Goal: Task Accomplishment & Management: Manage account settings

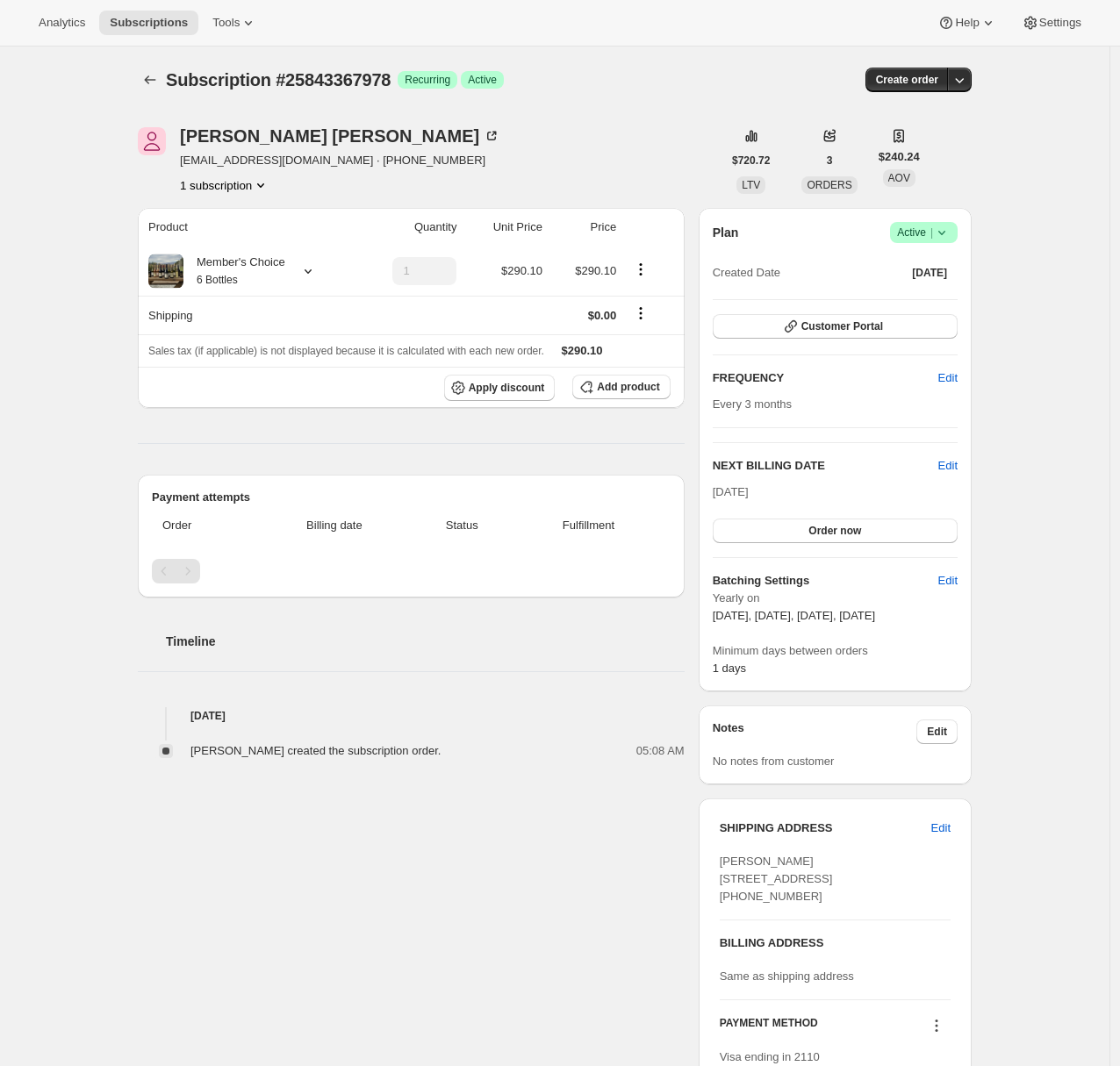
click at [43, 345] on div "Subscription #25843367978. This page is ready Subscription #25843367978 Success…" at bounding box center [555, 755] width 1109 height 1418
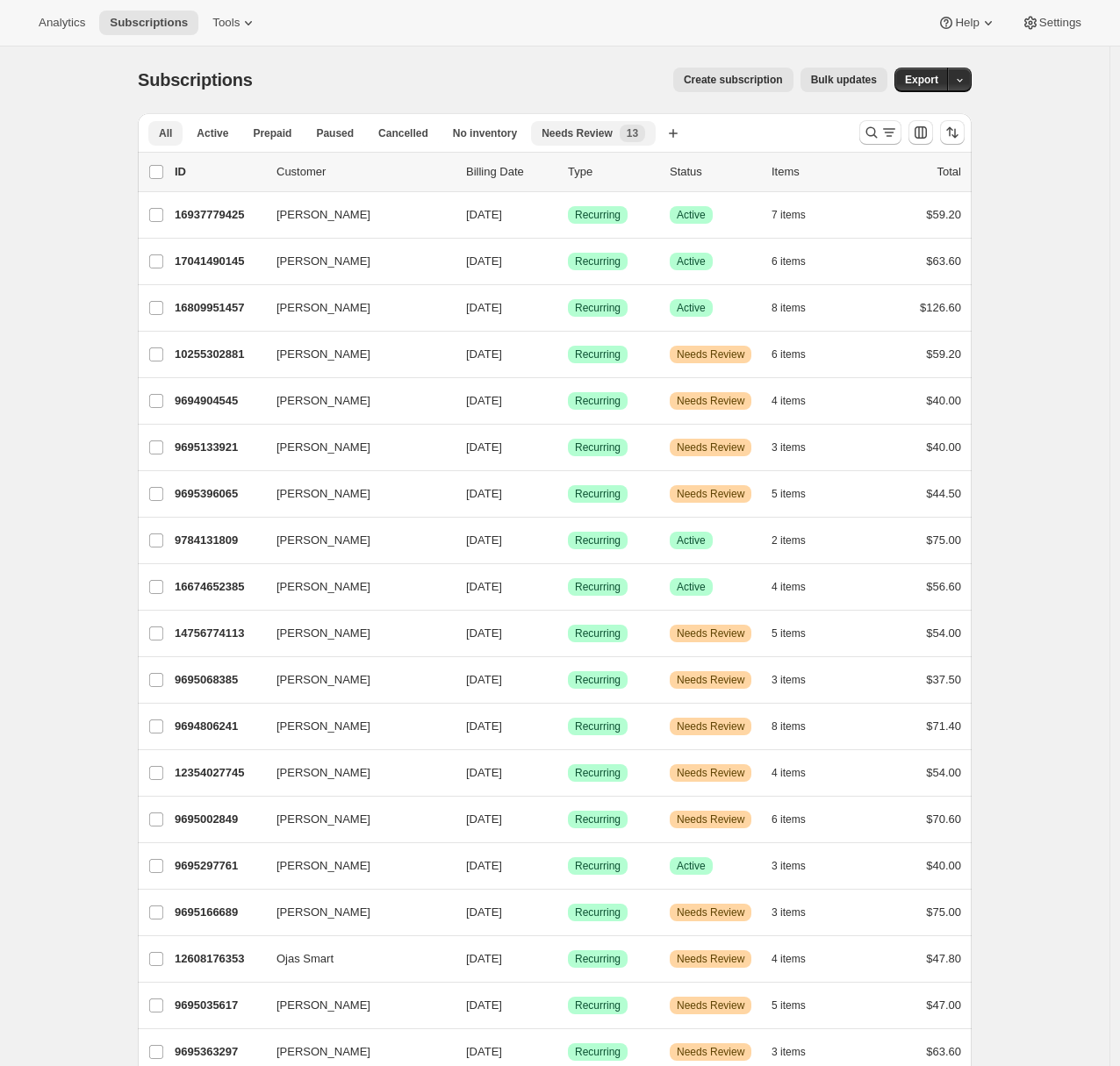
click at [613, 135] on span "Needs Review" at bounding box center [577, 133] width 71 height 14
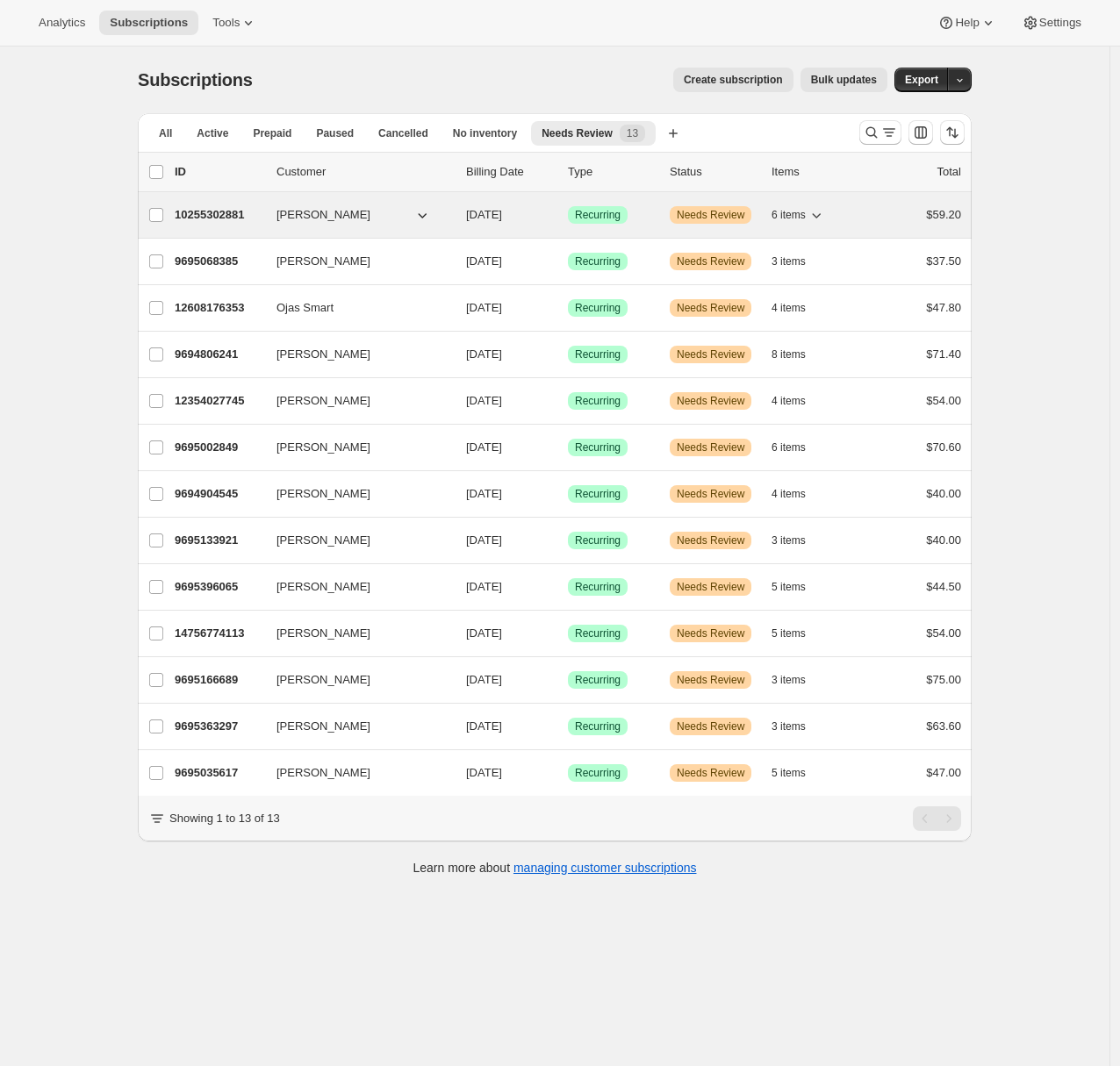
click at [217, 220] on p "10255302881" at bounding box center [218, 215] width 88 height 18
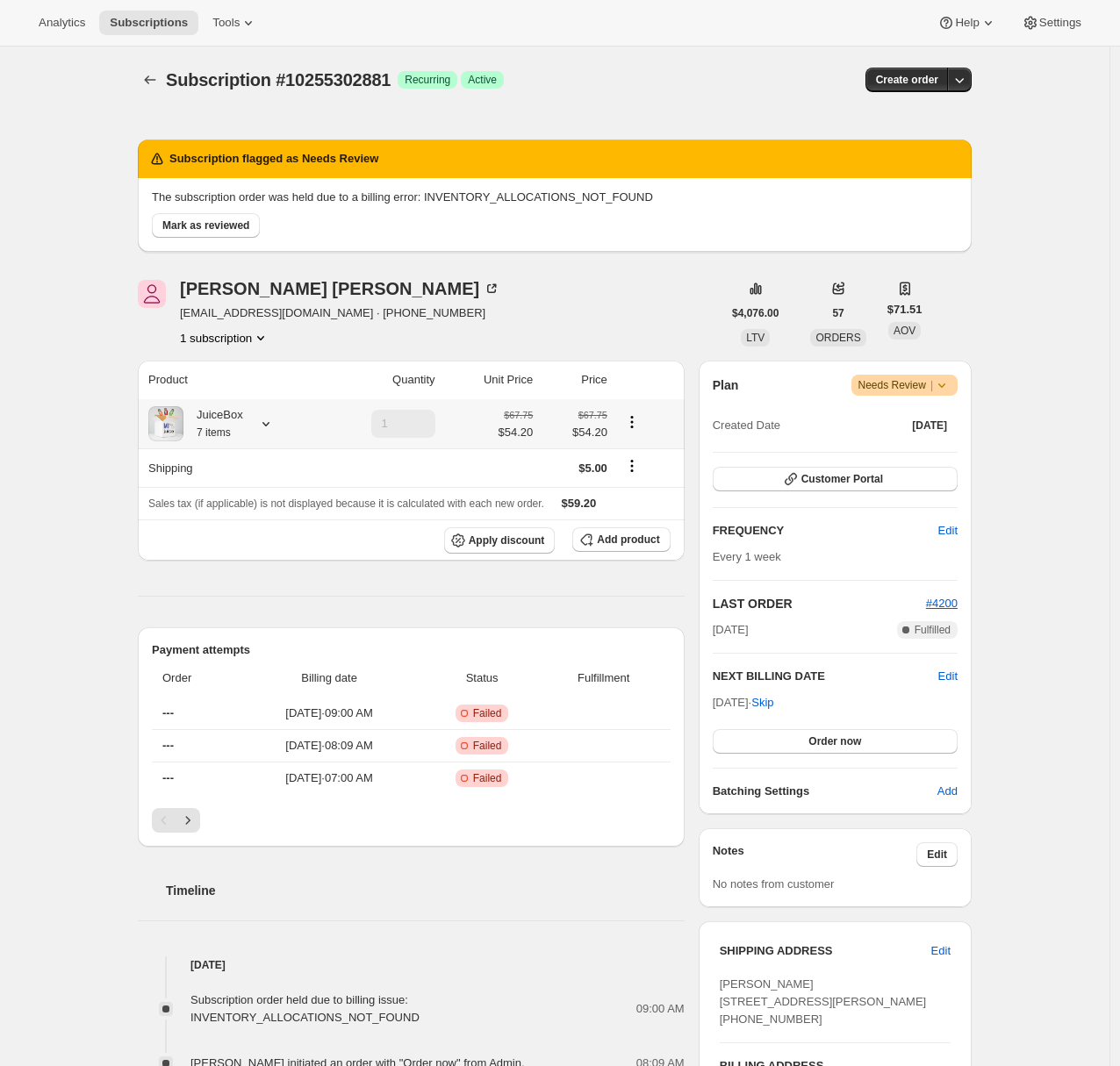
click at [263, 425] on icon at bounding box center [266, 424] width 18 height 18
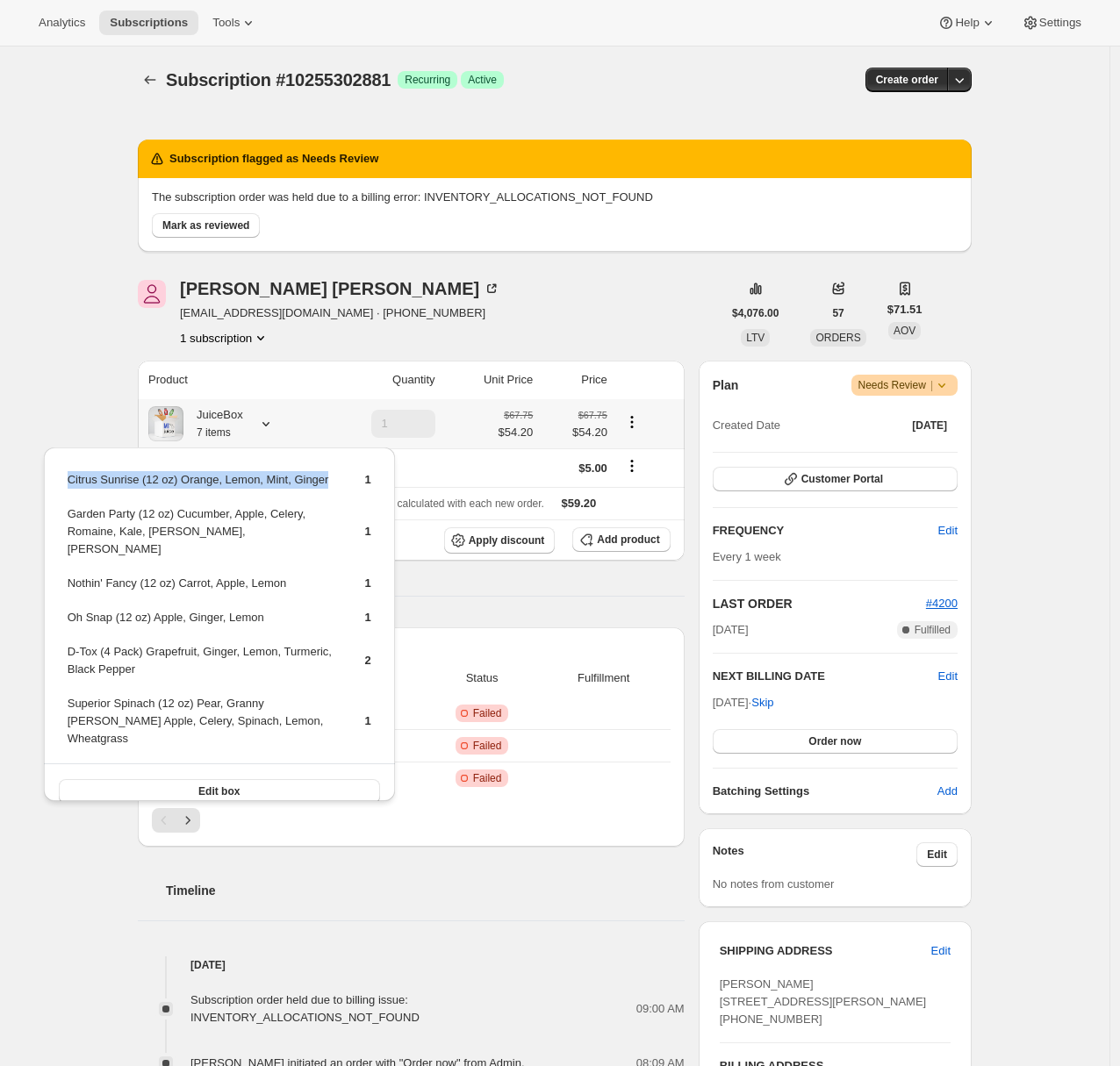
drag, startPoint x: 69, startPoint y: 481, endPoint x: 128, endPoint y: 495, distance: 60.6
click at [128, 495] on td "Citrus Sunrise (12 oz) Orange, Lemon, Mint, Ginger" at bounding box center [201, 487] width 268 height 33
copy td "Citrus Sunrise (12 oz) Orange, Lemon, Mint, Ginger"
drag, startPoint x: 65, startPoint y: 531, endPoint x: 282, endPoint y: 549, distance: 217.7
click at [282, 549] on table "Citrus Sunrise (12 oz) Orange, Lemon, Mint, Ginger 1 Garden Party (12 oz) Cucum…" at bounding box center [219, 616] width 309 height 295
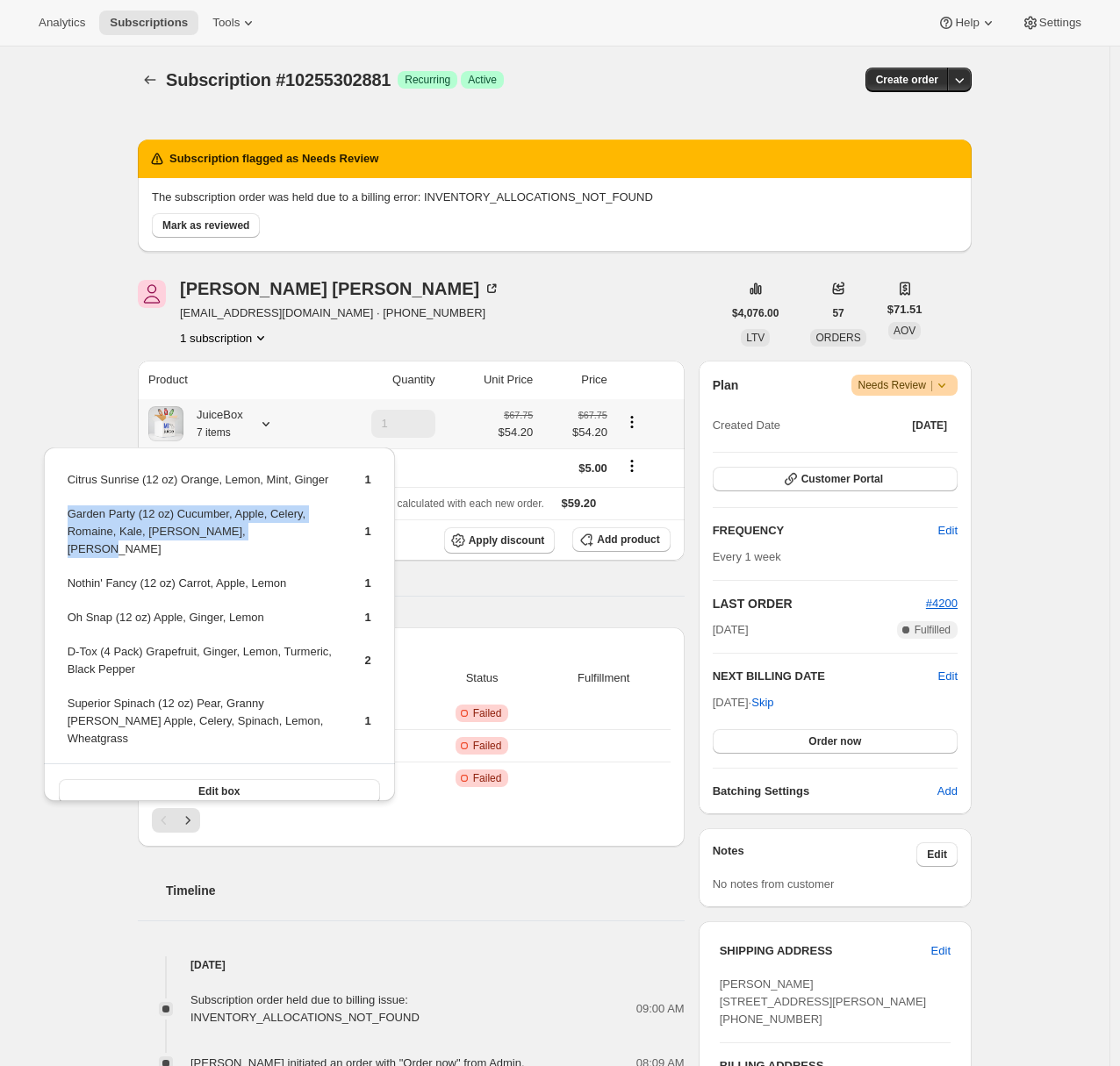
copy td "Garden Party (12 oz) Cucumber, Apple, Celery, Romaine, Kale, Parsley, Lemon, Gi…"
click at [70, 346] on div "Subscription #10255302881. This page is ready Subscription #10255302881 Success…" at bounding box center [555, 907] width 1109 height 1722
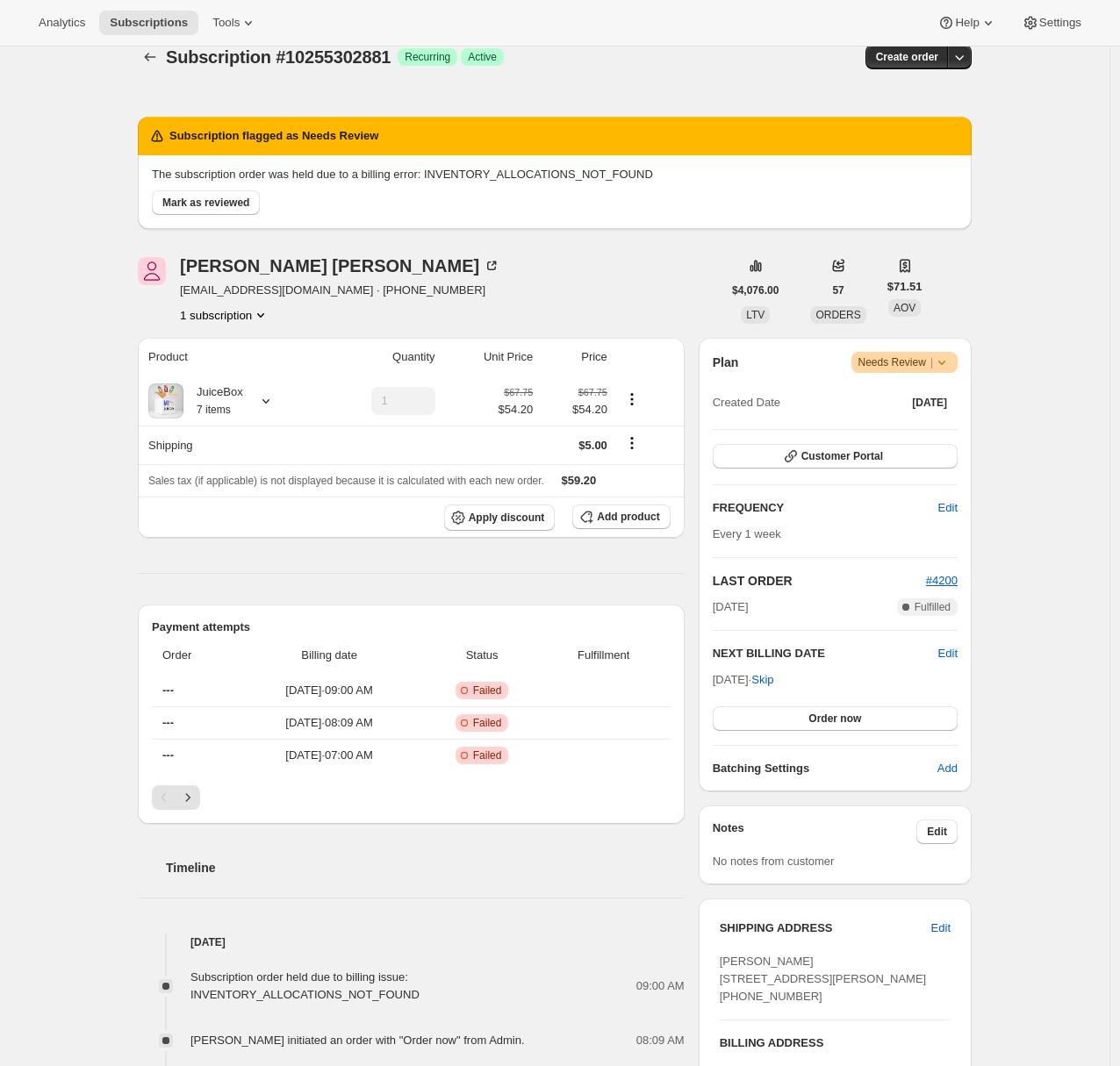
scroll to position [35, 0]
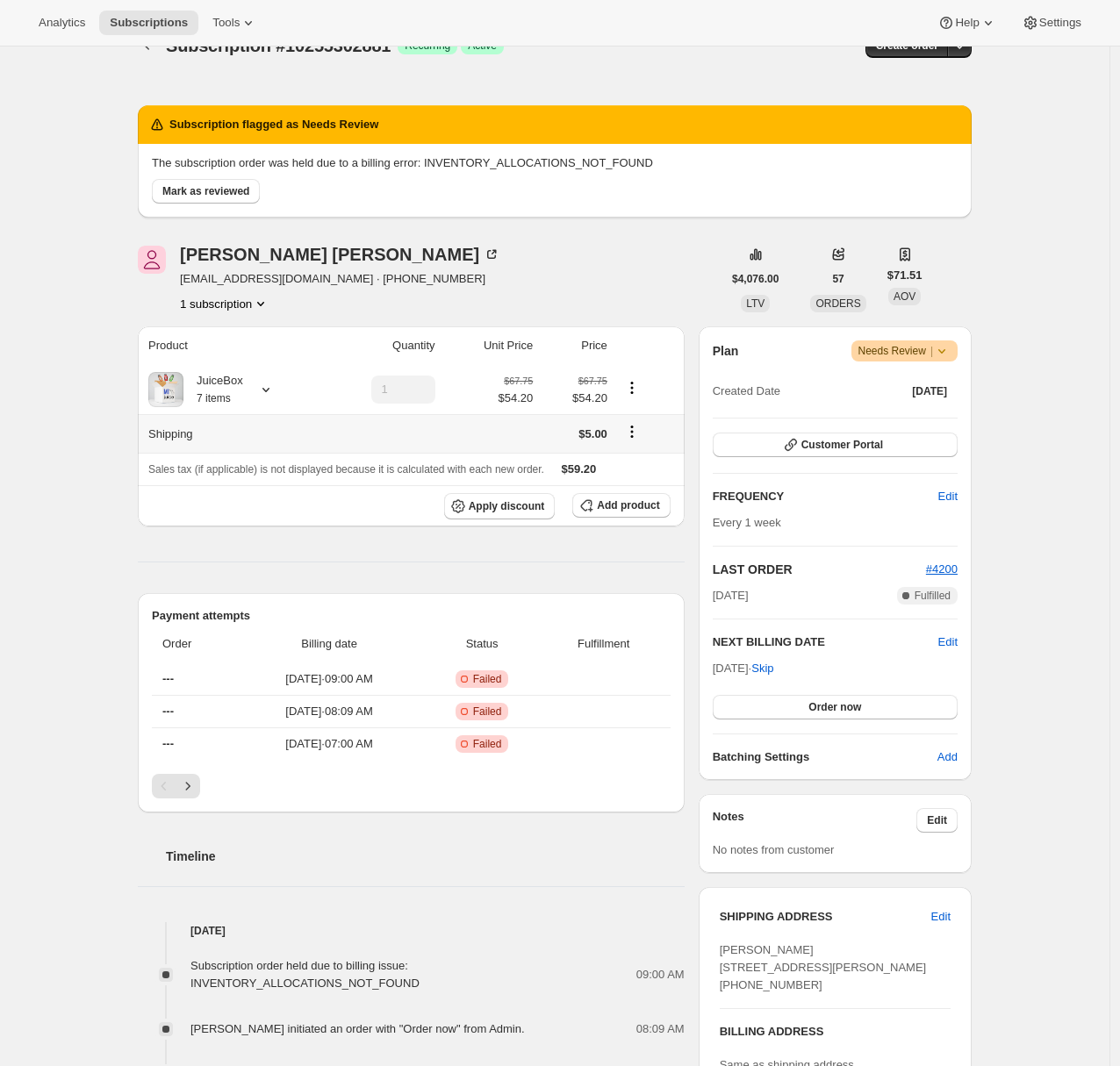
click at [639, 434] on icon "Shipping actions" at bounding box center [632, 432] width 18 height 18
click at [647, 461] on span "Edit shipping rate" at bounding box center [635, 467] width 88 height 13
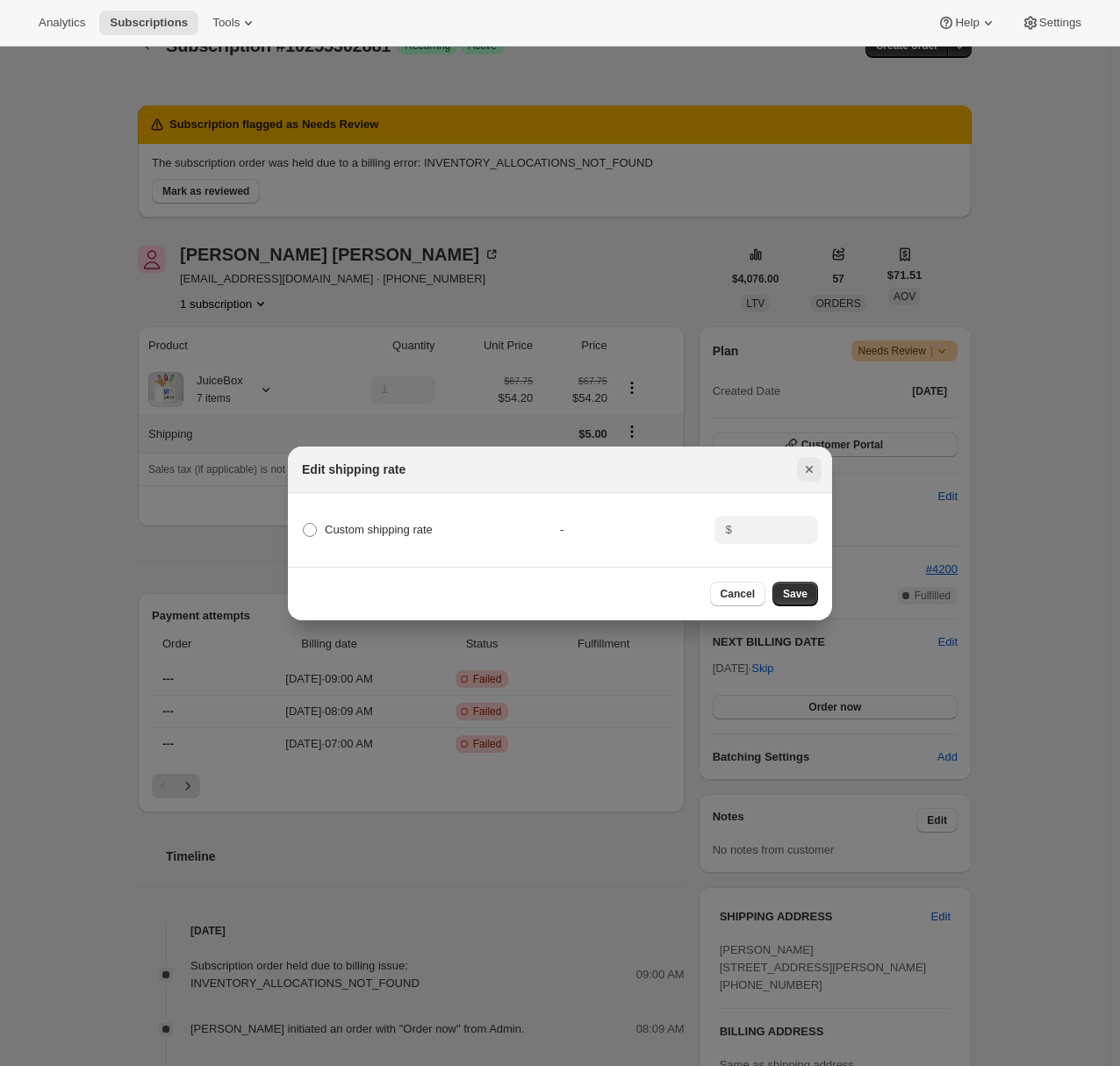
click at [811, 463] on icon "Close" at bounding box center [809, 470] width 18 height 18
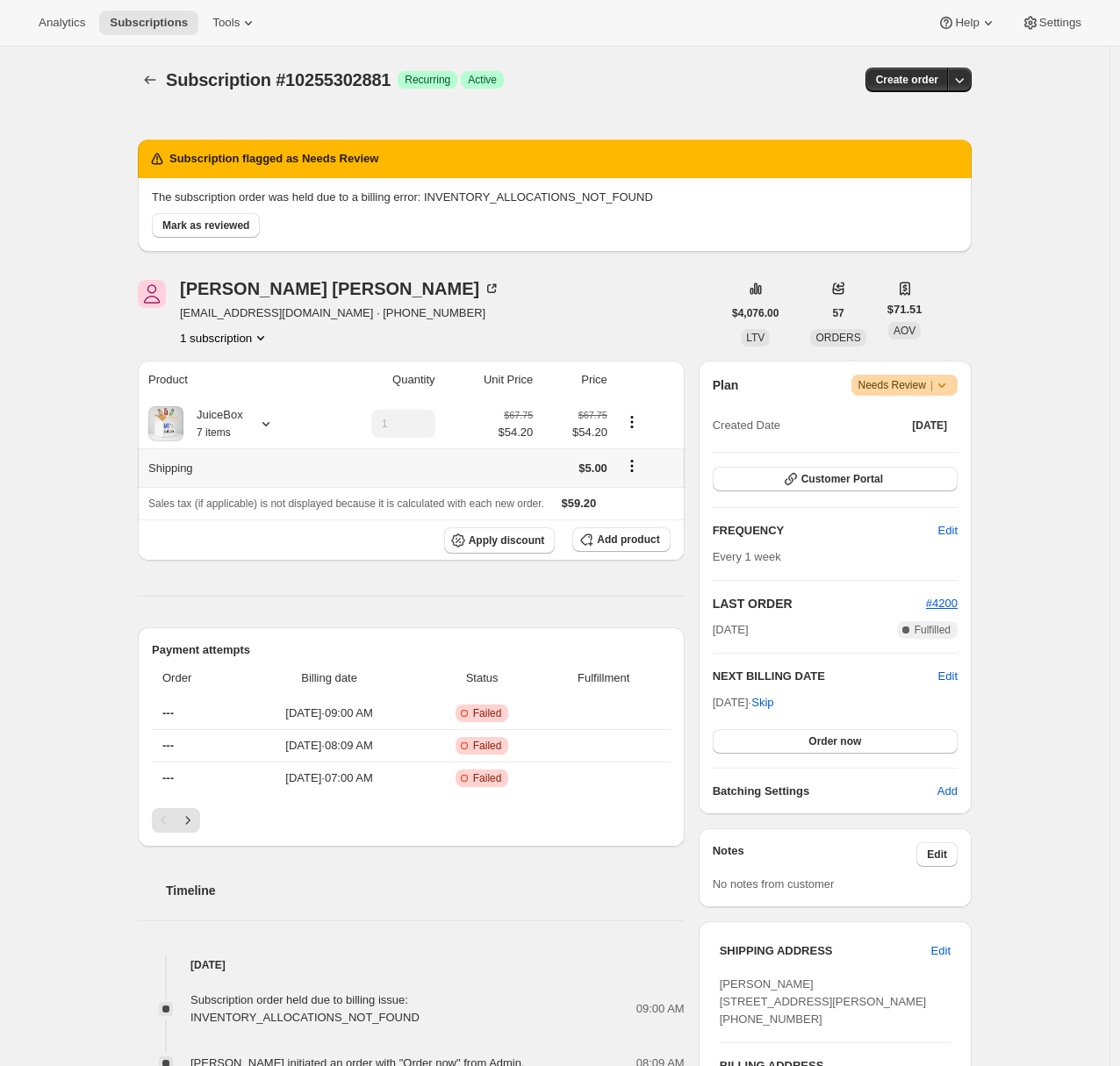
click at [85, 273] on div "Subscription #10255302881. This page is ready Subscription #10255302881 Success…" at bounding box center [555, 907] width 1109 height 1722
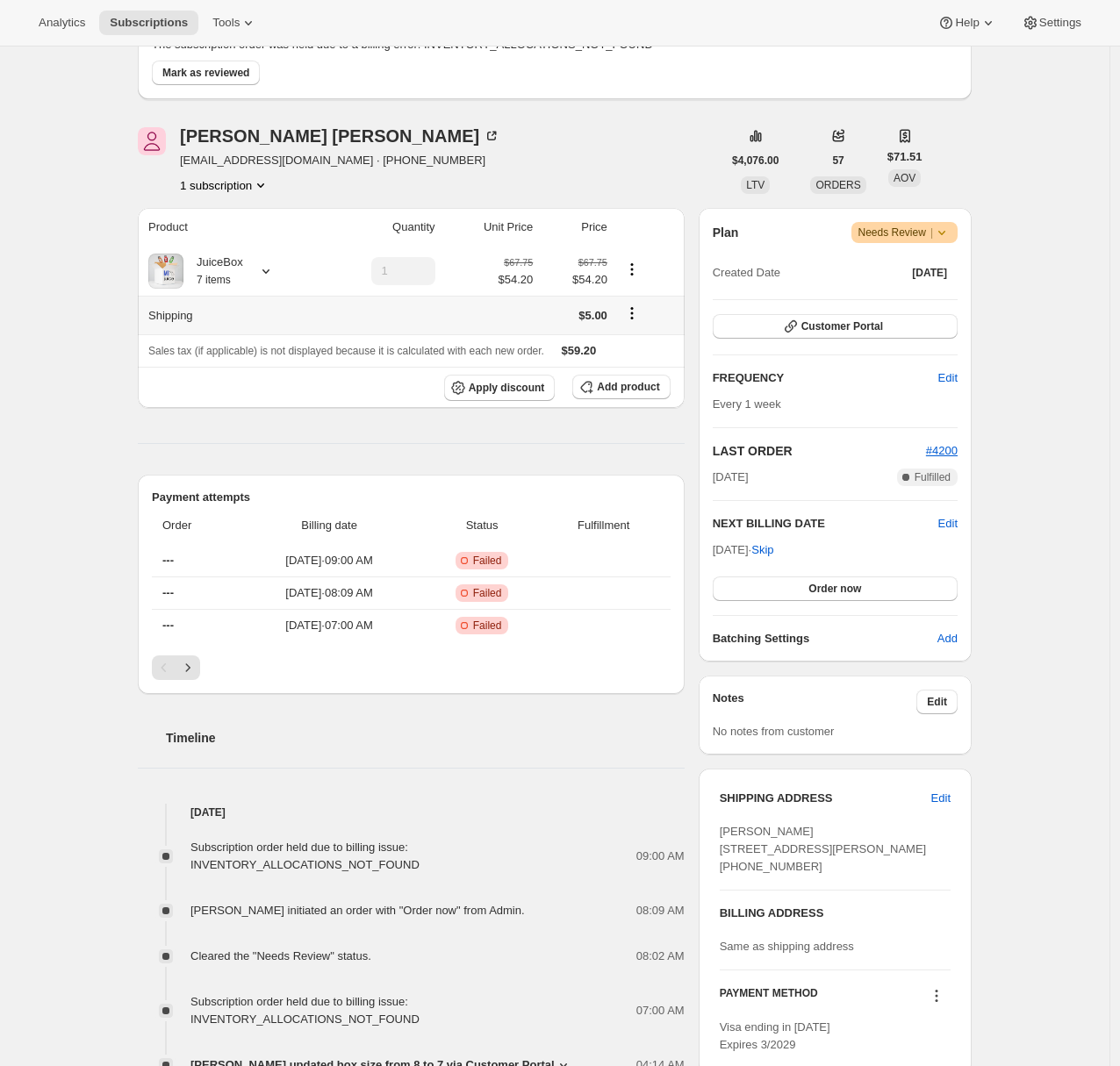
scroll to position [164, 0]
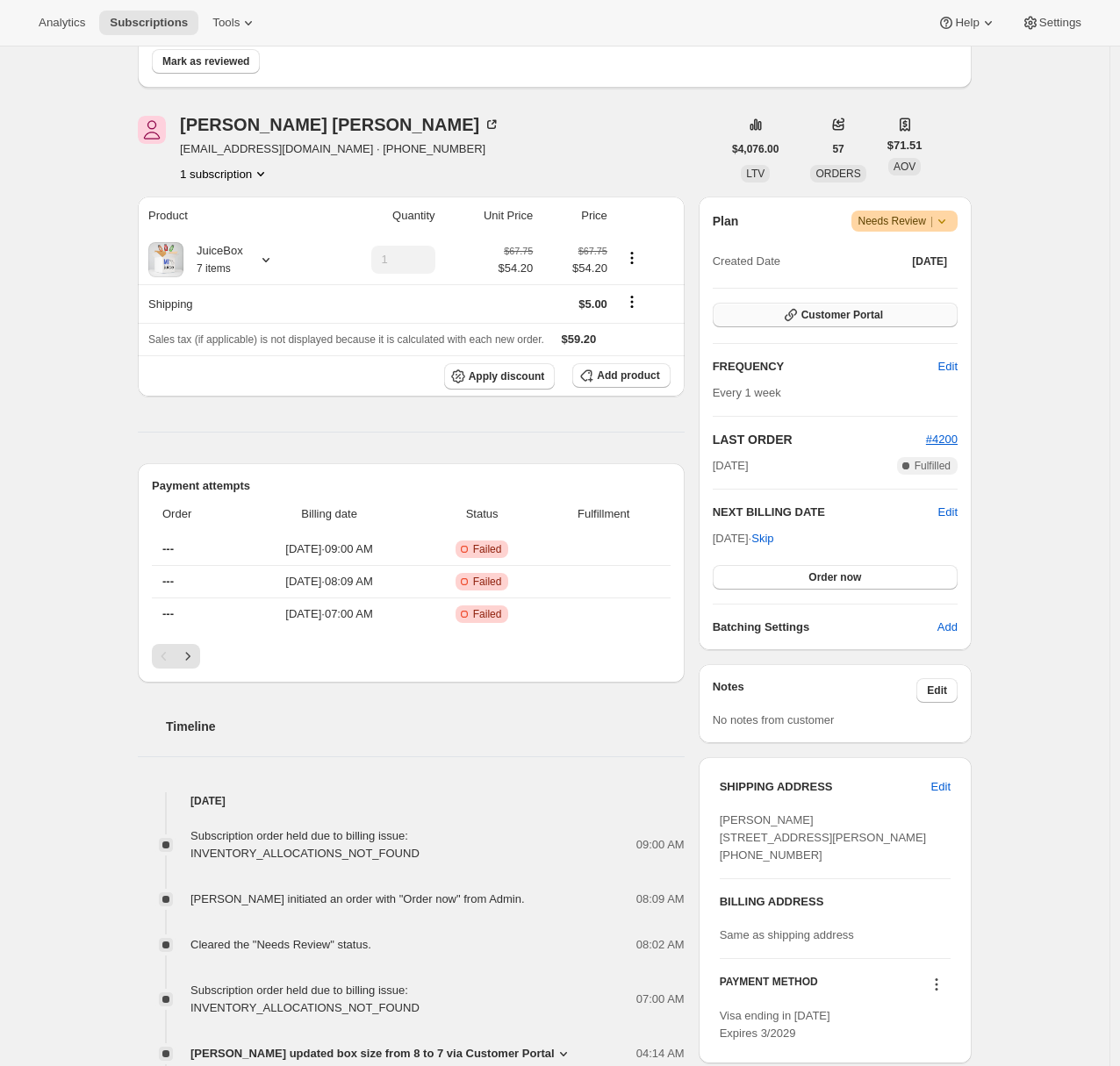
click at [918, 308] on button "Customer Portal" at bounding box center [835, 315] width 245 height 25
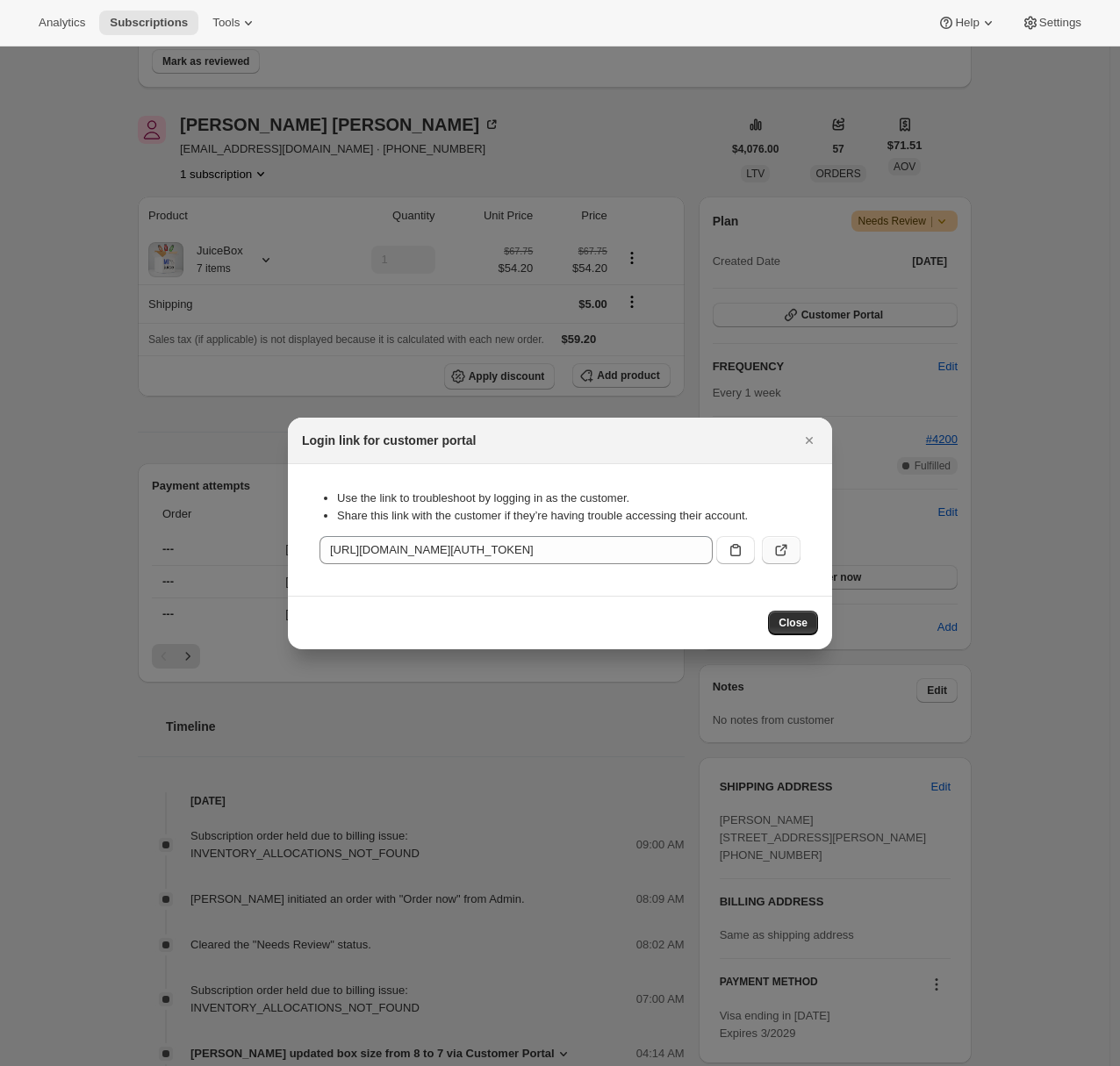
click at [780, 548] on icon ":rc2:" at bounding box center [781, 551] width 18 height 18
click at [803, 442] on icon "Close" at bounding box center [809, 440] width 18 height 18
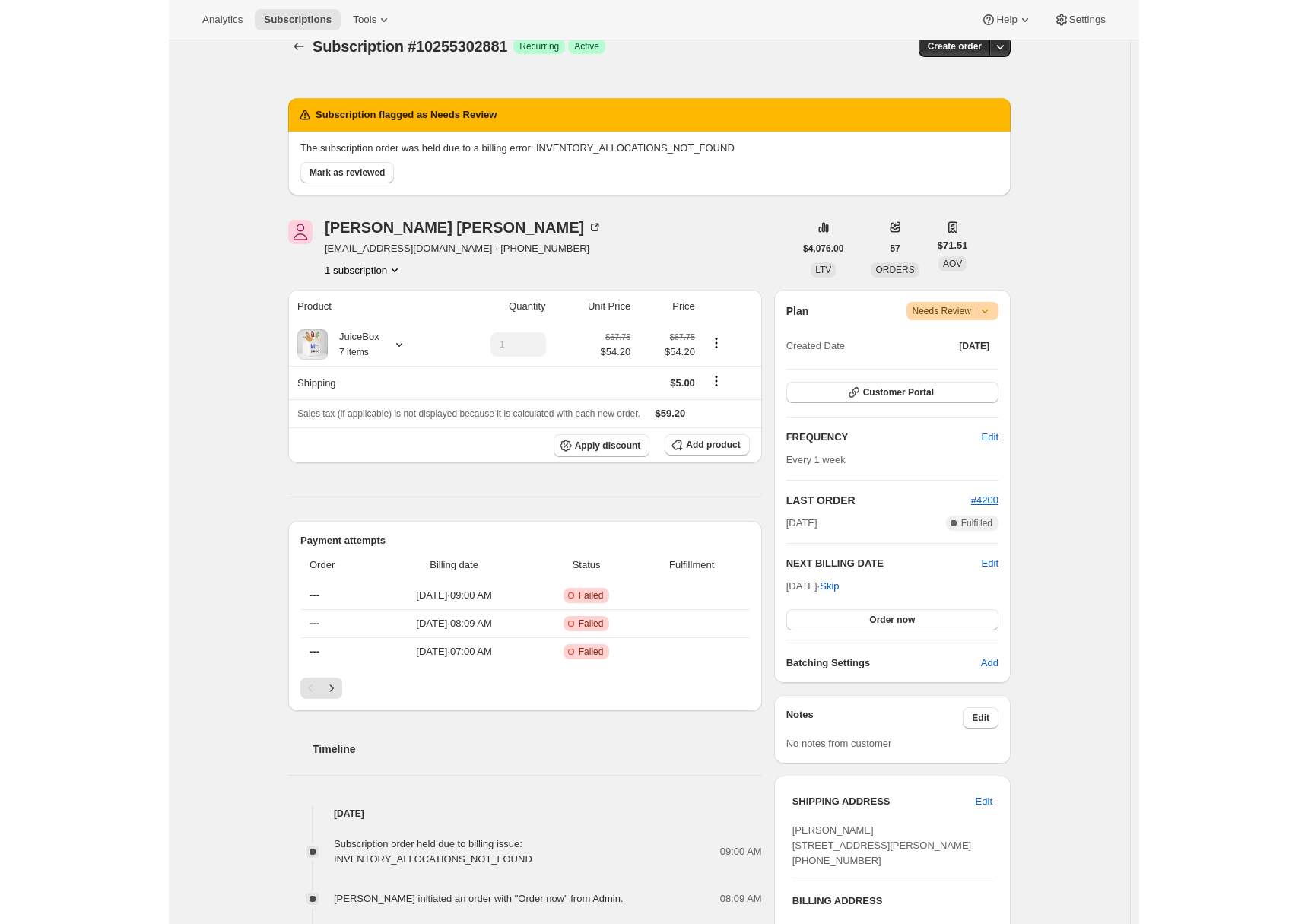
scroll to position [0, 0]
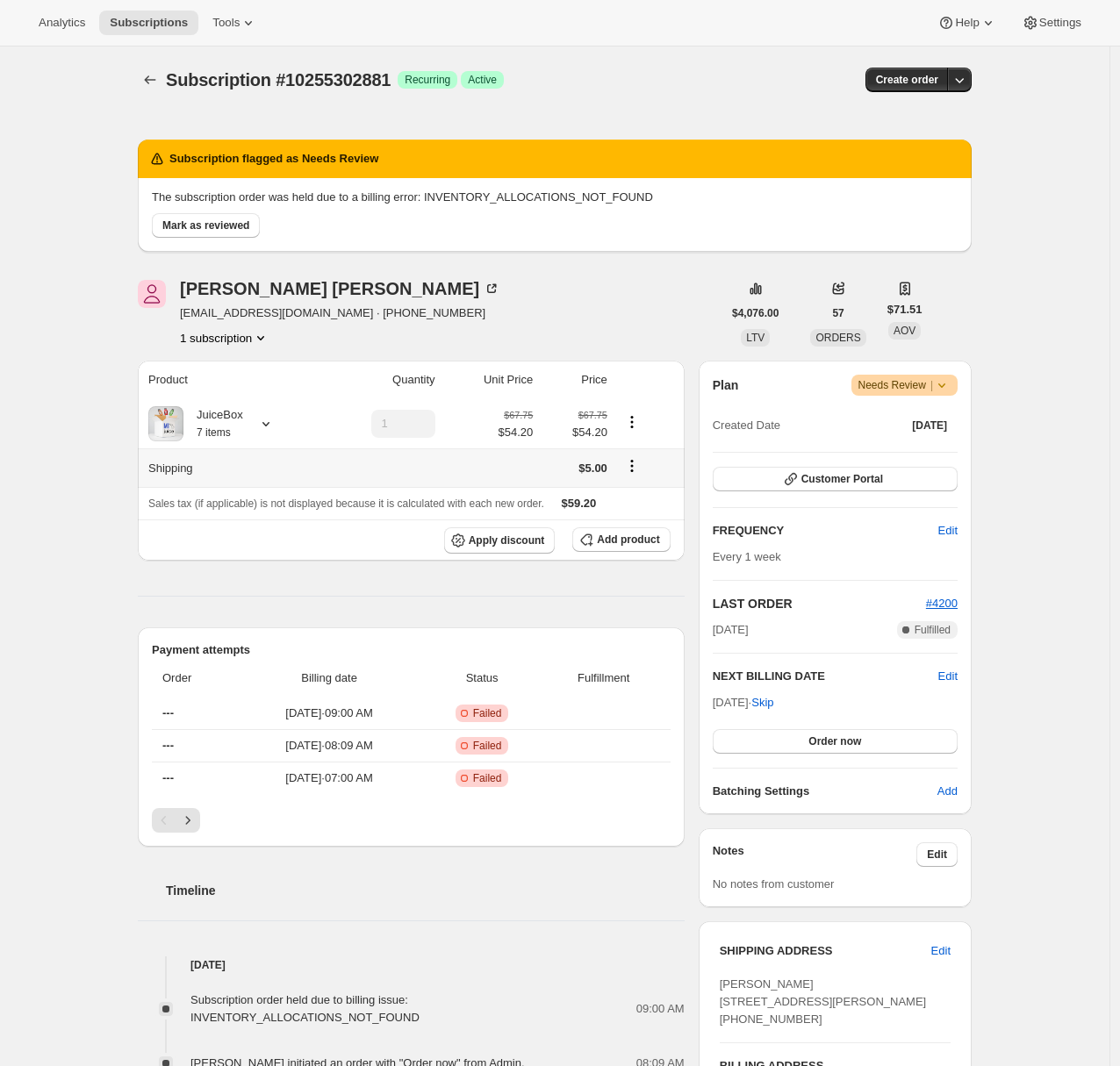
click at [640, 472] on icon "Shipping actions" at bounding box center [632, 466] width 18 height 18
drag, startPoint x: 114, startPoint y: 487, endPoint x: 133, endPoint y: 428, distance: 62.0
click at [114, 487] on div "Subscription #10255302881. This page is ready Subscription #10255302881 Success…" at bounding box center [555, 907] width 1109 height 1722
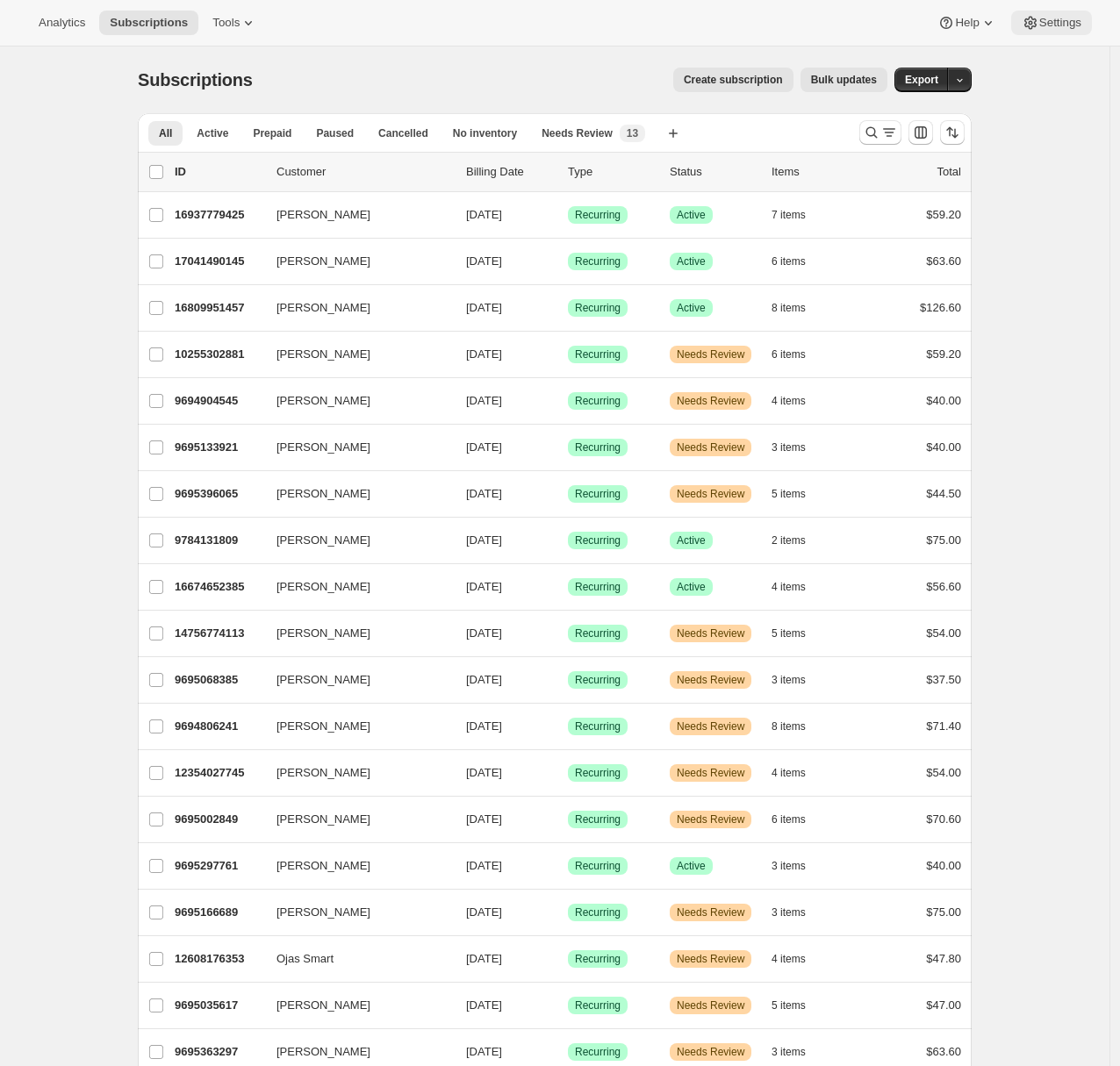
click at [1030, 25] on icon at bounding box center [1030, 23] width 18 height 18
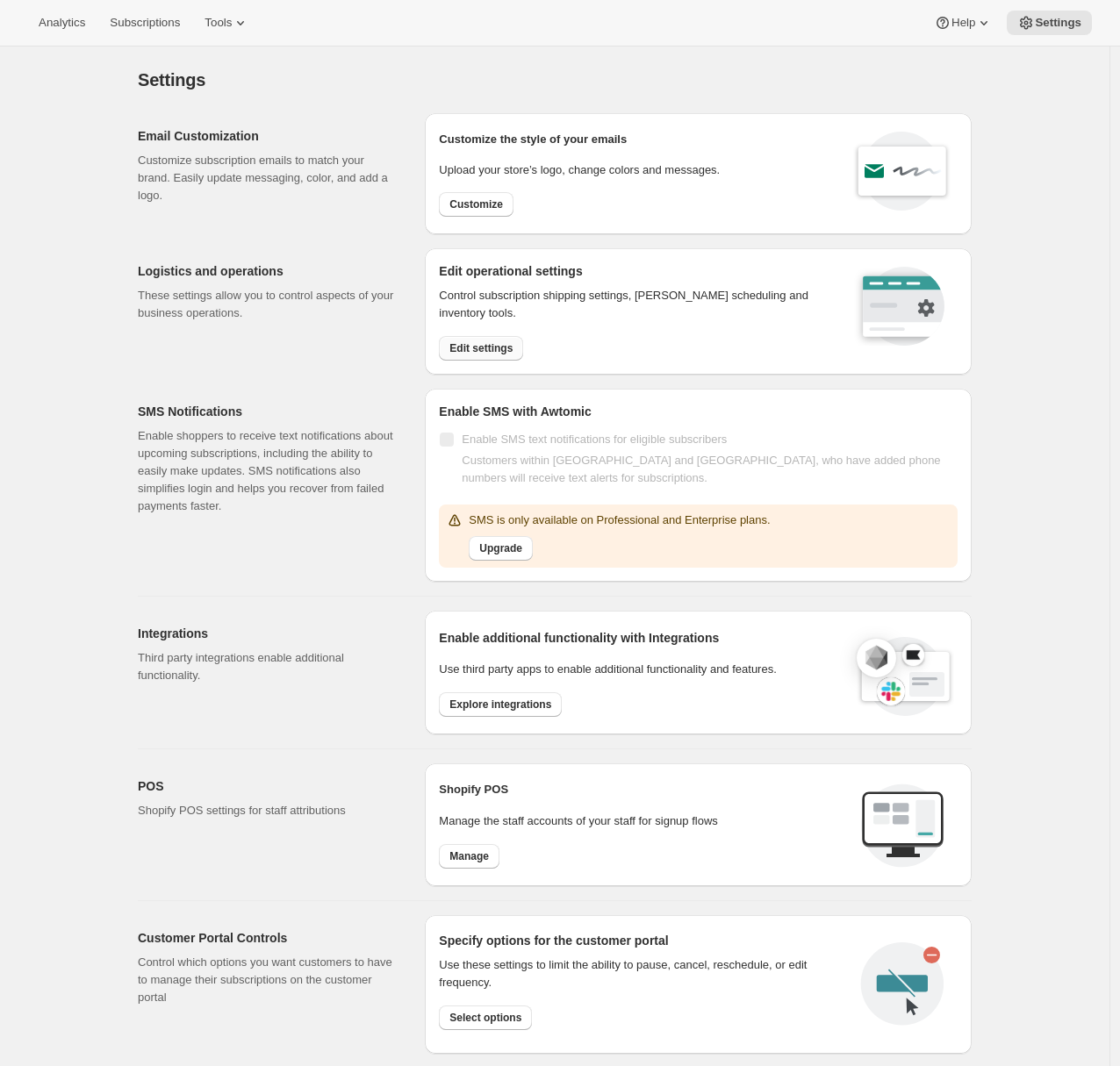
click at [496, 346] on span "Edit settings" at bounding box center [481, 348] width 63 height 14
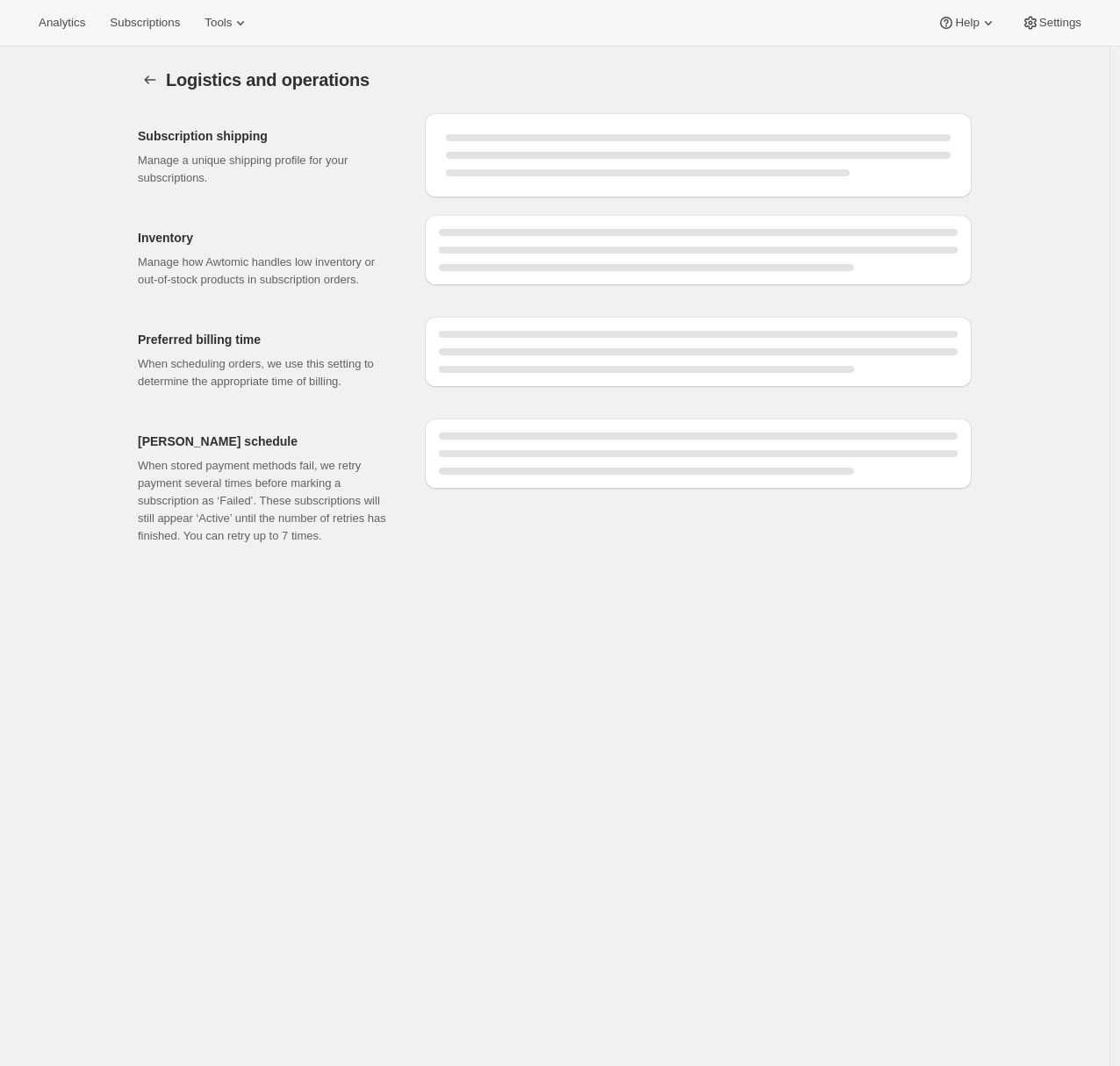
select select "DAY"
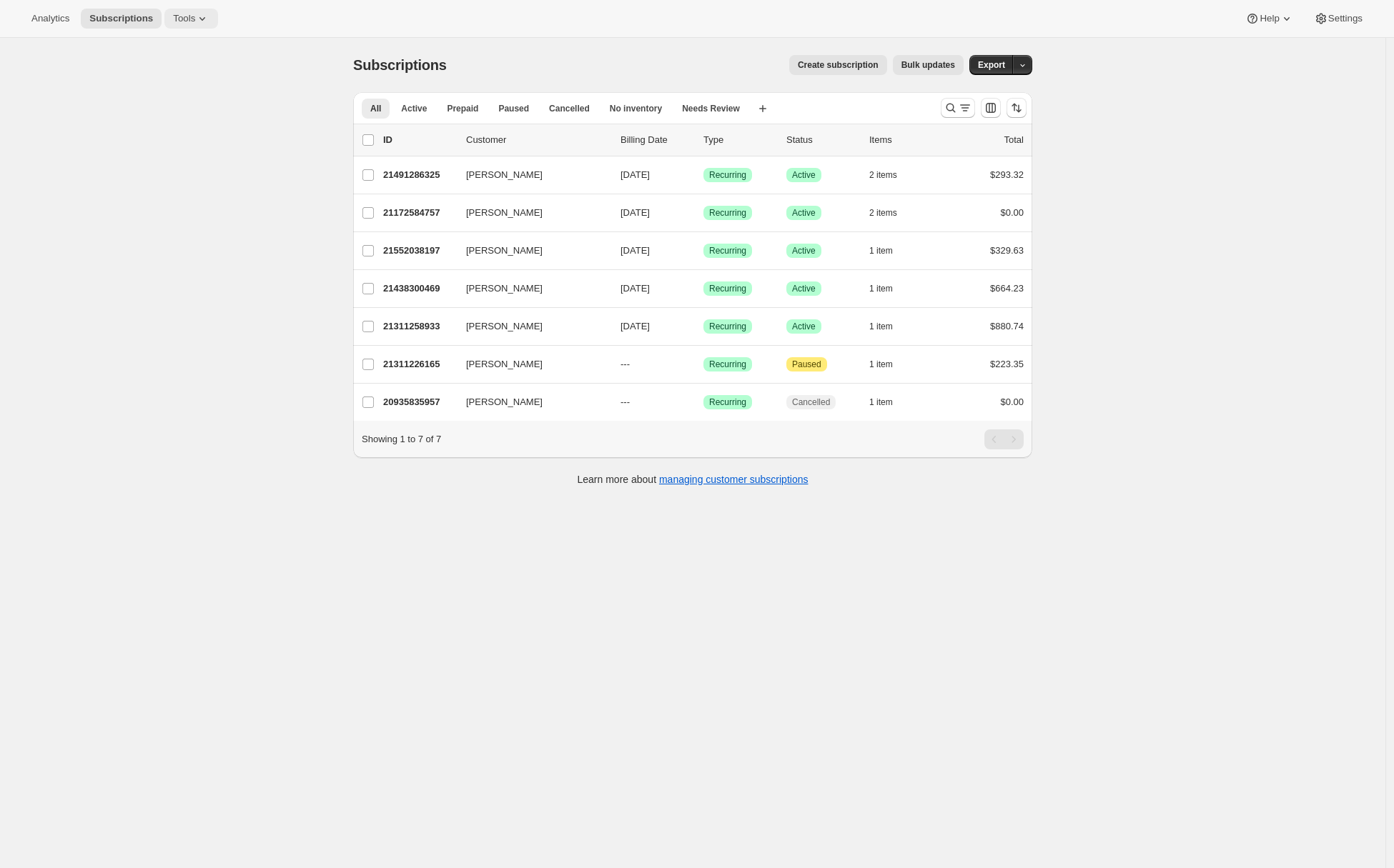
click at [201, 23] on icon at bounding box center [203, 18] width 14 height 14
click at [185, 145] on span "Campaign links" at bounding box center [168, 145] width 64 height 10
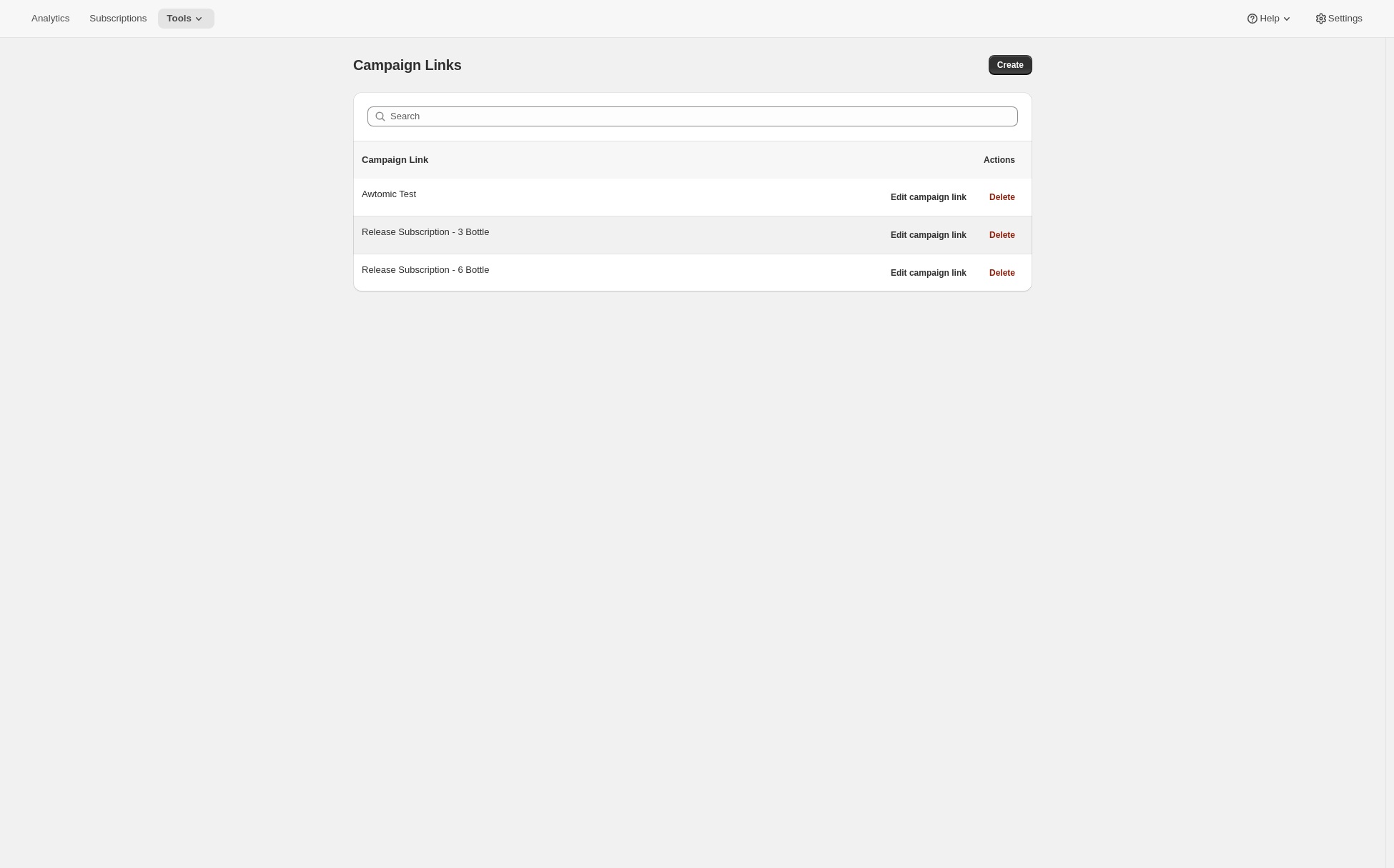
click at [669, 235] on div "Release Subscription - 3 Bottle" at bounding box center [621, 232] width 520 height 14
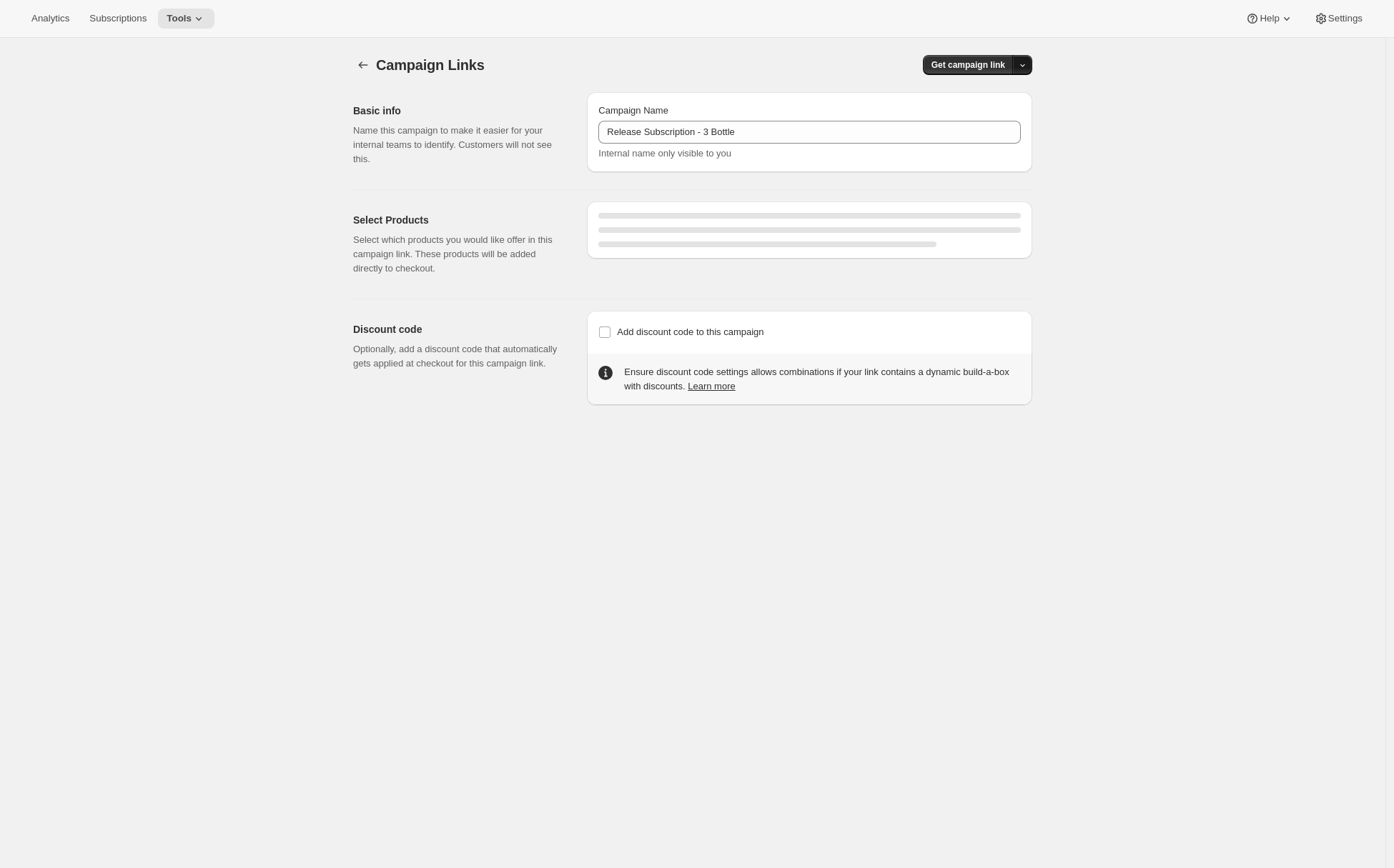
click at [1027, 61] on icon "button" at bounding box center [1023, 66] width 10 height 10
select select "gid://shopify/SellingPlan/710463488309"
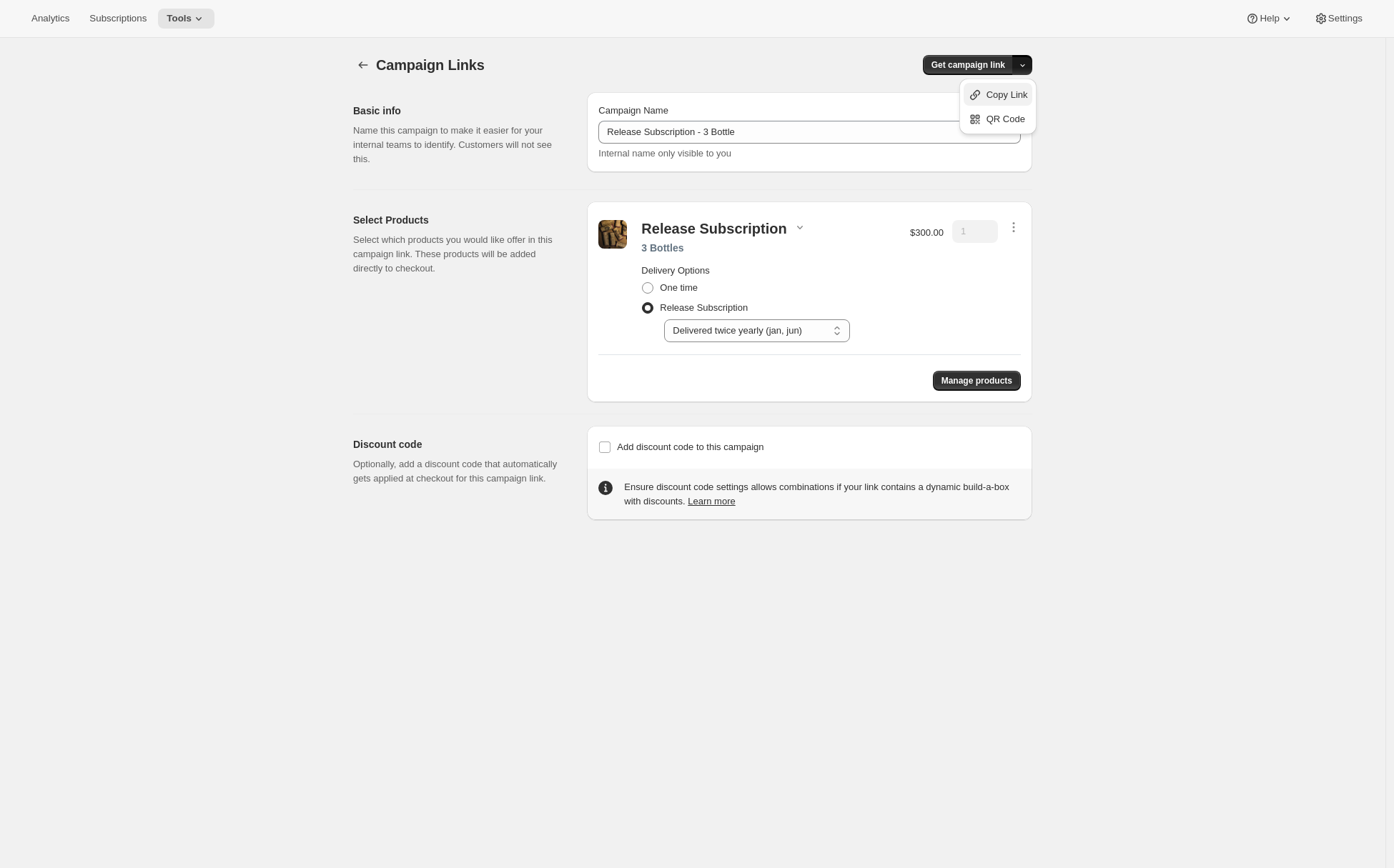
click at [1011, 95] on span "Copy Link" at bounding box center [1007, 94] width 42 height 10
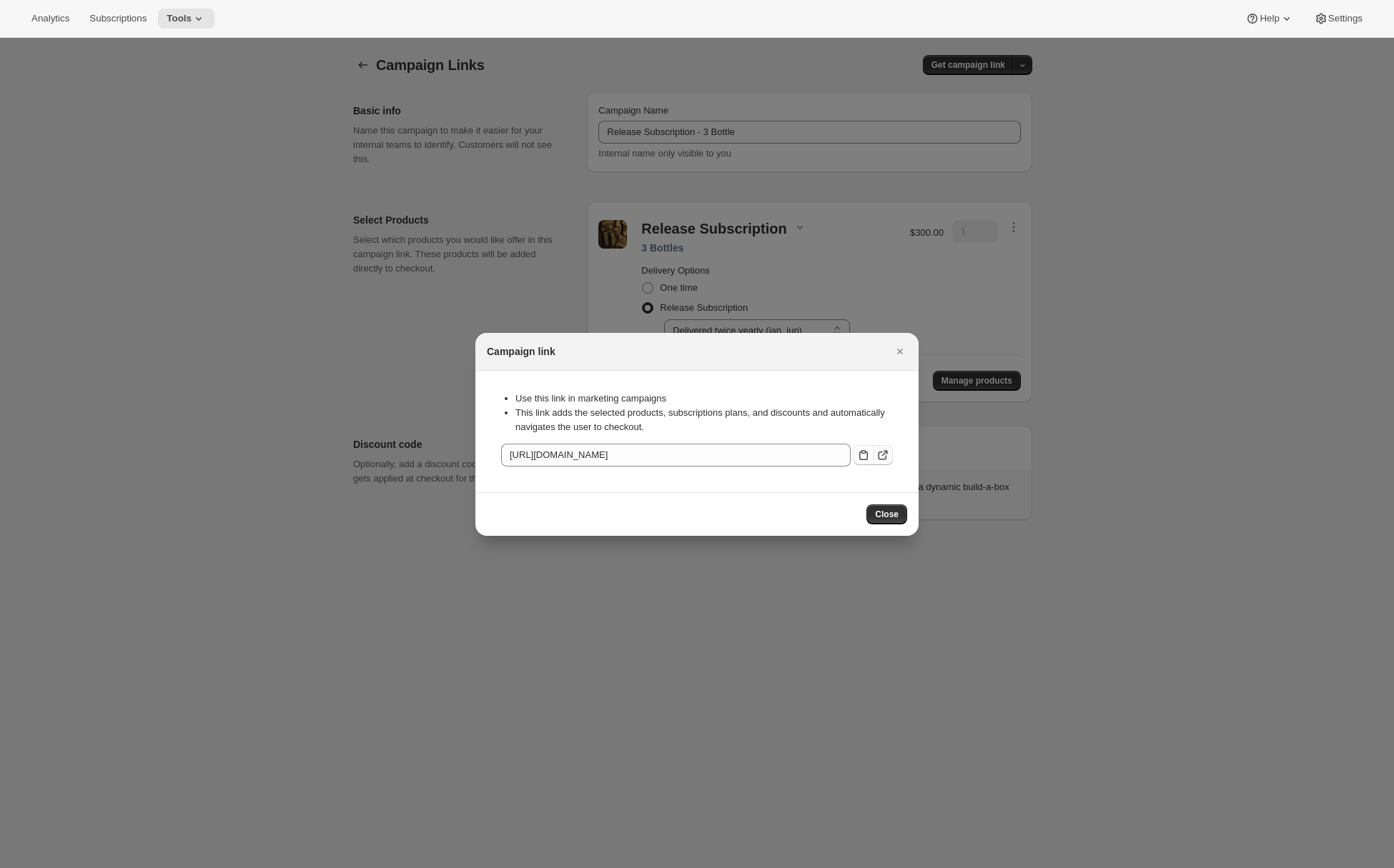
click at [884, 458] on icon ":r2q:" at bounding box center [883, 456] width 14 height 14
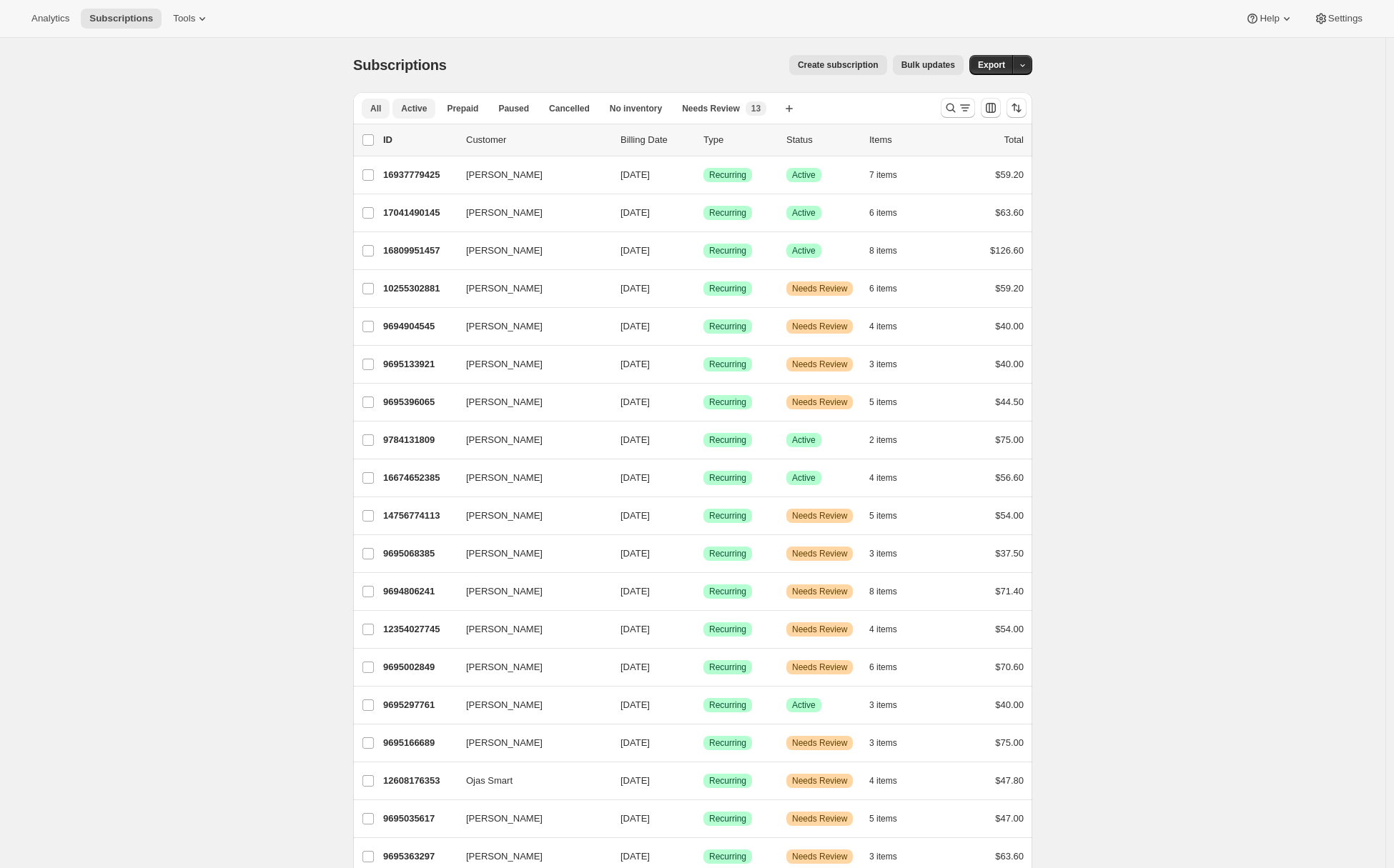
click at [421, 113] on span "Active" at bounding box center [414, 108] width 26 height 11
click at [970, 112] on icon "Search and filter results" at bounding box center [965, 108] width 14 height 14
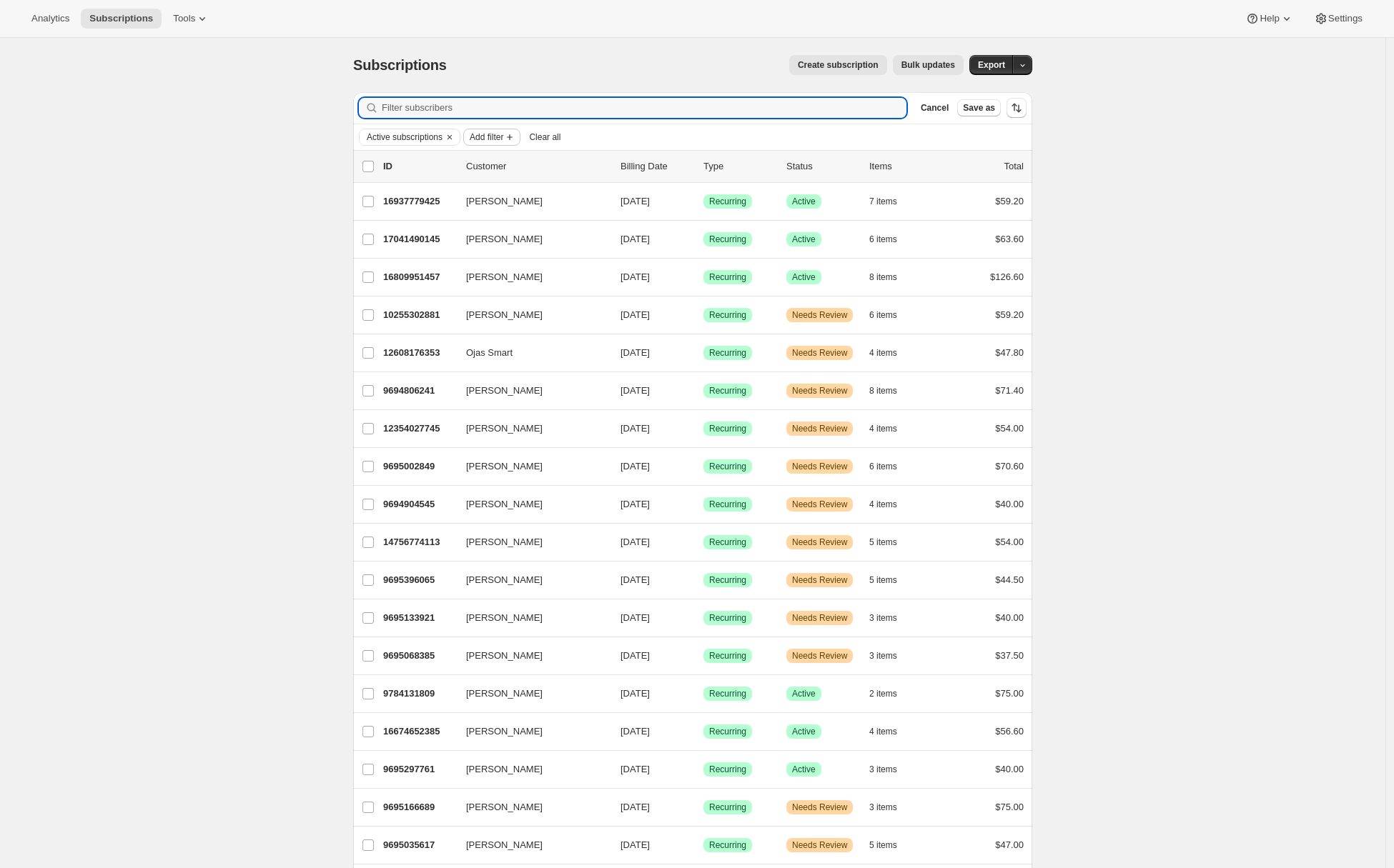
click at [515, 139] on icon "Add filter" at bounding box center [510, 137] width 11 height 11
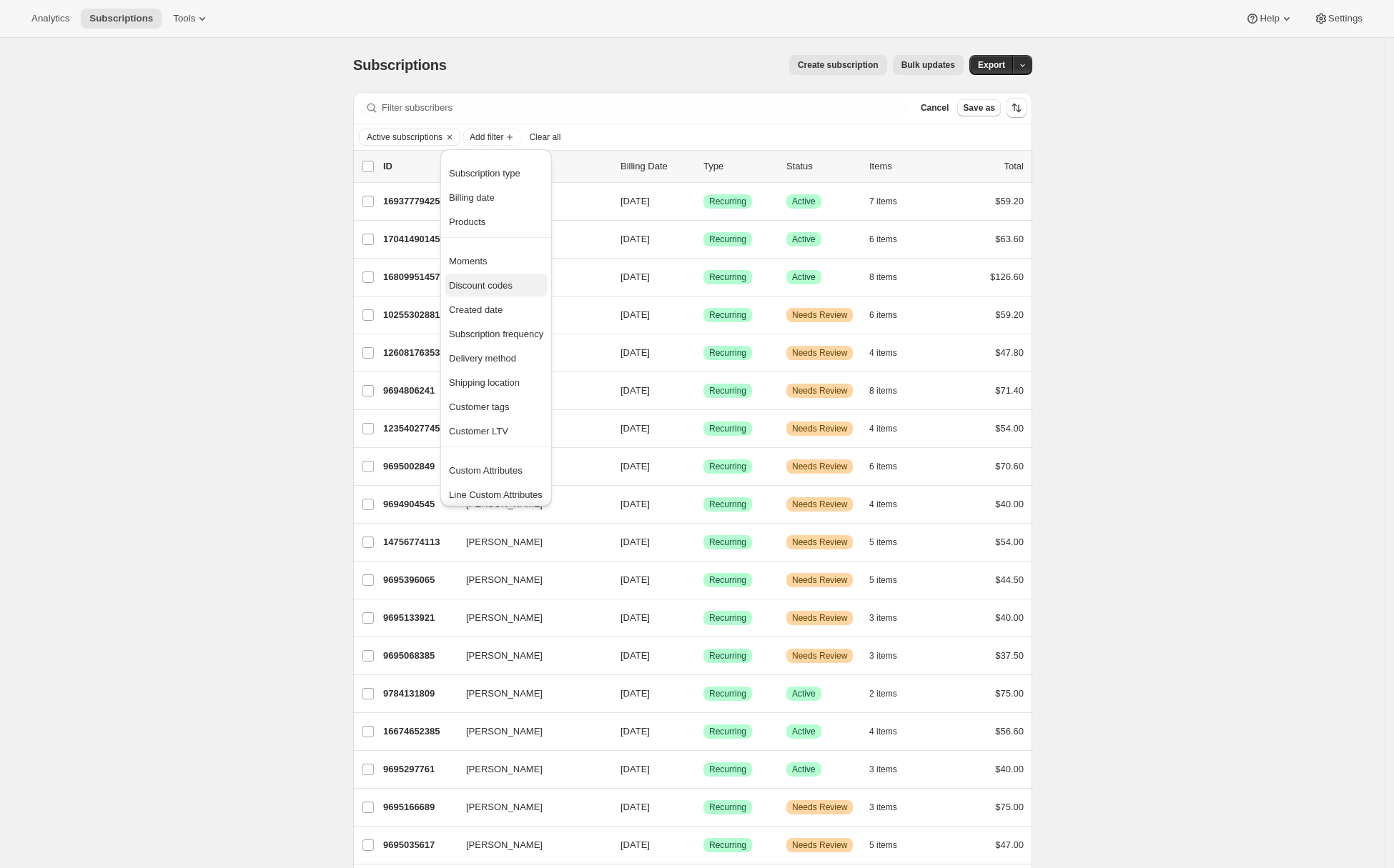
scroll to position [3, 0]
click at [482, 353] on span "Delivery method" at bounding box center [482, 354] width 68 height 10
click at [489, 170] on input "Shipping" at bounding box center [488, 168] width 11 height 11
checkbox input "true"
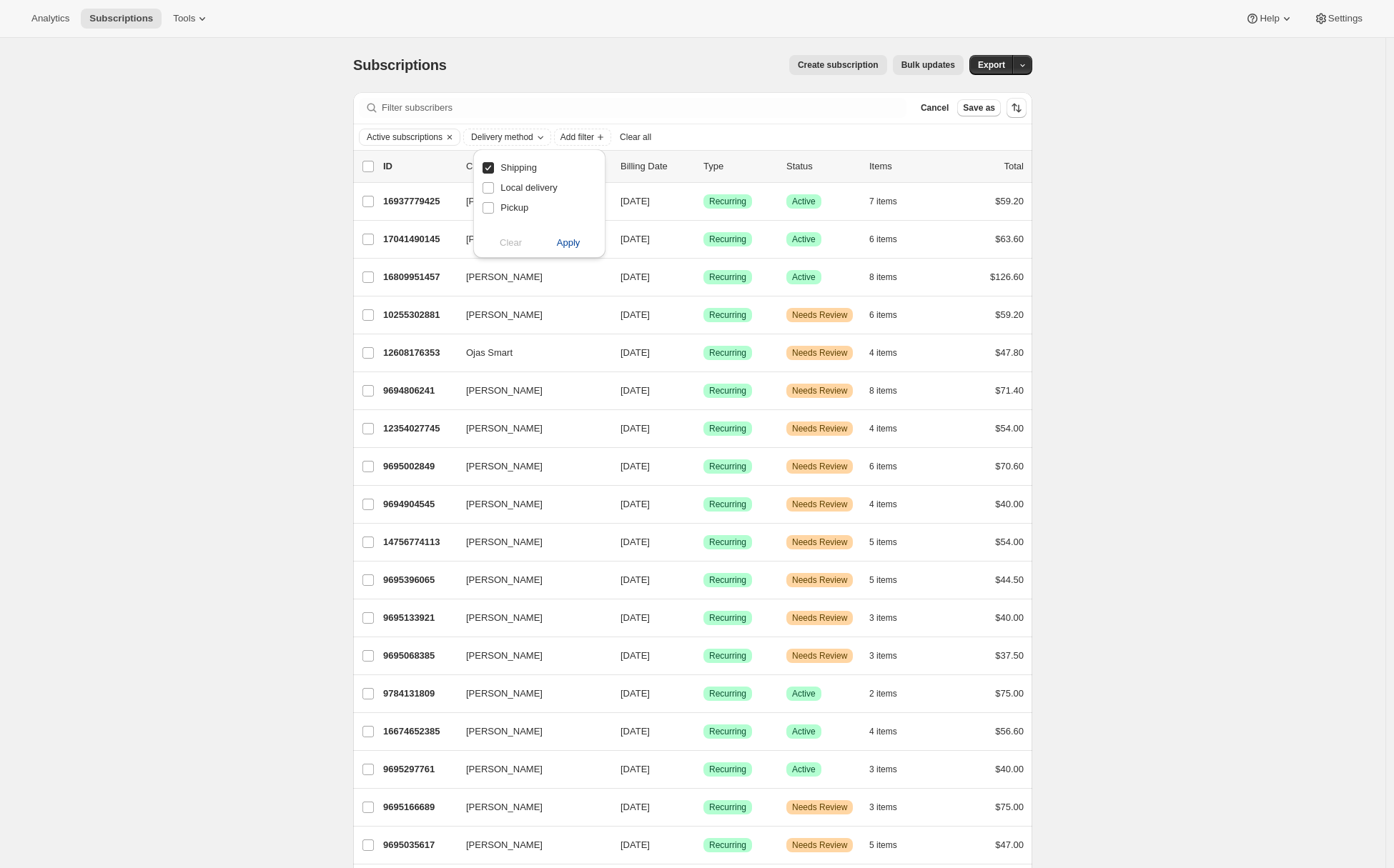
click at [568, 239] on span "Apply" at bounding box center [568, 243] width 23 height 14
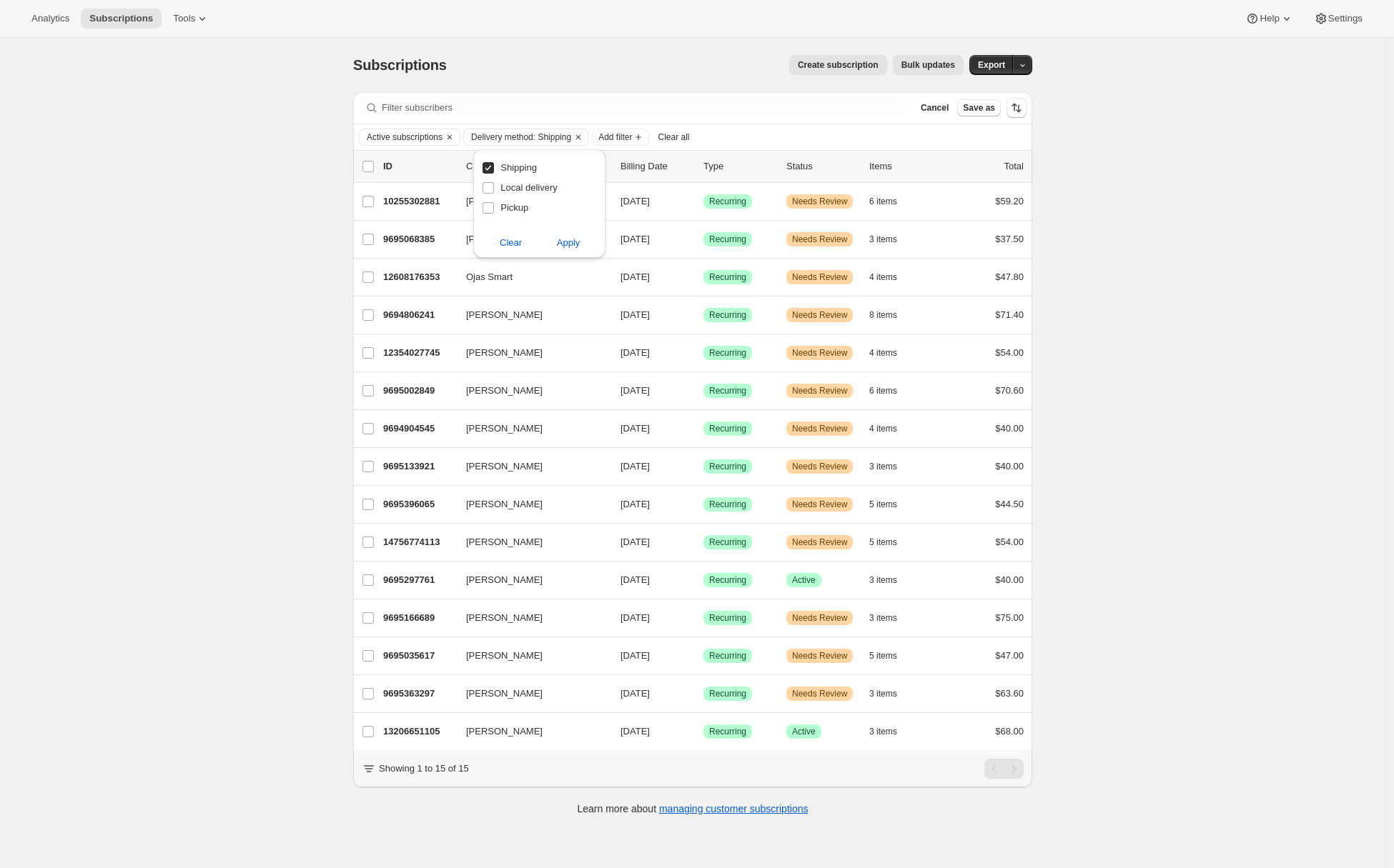
click at [181, 371] on div "Subscriptions. This page is ready Subscriptions Create subscription Bulk update…" at bounding box center [692, 472] width 1385 height 868
click at [998, 66] on span "Export" at bounding box center [991, 65] width 27 height 11
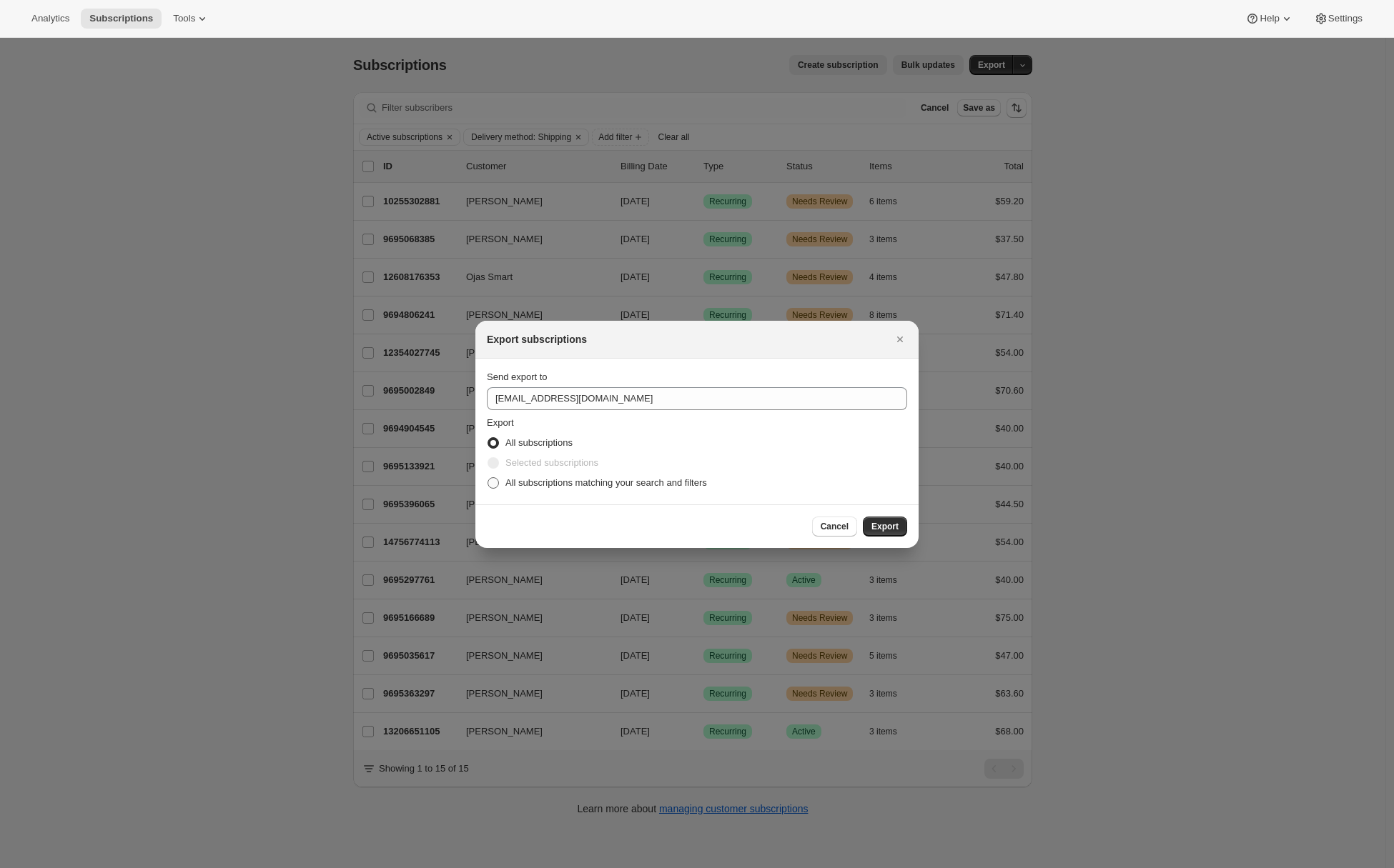
drag, startPoint x: 555, startPoint y: 483, endPoint x: 585, endPoint y: 486, distance: 30.1
click at [555, 484] on span "All subscriptions matching your search and filters" at bounding box center [606, 482] width 202 height 10
click at [488, 478] on input "All subscriptions matching your search and filters" at bounding box center [487, 477] width 1 height 1
radio input "true"
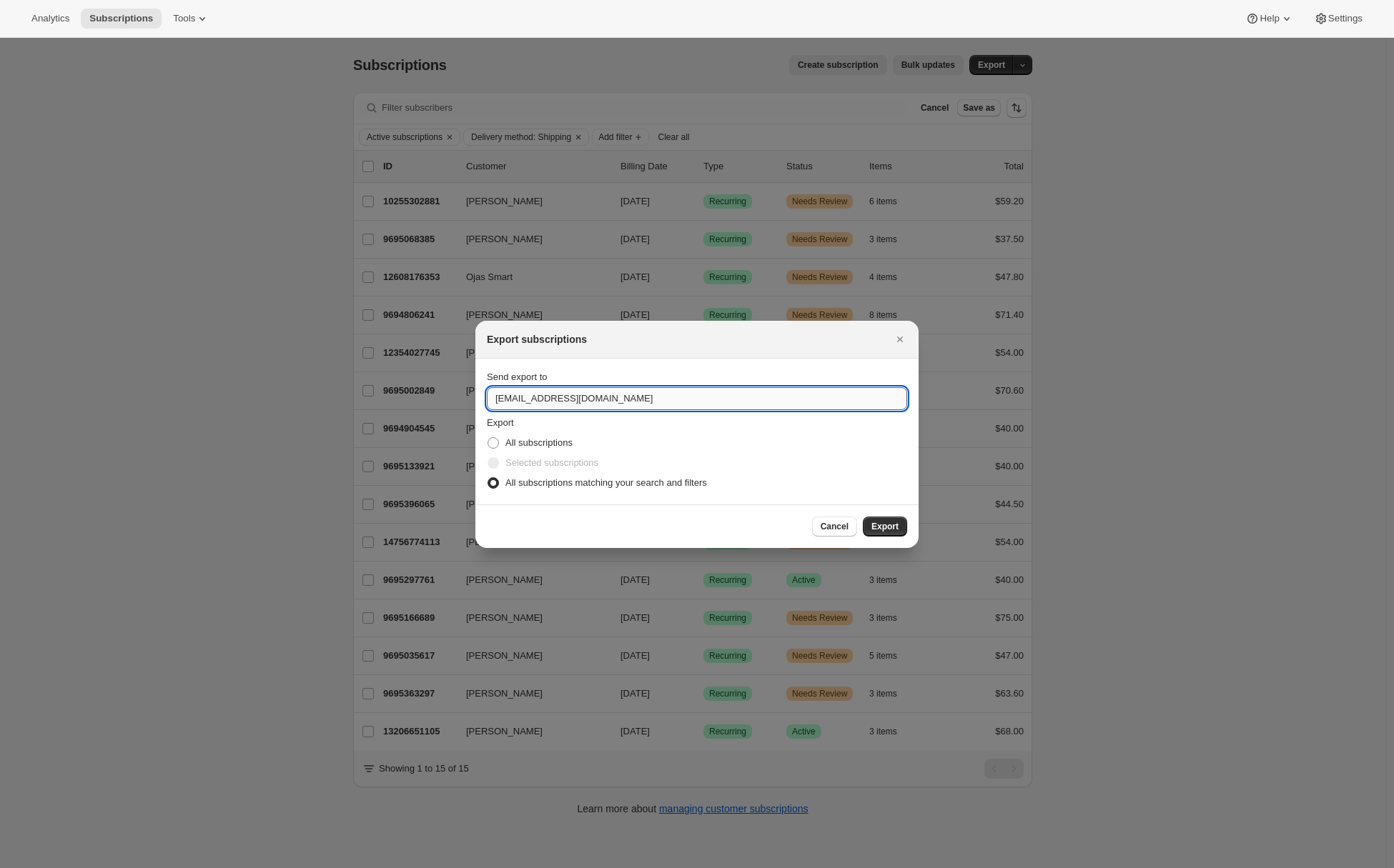
click at [634, 399] on input "lmiles@itsmijuice.com" at bounding box center [697, 399] width 420 height 23
type input "adrian@awtomic.com"
click at [876, 524] on span "Export" at bounding box center [885, 526] width 27 height 11
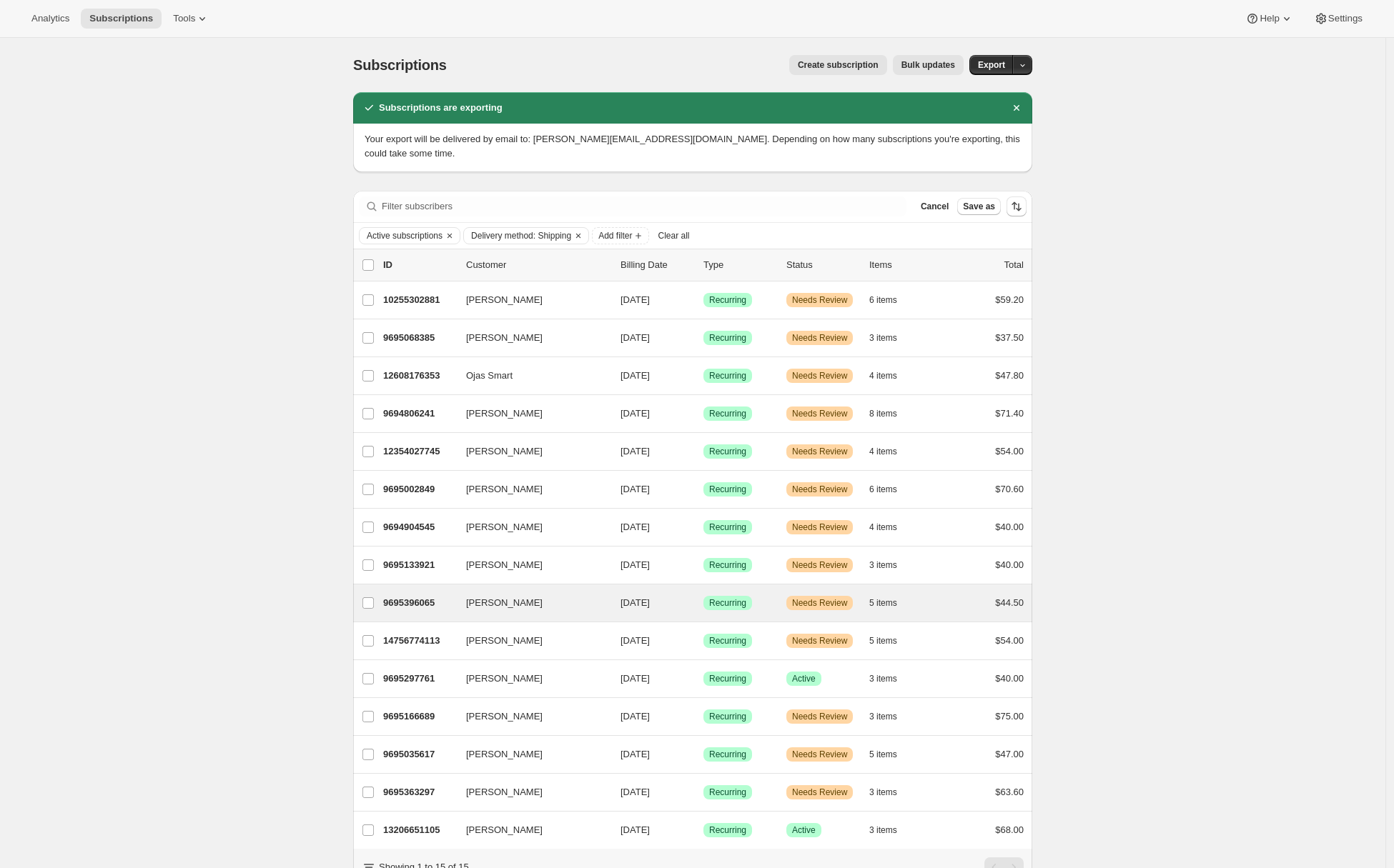
scroll to position [57, 0]
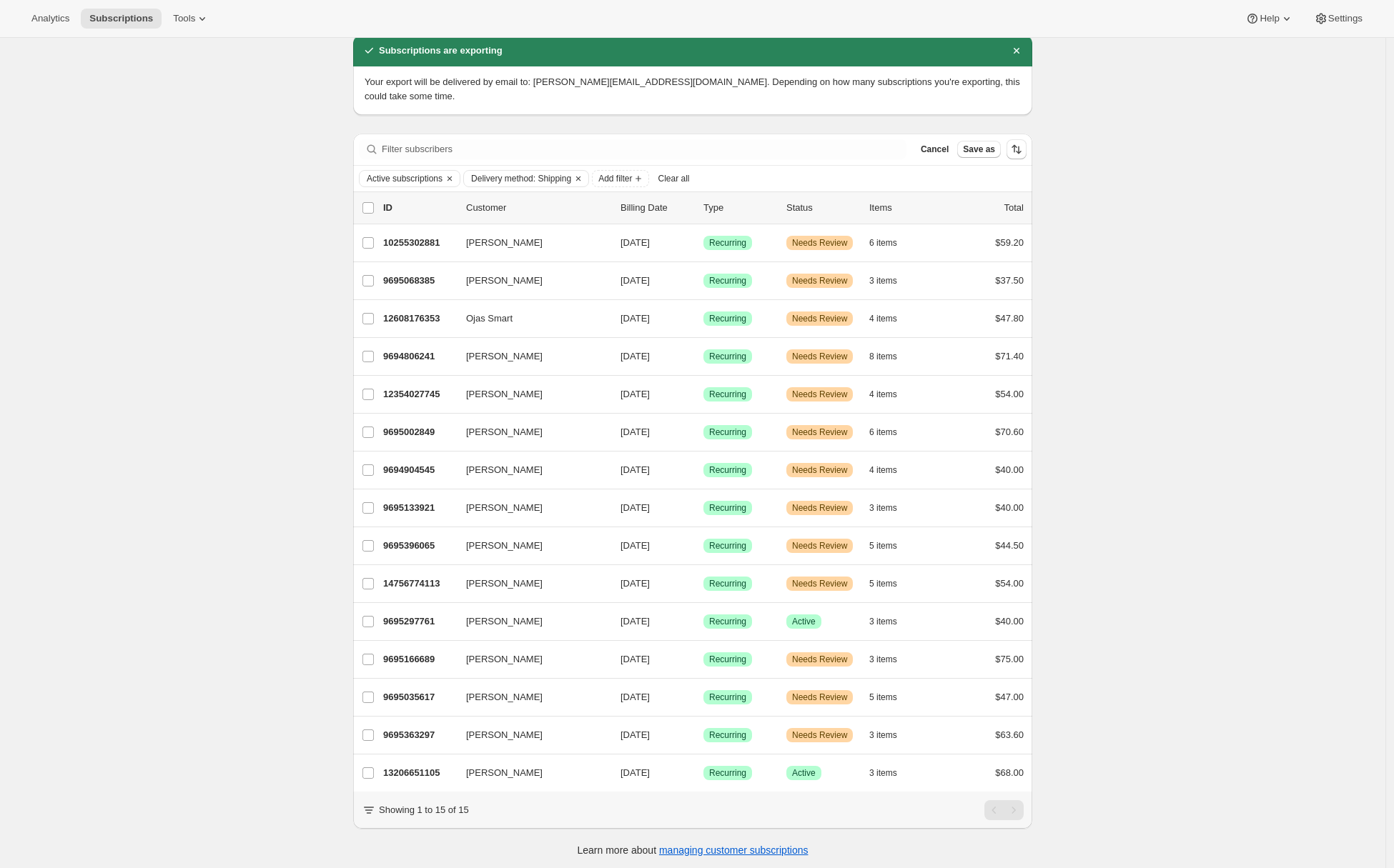
click at [1358, 3] on div "Analytics Subscriptions Tools Help Settings" at bounding box center [697, 18] width 1394 height 38
click at [1353, 24] on button "Settings" at bounding box center [1339, 18] width 66 height 20
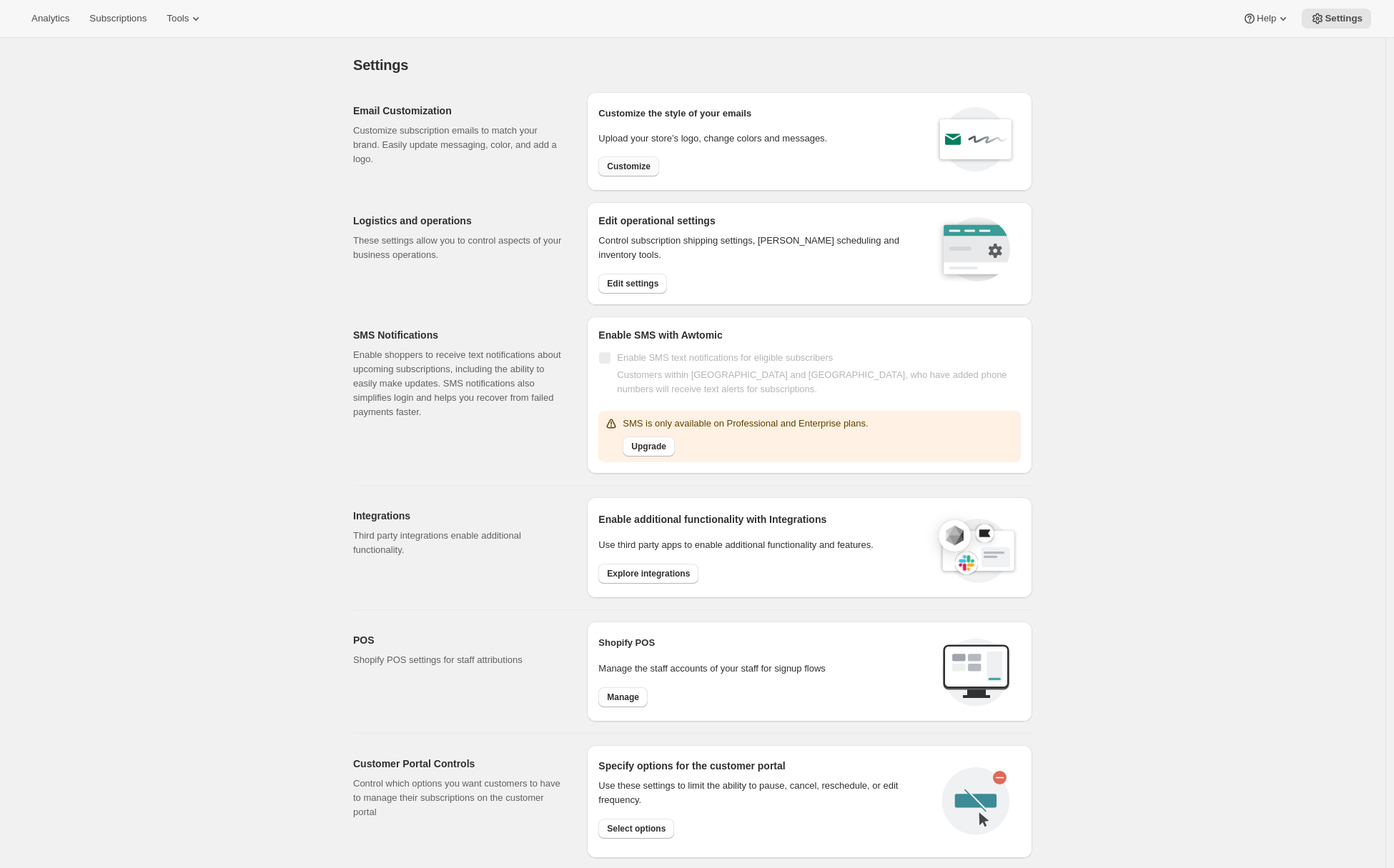
click at [610, 157] on button "Customize" at bounding box center [629, 166] width 61 height 20
select select "subscriptionMessage"
select select "5"
select select "15"
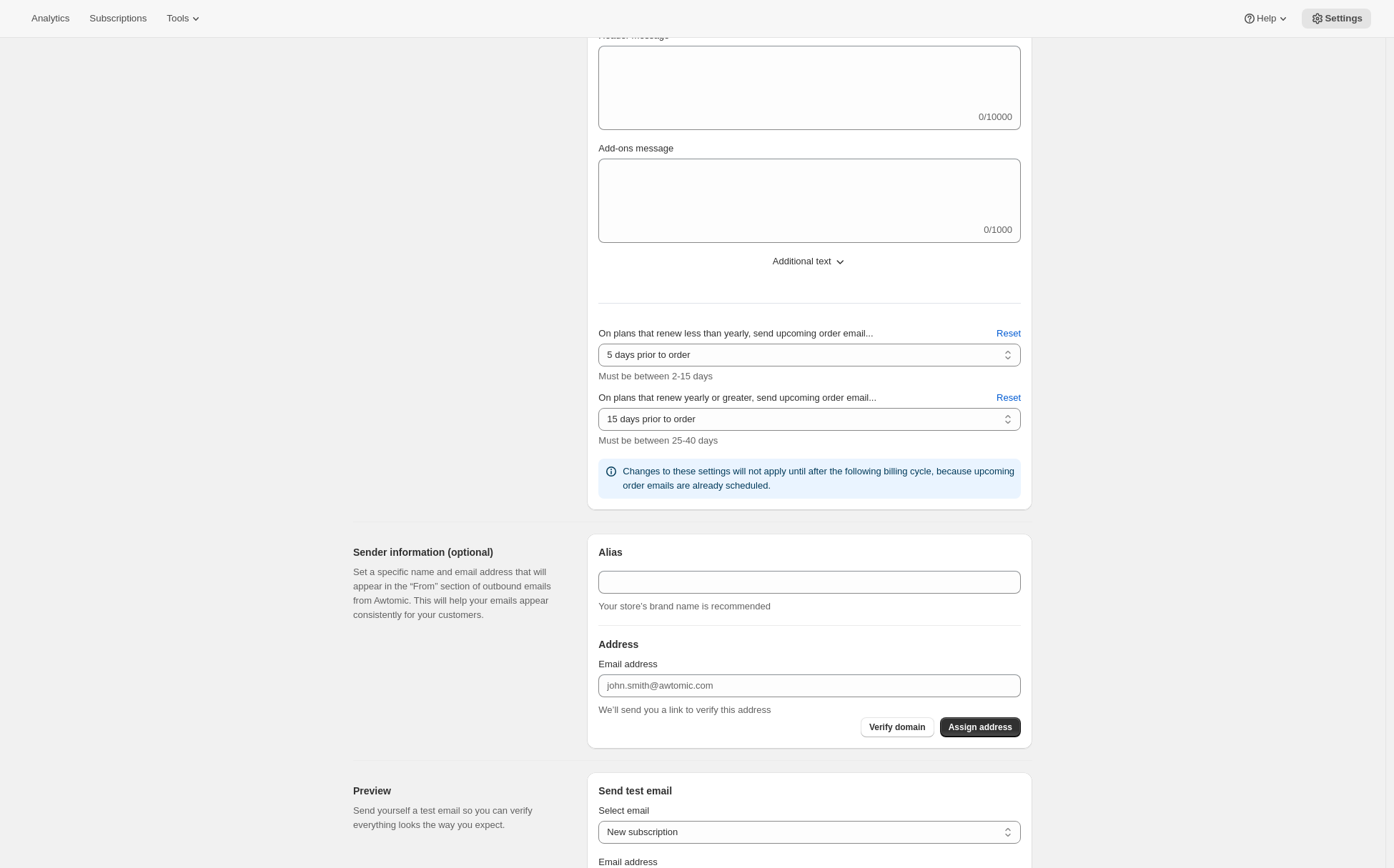
type input "Important Information About Your Upcoming Order"
type textarea "Dear Valued Customer, Thank you for your order! We wanted to share a few import…"
select select "3"
type input "MiJuice"
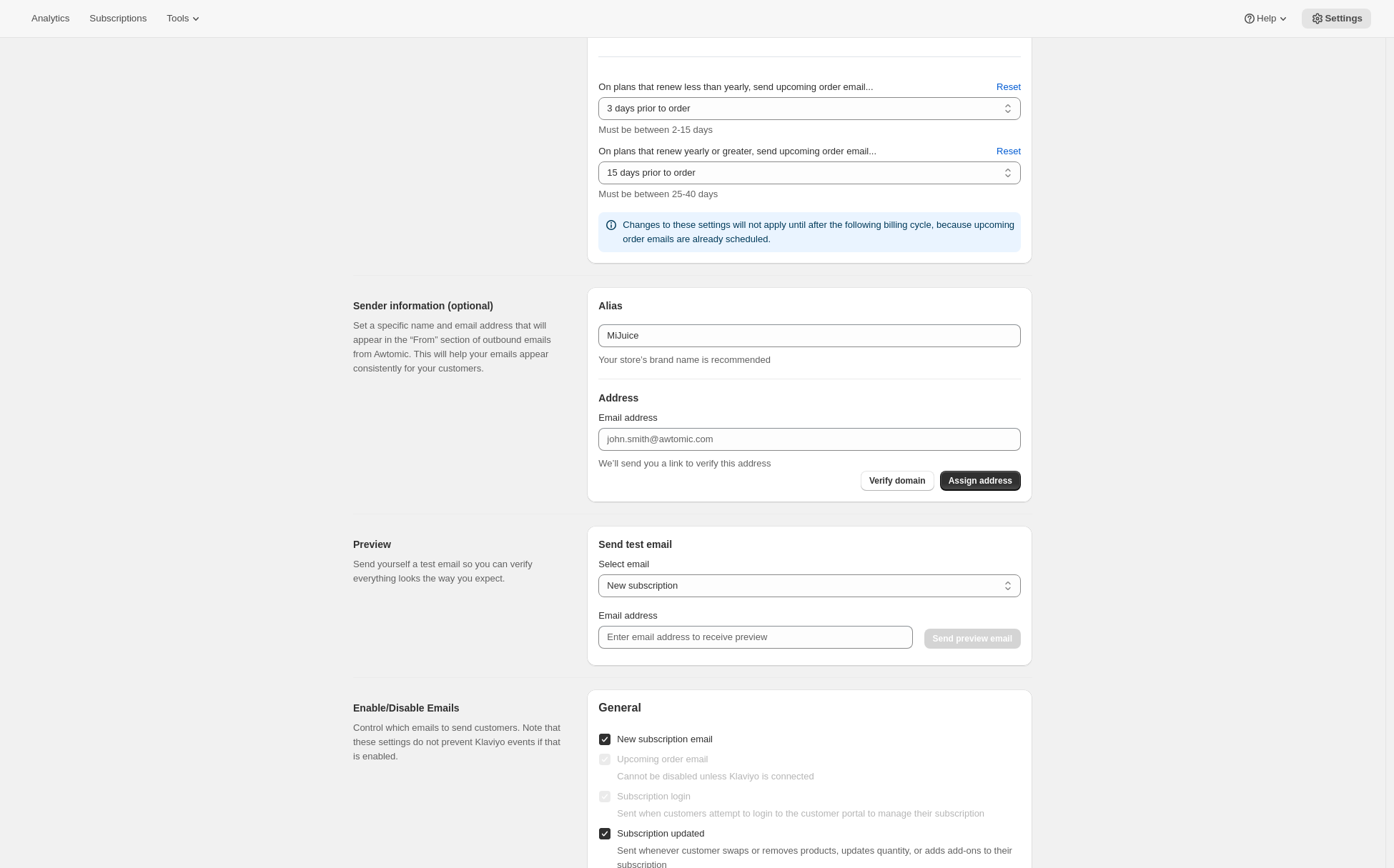
scroll to position [1155, 0]
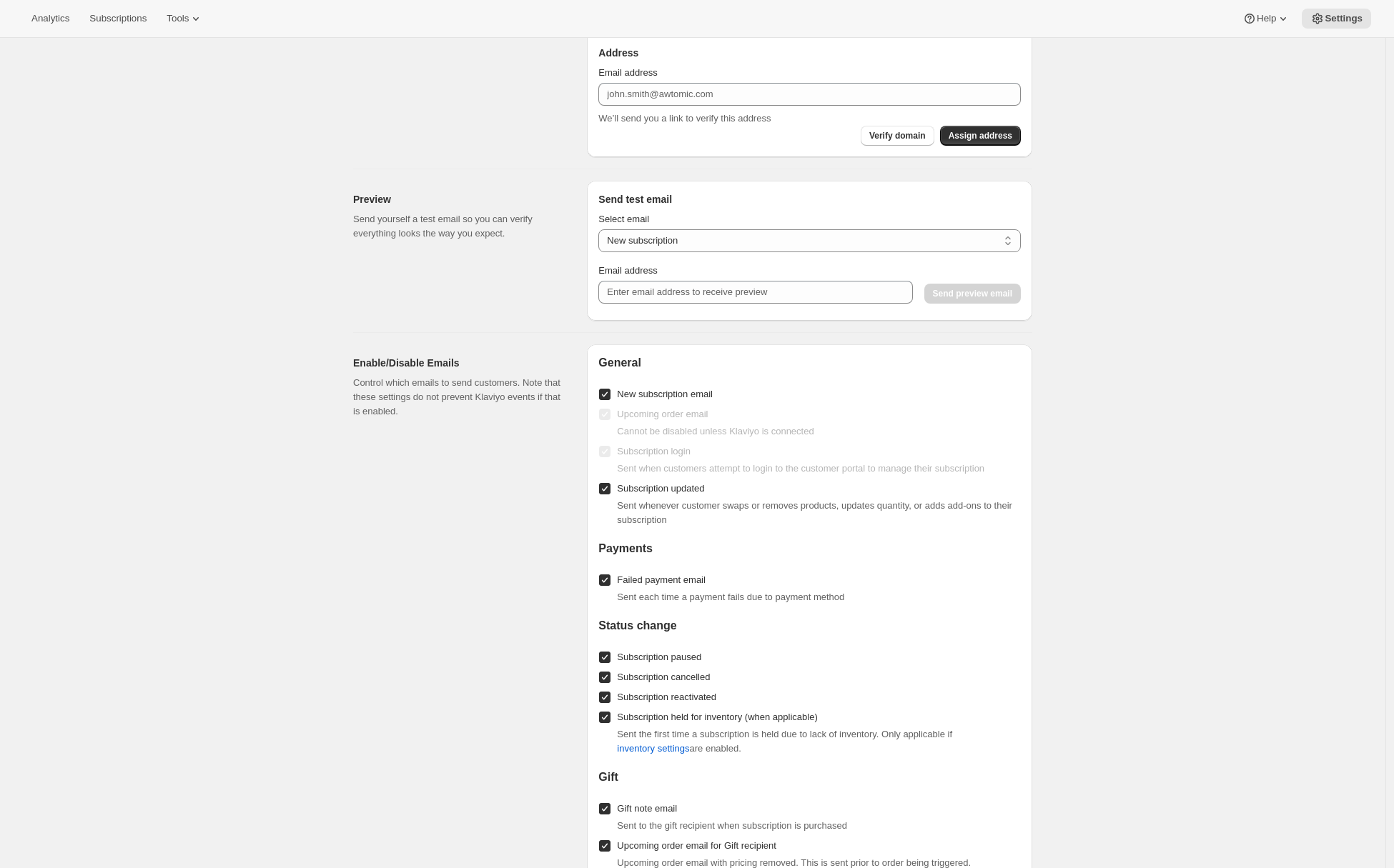
click at [636, 492] on span "Subscription updated" at bounding box center [660, 488] width 87 height 10
click at [610, 492] on input "Subscription updated" at bounding box center [605, 489] width 11 height 11
checkbox input "false"
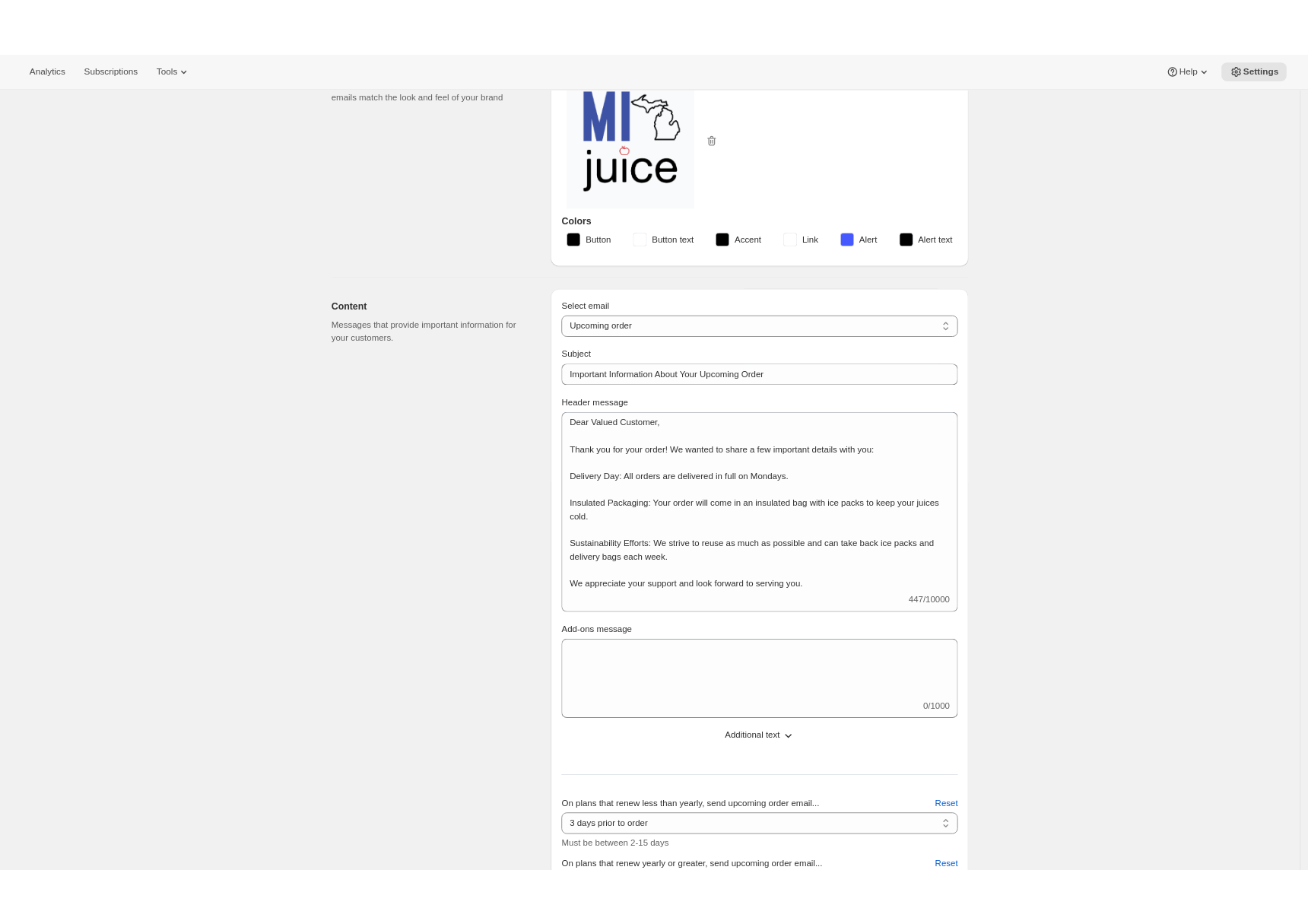
scroll to position [0, 0]
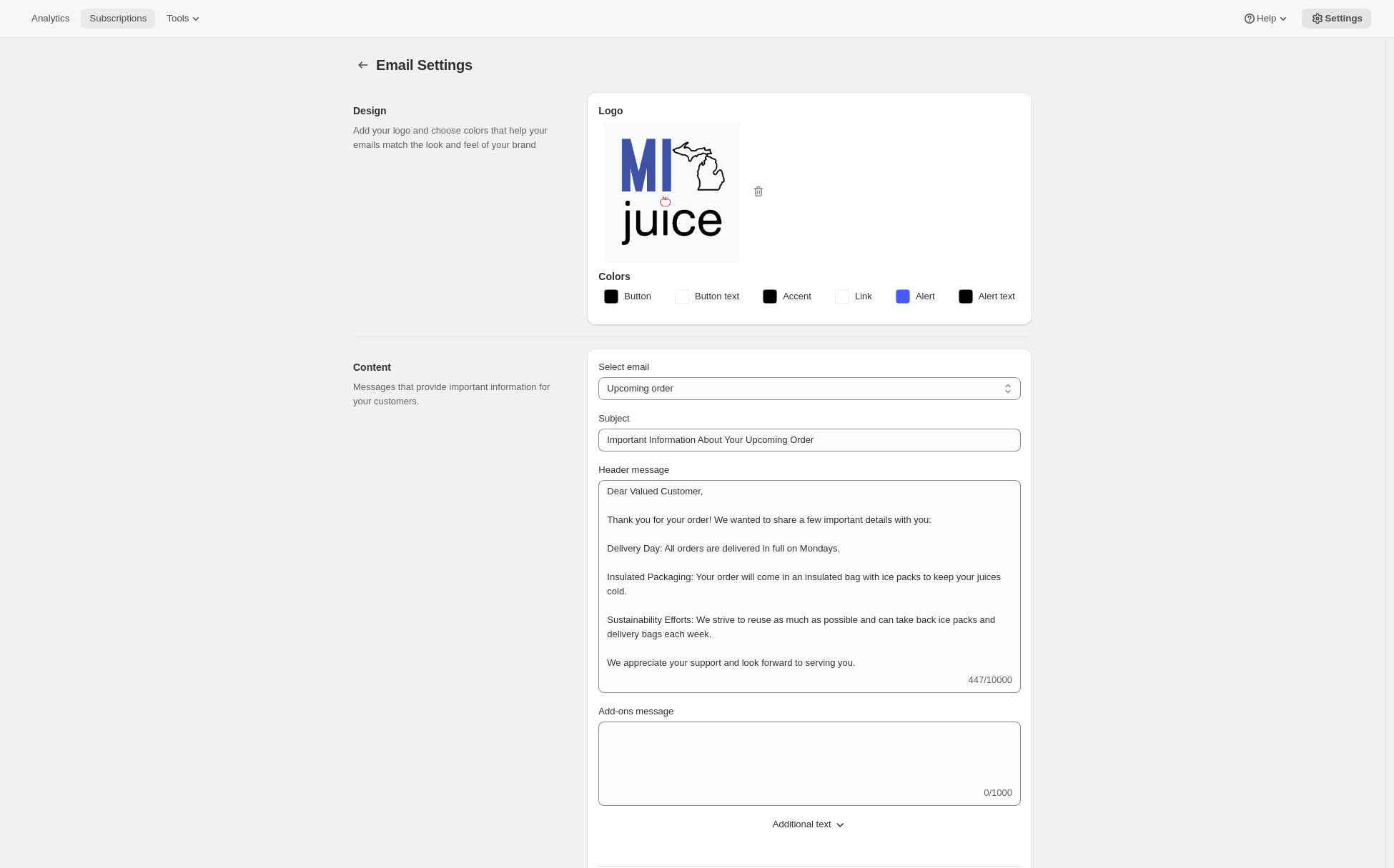
click at [127, 23] on span "Subscriptions" at bounding box center [117, 18] width 57 height 11
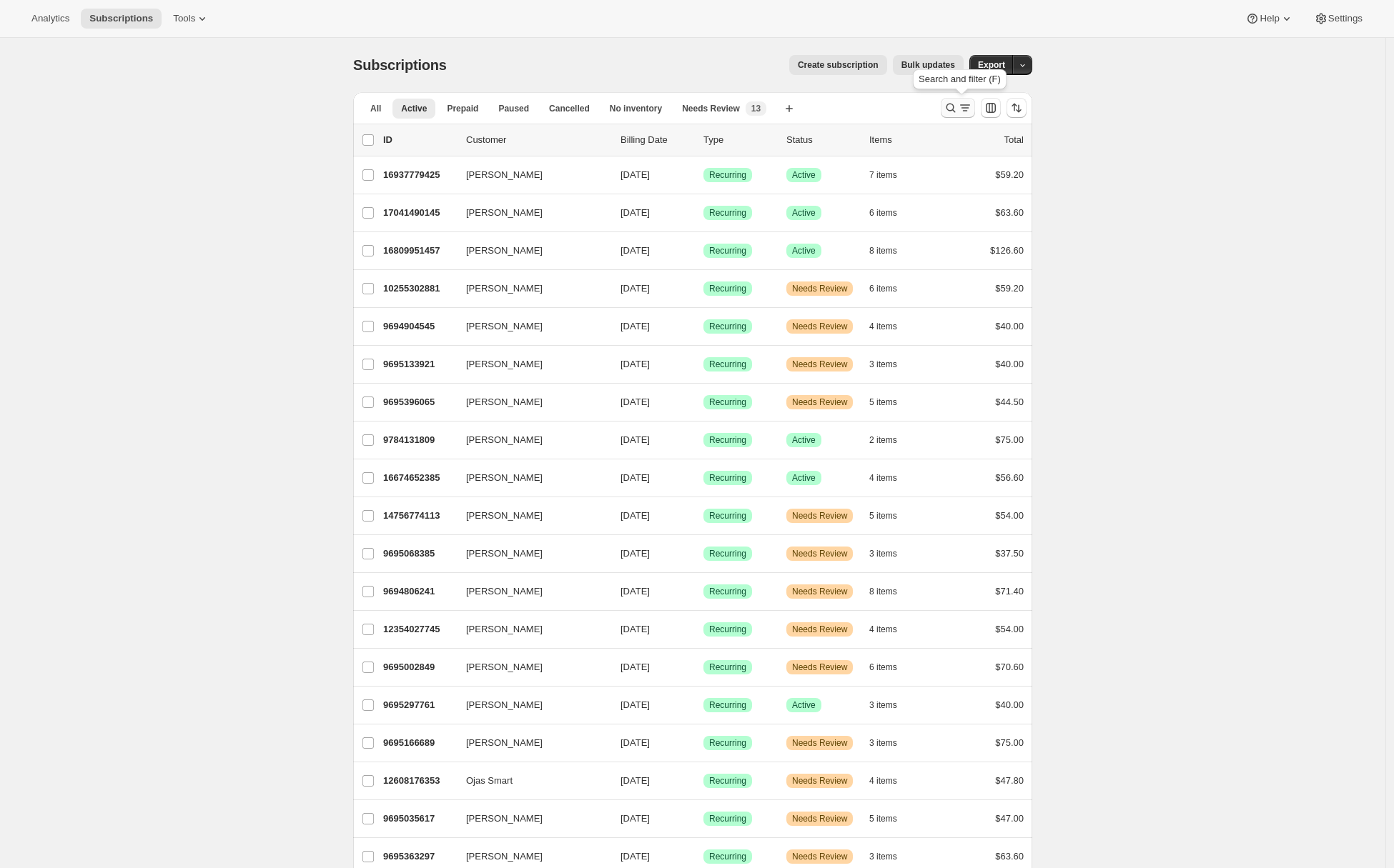
click at [954, 111] on icon "Search and filter results" at bounding box center [951, 108] width 10 height 10
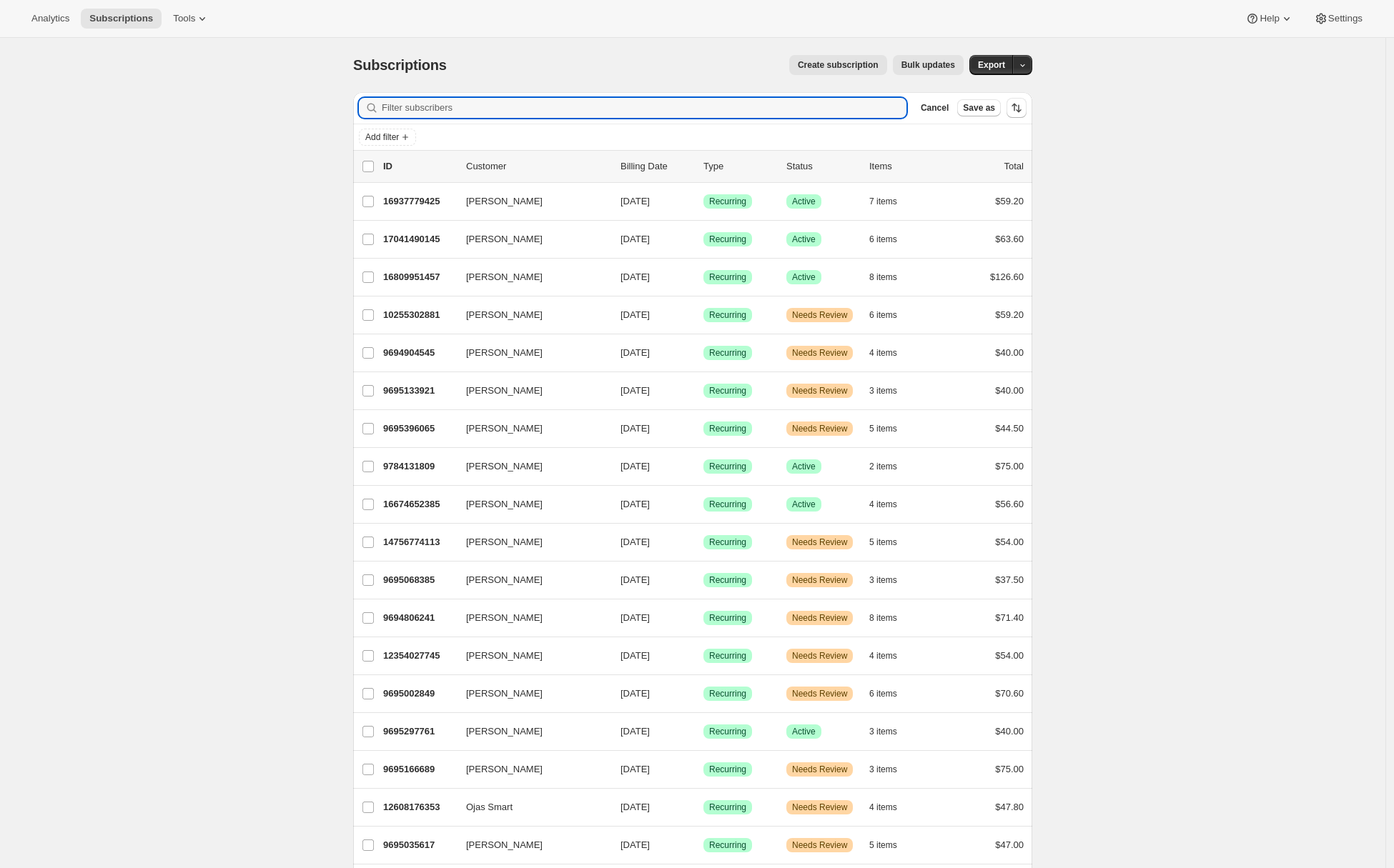
paste input "9694806241"
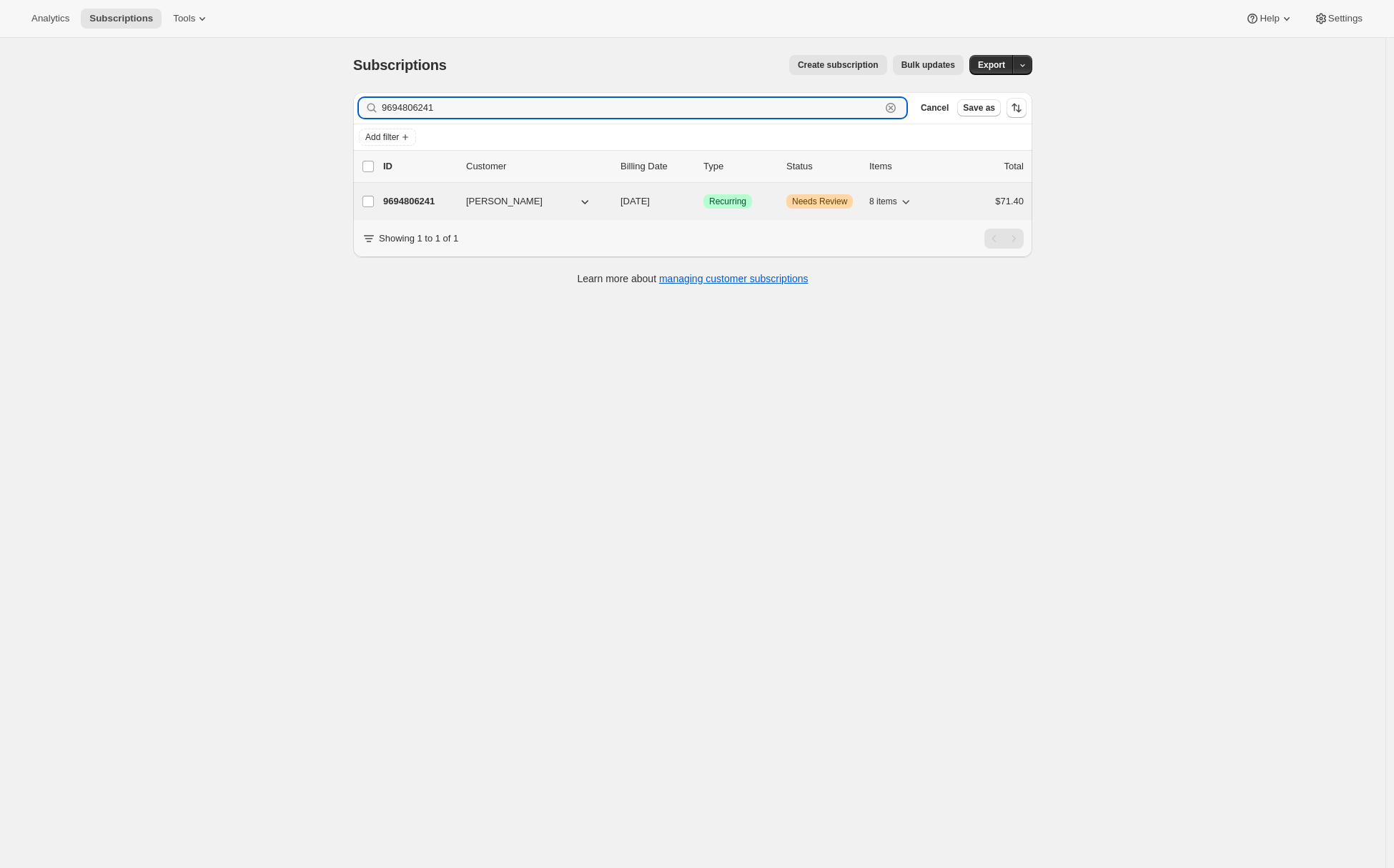
type input "9694806241"
click at [428, 197] on p "9694806241" at bounding box center [419, 202] width 72 height 14
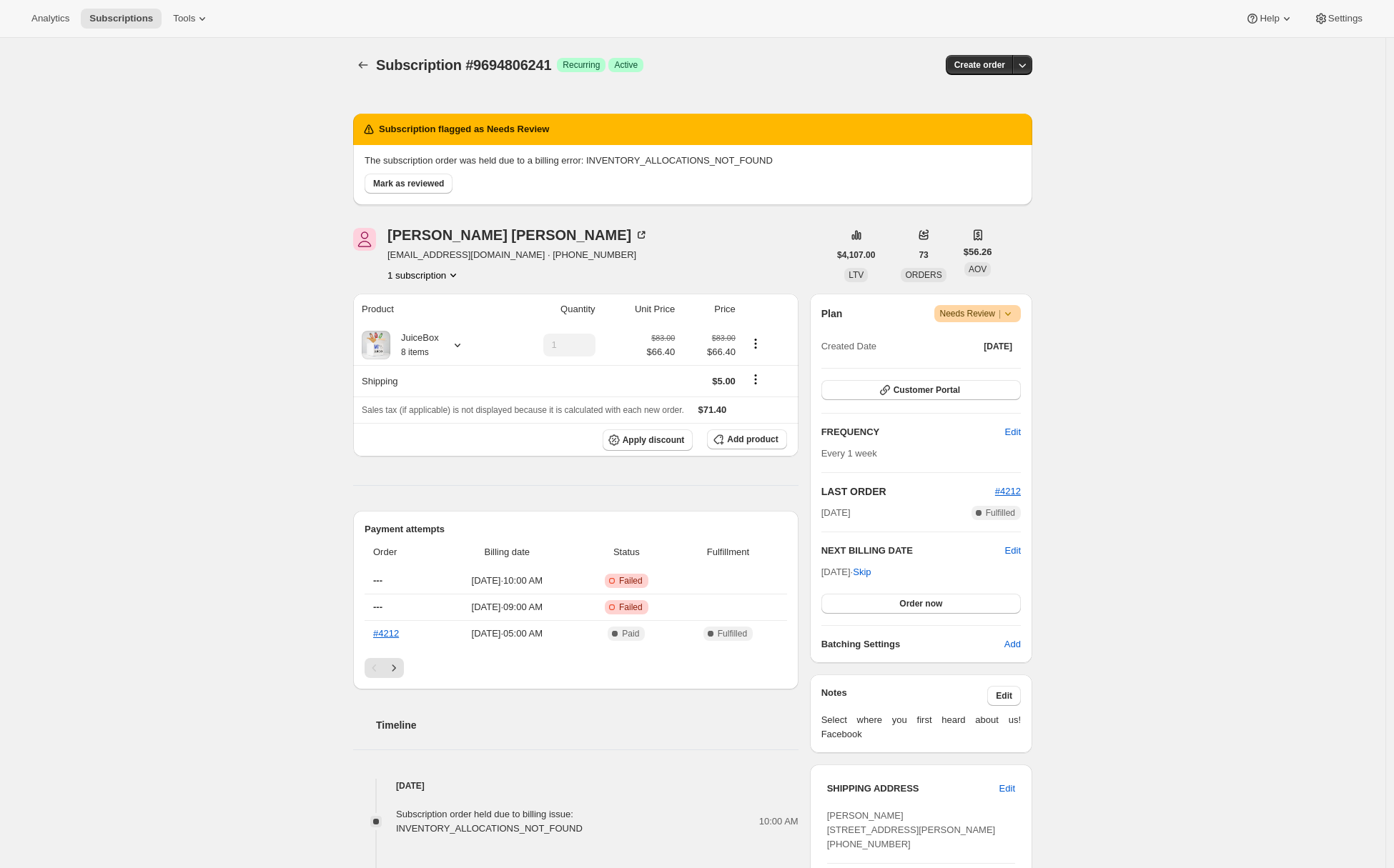
click at [814, 280] on div "mandy Paul mandyspaul@gmail.com · +19704433300 1 subscription" at bounding box center [590, 256] width 475 height 55
click at [942, 391] on span "Customer Portal" at bounding box center [926, 390] width 67 height 11
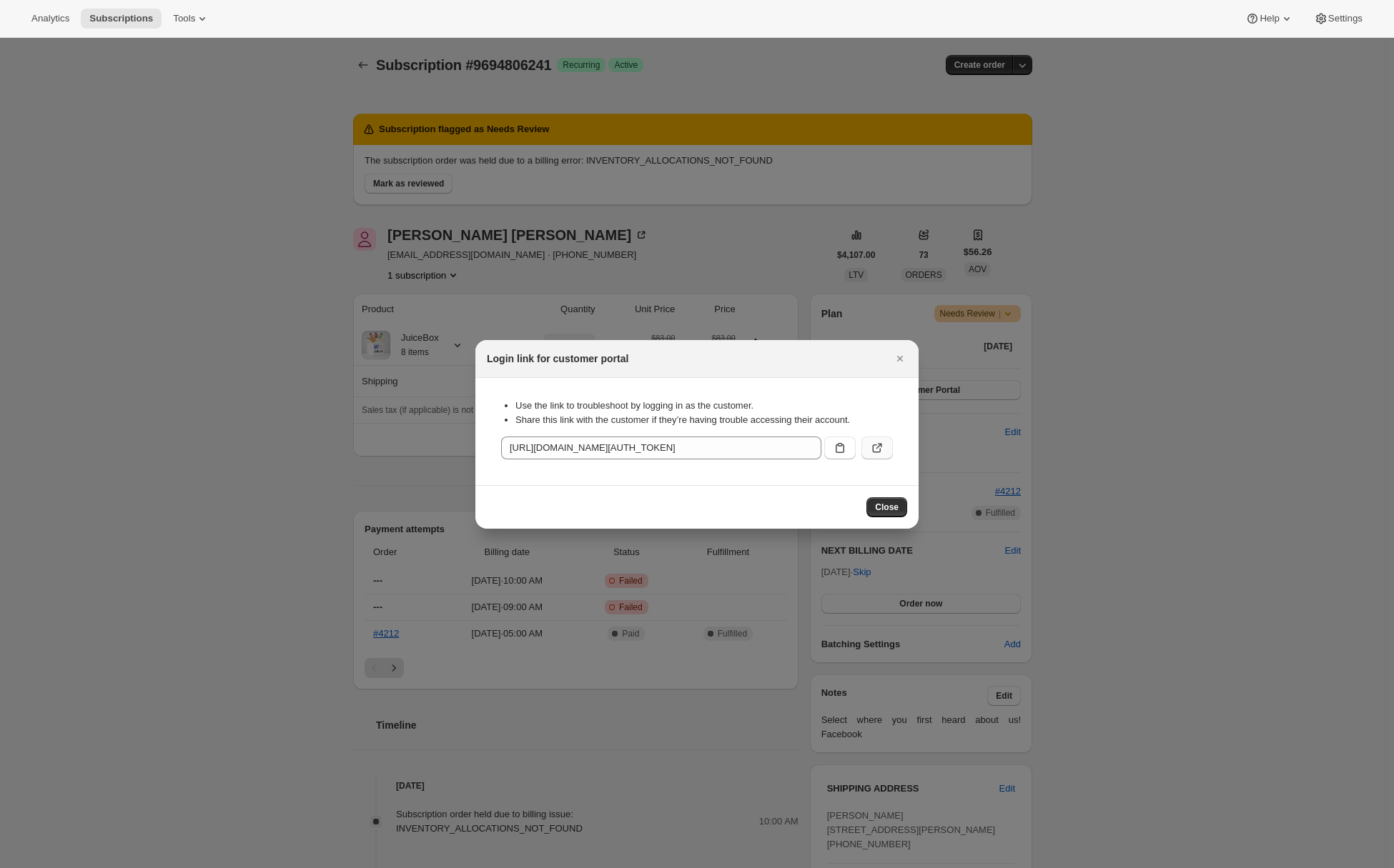
click at [873, 454] on icon ":ros:" at bounding box center [877, 448] width 14 height 14
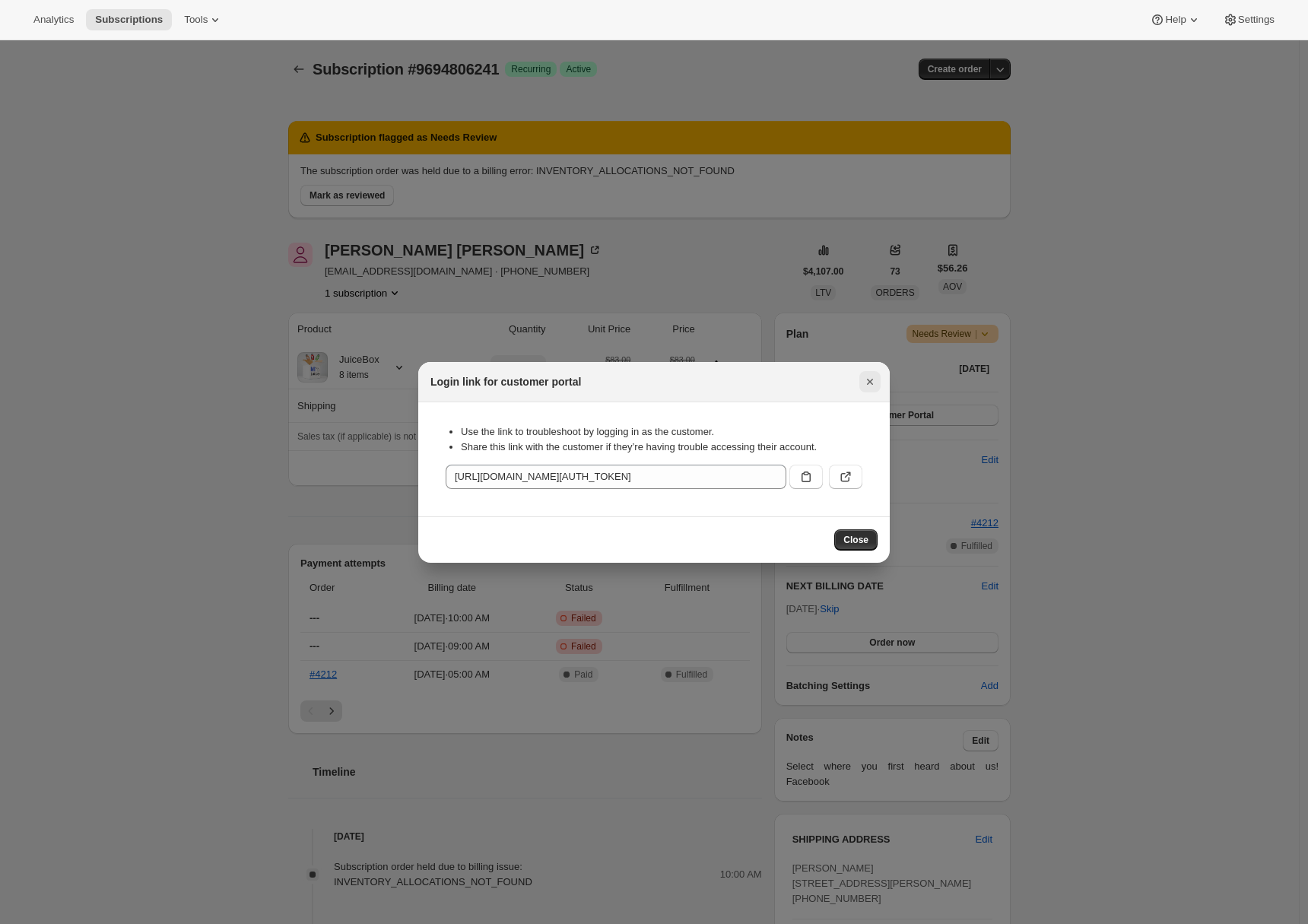
click at [871, 378] on icon "Close" at bounding box center [870, 382] width 15 height 15
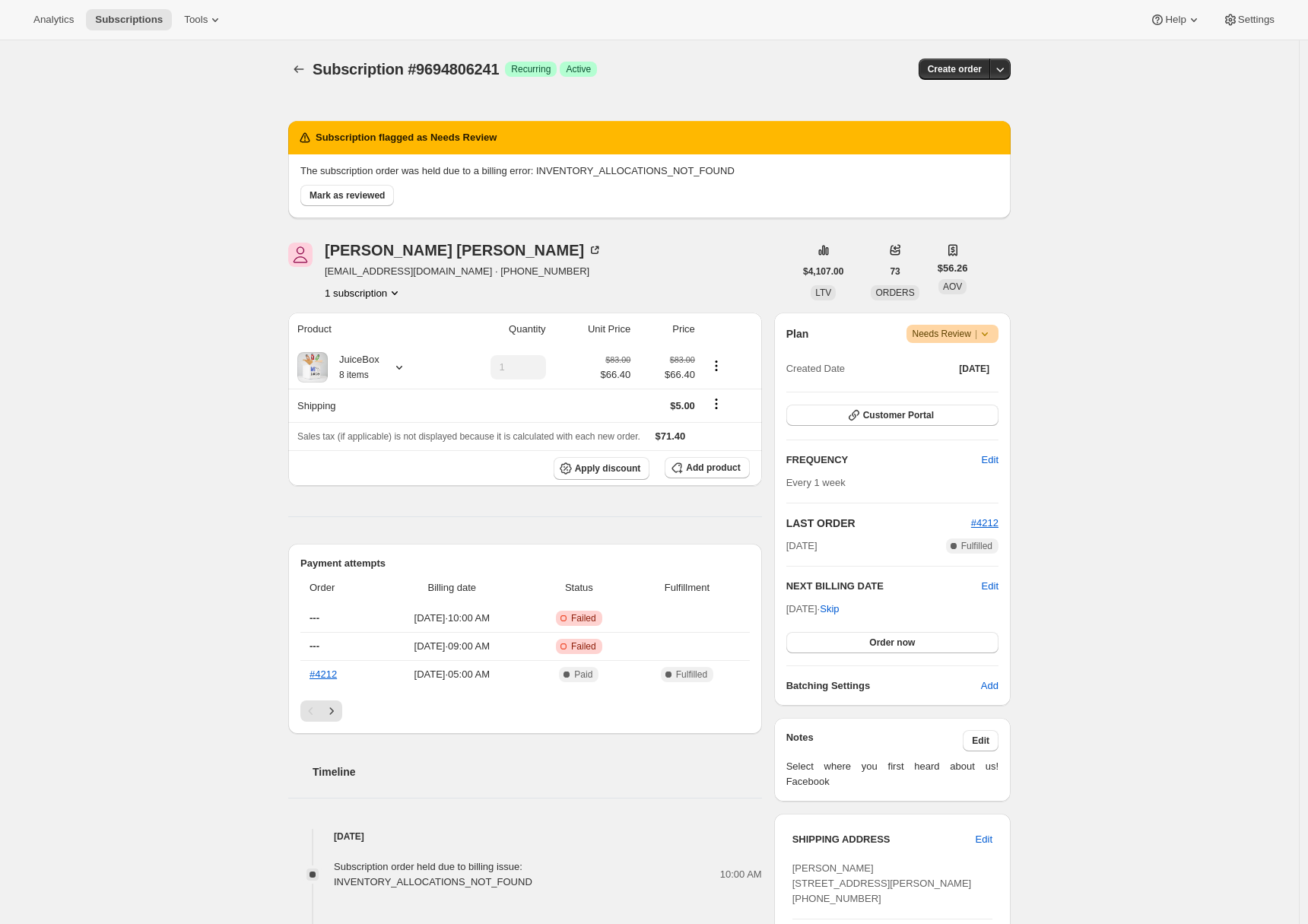
scroll to position [255, 0]
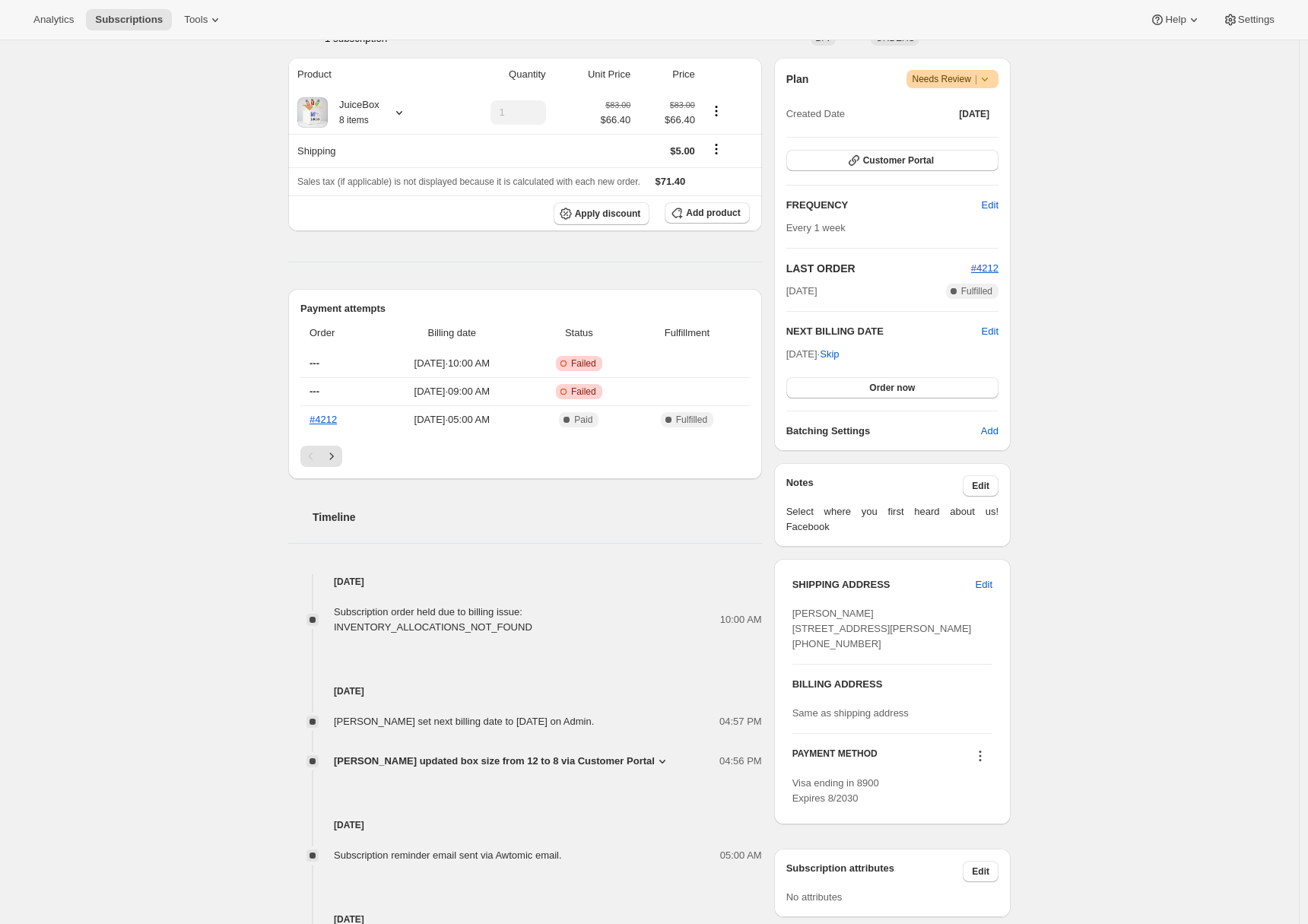
drag, startPoint x: 875, startPoint y: 673, endPoint x: 797, endPoint y: 676, distance: 78.1
click at [797, 652] on div "Amanda Paul 3080 Emmons Ave Rochester Hills MI, 48307 United States +19704433300" at bounding box center [893, 629] width 200 height 45
copy span "+19704433300"
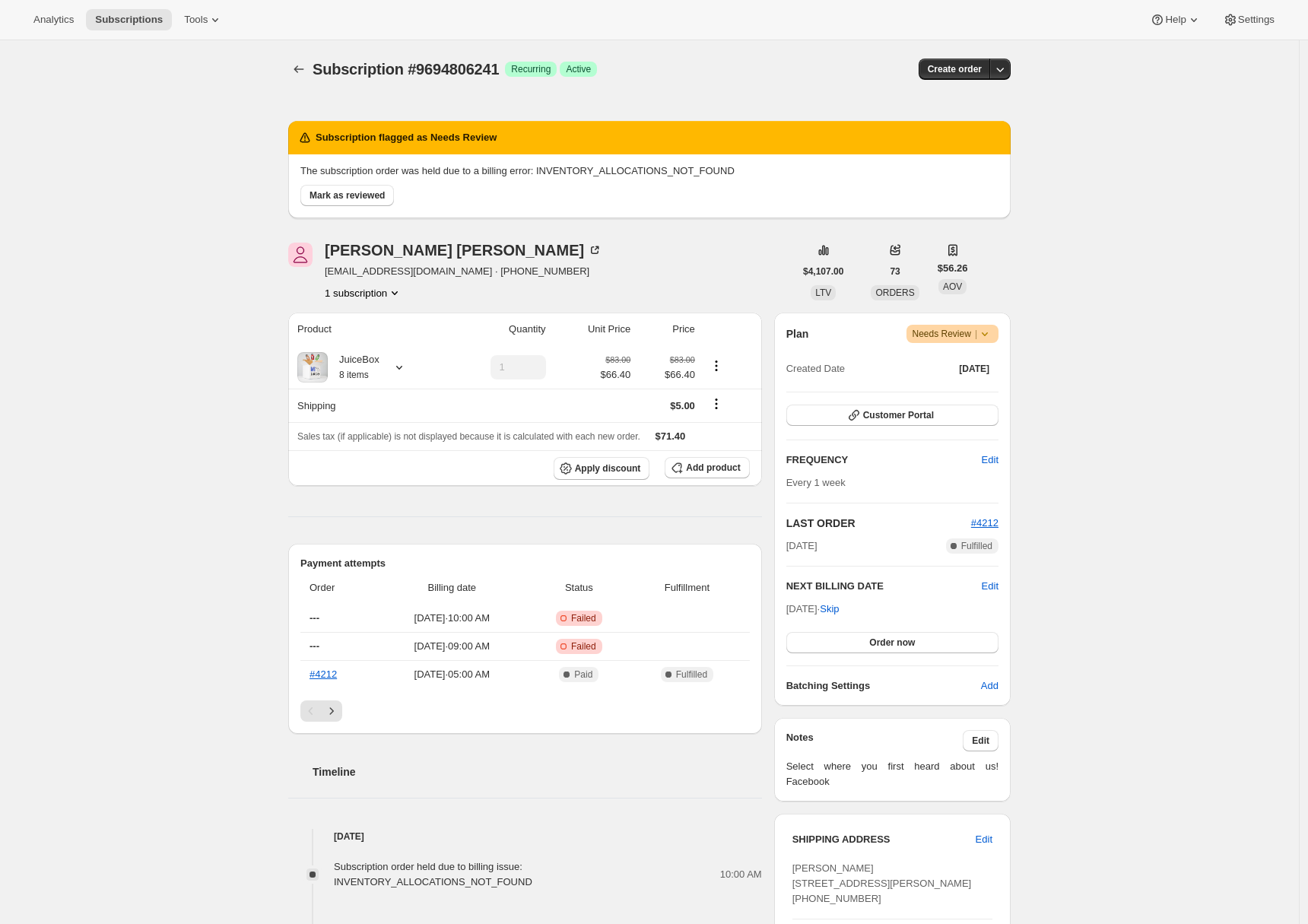
scroll to position [297, 0]
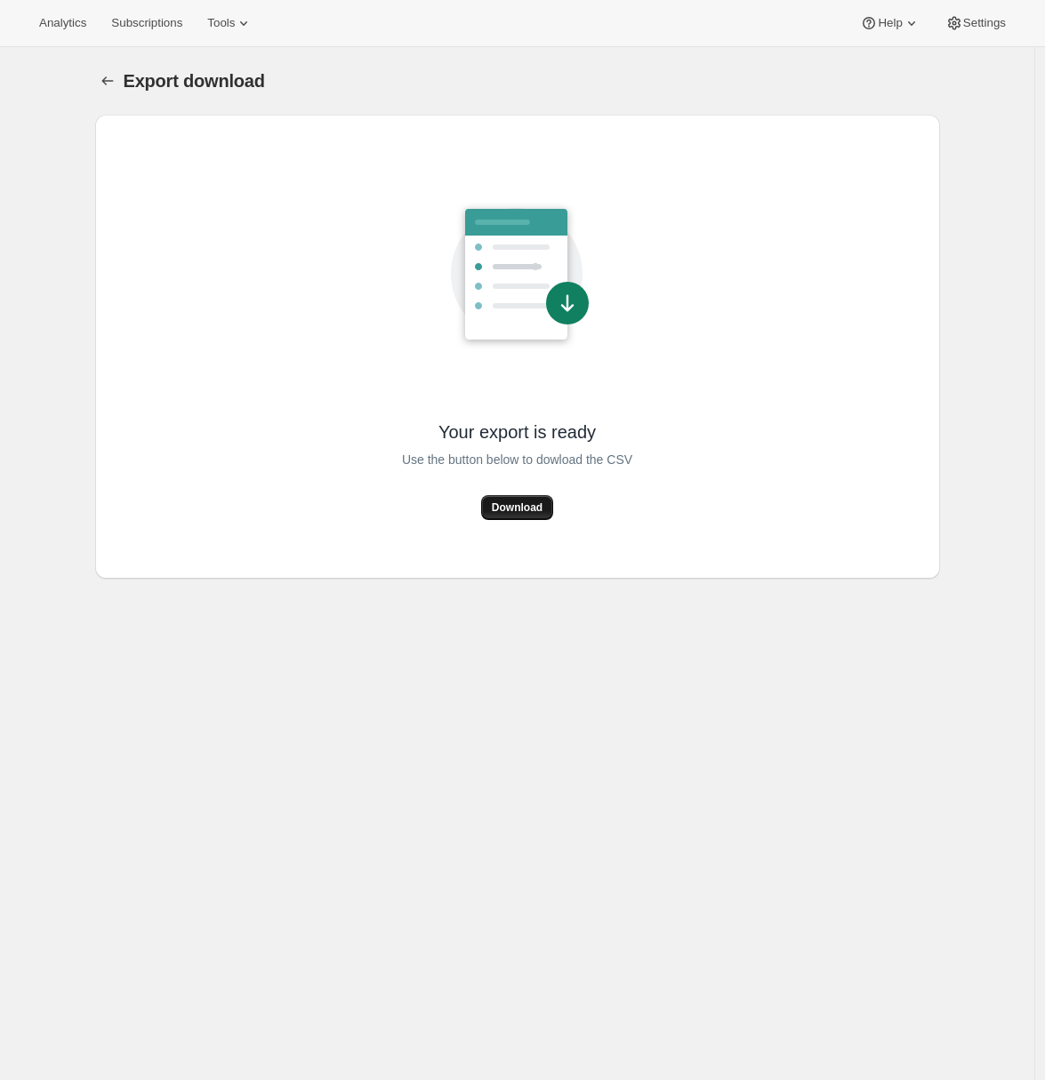
click at [511, 501] on span "Download" at bounding box center [517, 508] width 51 height 14
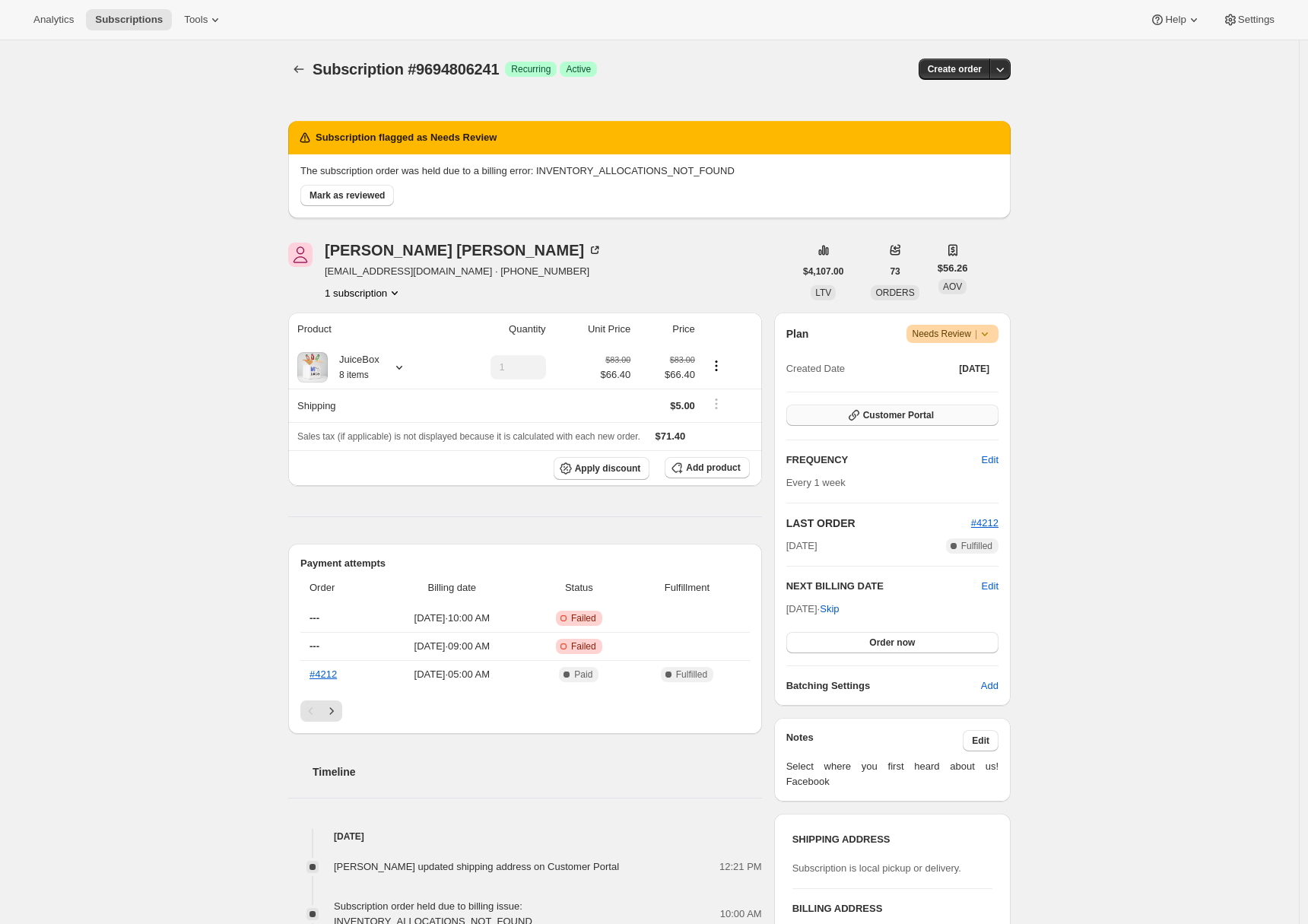
click at [948, 410] on button "Customer Portal" at bounding box center [892, 415] width 212 height 21
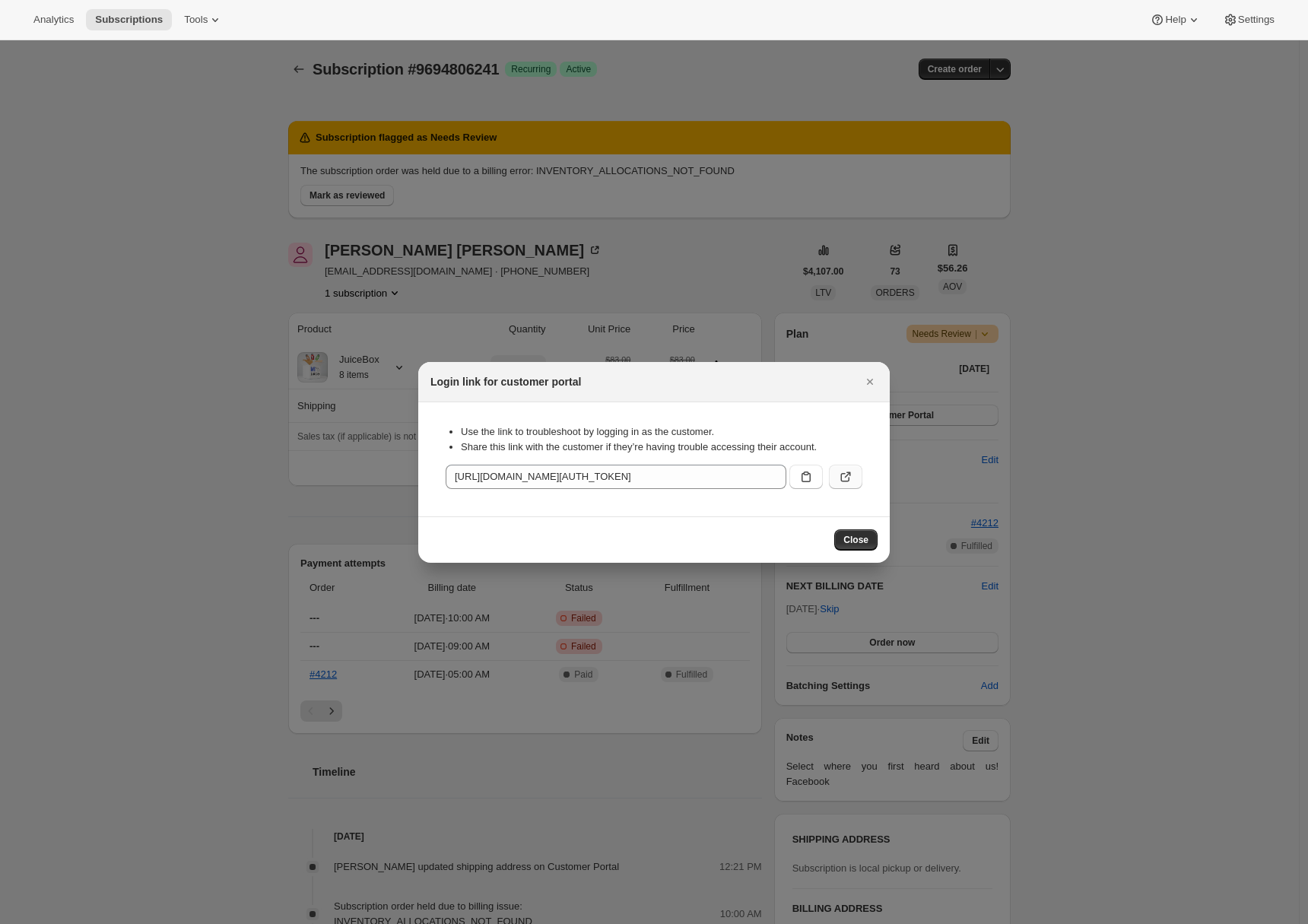
click at [851, 477] on icon ":r1j:" at bounding box center [846, 477] width 15 height 15
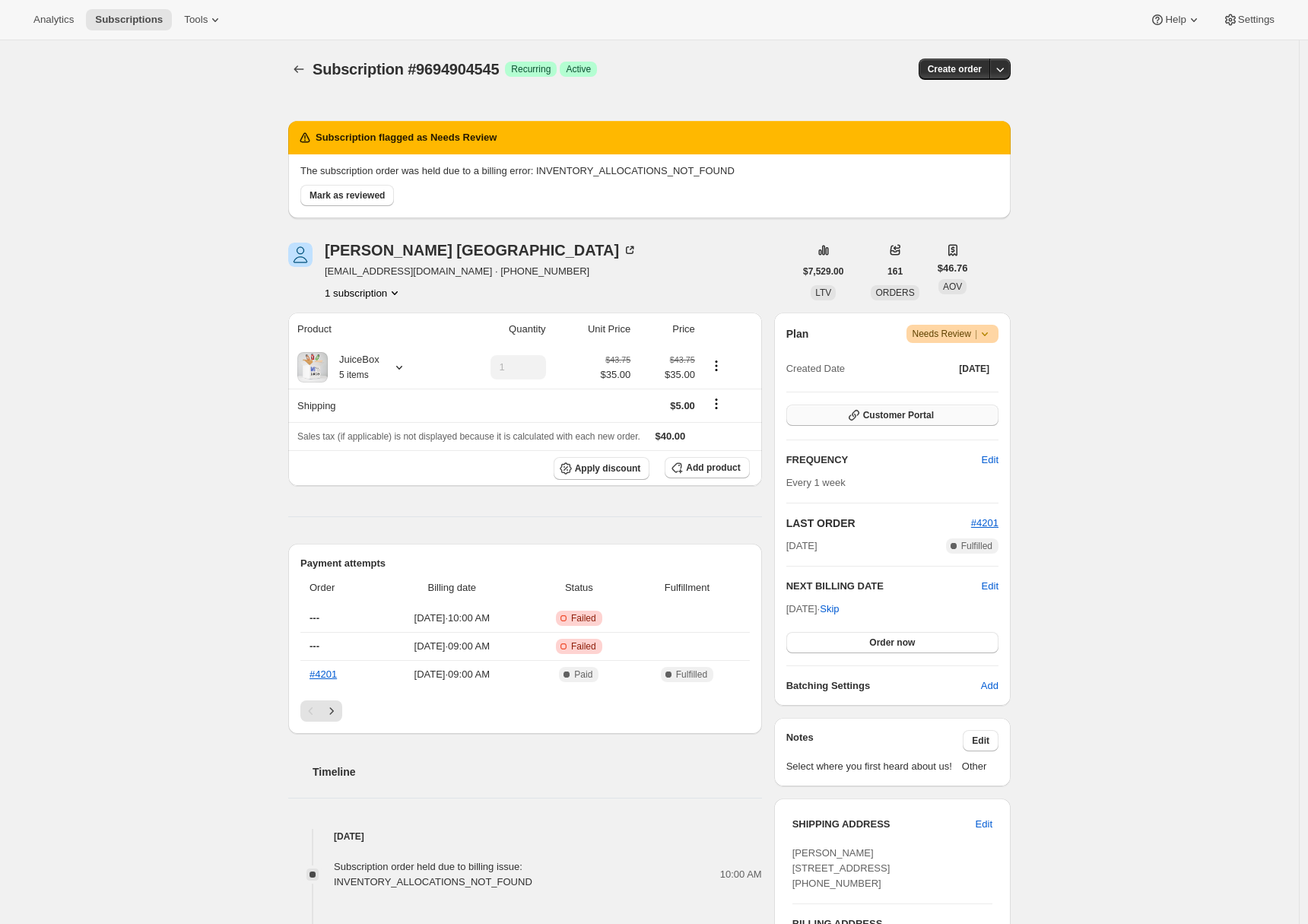
click at [953, 415] on button "Customer Portal" at bounding box center [892, 415] width 212 height 21
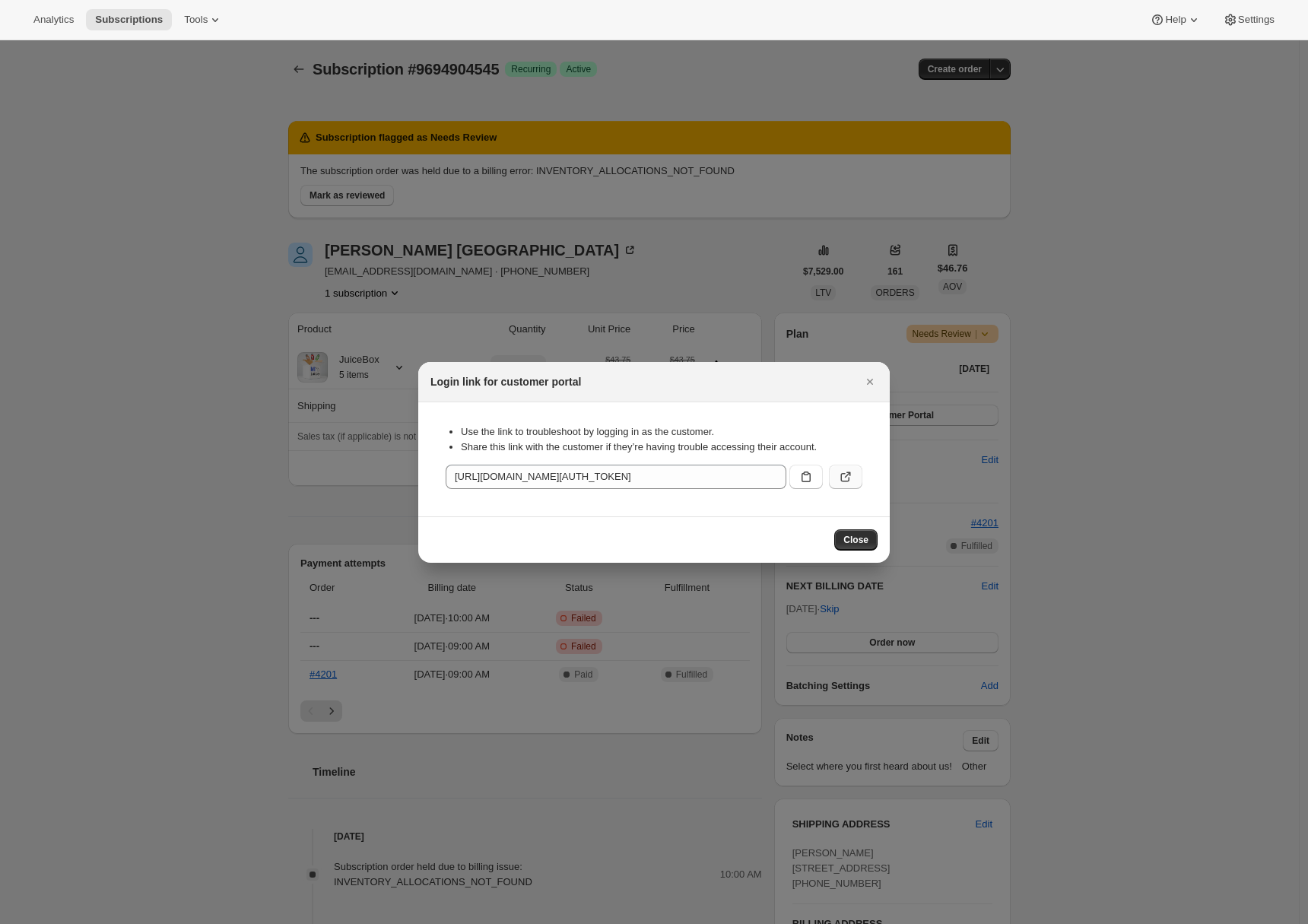
click at [846, 478] on icon ":r1j:" at bounding box center [846, 477] width 15 height 15
click at [867, 386] on icon "Close" at bounding box center [870, 382] width 15 height 15
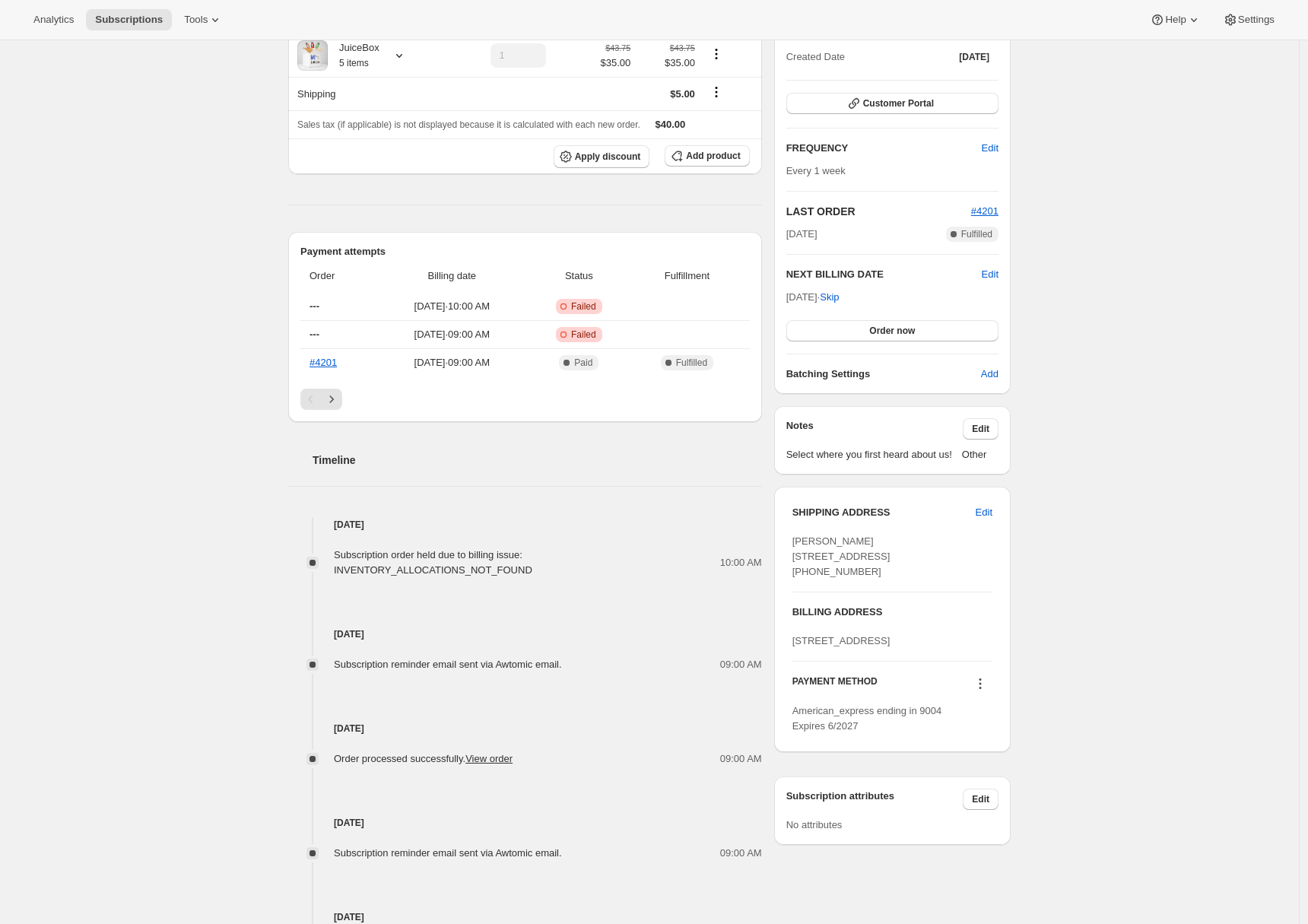
scroll to position [390, 0]
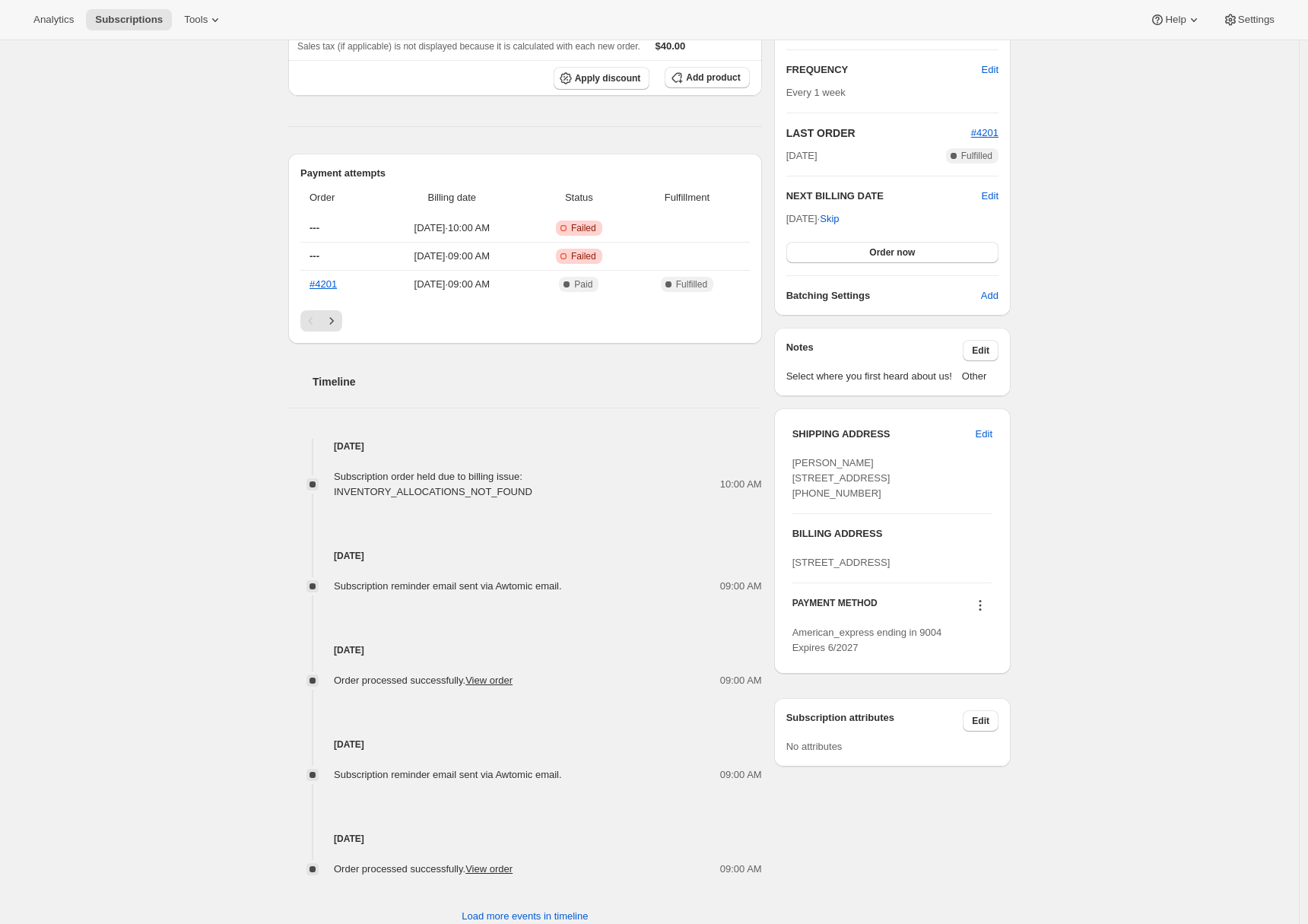
drag, startPoint x: 855, startPoint y: 538, endPoint x: 795, endPoint y: 538, distance: 60.0
click at [795, 538] on div "SHIPPING ADDRESS Edit [PERSON_NAME] [STREET_ADDRESS] [PHONE_NUMBER] BILLING ADD…" at bounding box center [892, 541] width 237 height 265
copy span "[PHONE_NUMBER]"
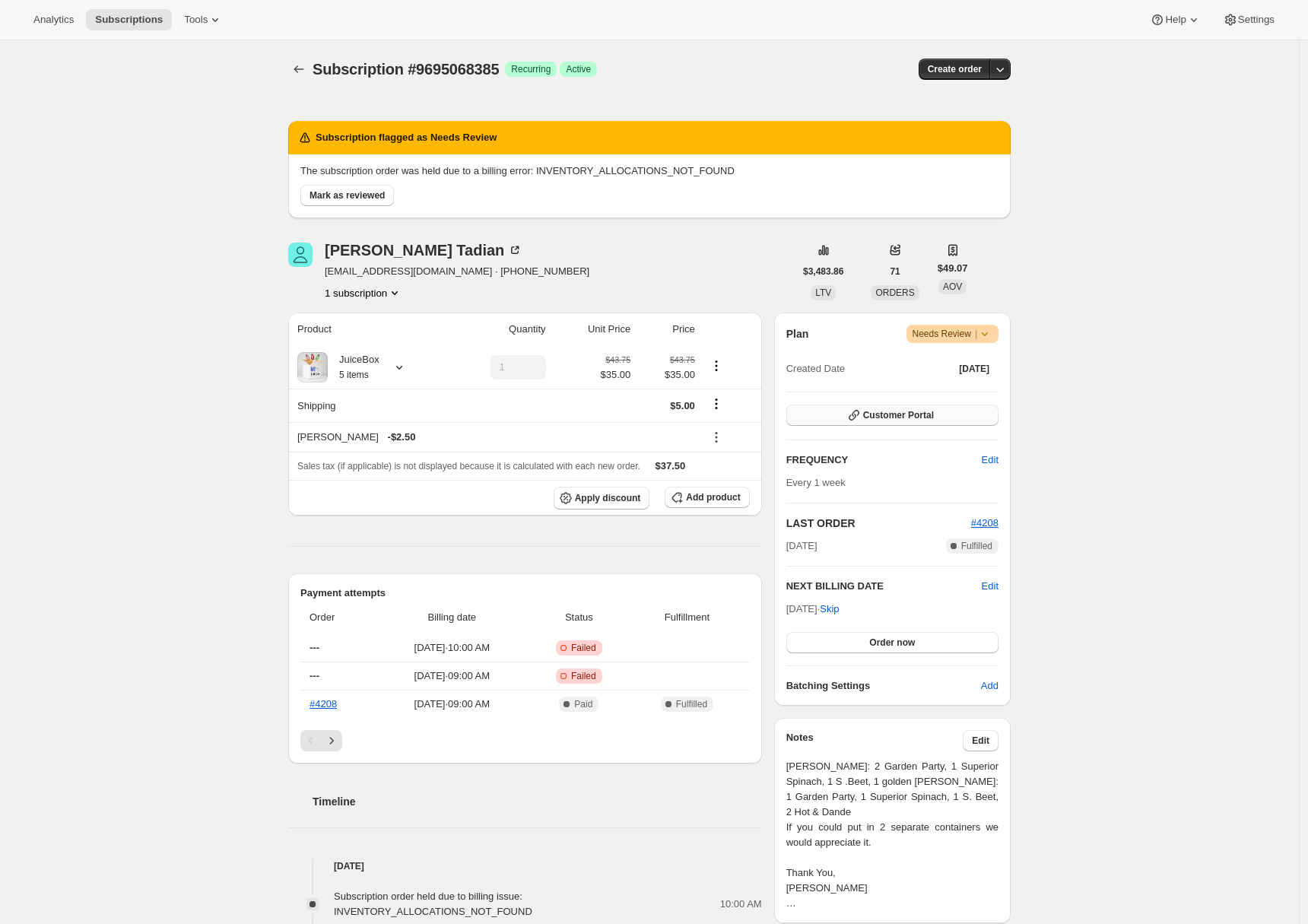
click at [964, 417] on button "Customer Portal" at bounding box center [892, 415] width 212 height 21
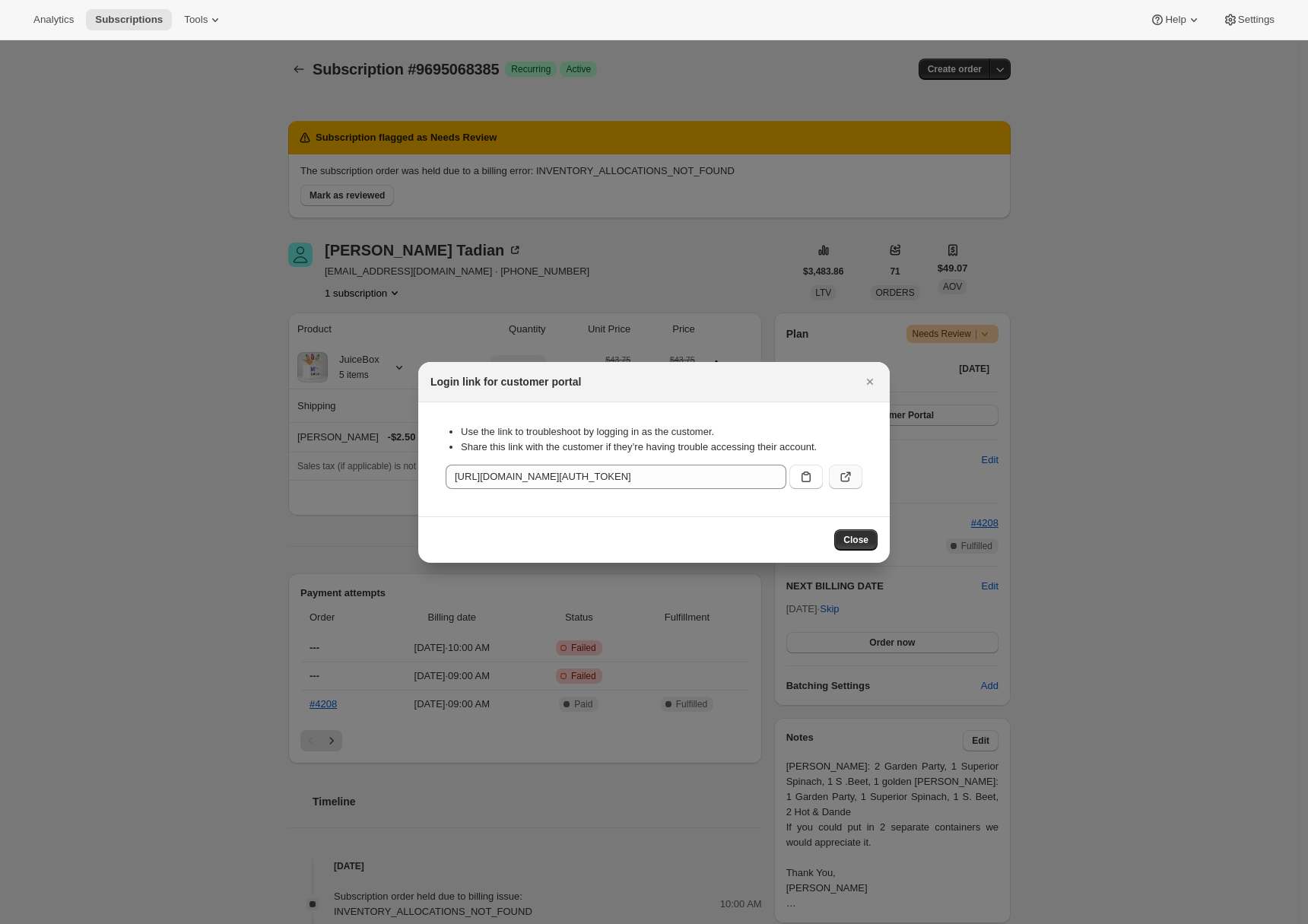
click at [855, 477] on button ":r1l:" at bounding box center [845, 477] width 33 height 24
click at [872, 387] on icon "Close" at bounding box center [870, 382] width 15 height 15
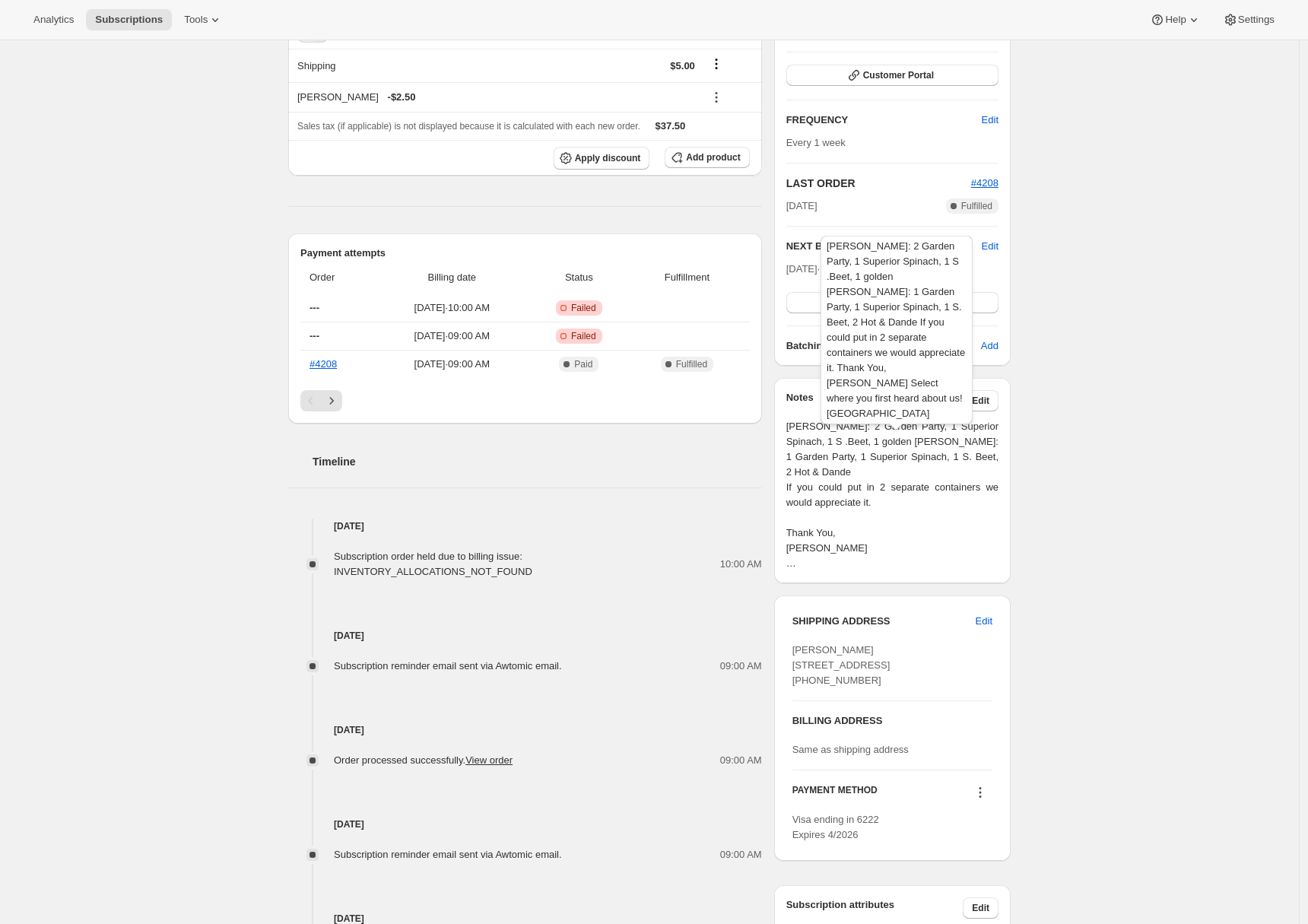
scroll to position [406, 0]
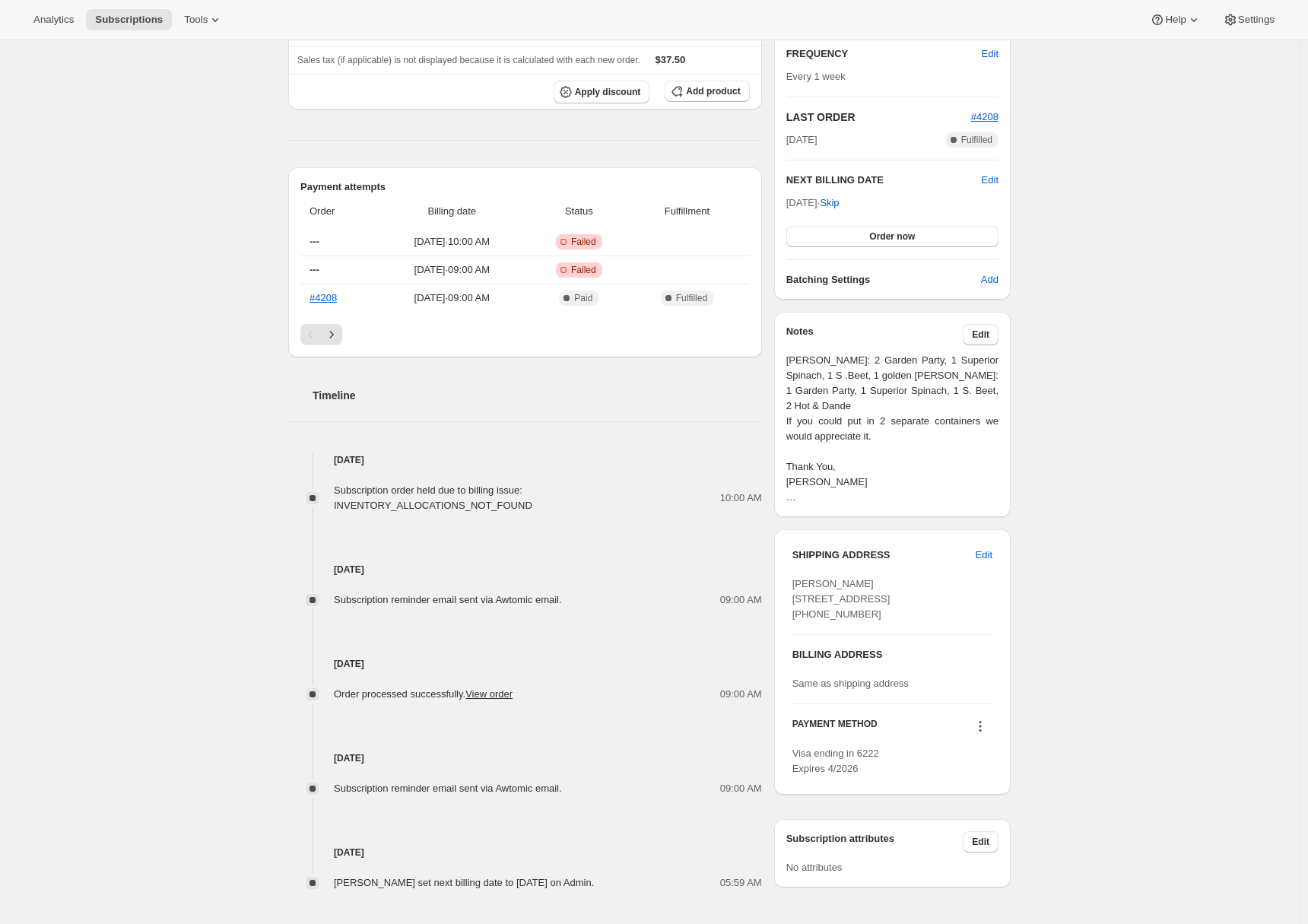
drag, startPoint x: 867, startPoint y: 645, endPoint x: 796, endPoint y: 644, distance: 71.0
click at [796, 622] on div "Michelle Tadian 625 Kennesaw St Birmingham MI, 48009 United States +12487978666" at bounding box center [893, 599] width 200 height 45
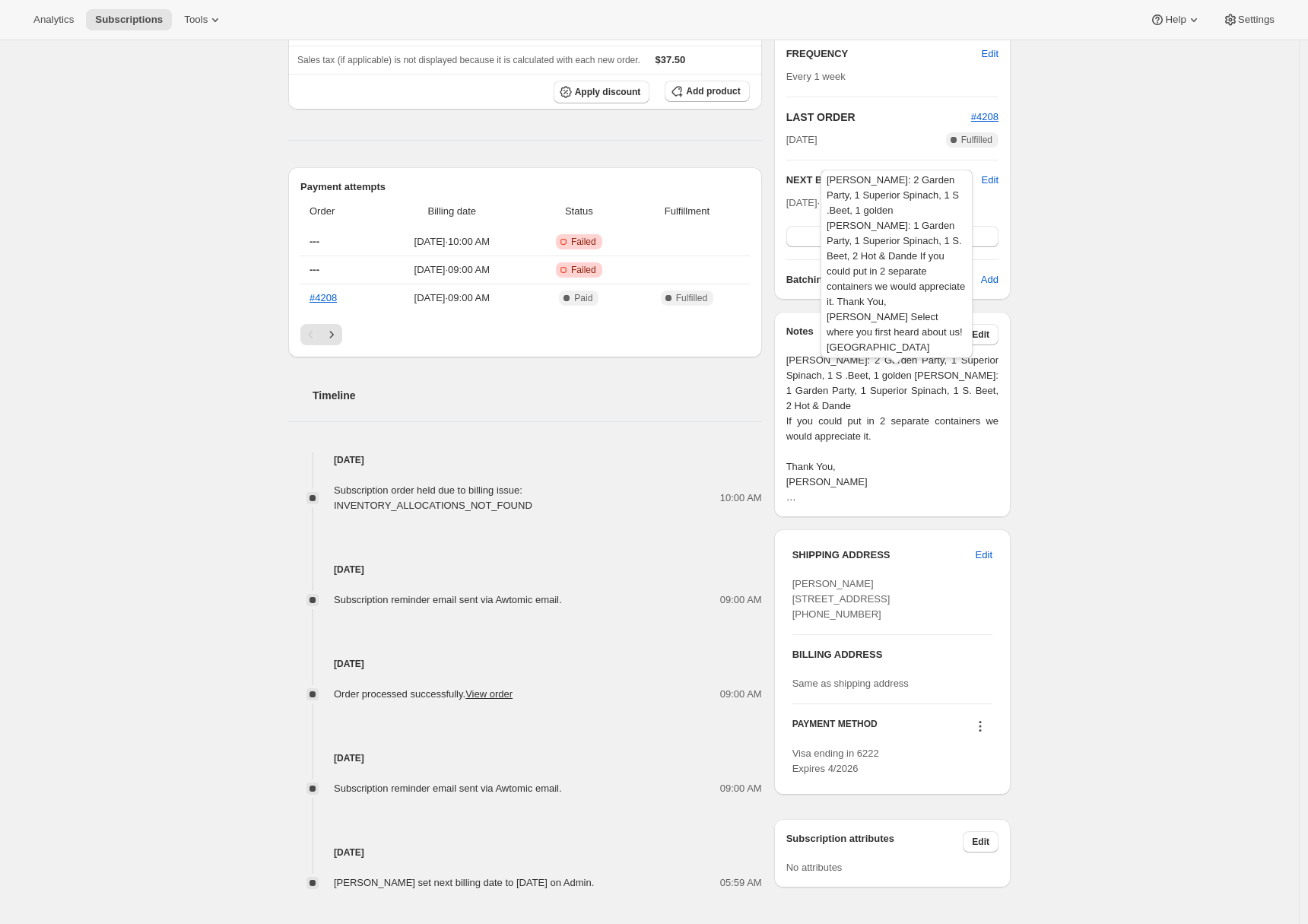
copy span "+12487978666"
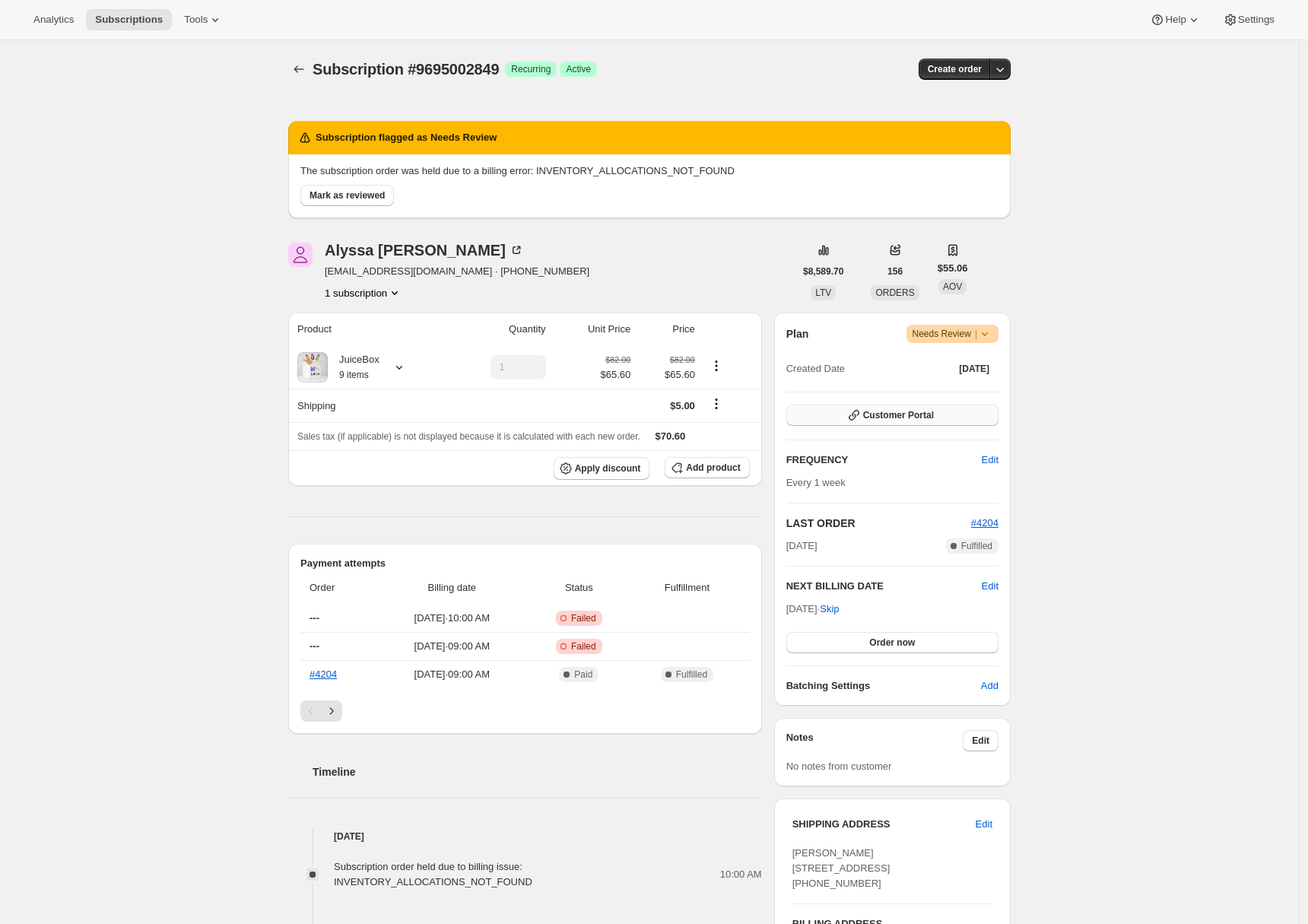
click at [920, 410] on span "Customer Portal" at bounding box center [898, 415] width 71 height 12
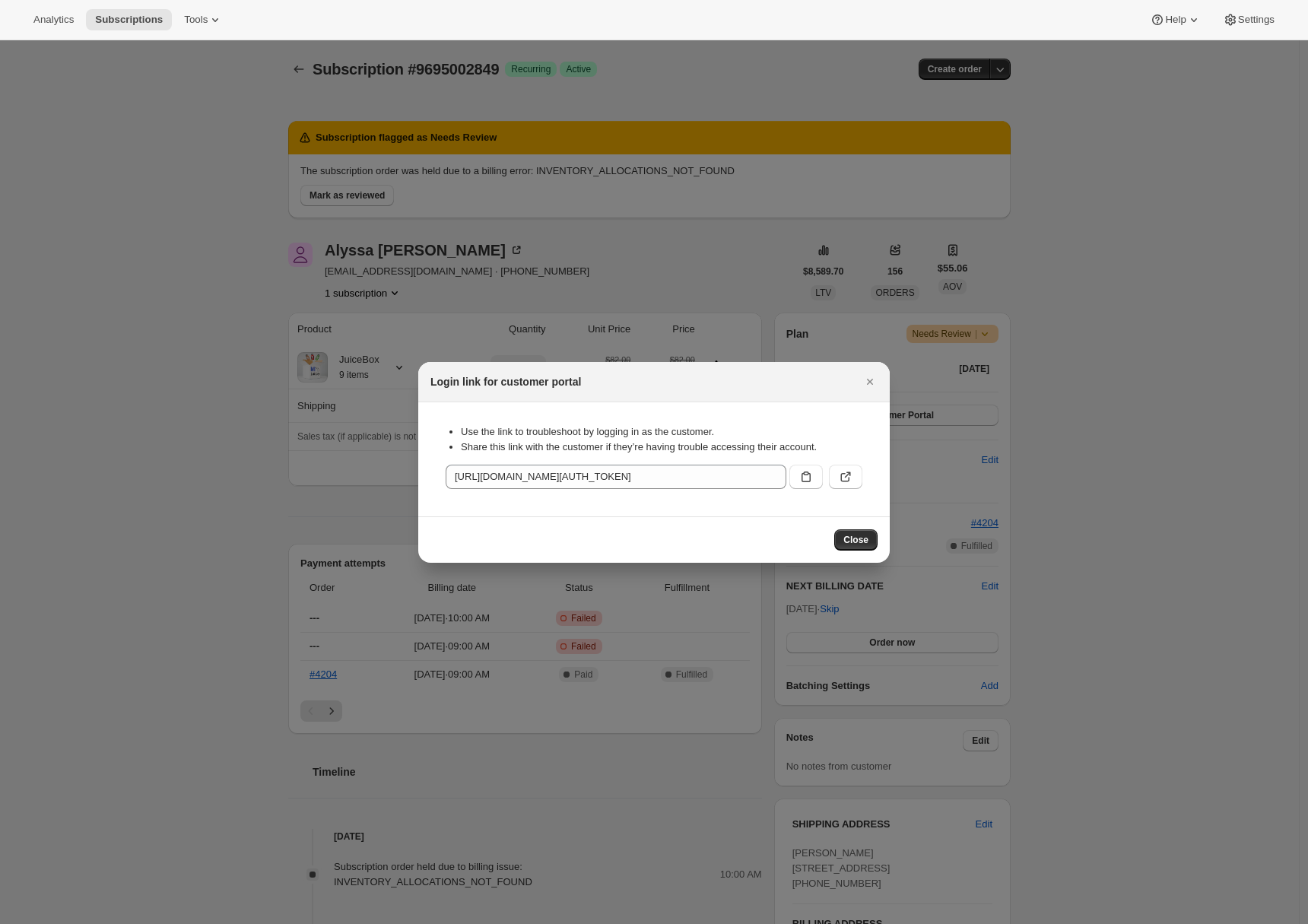
click at [844, 470] on icon ":r1j:" at bounding box center [846, 477] width 15 height 15
click at [868, 380] on icon "Close" at bounding box center [870, 382] width 6 height 6
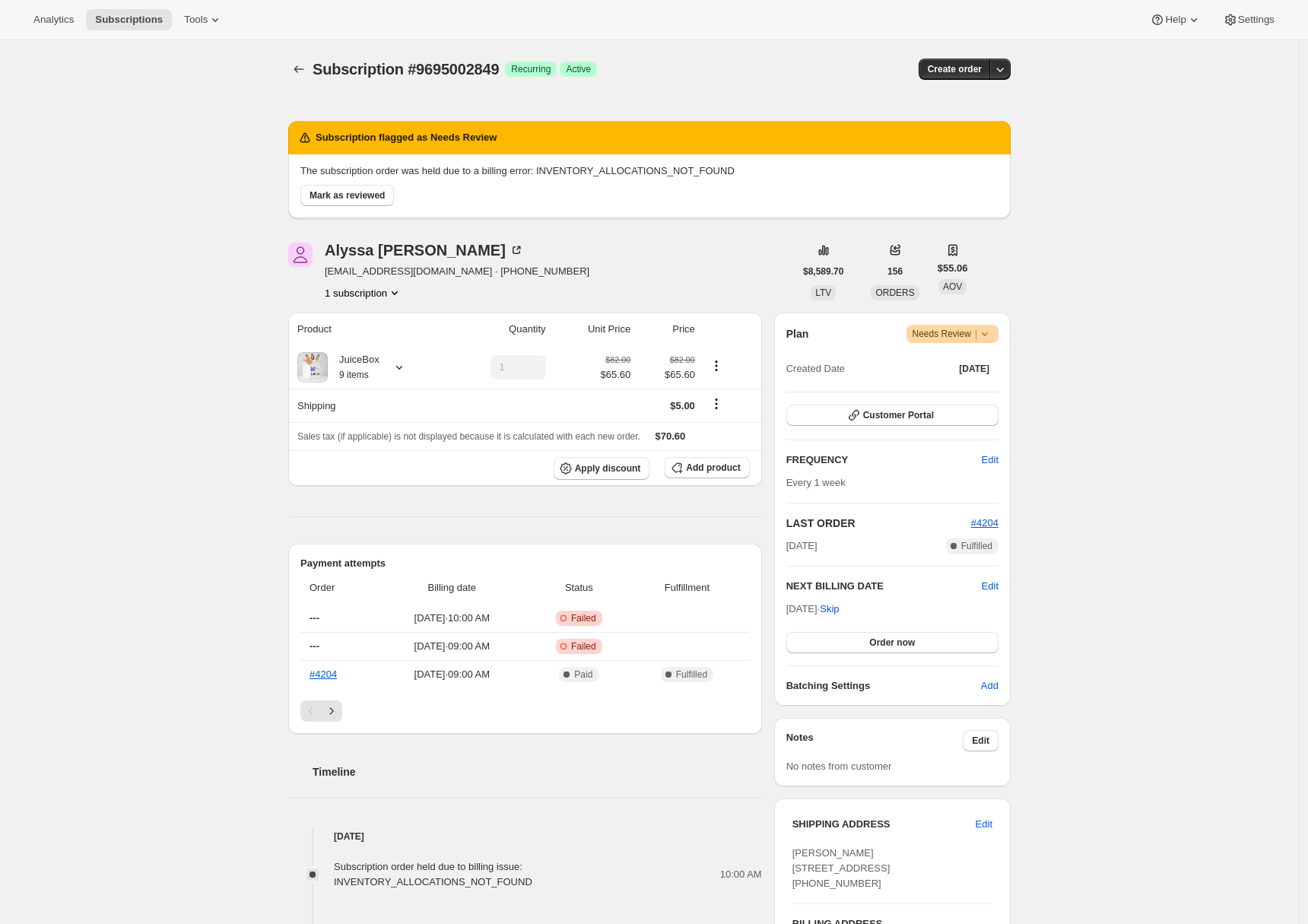
scroll to position [210, 0]
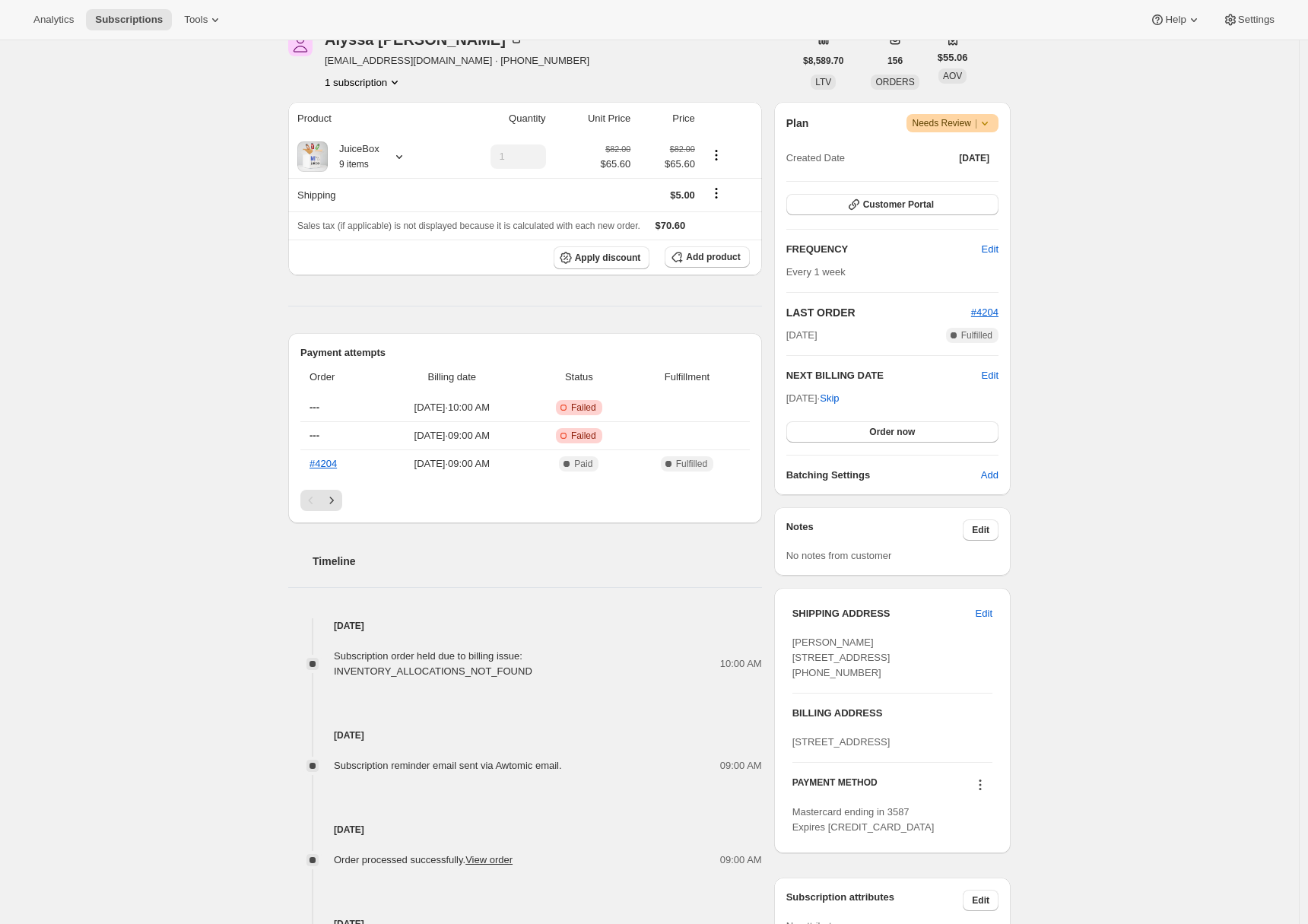
drag, startPoint x: 867, startPoint y: 702, endPoint x: 790, endPoint y: 702, distance: 77.0
click at [790, 702] on div "SHIPPING ADDRESS Edit [PERSON_NAME] [STREET_ADDRESS] [PHONE_NUMBER] BILLING ADD…" at bounding box center [892, 720] width 237 height 265
copy span "[PHONE_NUMBER]"
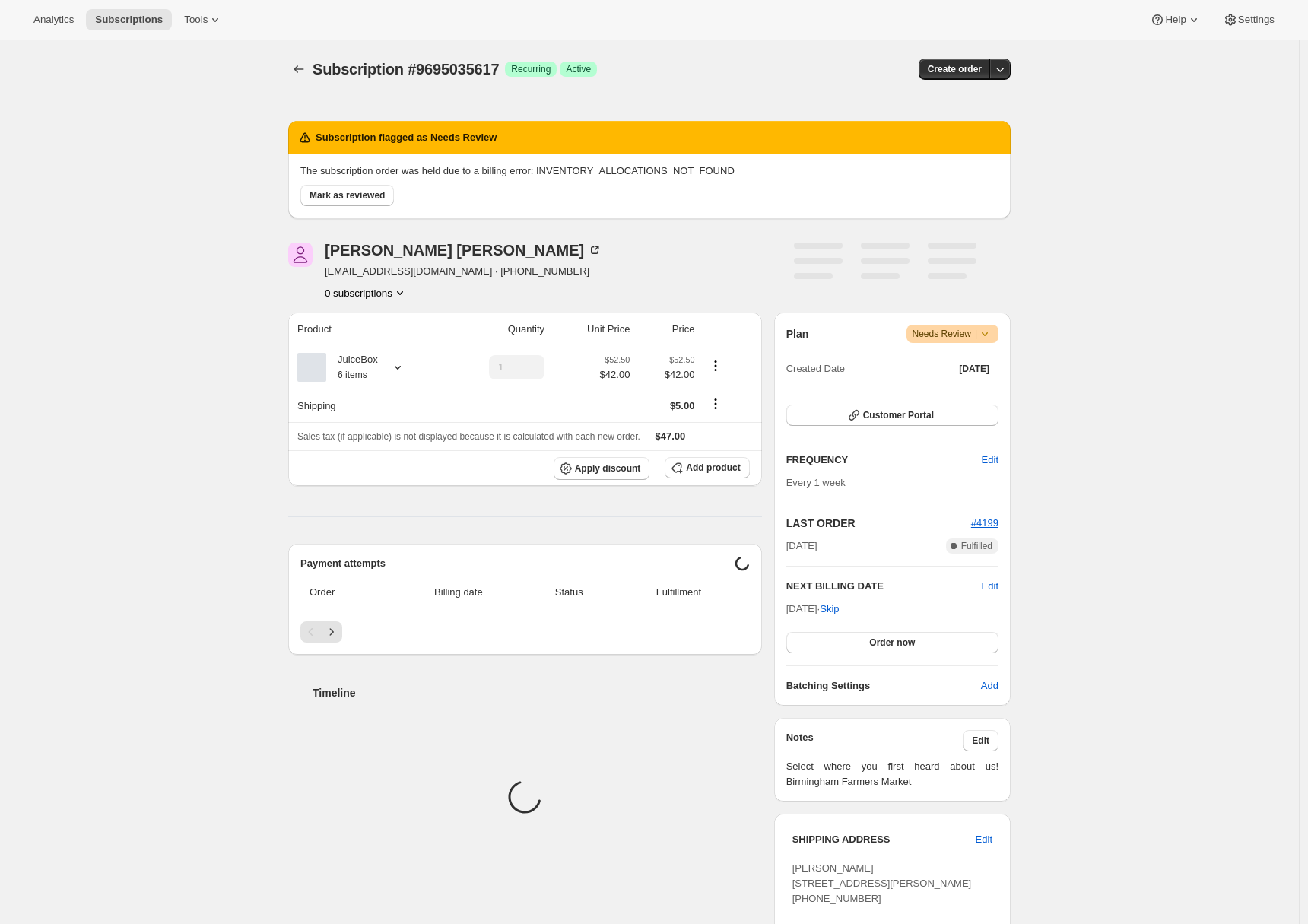
click at [200, 270] on div "Subscription #9695035617. This page is ready Subscription #9695035617 Success R…" at bounding box center [649, 629] width 1299 height 1177
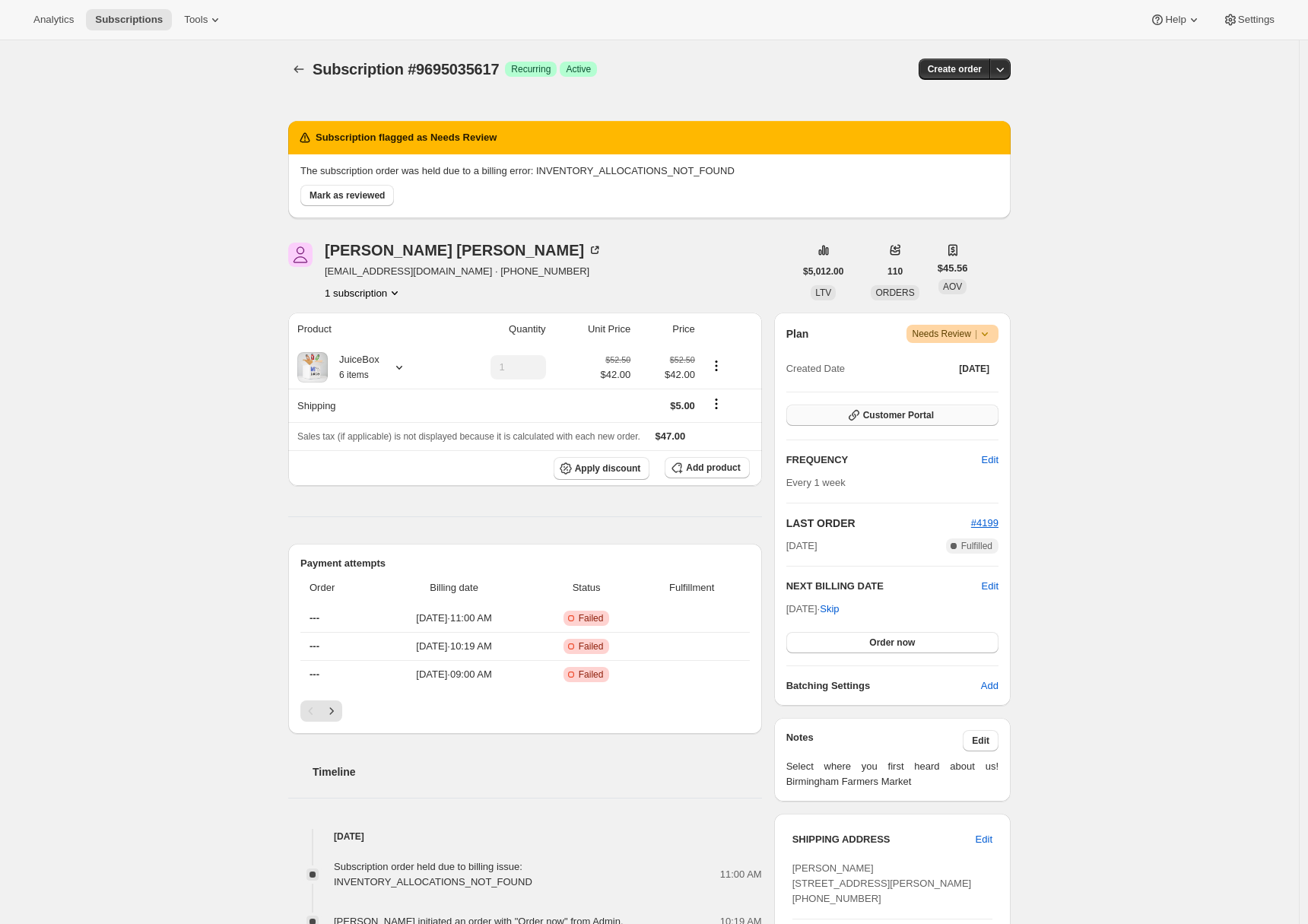
click at [928, 418] on span "Customer Portal" at bounding box center [898, 415] width 71 height 12
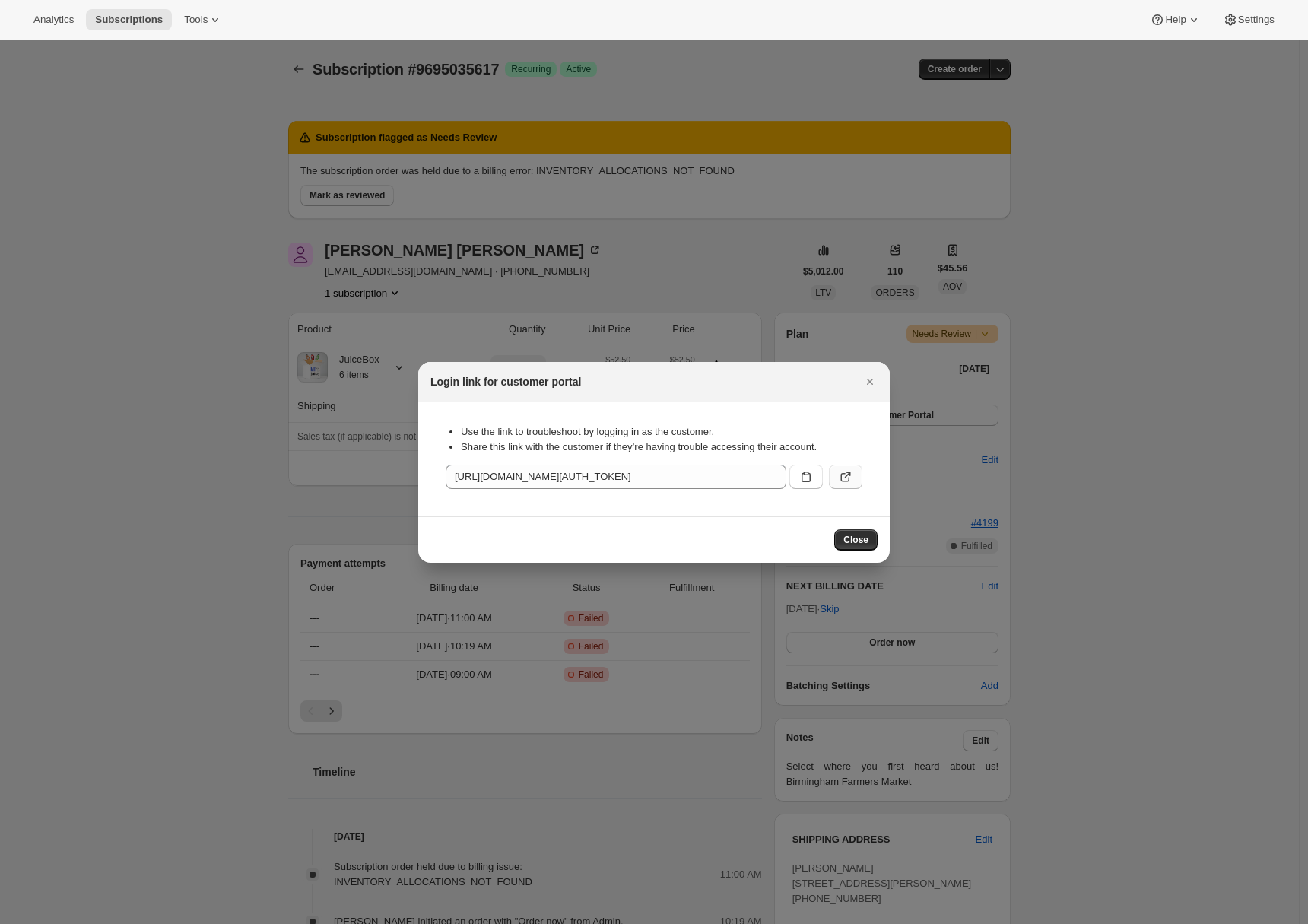
click at [848, 484] on button ":r1j:" at bounding box center [845, 477] width 33 height 24
click at [865, 379] on icon "Close" at bounding box center [870, 382] width 15 height 15
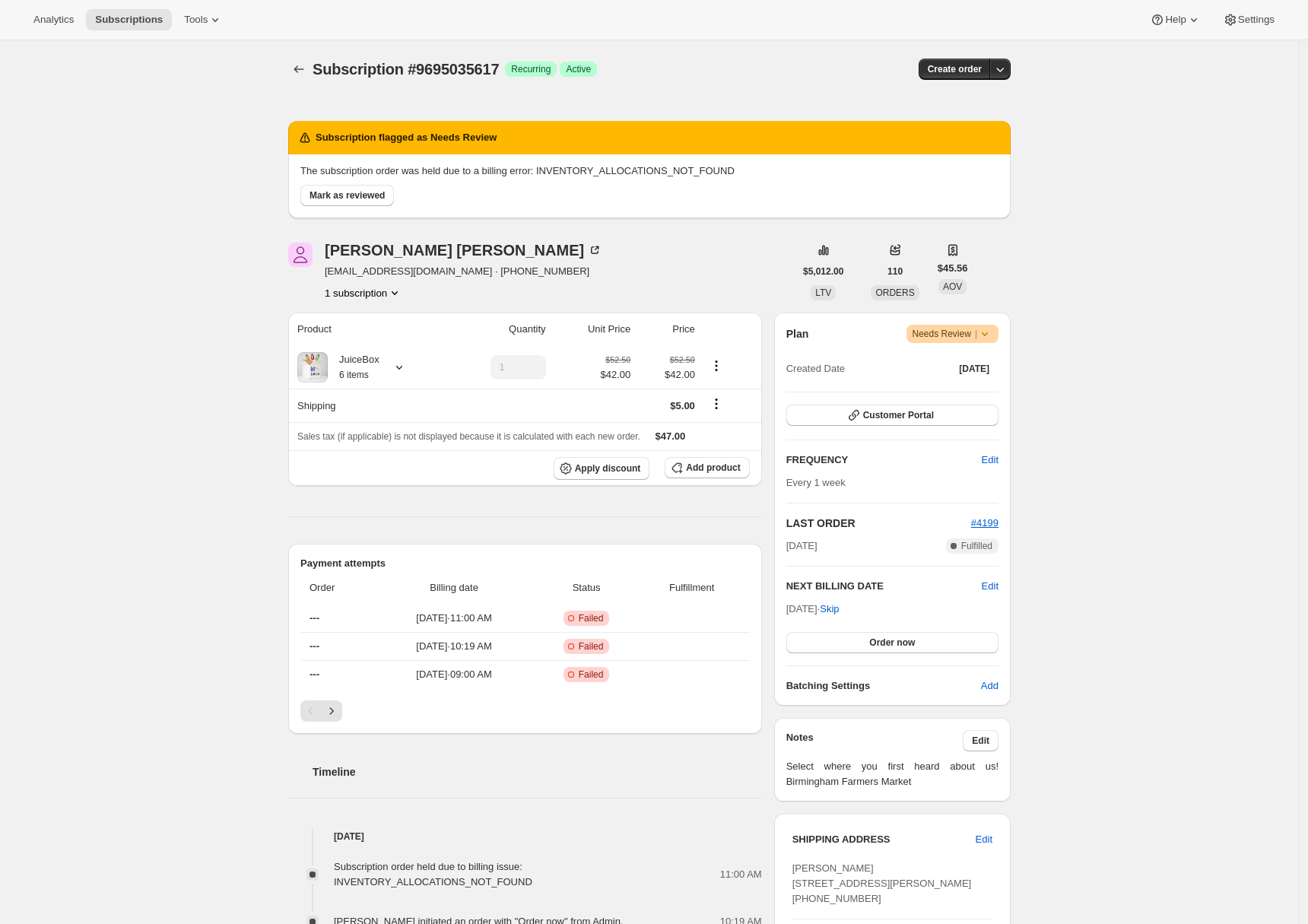
scroll to position [323, 0]
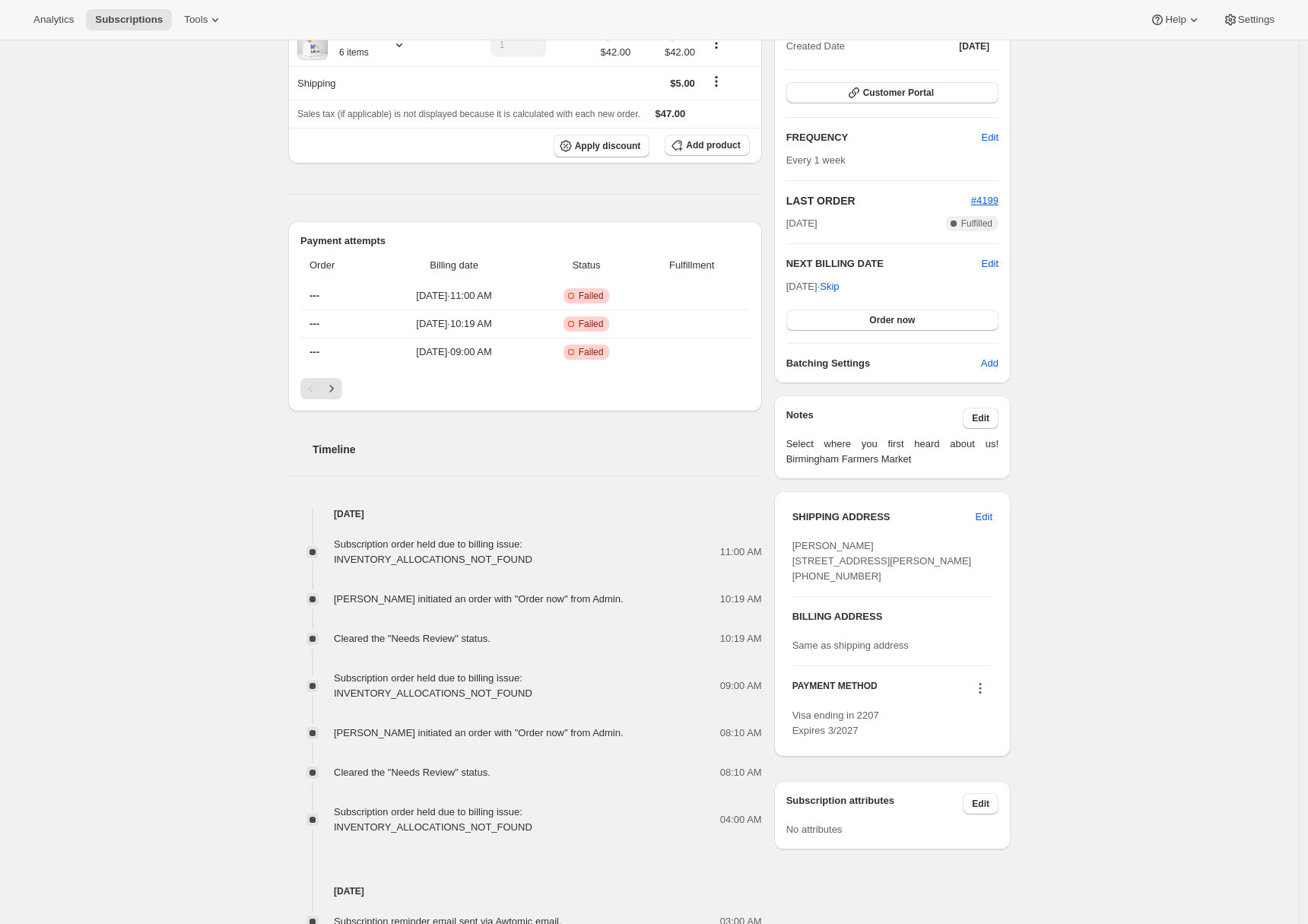
drag, startPoint x: 891, startPoint y: 607, endPoint x: 797, endPoint y: 604, distance: 94.0
click at [797, 584] on div "[PERSON_NAME] [STREET_ADDRESS][PERSON_NAME] [PHONE_NUMBER]" at bounding box center [893, 561] width 200 height 45
copy span "[PHONE_NUMBER]"
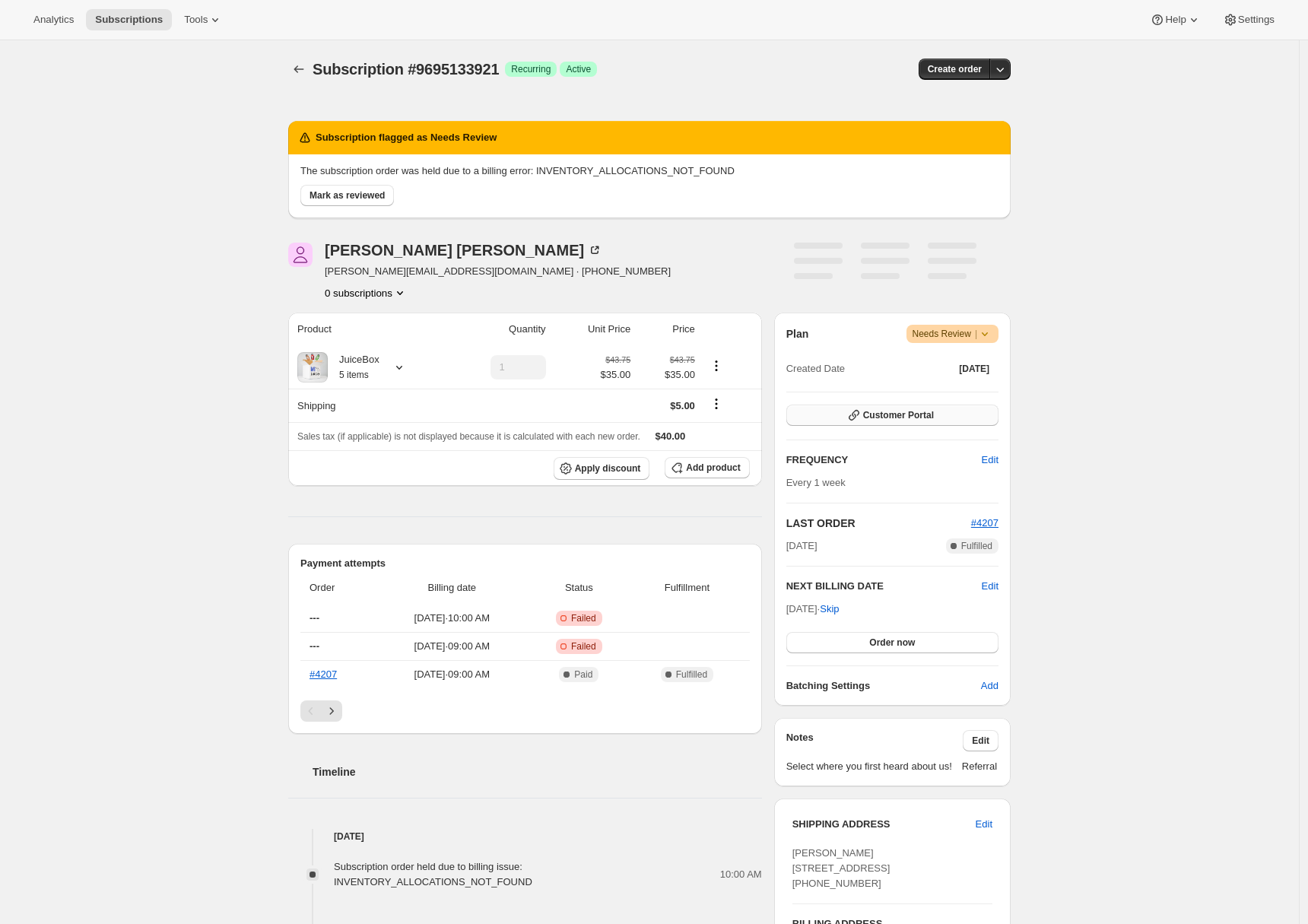
click at [920, 422] on button "Customer Portal" at bounding box center [892, 415] width 212 height 21
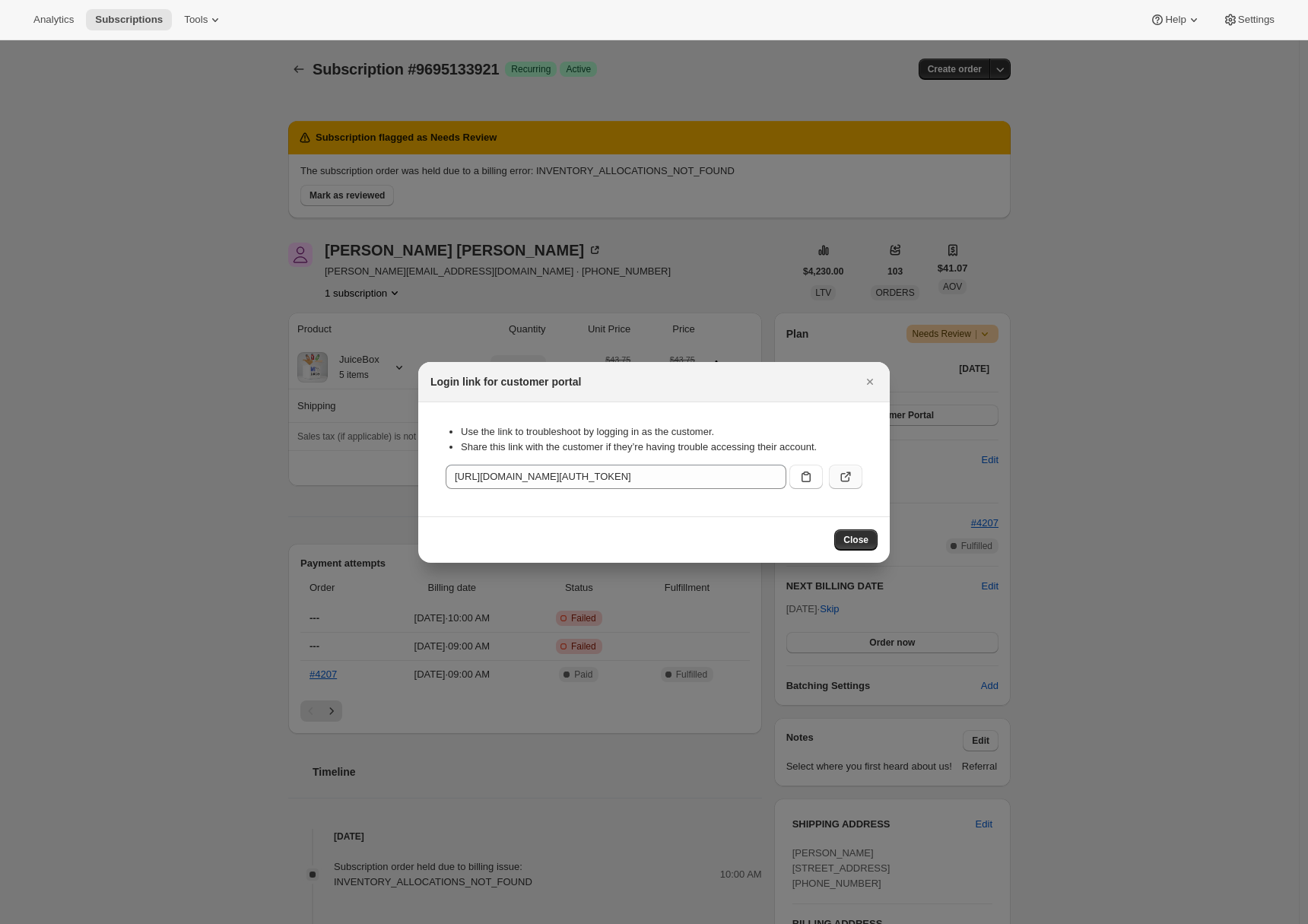
click at [857, 477] on button ":r1j:" at bounding box center [845, 477] width 33 height 24
click at [872, 384] on icon "Close" at bounding box center [870, 382] width 15 height 15
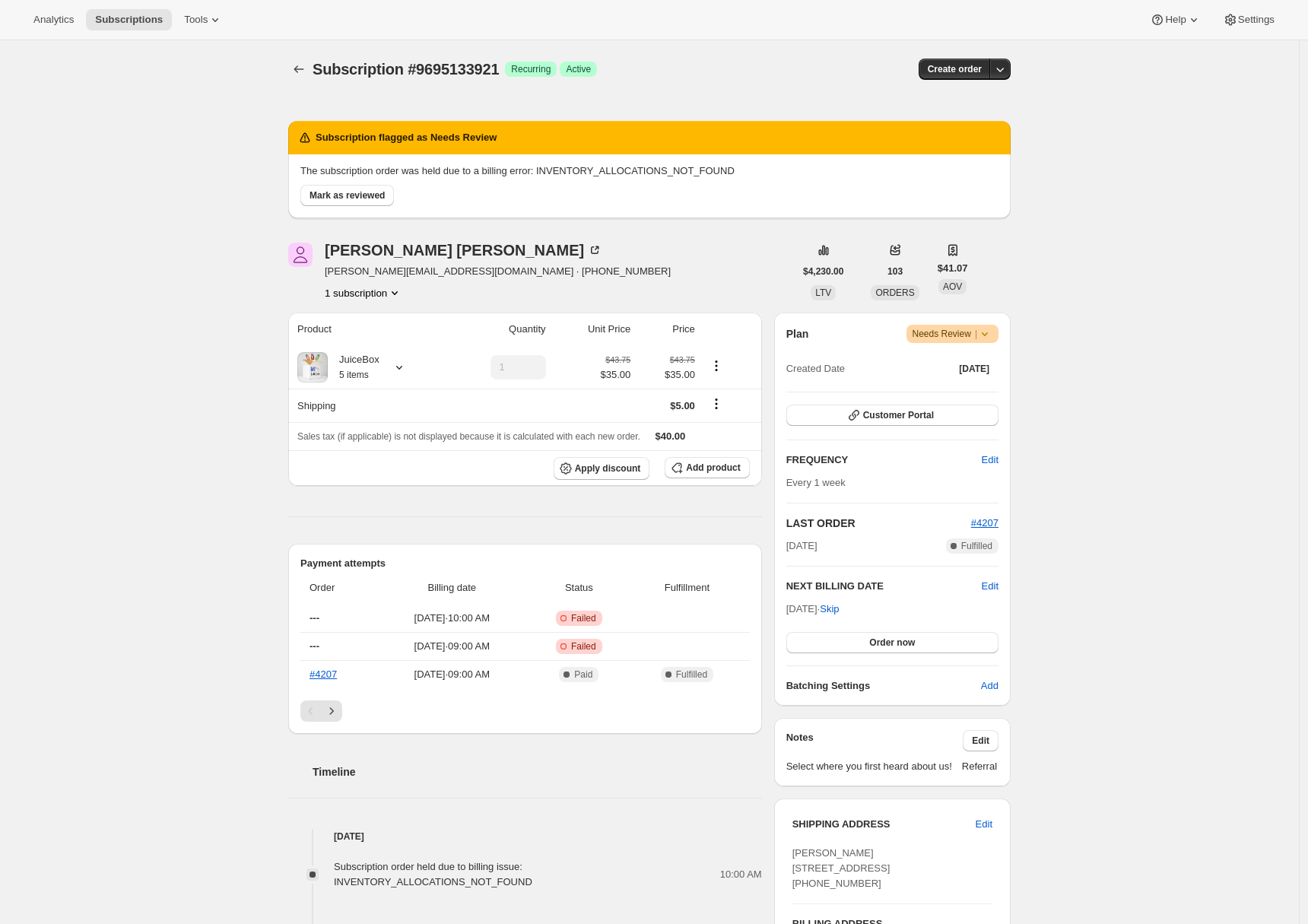
scroll to position [323, 0]
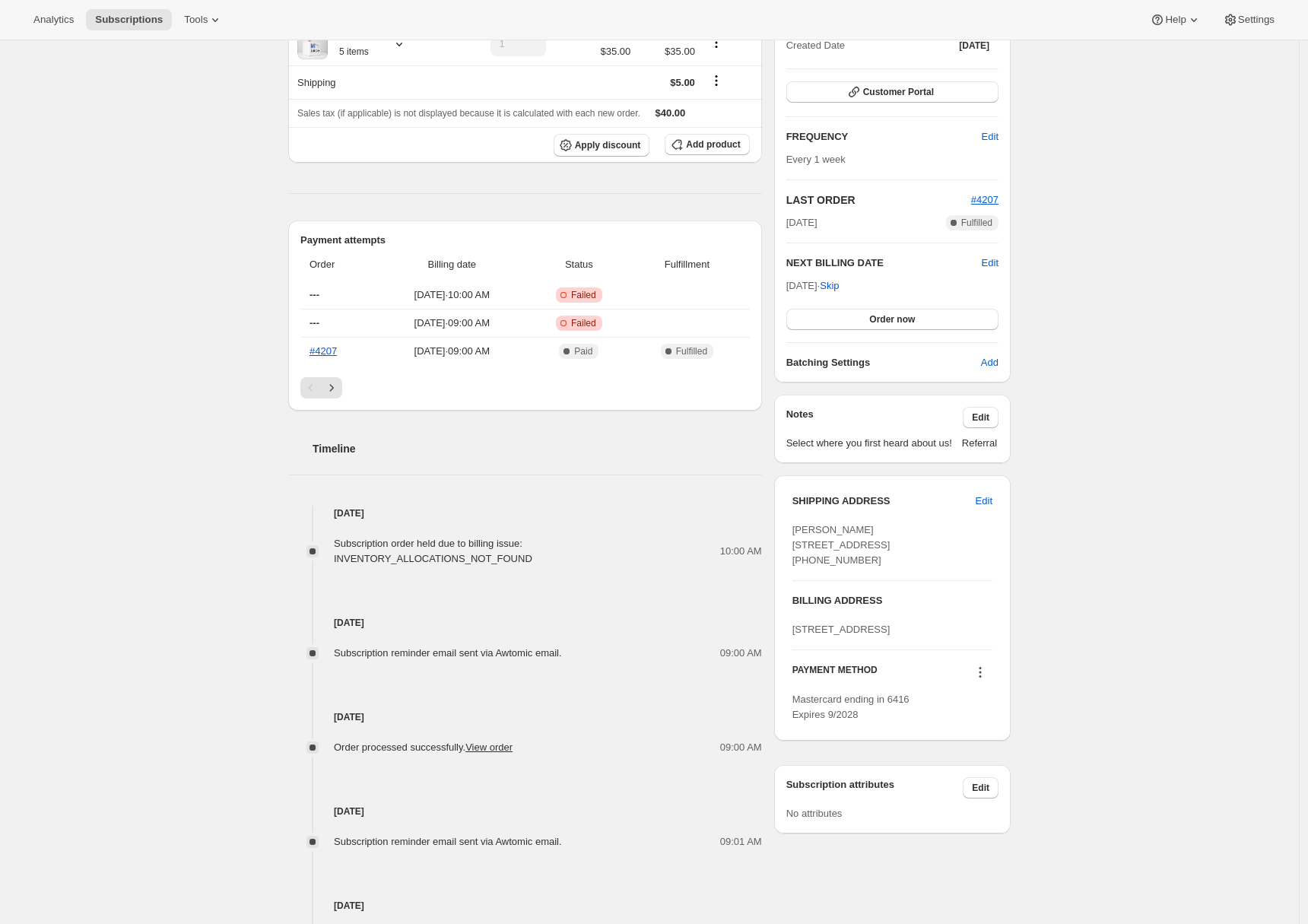
drag, startPoint x: 867, startPoint y: 601, endPoint x: 797, endPoint y: 599, distance: 70.0
click at [796, 568] on div "[PERSON_NAME] [STREET_ADDRESS] [PHONE_NUMBER]" at bounding box center [893, 545] width 200 height 45
copy span "[PHONE_NUMBER]"
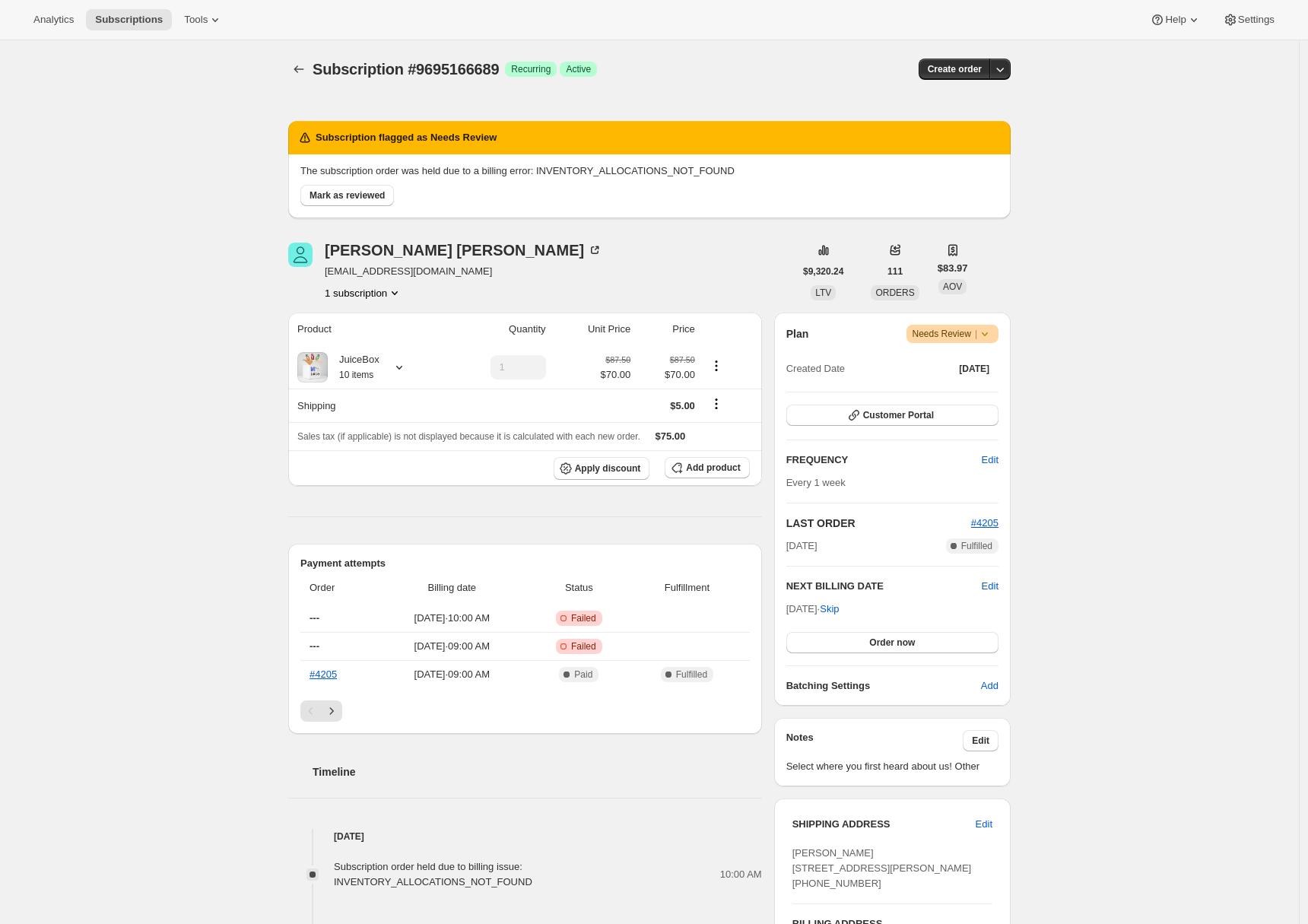
scroll to position [179, 0]
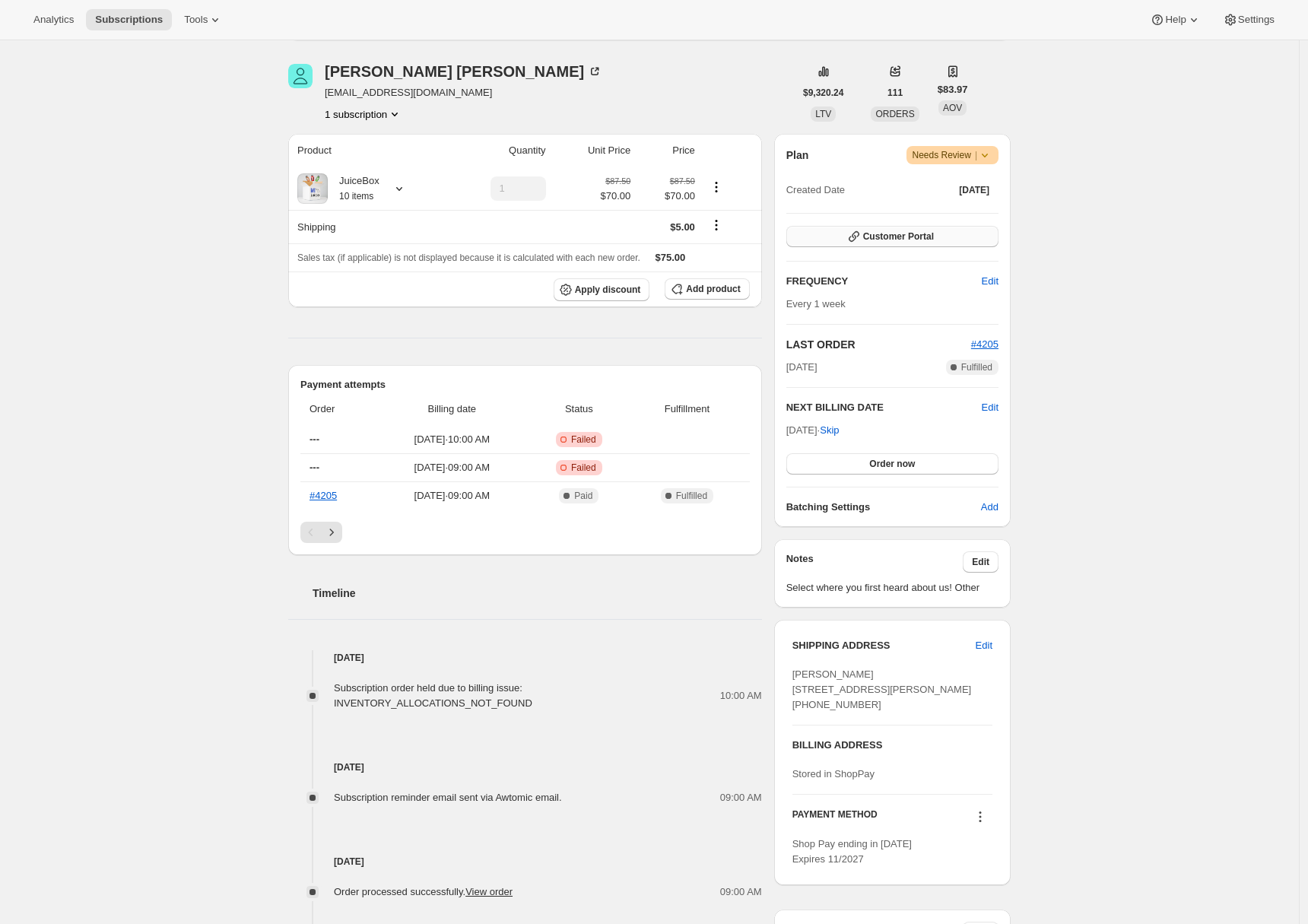
click at [902, 246] on button "Customer Portal" at bounding box center [892, 236] width 212 height 21
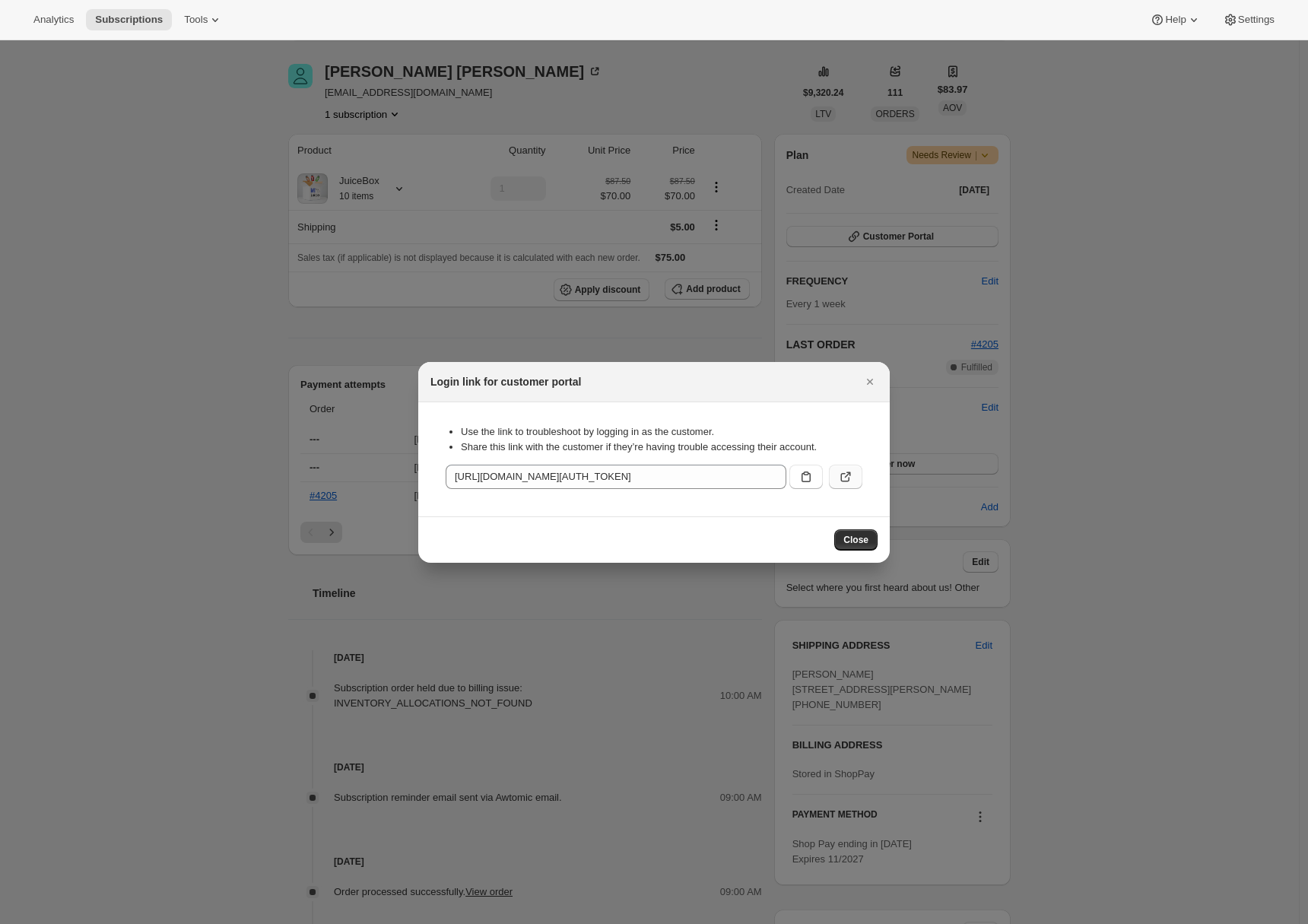
click at [837, 479] on button ":r1j:" at bounding box center [845, 477] width 33 height 24
click at [867, 381] on icon "Close" at bounding box center [870, 382] width 15 height 15
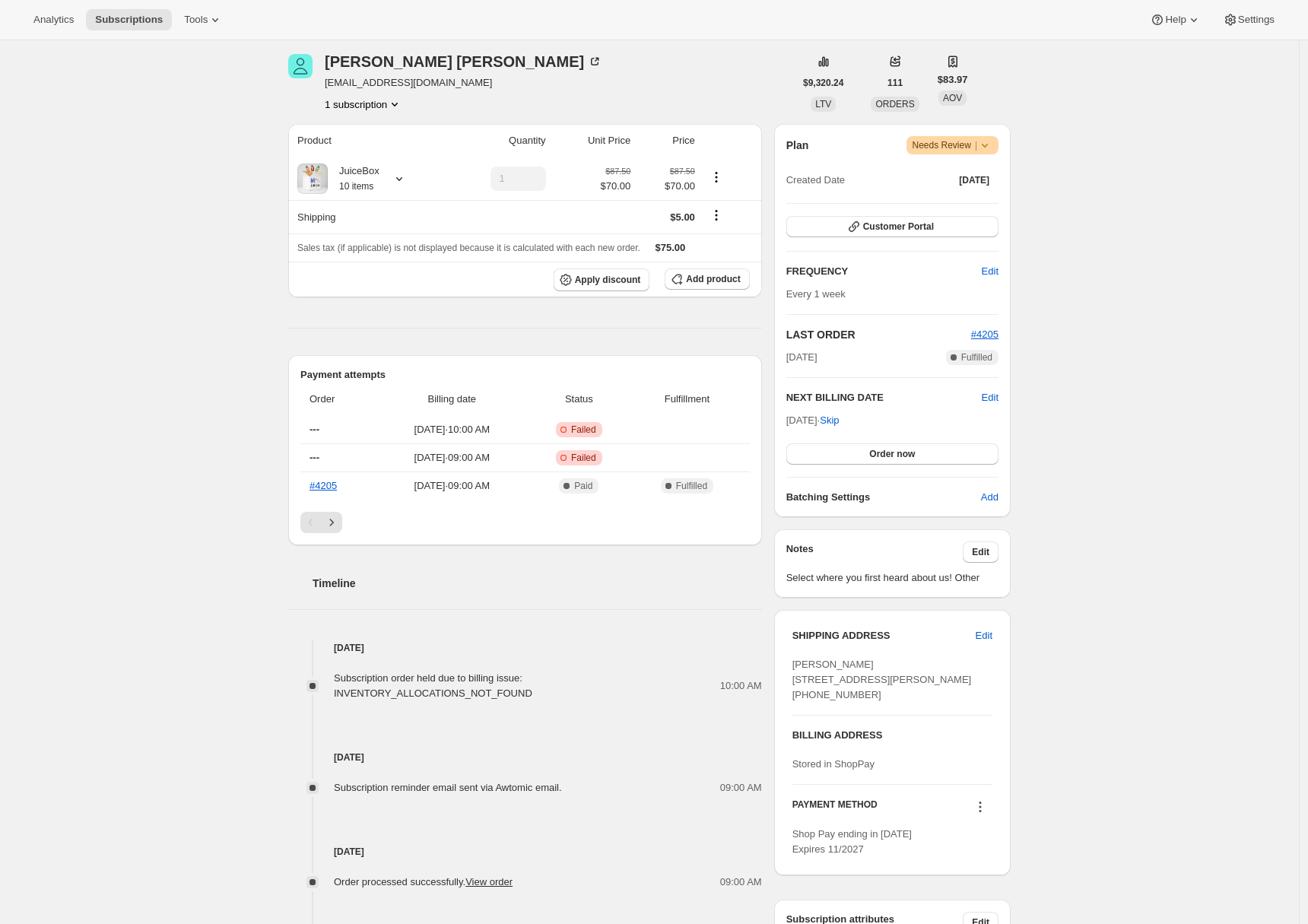
scroll to position [348, 0]
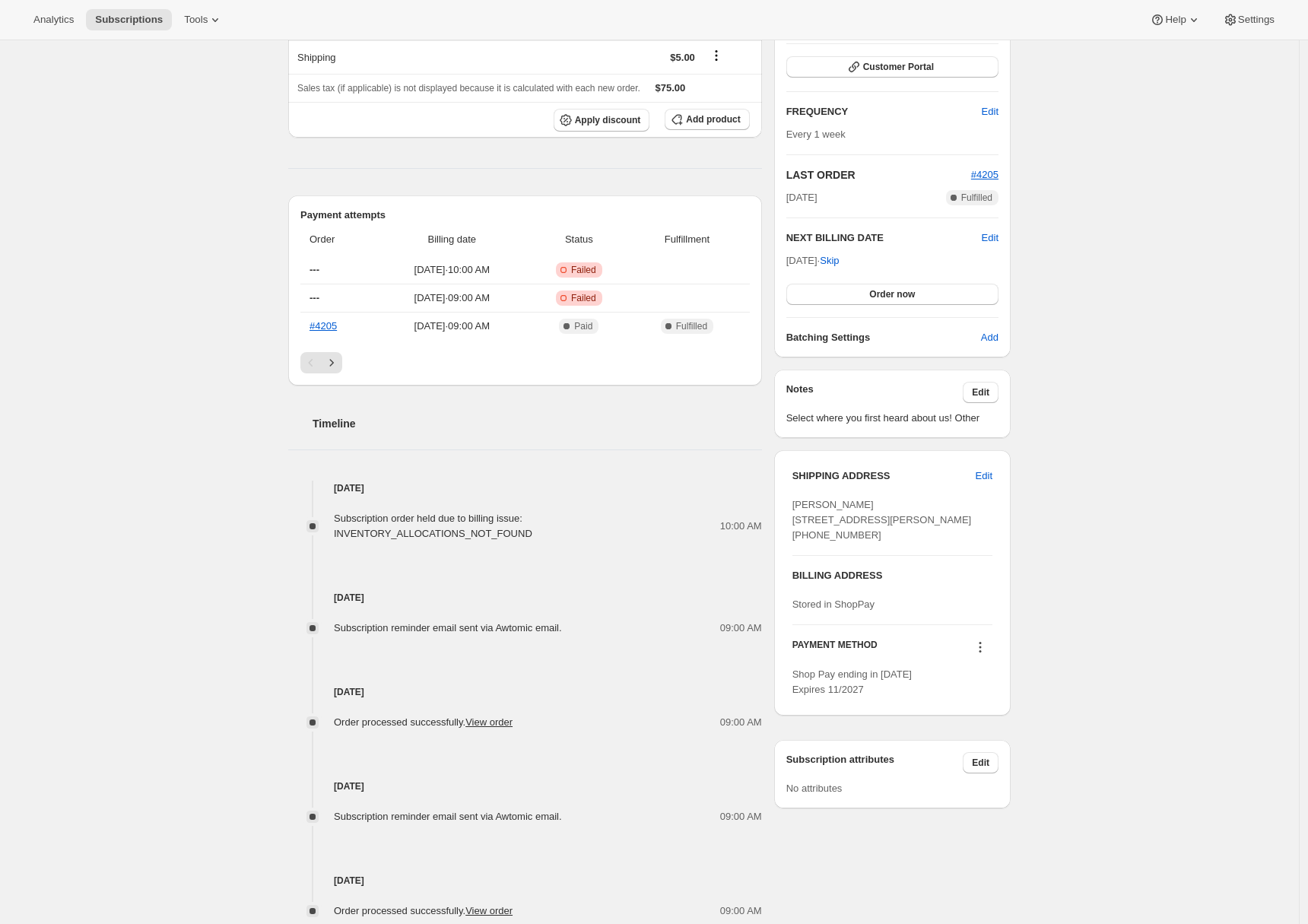
drag, startPoint x: 874, startPoint y: 575, endPoint x: 801, endPoint y: 567, distance: 73.4
click at [794, 574] on div "SHIPPING ADDRESS Edit Marissa Chojnacki 41303 Bernard Drive Sterling Heights MI…" at bounding box center [892, 583] width 237 height 265
drag, startPoint x: 796, startPoint y: 566, endPoint x: 874, endPoint y: 568, distance: 78.0
click at [874, 543] on div "Marissa Chojnacki 41303 Bernard Drive Sterling Heights MI, 48313 United States …" at bounding box center [893, 520] width 200 height 45
copy span "+15864051828"
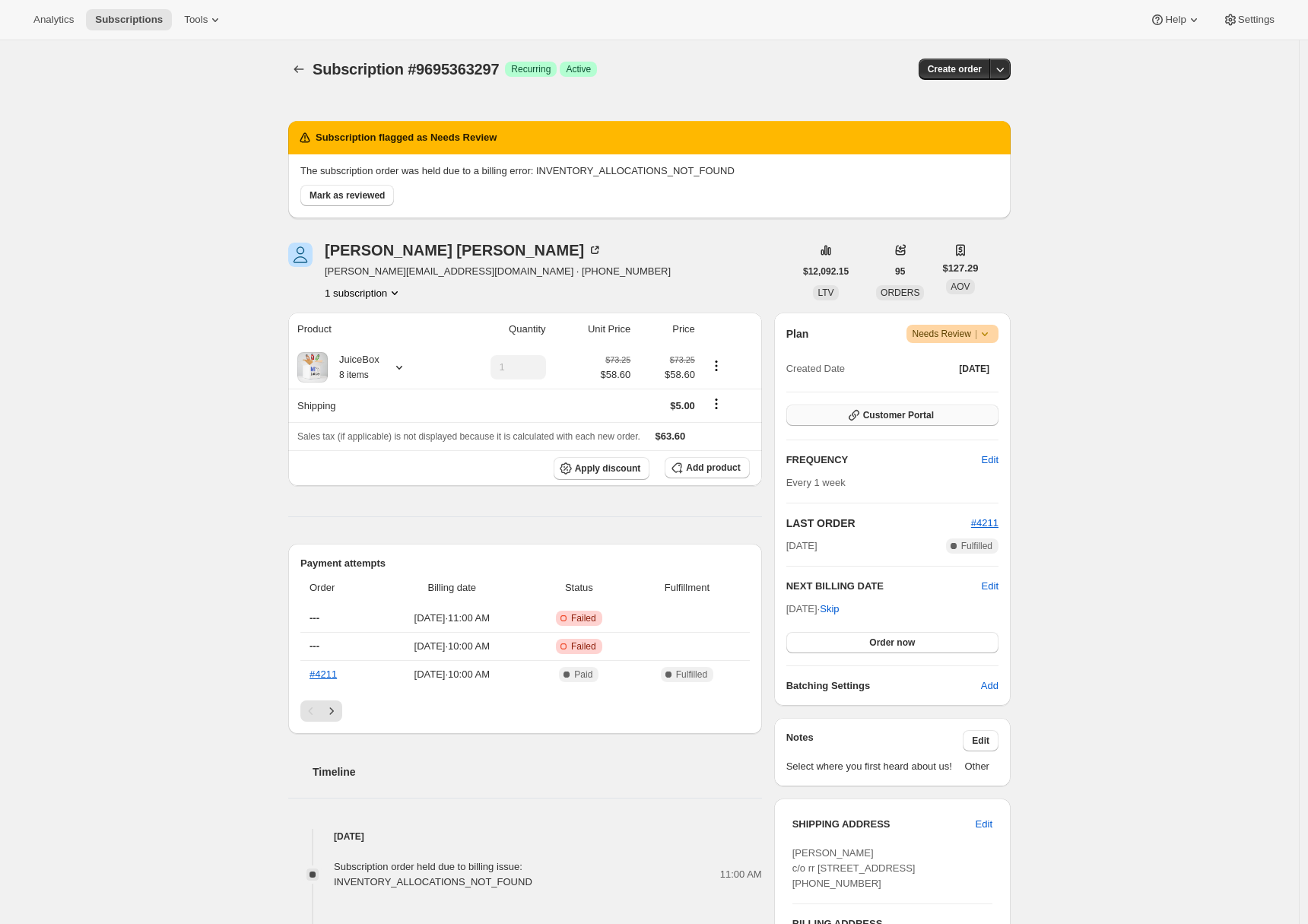
click at [903, 415] on span "Customer Portal" at bounding box center [898, 415] width 71 height 12
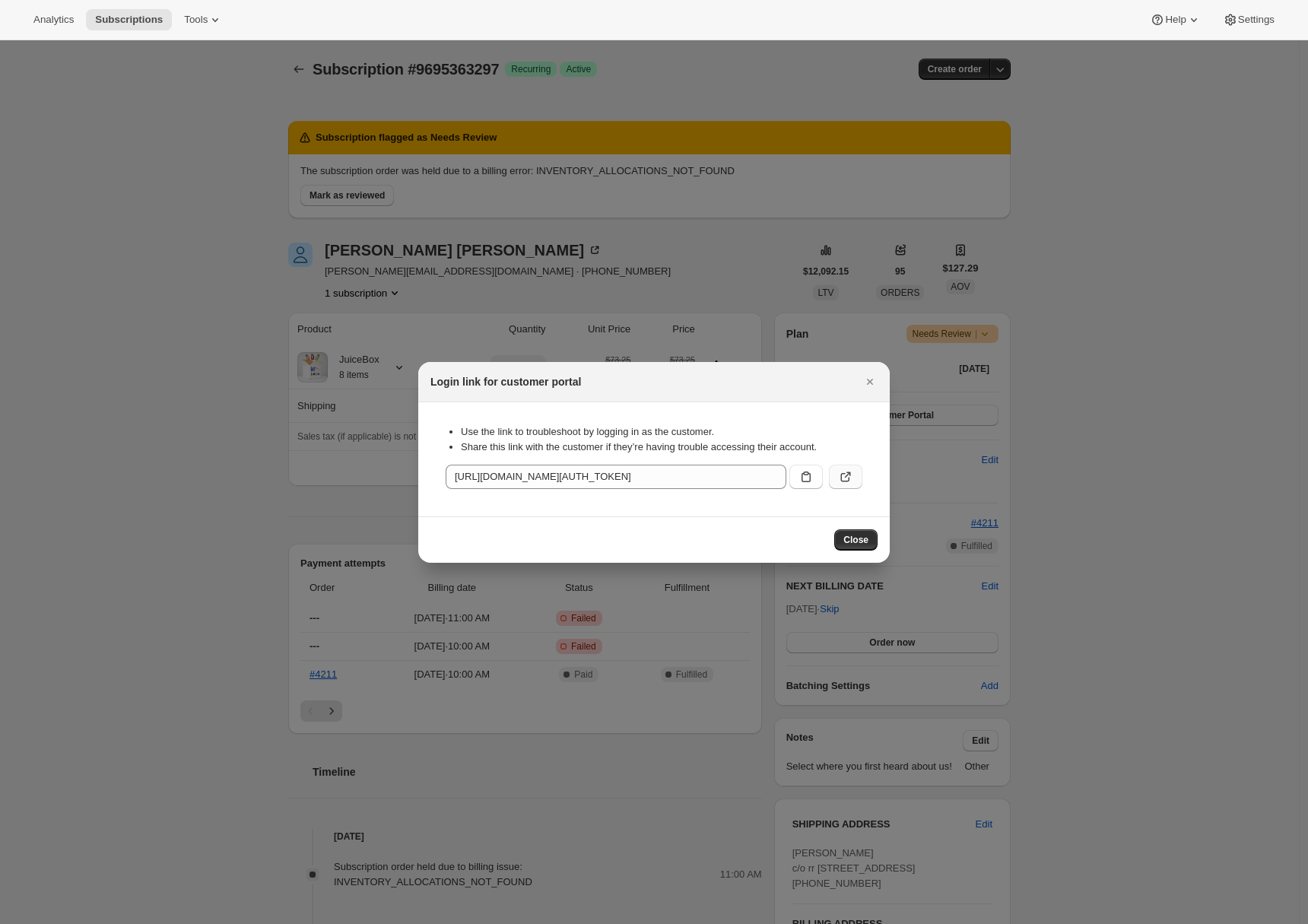
click at [855, 474] on button ":r1j:" at bounding box center [845, 477] width 33 height 24
drag, startPoint x: 867, startPoint y: 380, endPoint x: 868, endPoint y: 366, distance: 14.0
click at [868, 379] on icon "Close" at bounding box center [870, 382] width 15 height 15
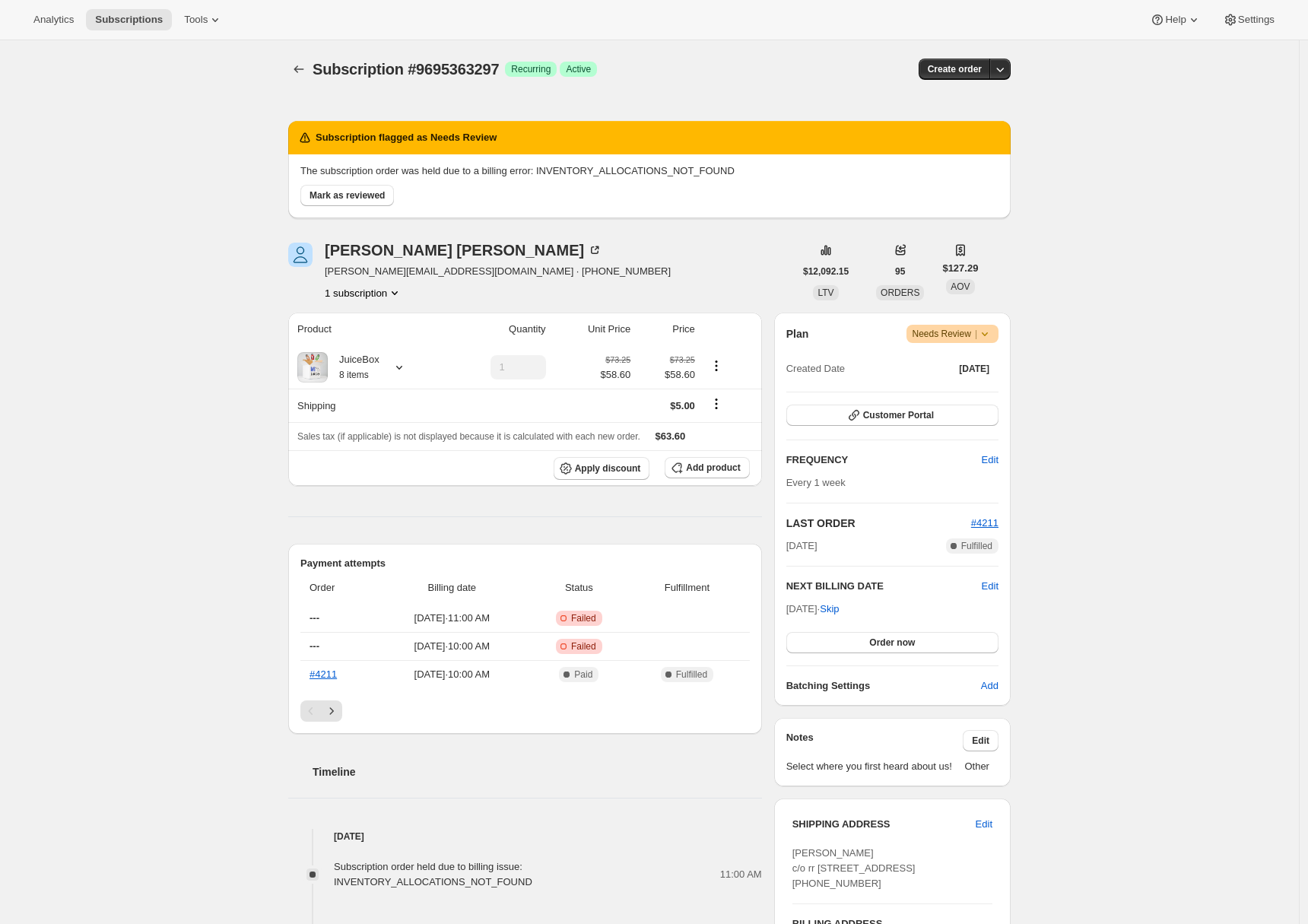
scroll to position [376, 0]
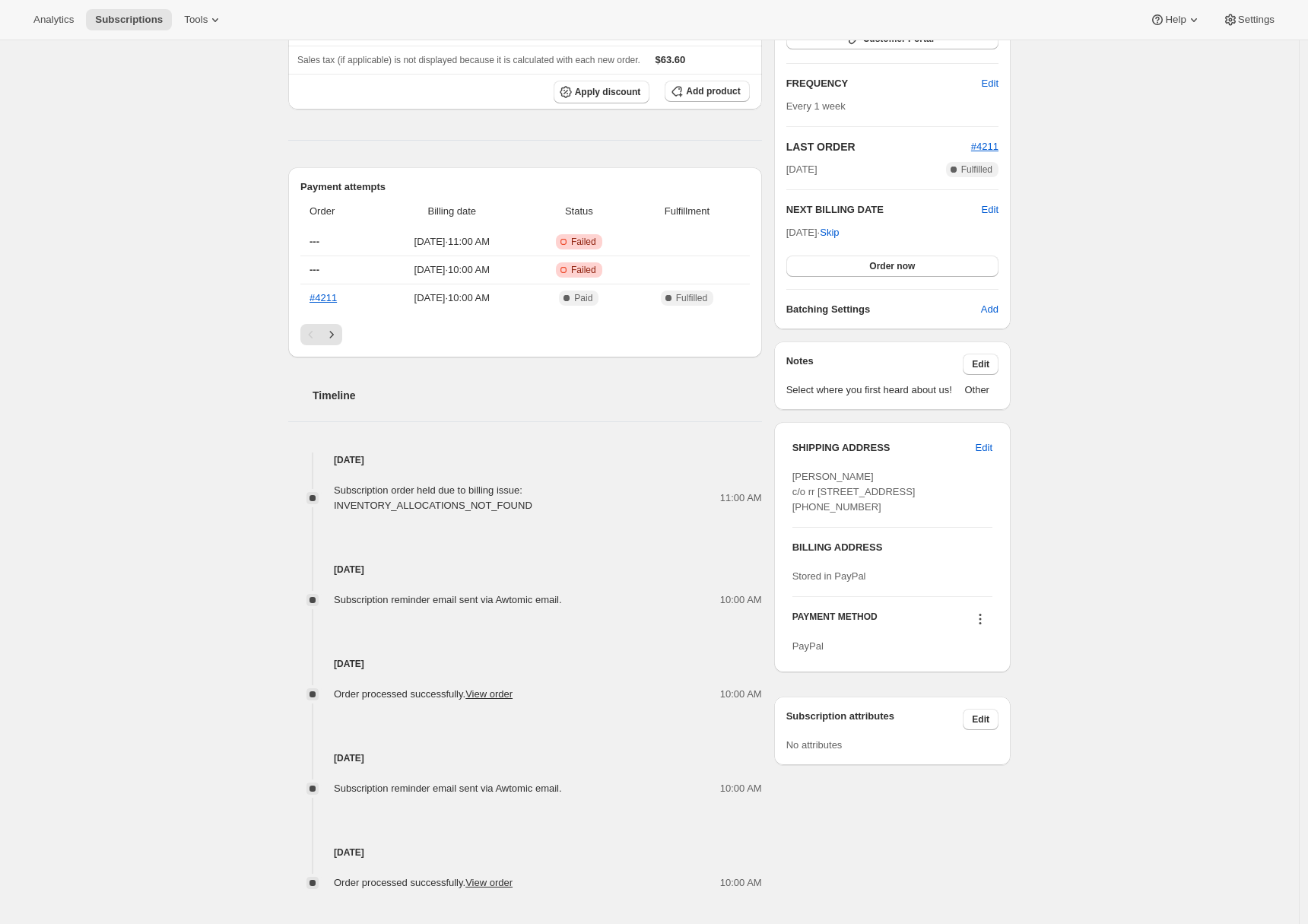
drag, startPoint x: 879, startPoint y: 556, endPoint x: 793, endPoint y: 553, distance: 86.1
click at [793, 553] on div "SHIPPING ADDRESS Edit [PERSON_NAME] c/o rr [STREET_ADDRESS] [PHONE_NUMBER] BILL…" at bounding box center [892, 547] width 237 height 251
copy span "[PHONE_NUMBER]"
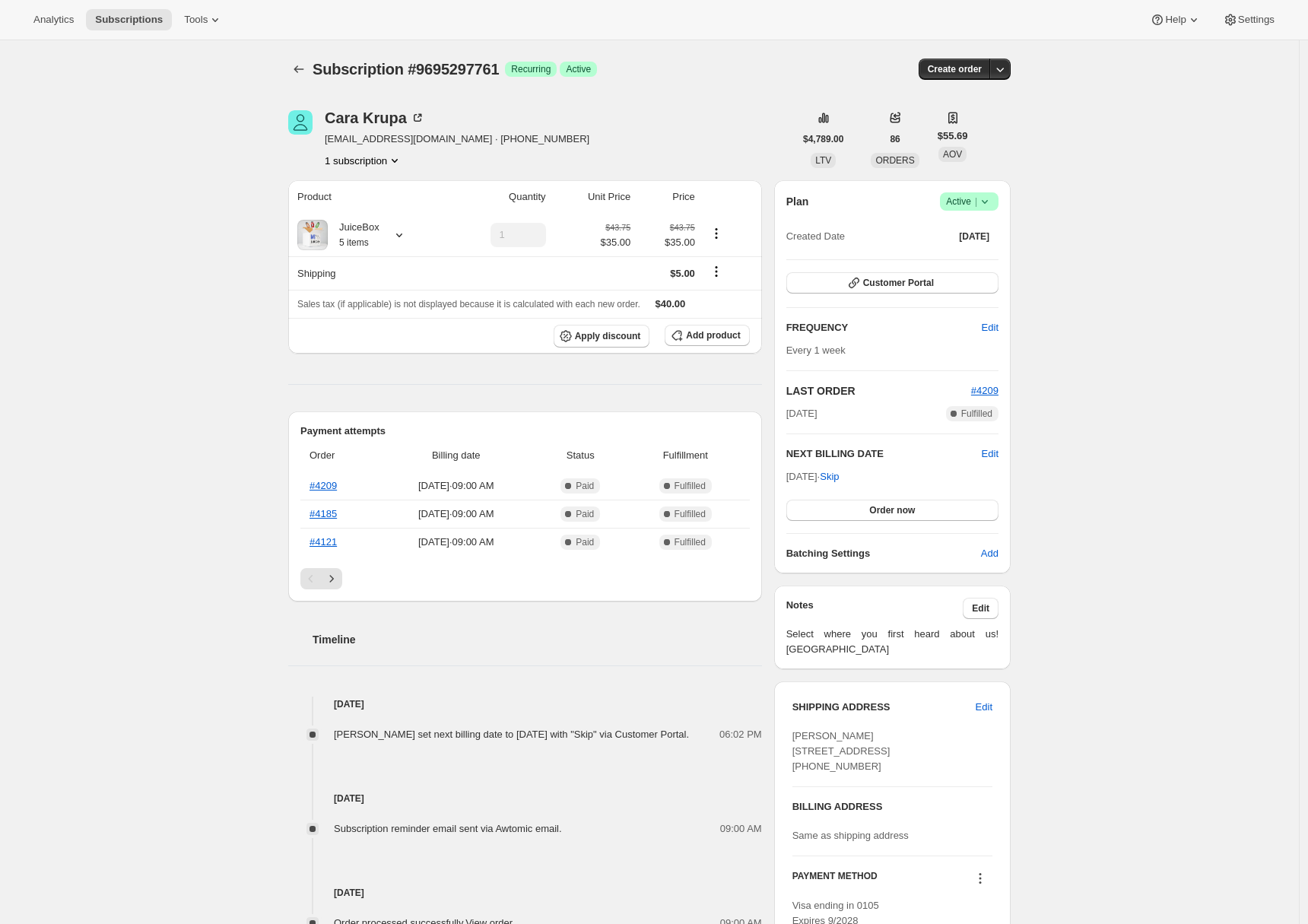
click at [710, 406] on div "Product Quantity Unit Price Price JuiceBox 5 items 1 $43.75 $35.00 $43.75 $35.0…" at bounding box center [525, 673] width 474 height 986
click at [854, 281] on icon "button" at bounding box center [855, 283] width 15 height 15
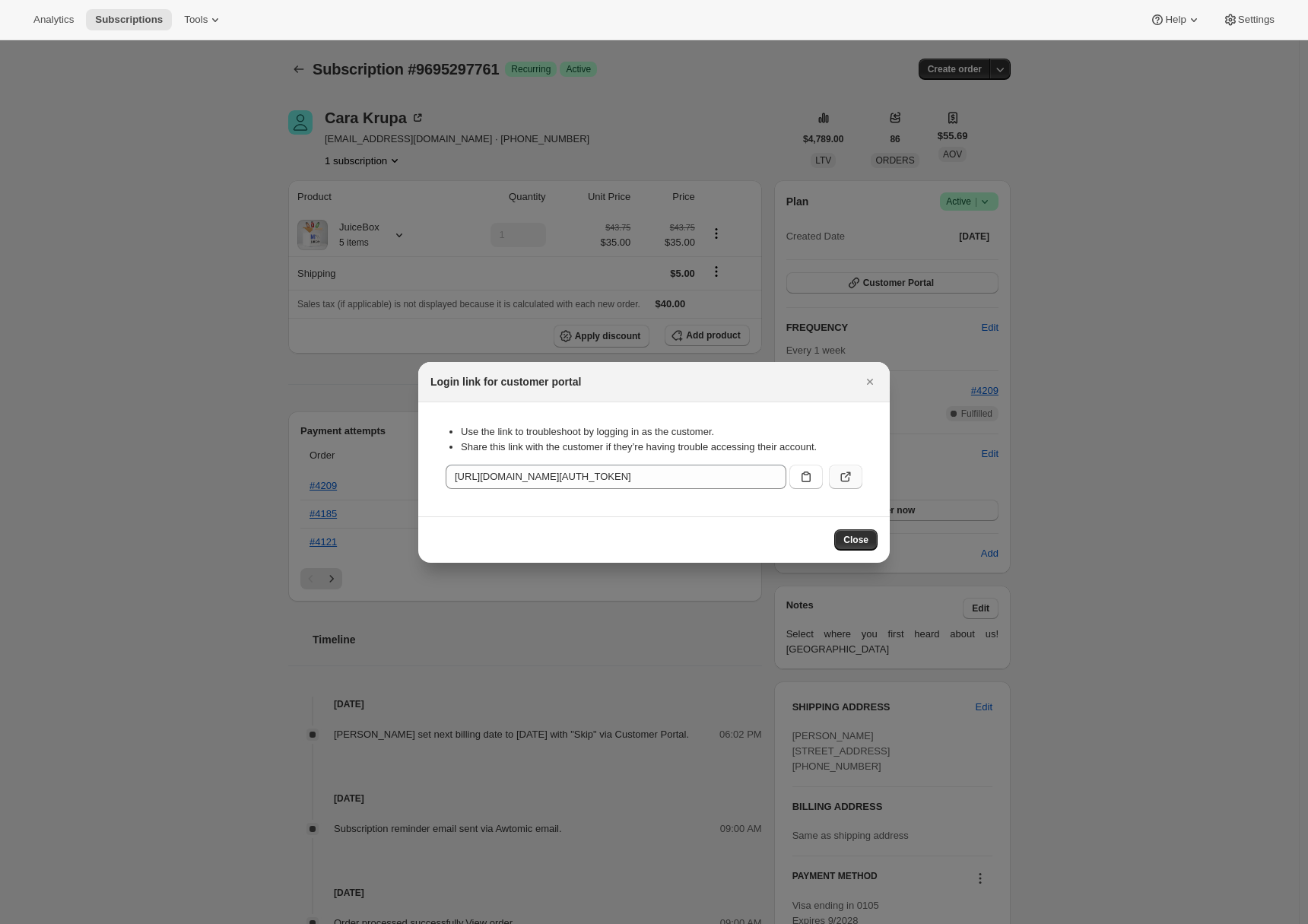
click at [843, 481] on icon ":r1j:" at bounding box center [846, 477] width 15 height 15
click at [868, 381] on icon "Close" at bounding box center [870, 382] width 15 height 15
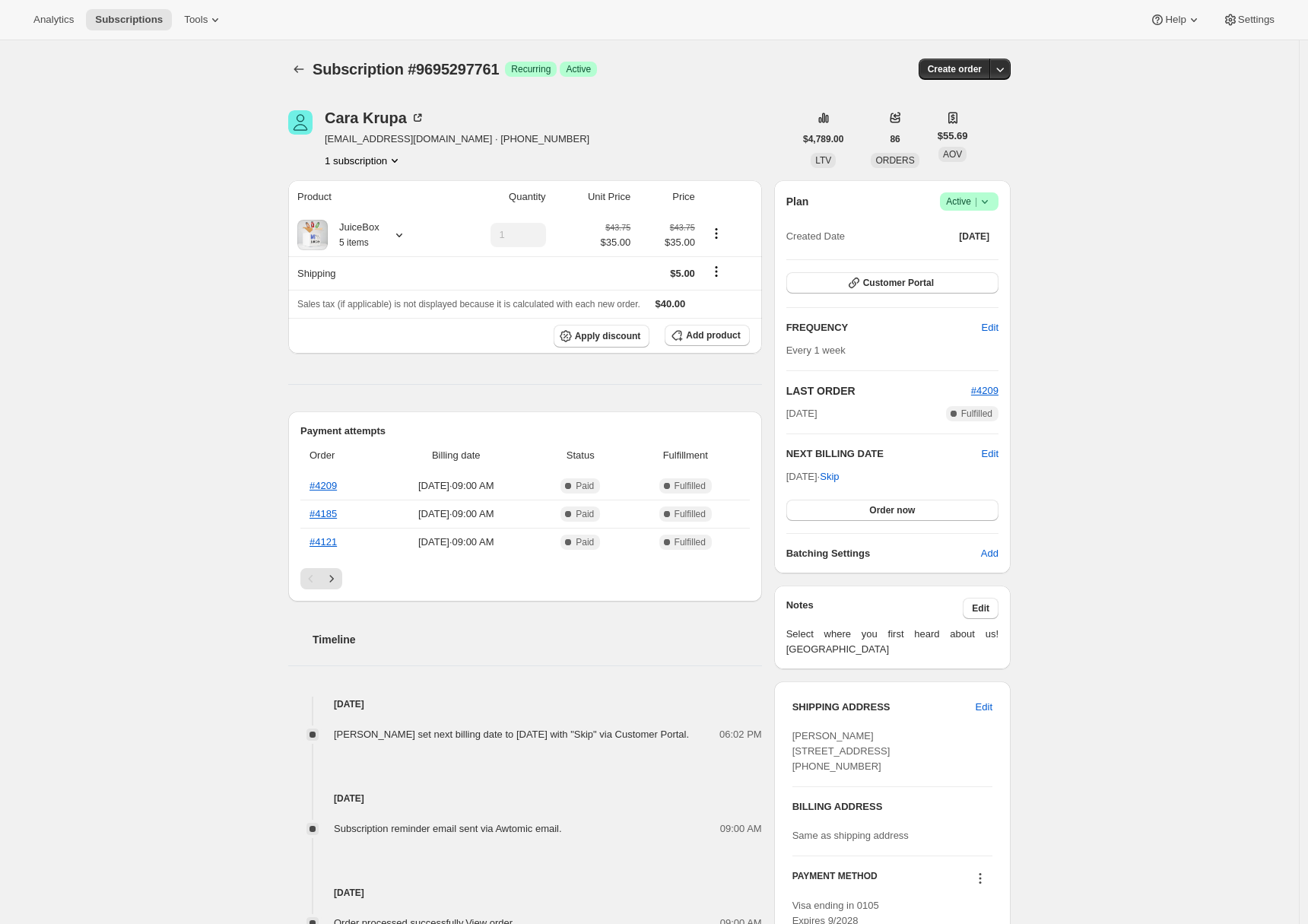
scroll to position [182, 0]
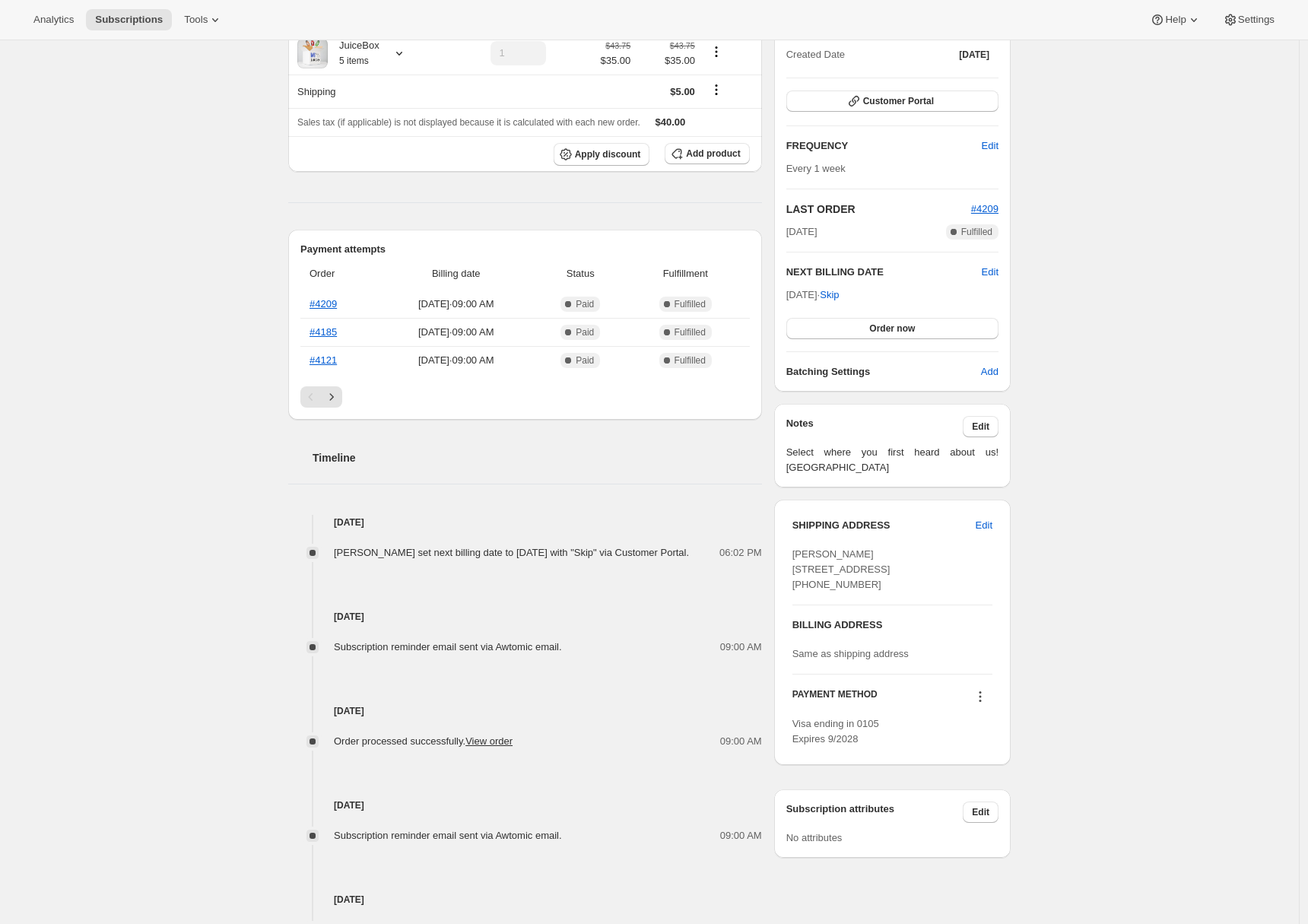
drag, startPoint x: 867, startPoint y: 614, endPoint x: 790, endPoint y: 616, distance: 77.0
click at [790, 616] on div "SHIPPING ADDRESS Edit Cara Krupa 1651 W. Avon Rochester Hills MI, 48309 United …" at bounding box center [892, 632] width 237 height 265
copy span "+12488212272"
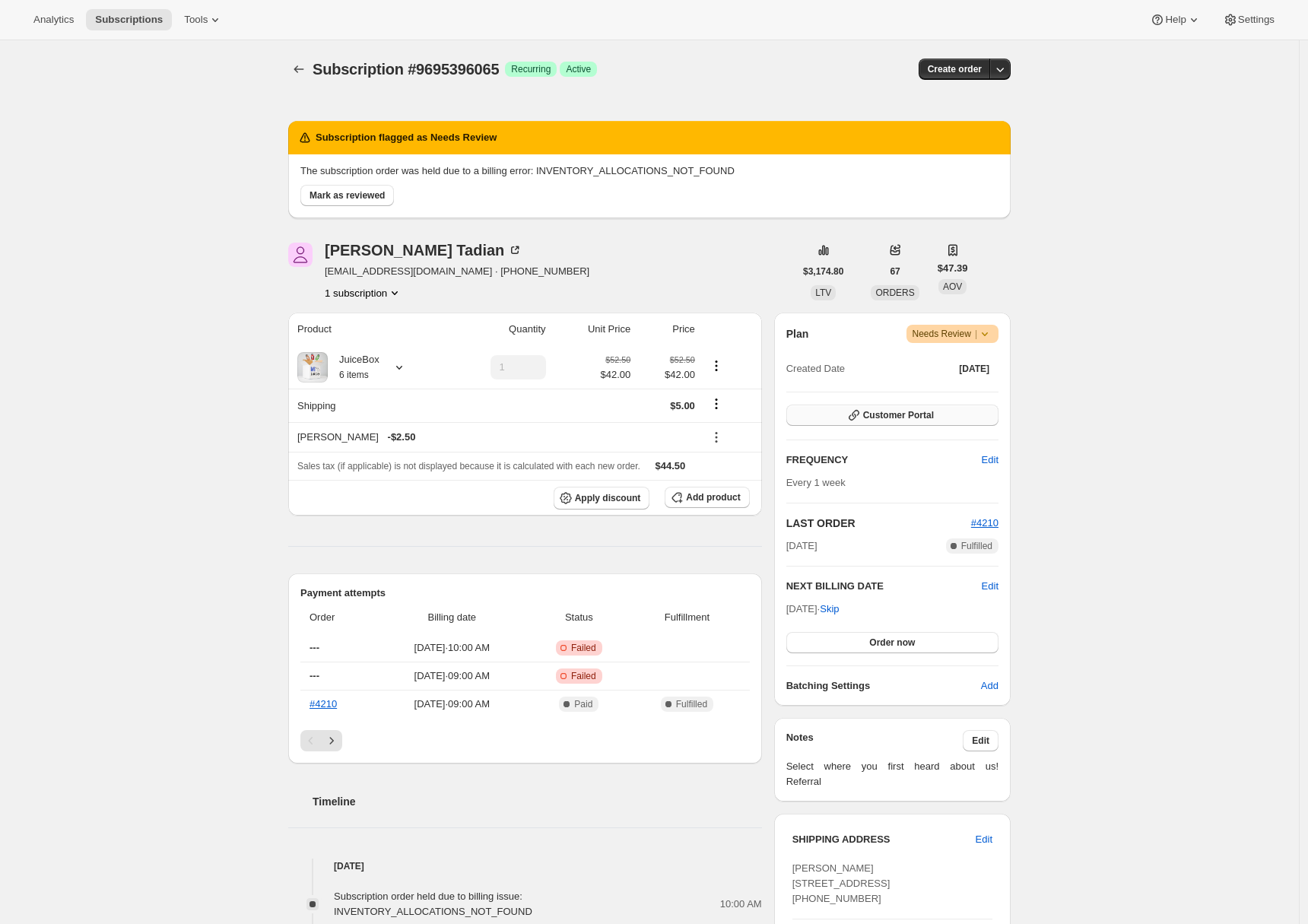
click at [919, 418] on span "Customer Portal" at bounding box center [898, 415] width 71 height 12
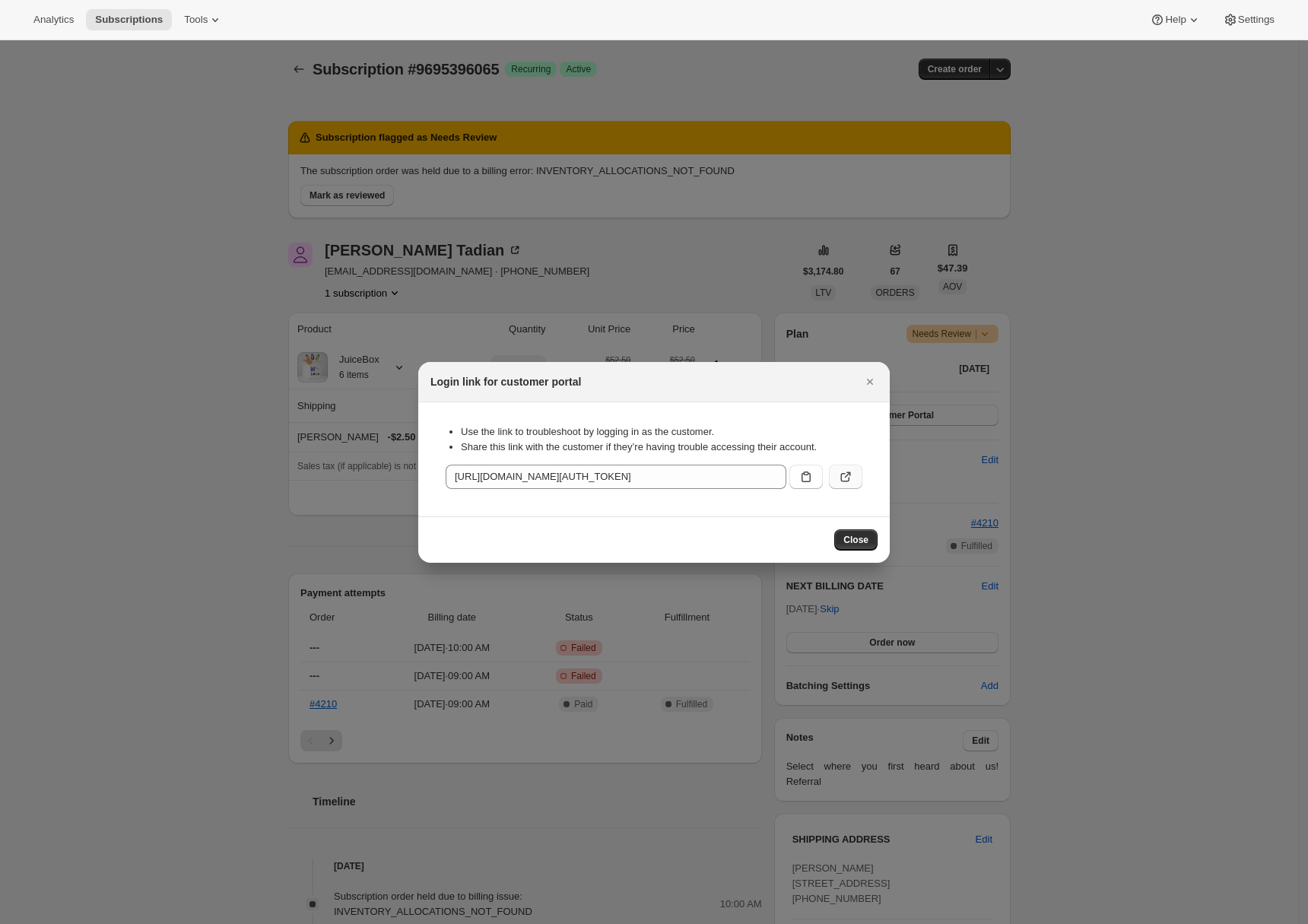
click at [842, 481] on icon ":r1l:" at bounding box center [845, 477] width 9 height 9
click at [867, 385] on icon "Close" at bounding box center [870, 382] width 15 height 15
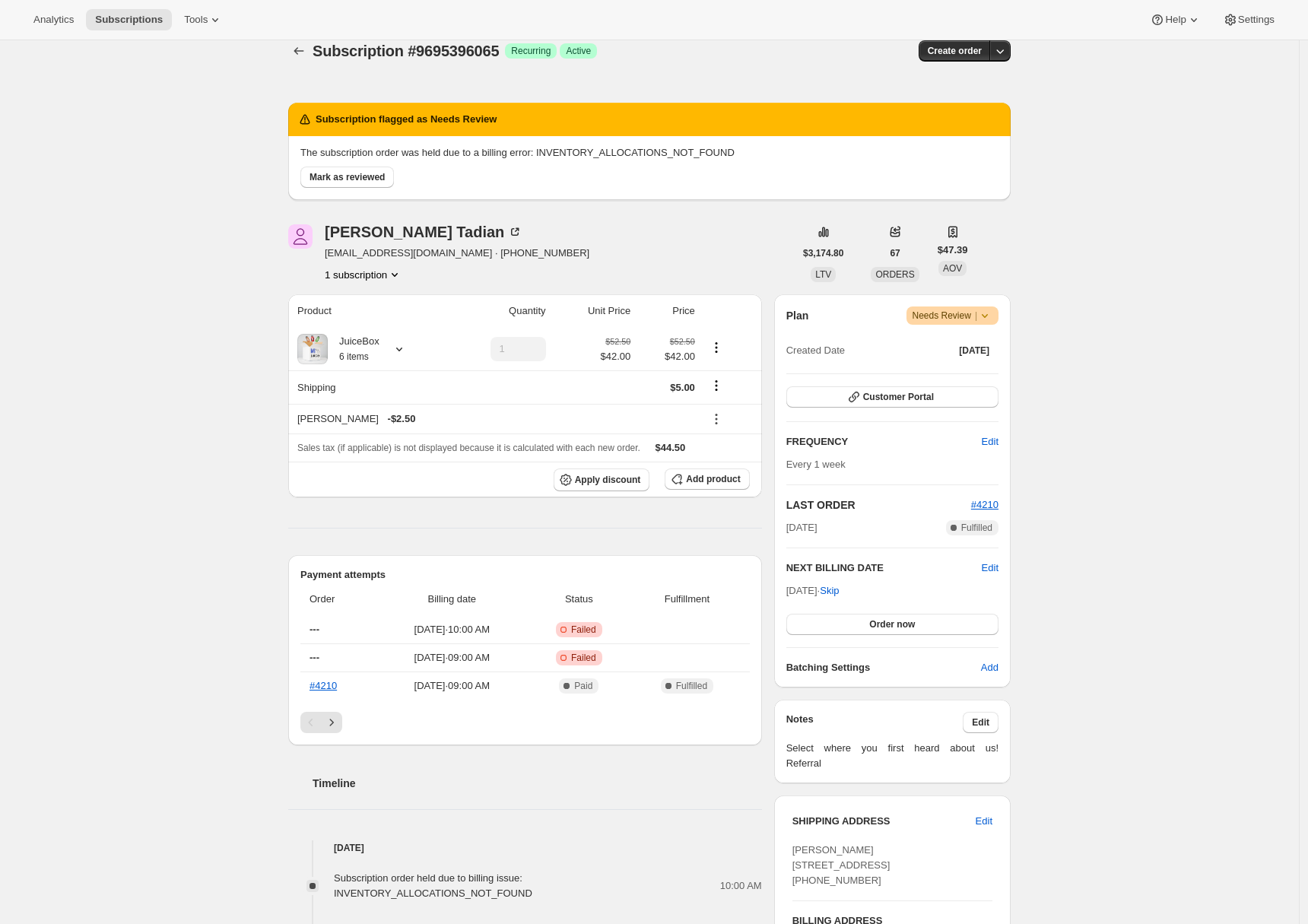
scroll to position [253, 0]
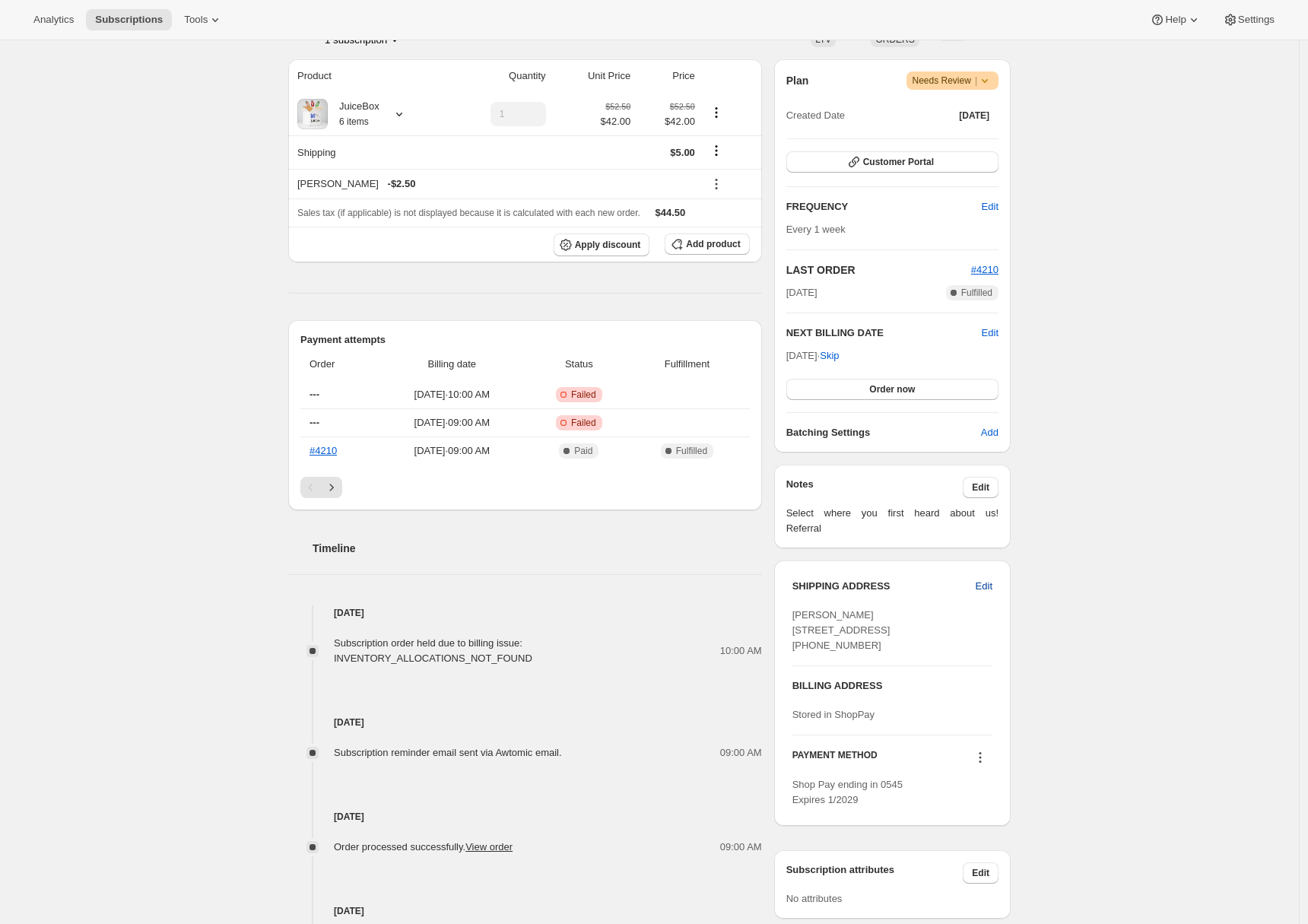
click at [989, 587] on span "Edit" at bounding box center [985, 587] width 17 height 15
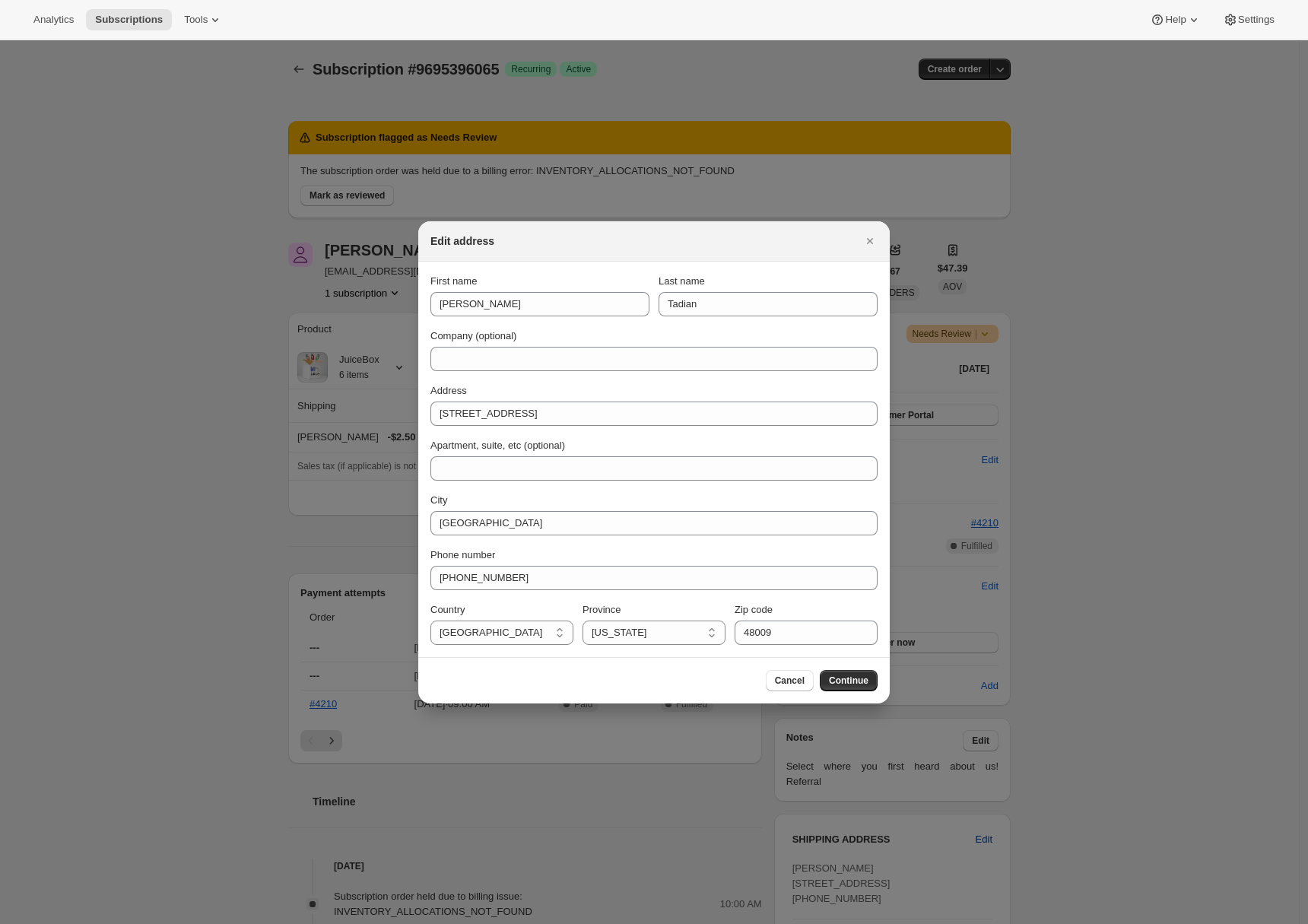
scroll to position [0, 0]
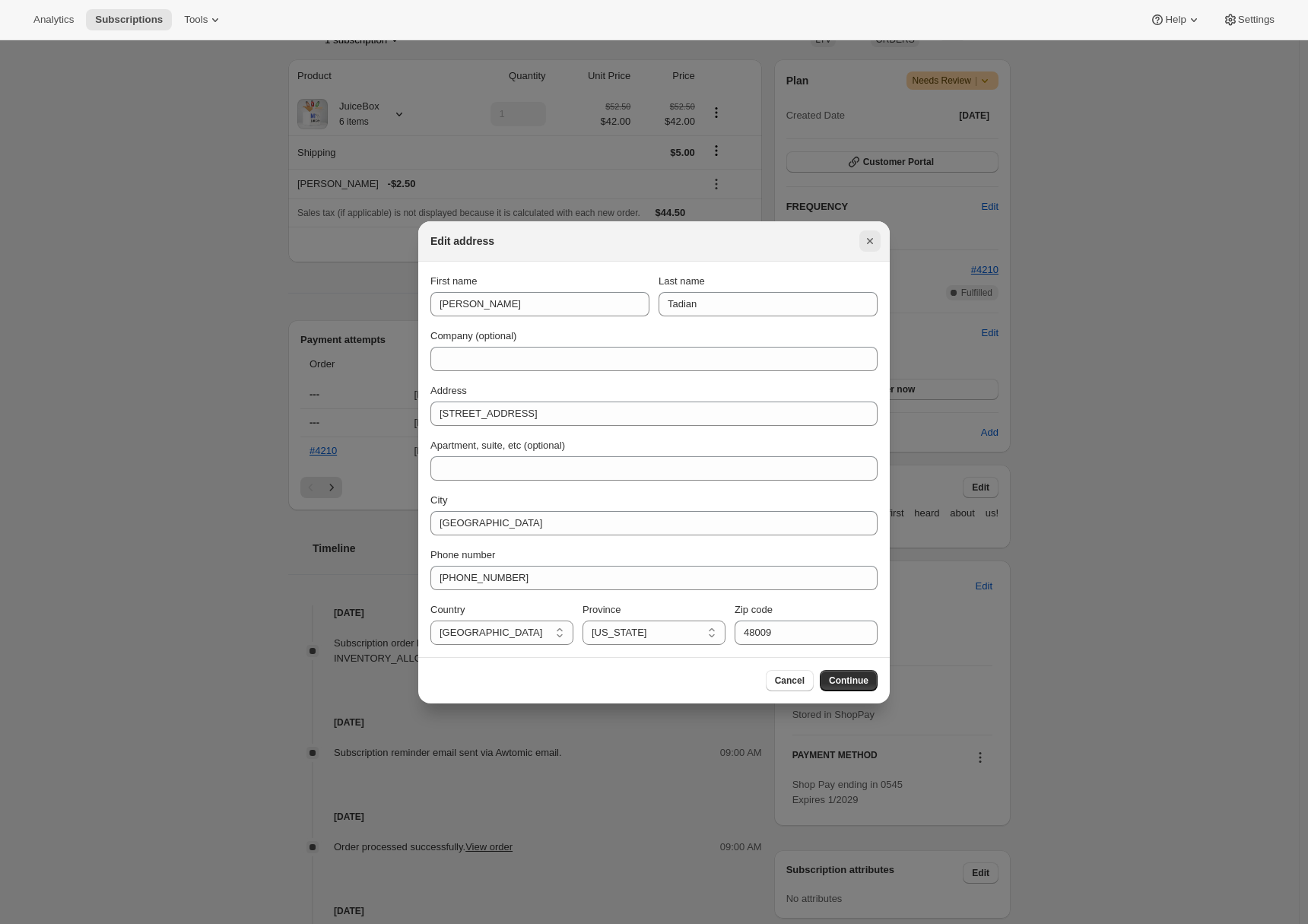
click at [876, 238] on icon "Close" at bounding box center [870, 241] width 15 height 15
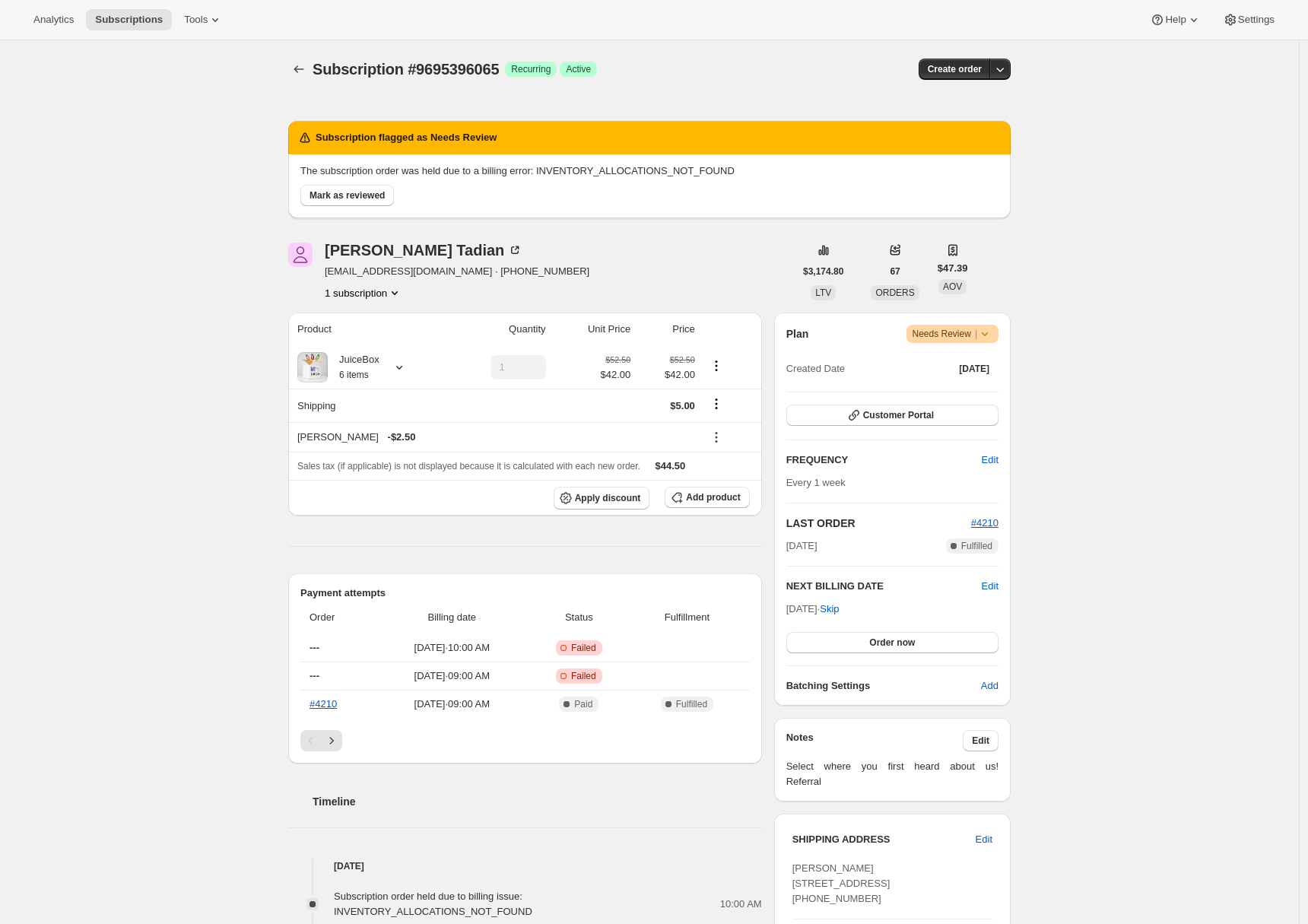
scroll to position [253, 0]
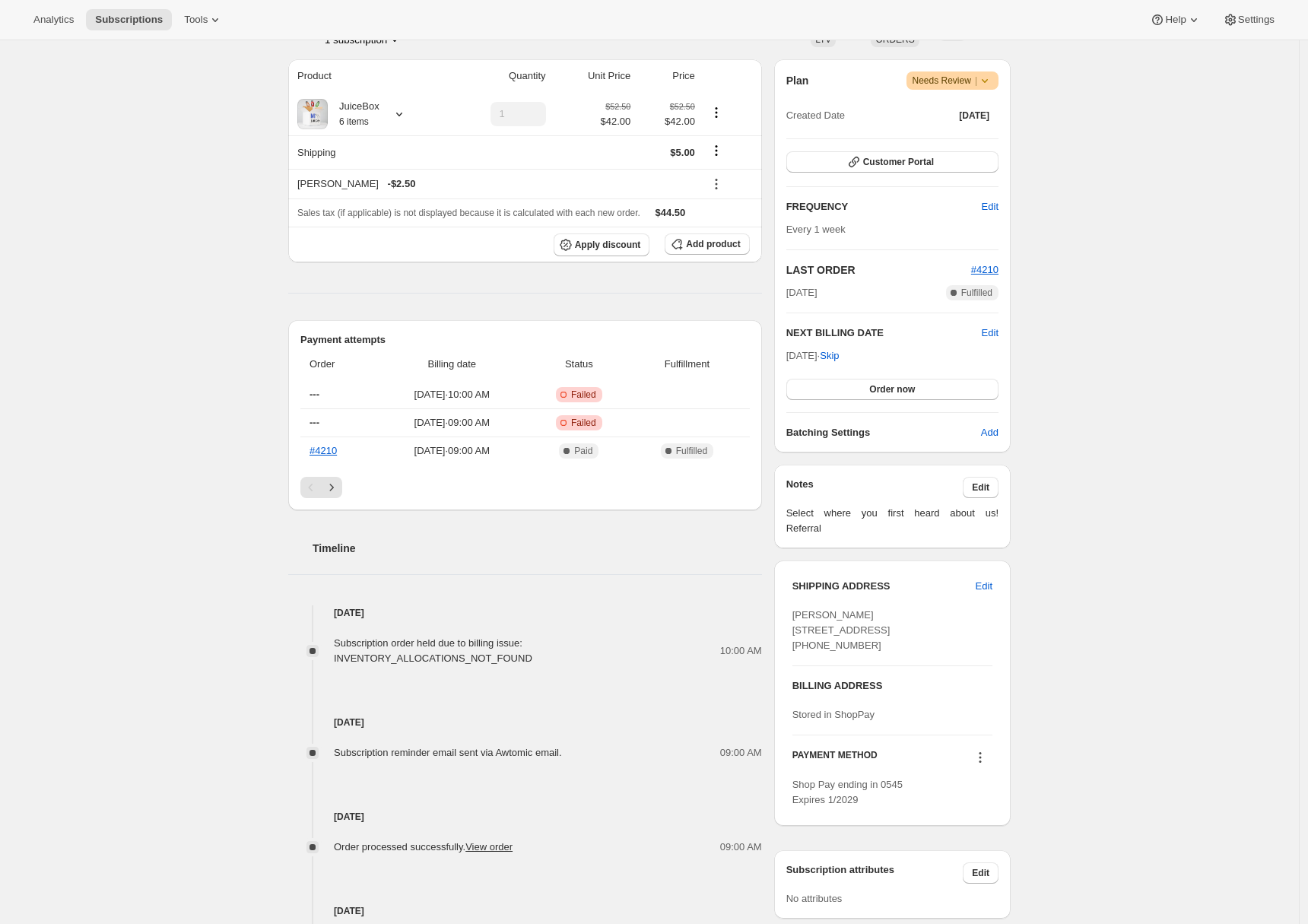
drag, startPoint x: 873, startPoint y: 674, endPoint x: 796, endPoint y: 675, distance: 77.0
click at [796, 654] on div "Alan Tadian 625 Kennesaw Street Birmingham MI, 48009 United States +12487978665" at bounding box center [893, 630] width 200 height 45
copy span "+12487978665"
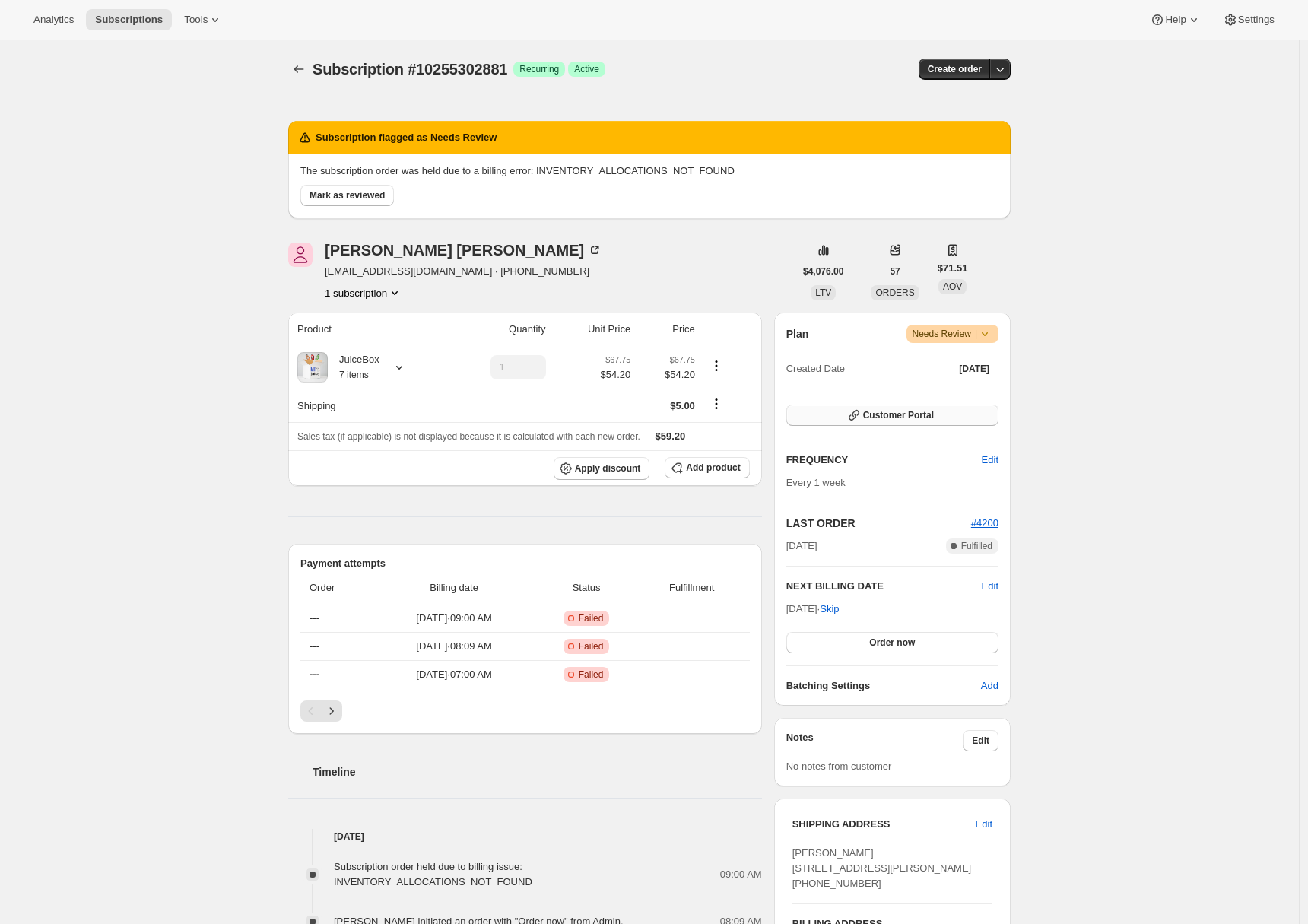
click at [896, 409] on span "Customer Portal" at bounding box center [898, 415] width 71 height 12
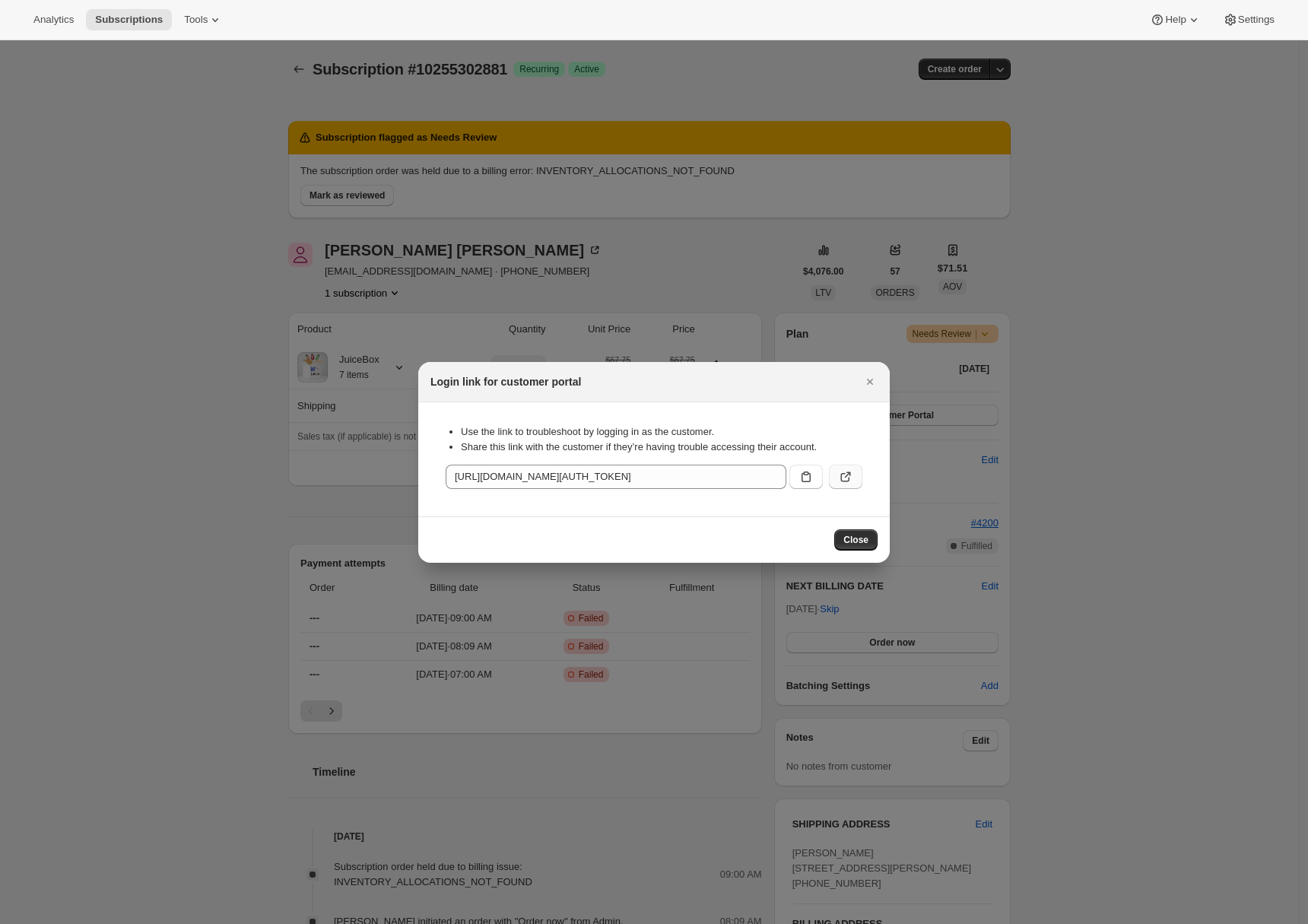
click at [855, 475] on button ":r1j:" at bounding box center [845, 477] width 33 height 24
click at [866, 382] on icon "Close" at bounding box center [870, 382] width 15 height 15
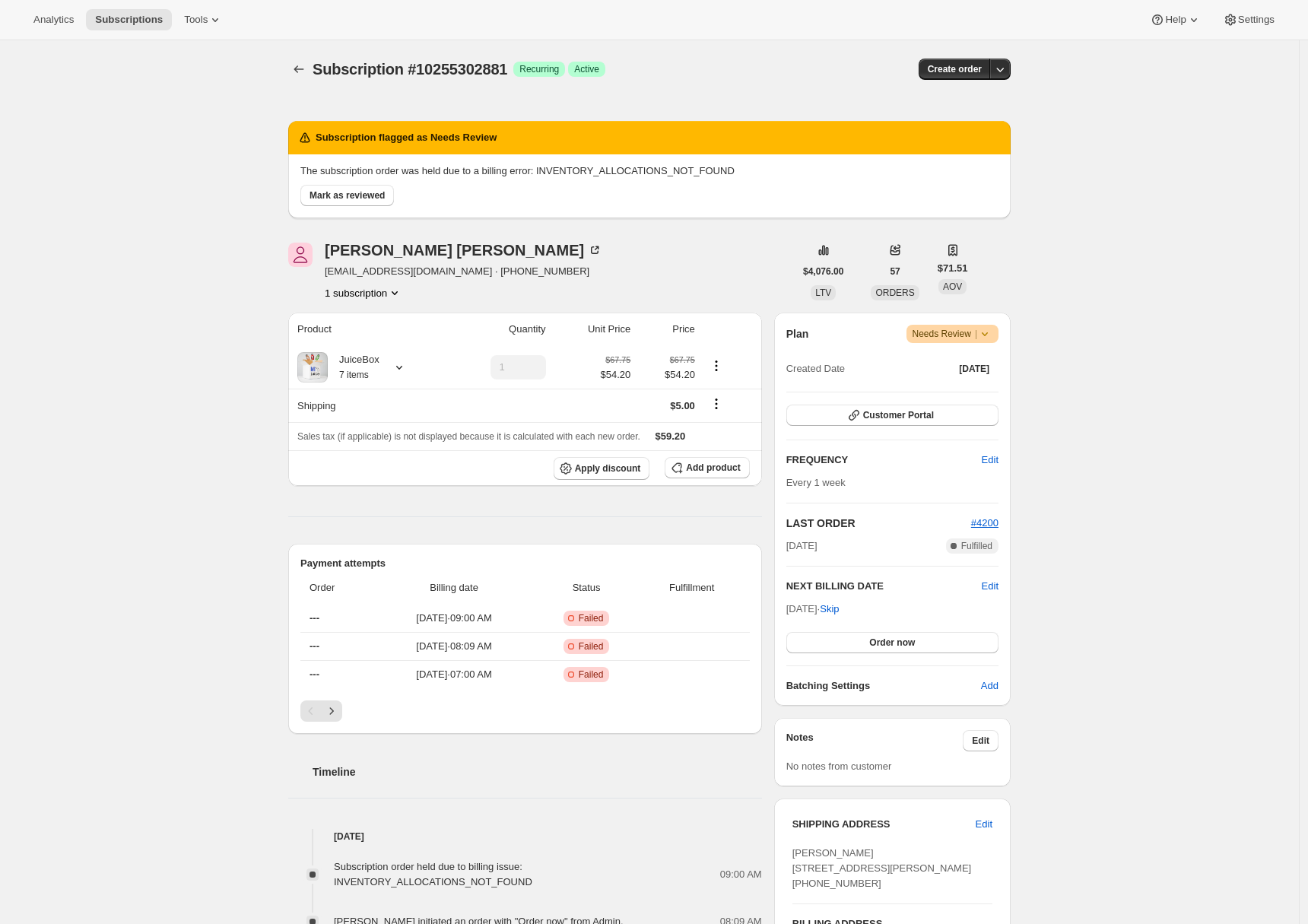
scroll to position [410, 0]
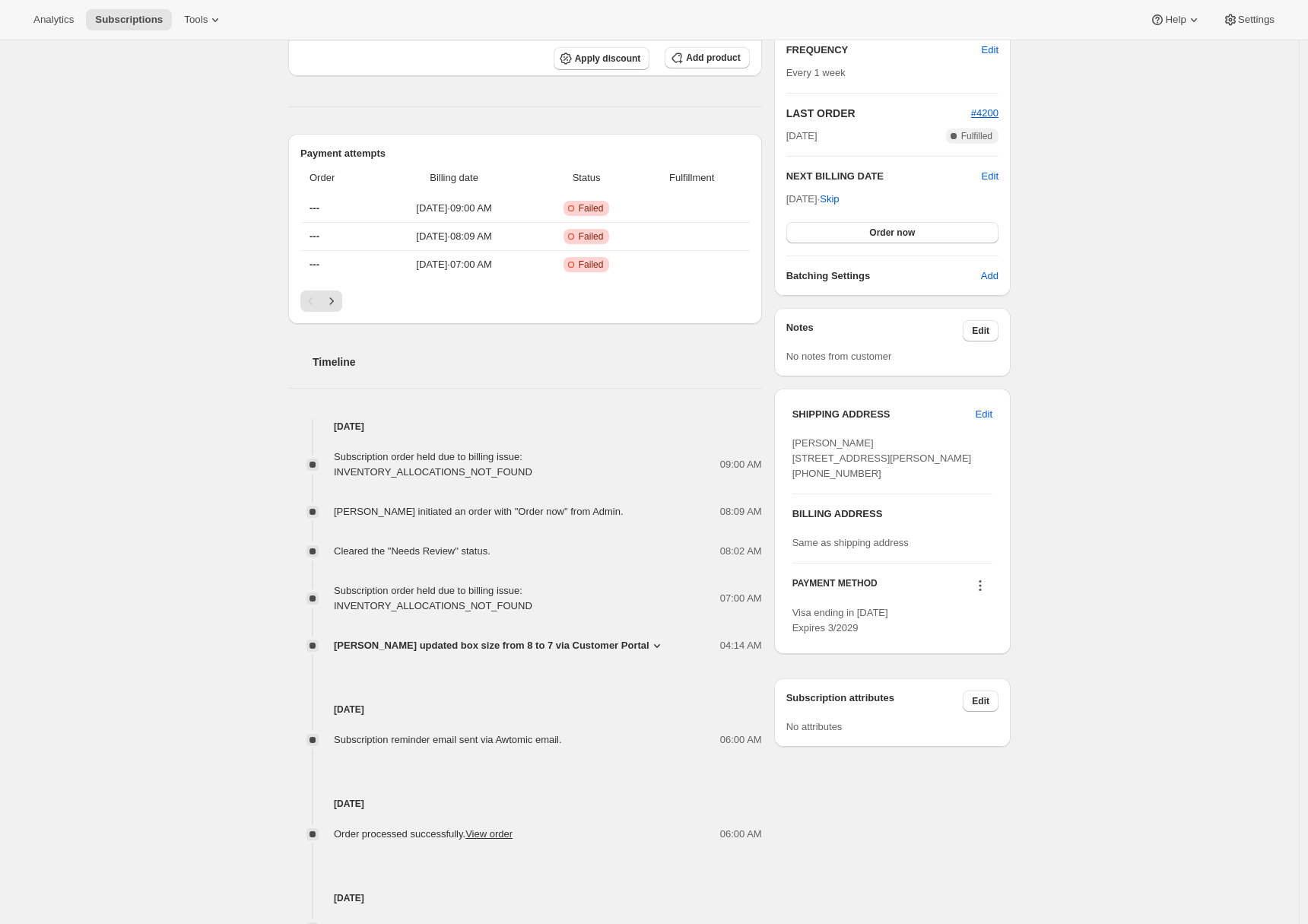
drag, startPoint x: 880, startPoint y: 501, endPoint x: 797, endPoint y: 504, distance: 83.1
click at [797, 482] on div "Jennifer Byrne 1245 Henrietta Street Birmingham MI, 48009 United States +124886…" at bounding box center [893, 458] width 200 height 45
copy span "+12488672651"
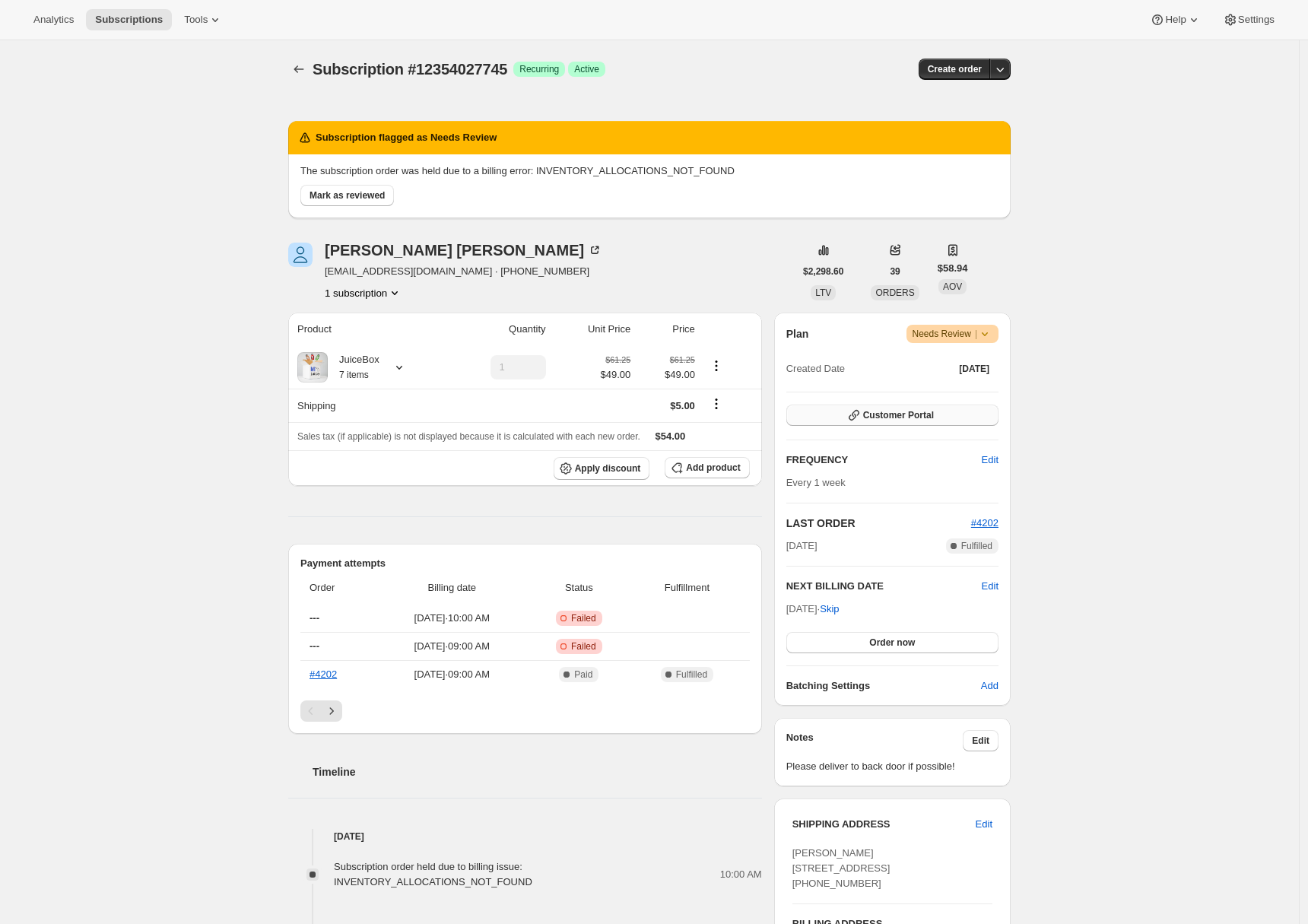
click at [927, 415] on span "Customer Portal" at bounding box center [898, 415] width 71 height 12
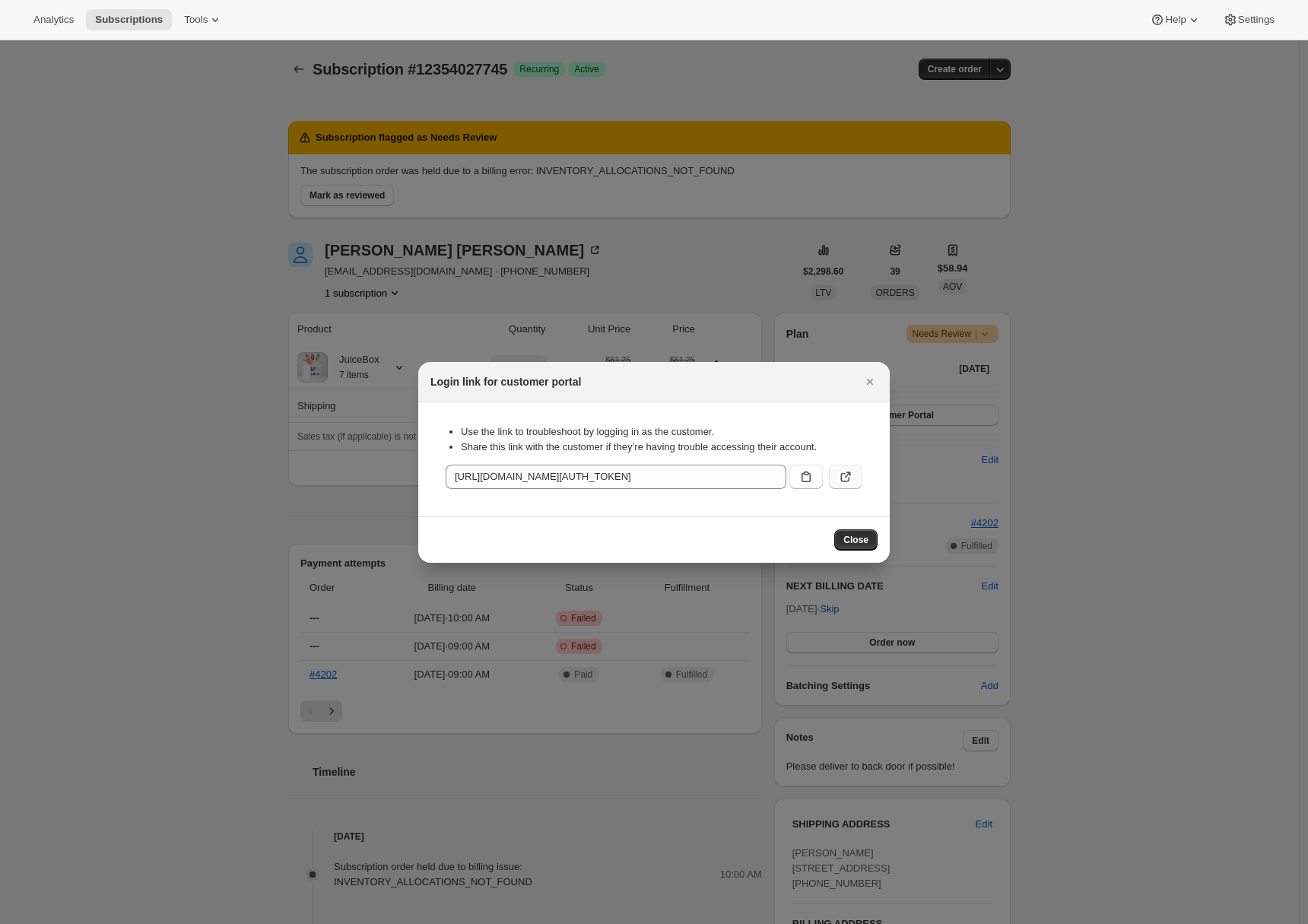
click at [860, 474] on button ":r1j:" at bounding box center [845, 477] width 33 height 24
click at [865, 385] on icon "Close" at bounding box center [870, 382] width 15 height 15
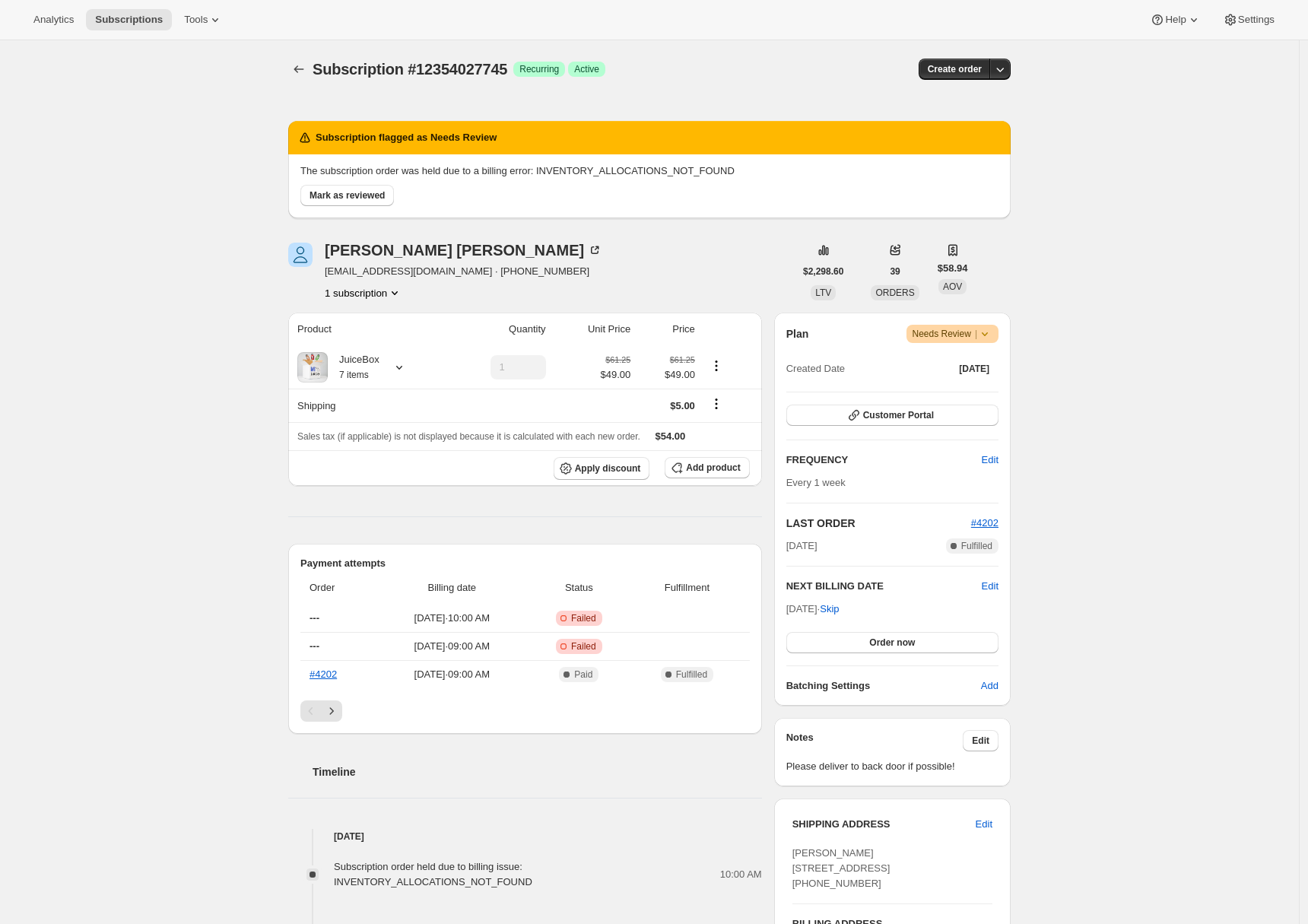
scroll to position [323, 0]
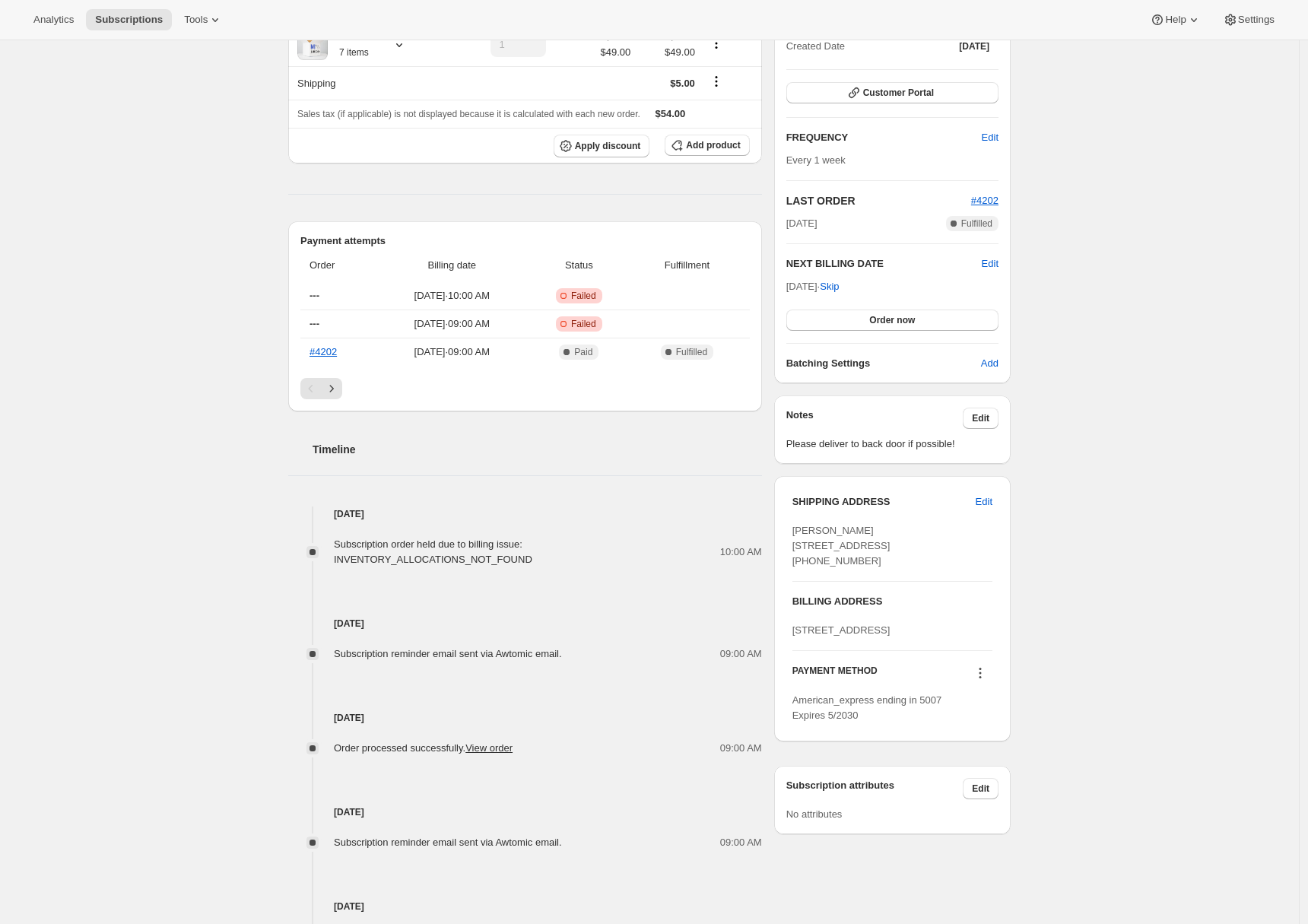
drag, startPoint x: 893, startPoint y: 594, endPoint x: 775, endPoint y: 591, distance: 118.0
click at [775, 591] on div "Subscription flagged as Needs Review The subscription order was held due to a b…" at bounding box center [643, 436] width 735 height 1348
copy span "+12483790929"
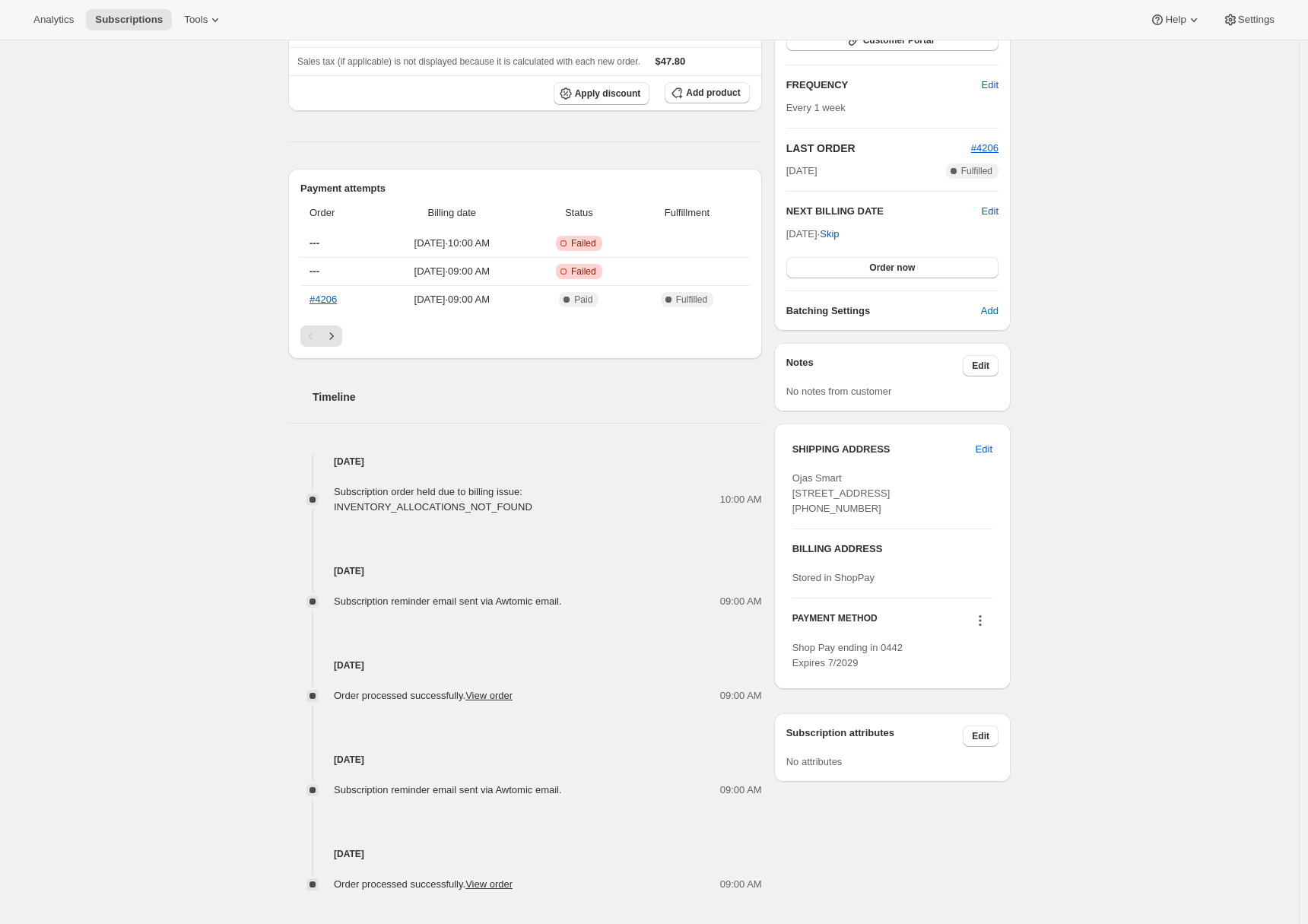
scroll to position [100, 0]
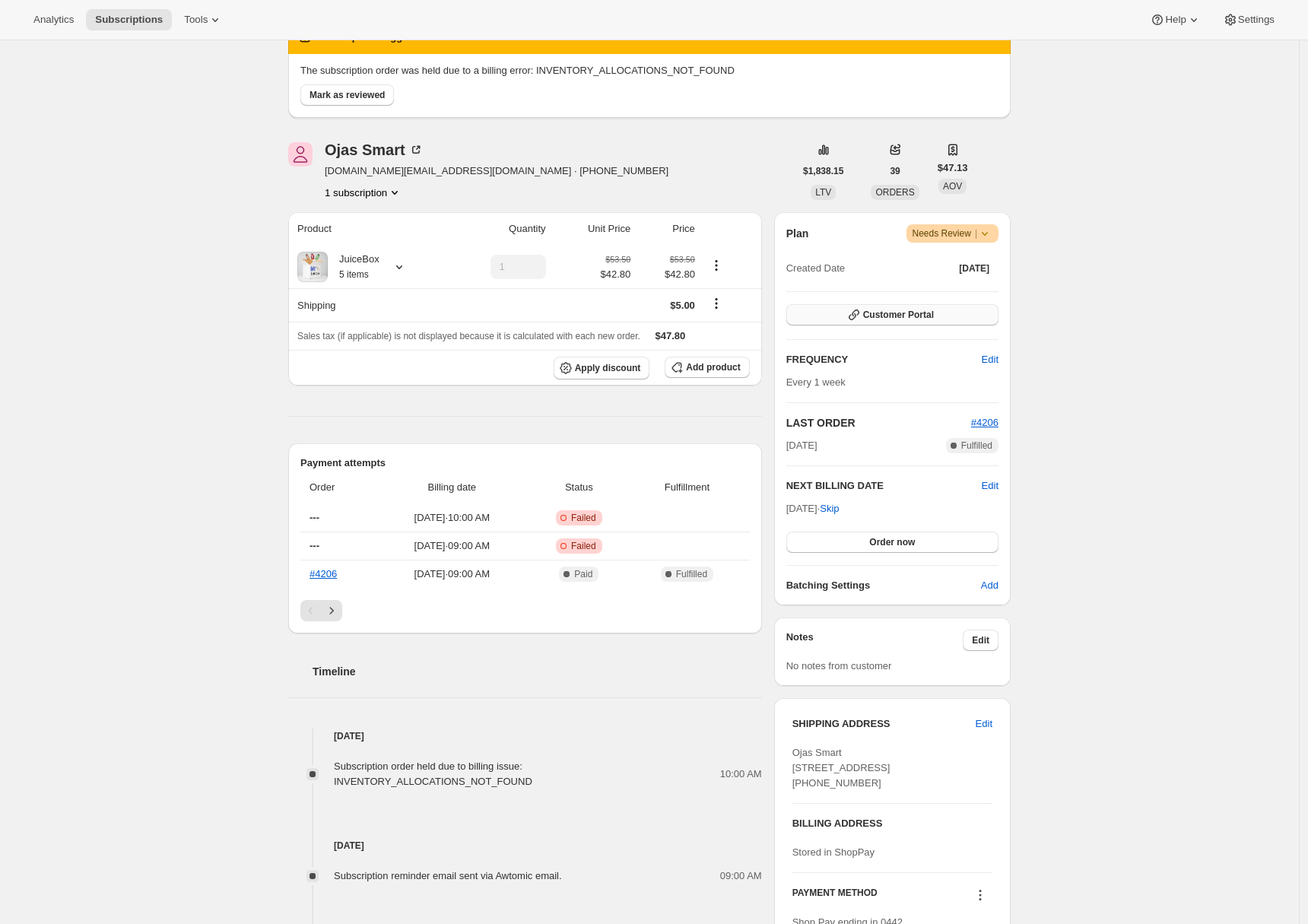
click at [892, 313] on span "Customer Portal" at bounding box center [898, 315] width 71 height 12
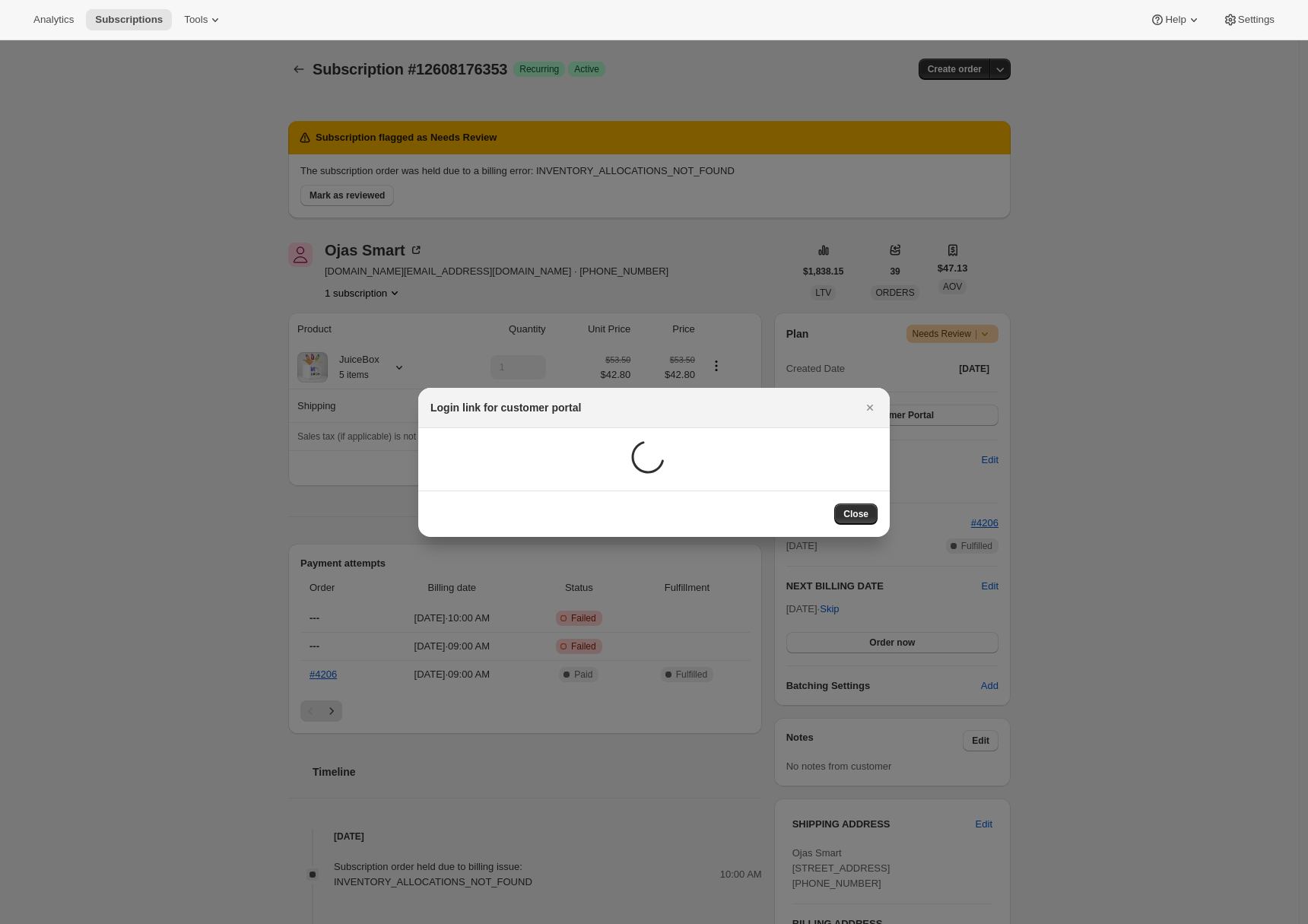
scroll to position [0, 0]
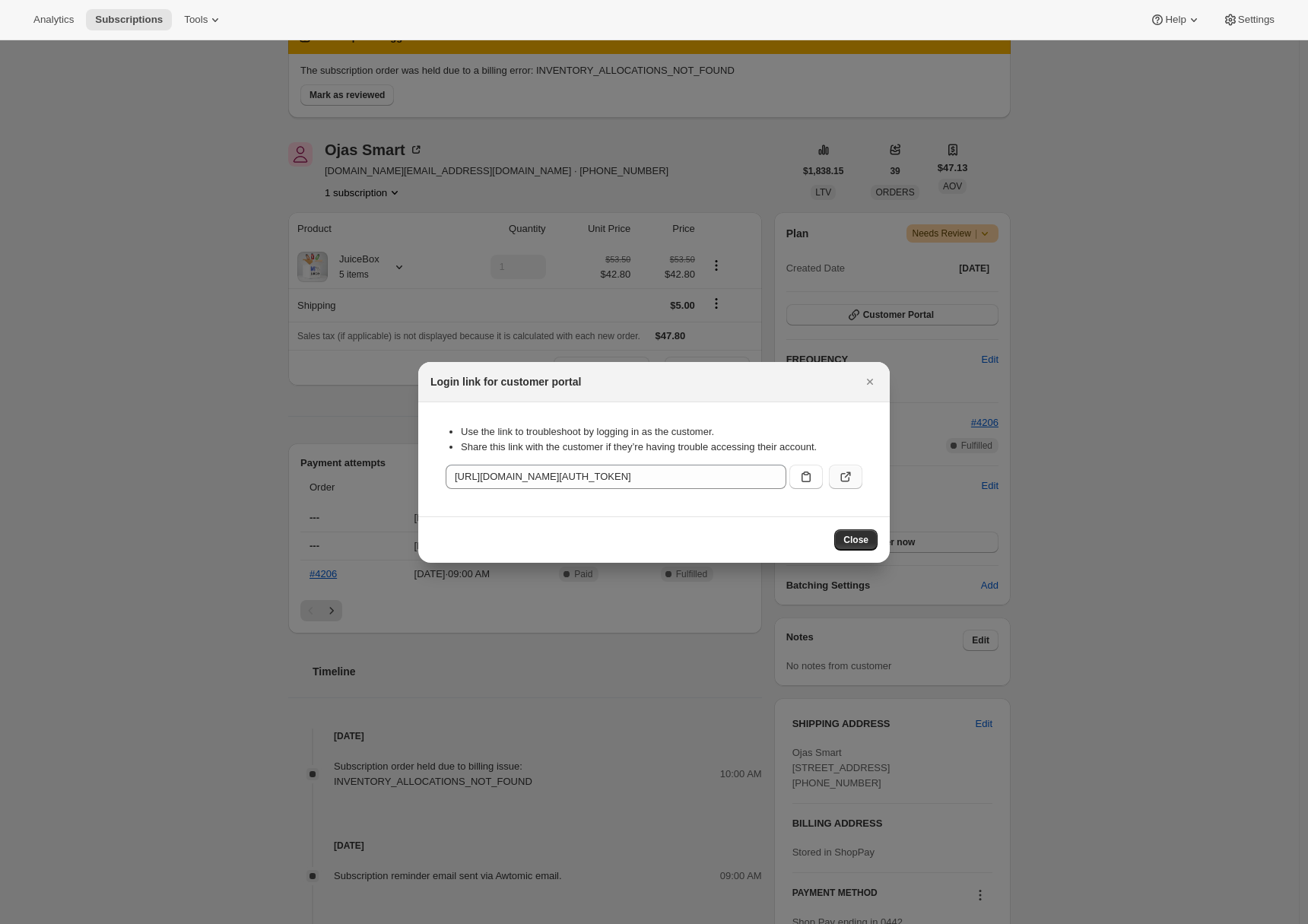
click at [849, 477] on icon ":r1j:" at bounding box center [846, 477] width 15 height 15
click at [882, 376] on div "Login link for customer portal" at bounding box center [654, 382] width 471 height 40
click at [875, 383] on icon "Close" at bounding box center [870, 382] width 15 height 15
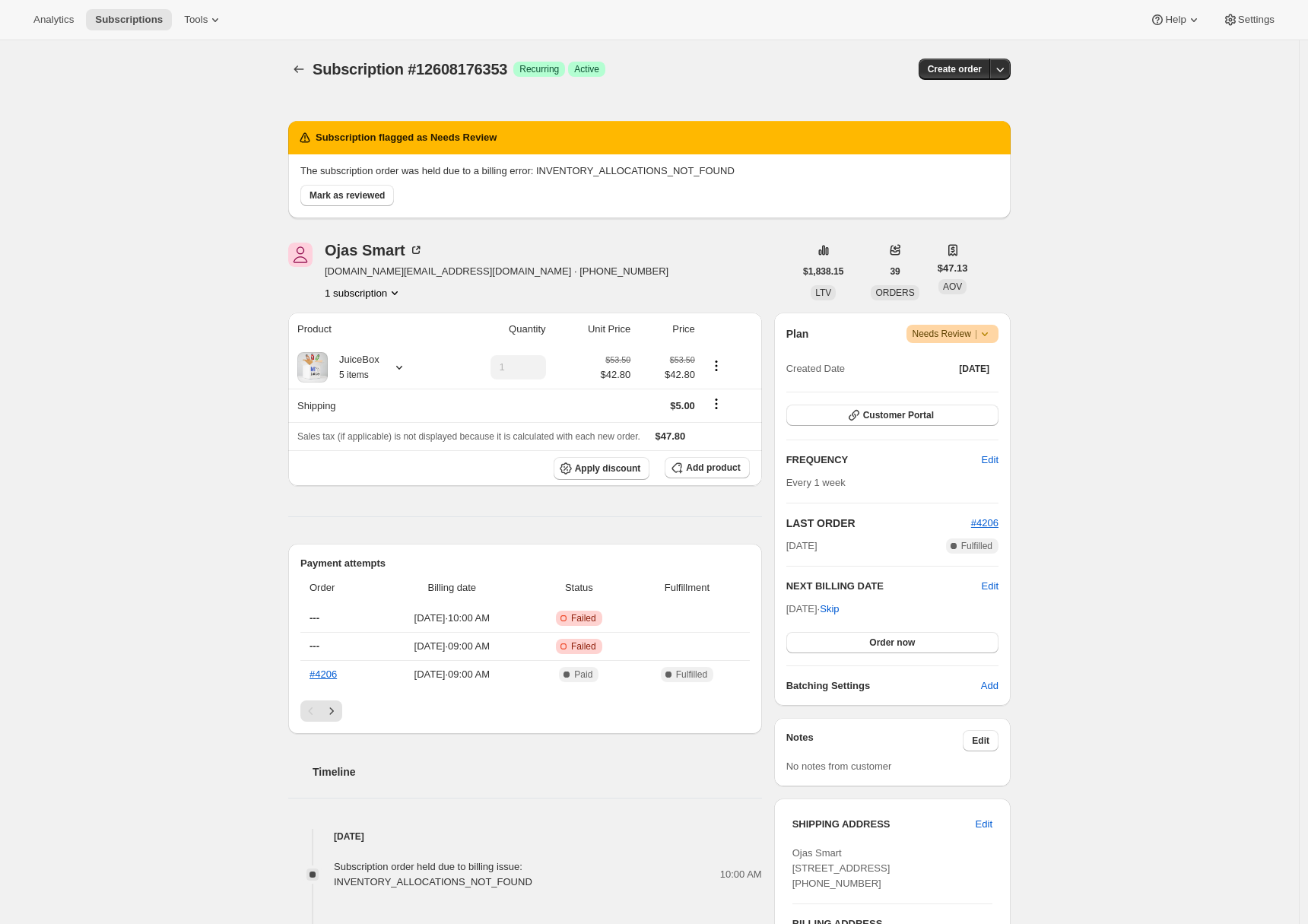
scroll to position [369, 0]
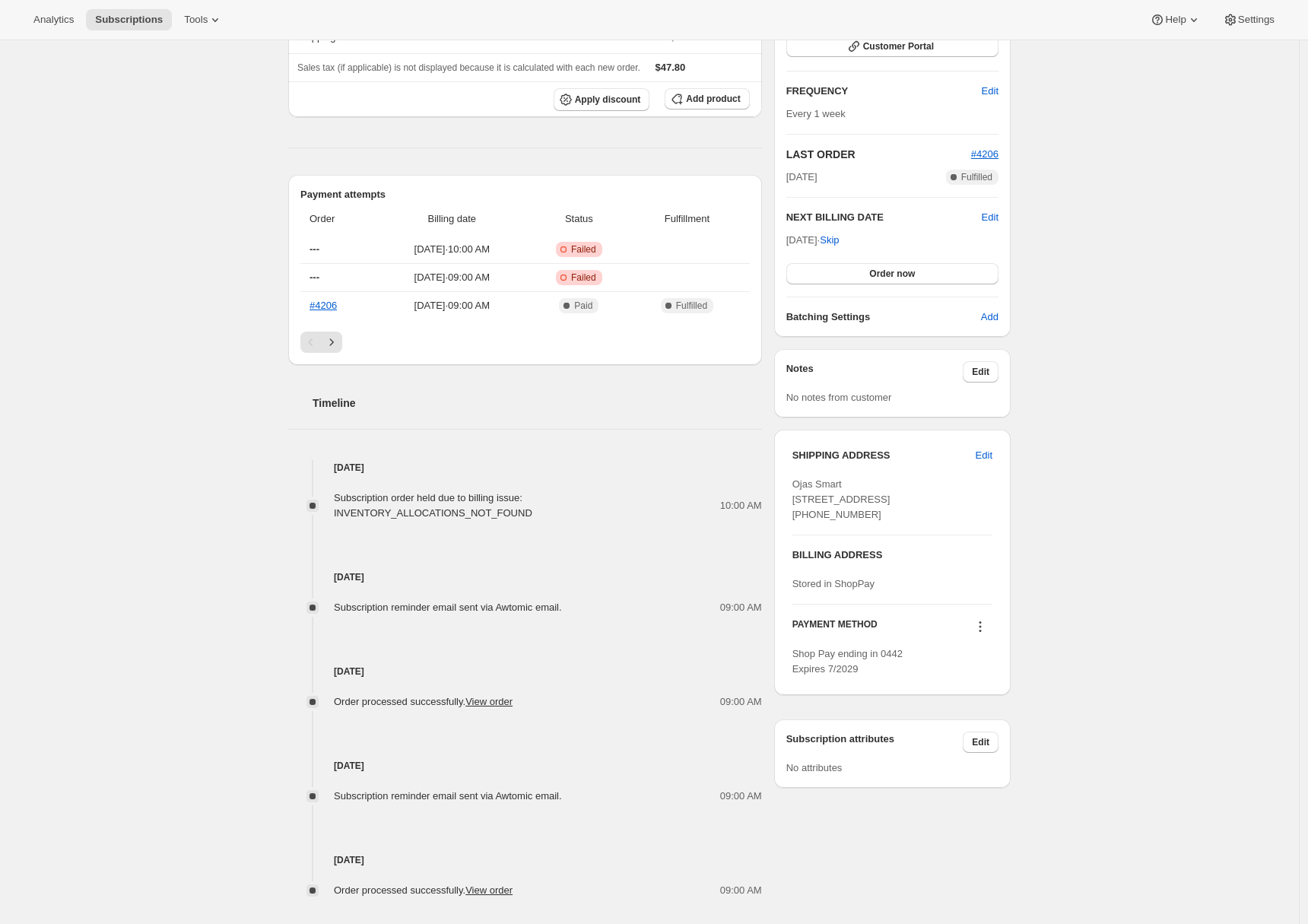
drag, startPoint x: 860, startPoint y: 560, endPoint x: 798, endPoint y: 560, distance: 62.0
click at [798, 523] on div "Ojas Smart 13350 24 Mile Road Suite 500 Shelby Township MI, 48315 United States…" at bounding box center [893, 500] width 200 height 45
copy span "+12489091996"
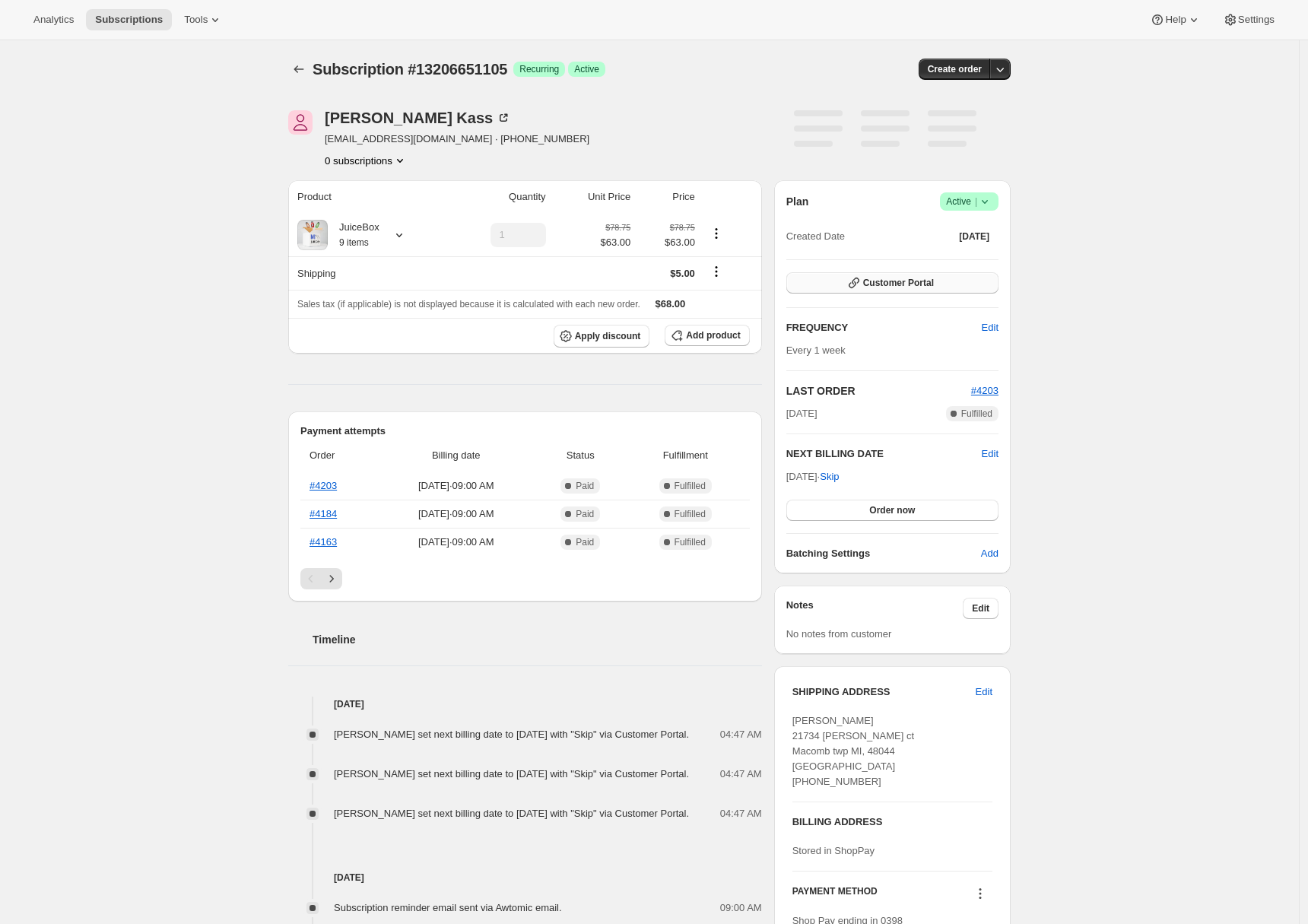
click at [933, 285] on span "Customer Portal" at bounding box center [898, 283] width 71 height 12
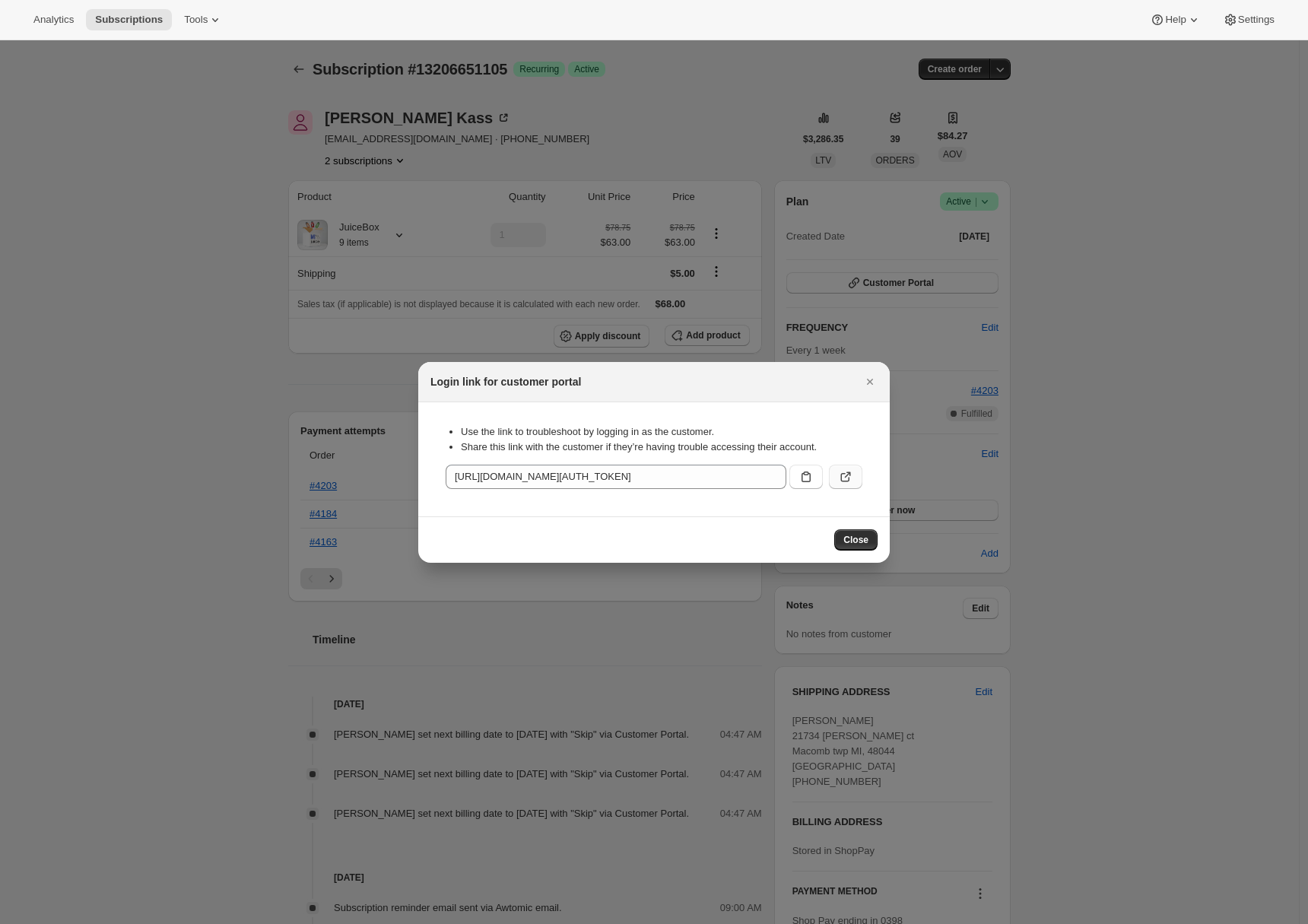
click at [848, 481] on icon ":r1k:" at bounding box center [845, 477] width 9 height 9
click at [868, 378] on icon "Close" at bounding box center [870, 382] width 15 height 15
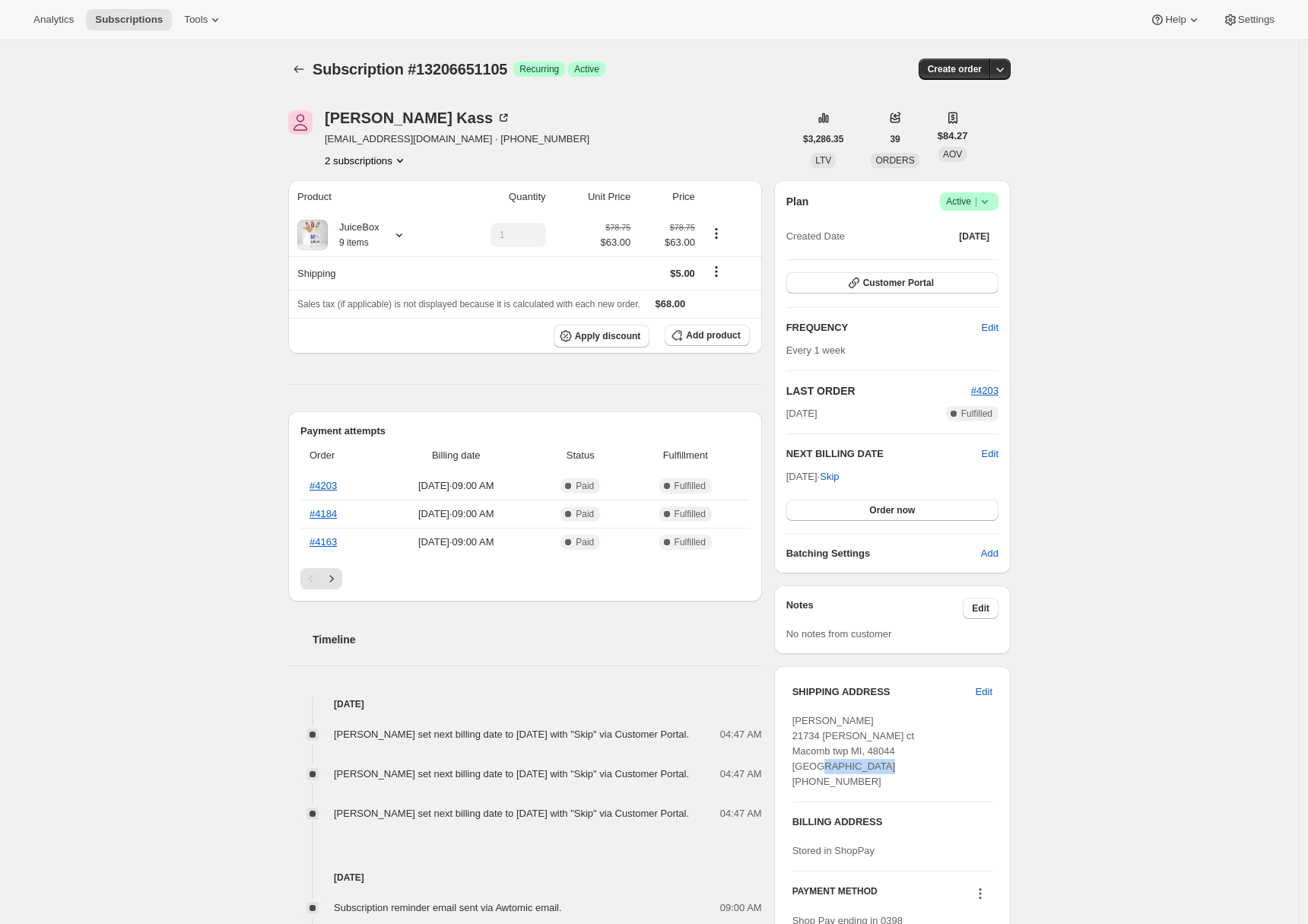
drag, startPoint x: 868, startPoint y: 780, endPoint x: 796, endPoint y: 779, distance: 72.0
click at [796, 779] on div "[PERSON_NAME] 21734 [PERSON_NAME] ct Macomb twp MI, 48044 [GEOGRAPHIC_DATA] [PH…" at bounding box center [893, 751] width 200 height 76
copy span "[PHONE_NUMBER]"
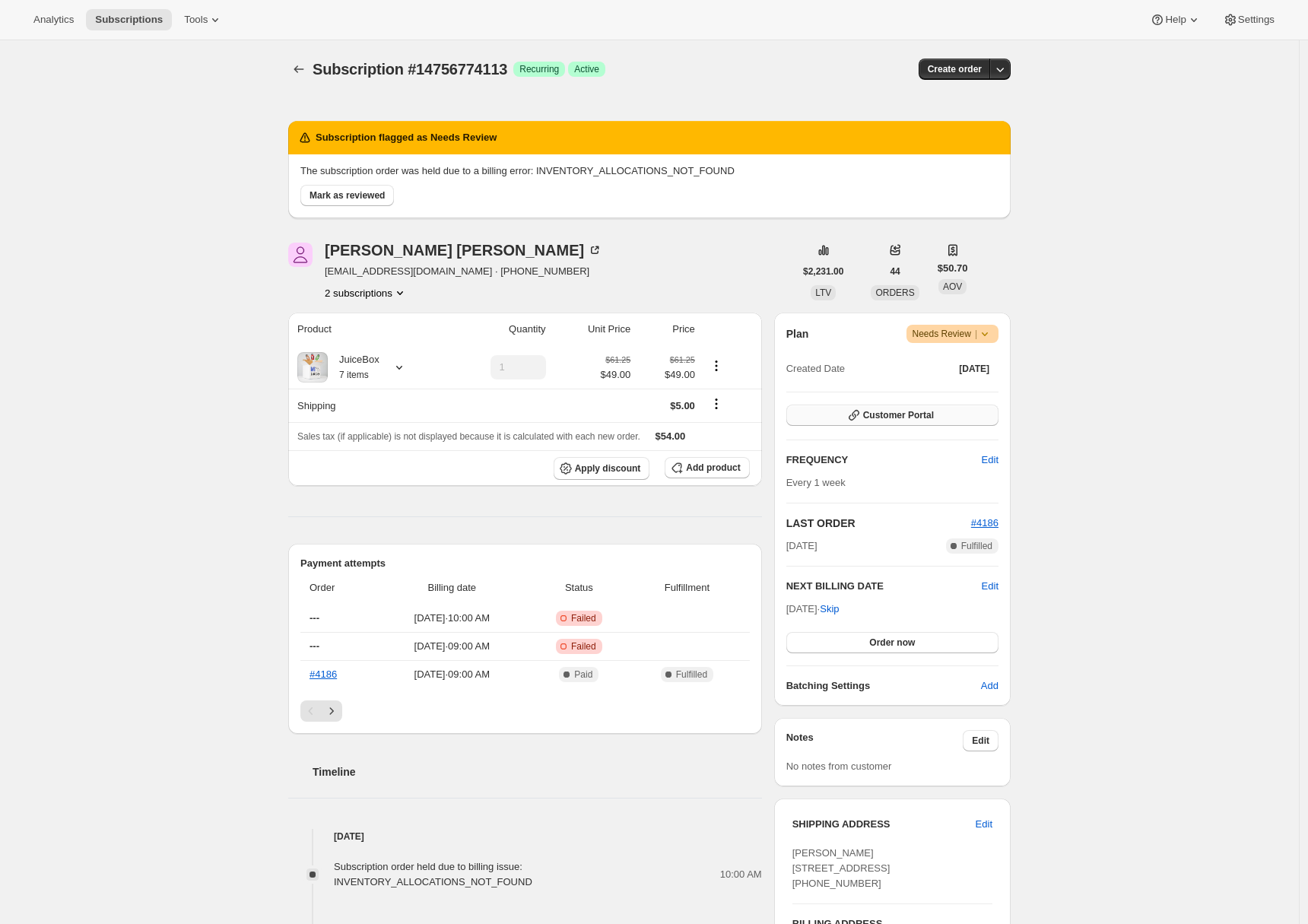
click at [917, 418] on span "Customer Portal" at bounding box center [898, 415] width 71 height 12
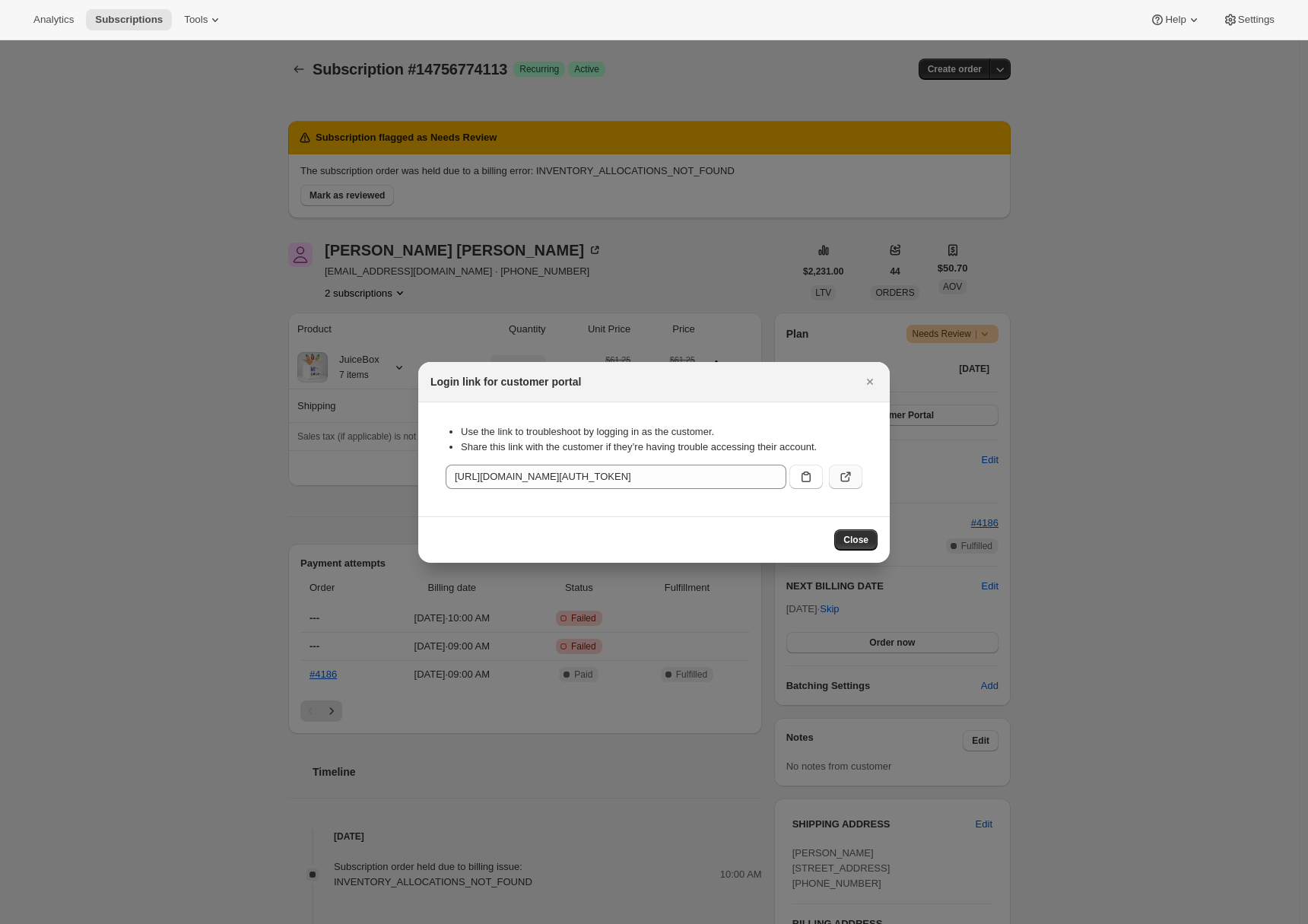
click at [845, 468] on button ":r1j:" at bounding box center [845, 477] width 33 height 24
click at [869, 381] on icon "Close" at bounding box center [870, 382] width 6 height 6
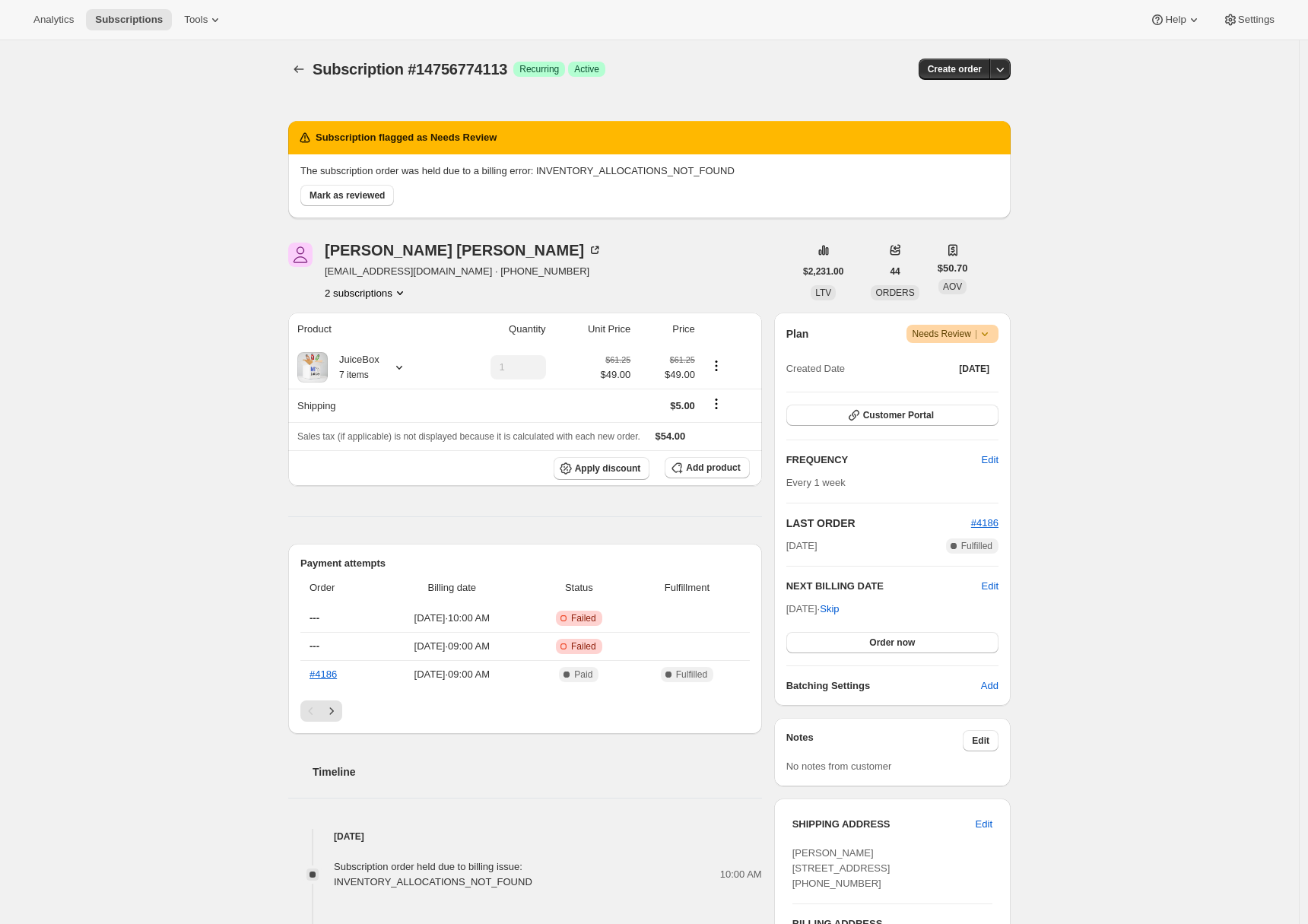
scroll to position [452, 0]
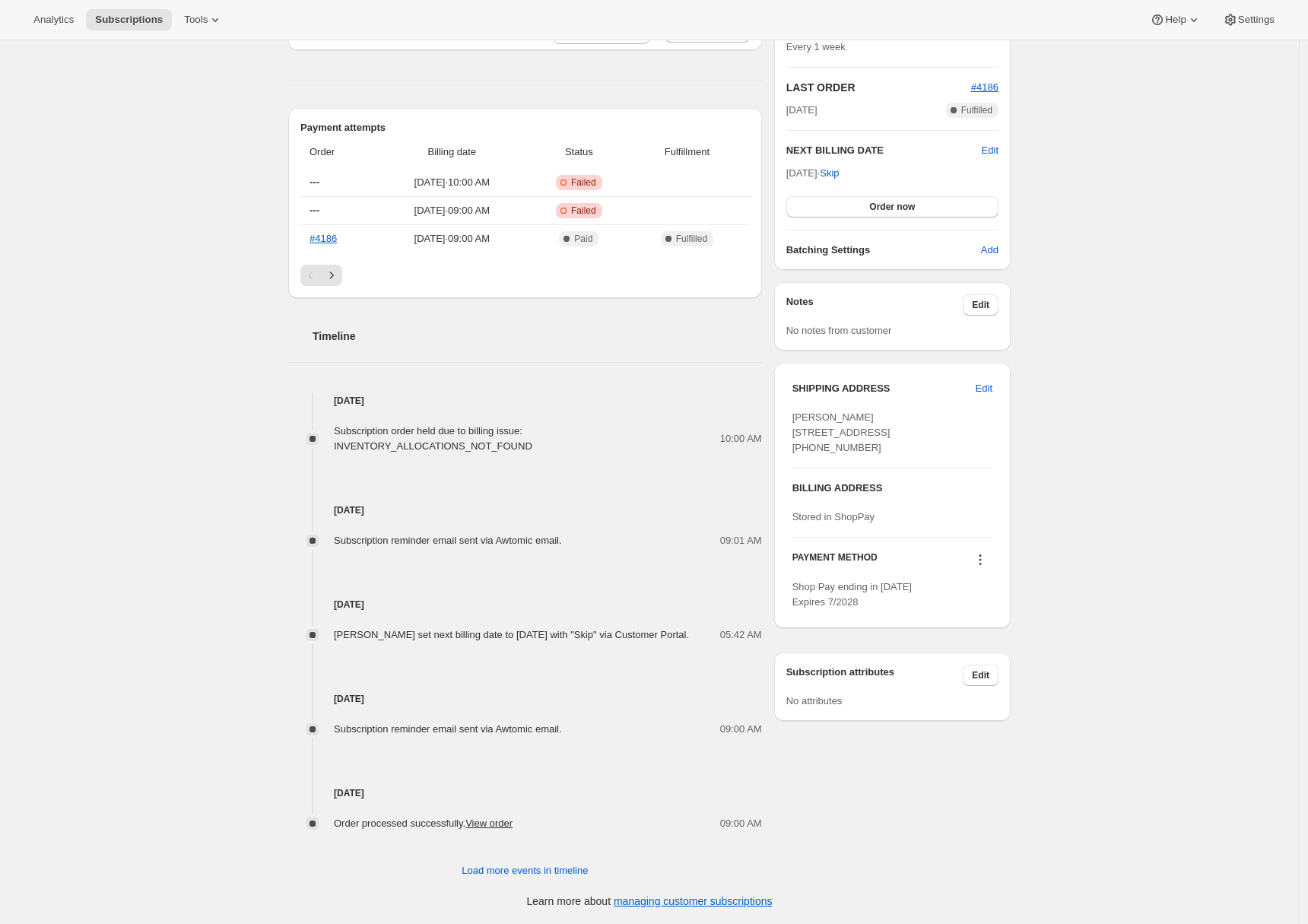
drag, startPoint x: 861, startPoint y: 459, endPoint x: 793, endPoint y: 459, distance: 68.0
click at [793, 459] on div "SHIPPING ADDRESS Edit [PERSON_NAME] [STREET_ADDRESS] [PHONE_NUMBER] BILLING ADD…" at bounding box center [892, 495] width 237 height 265
copy span "[PHONE_NUMBER]"
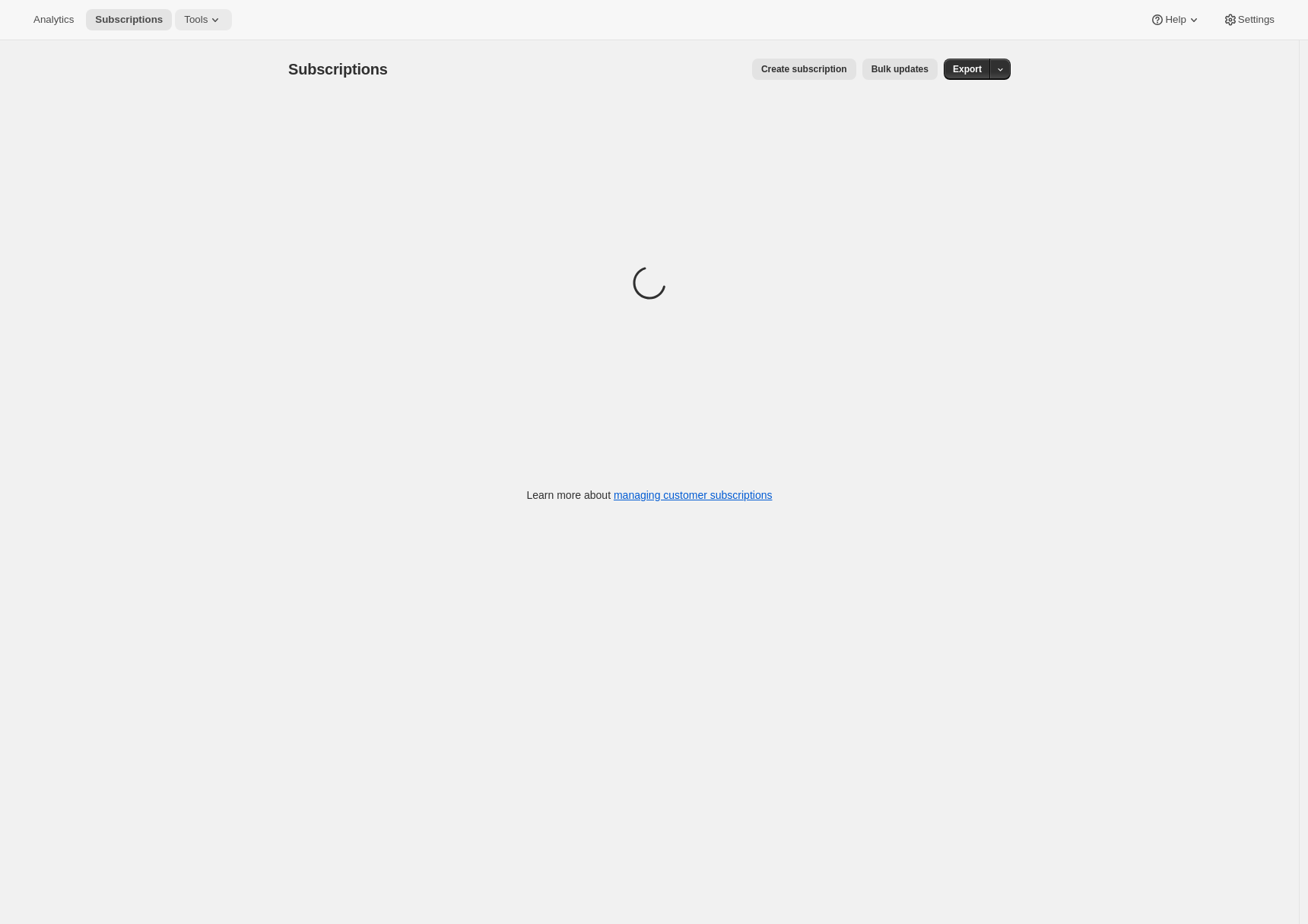
click at [223, 20] on icon at bounding box center [216, 20] width 15 height 15
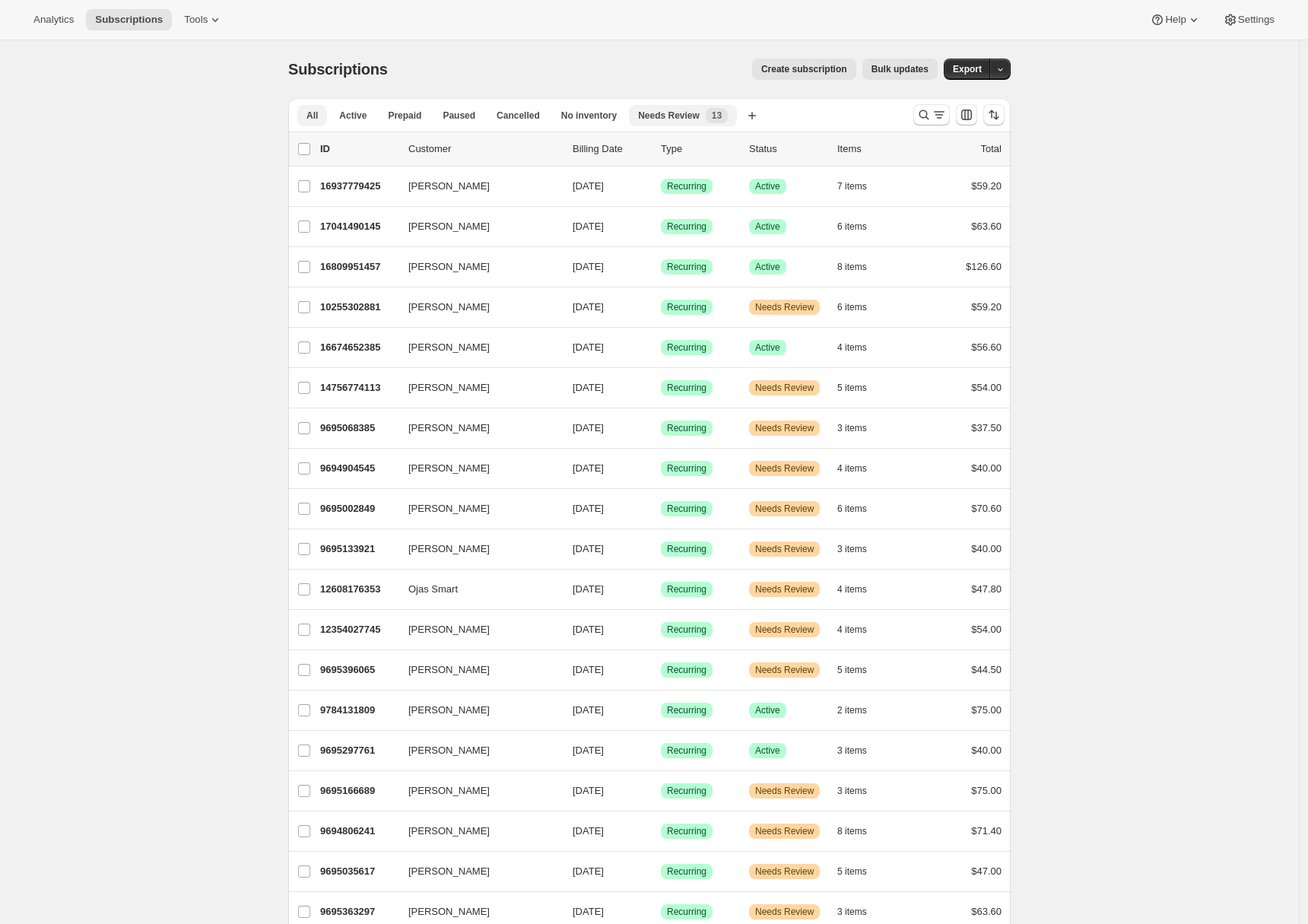
click at [700, 113] on span "Needs Review" at bounding box center [669, 116] width 62 height 12
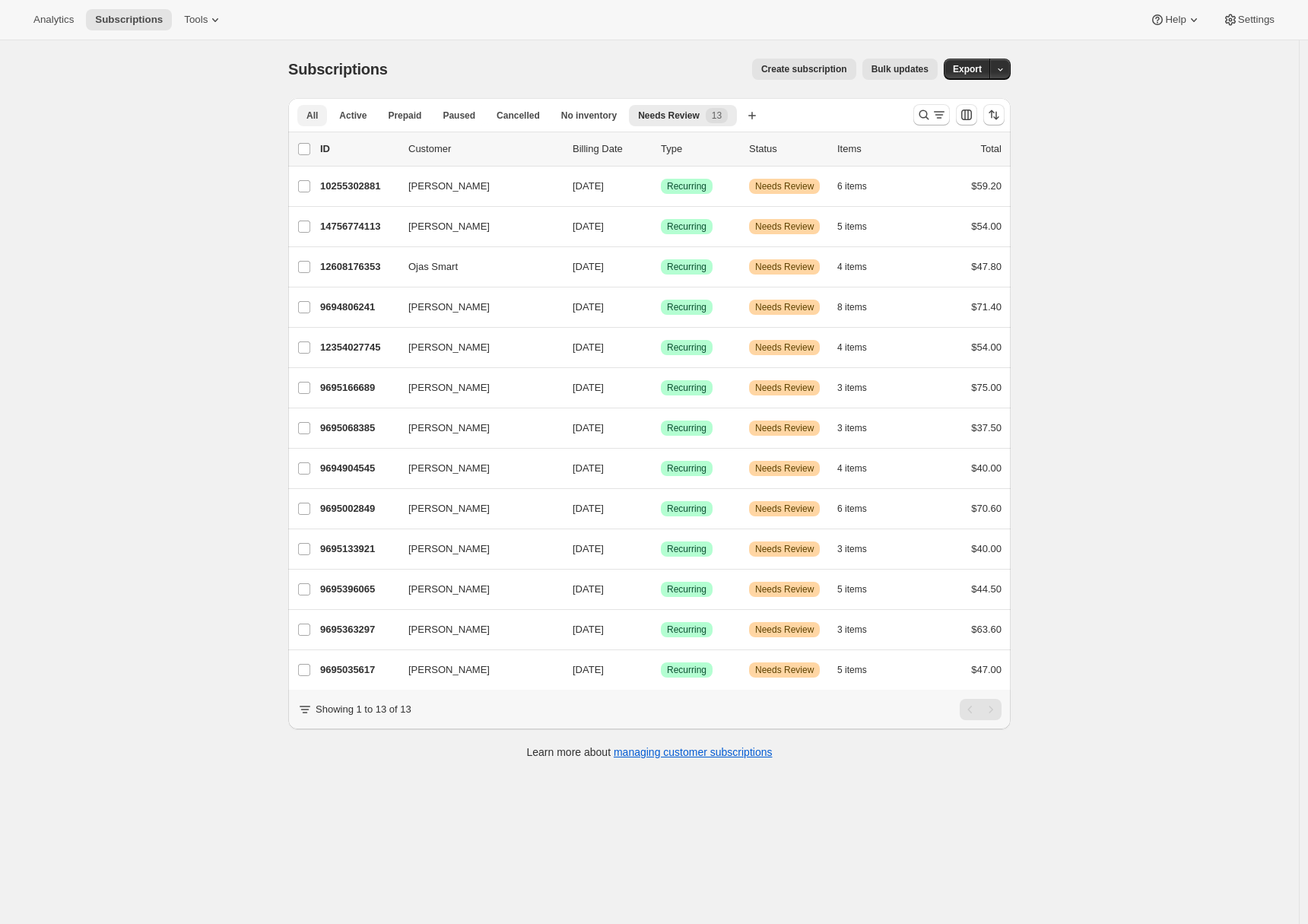
click at [323, 116] on button "All" at bounding box center [312, 116] width 30 height 21
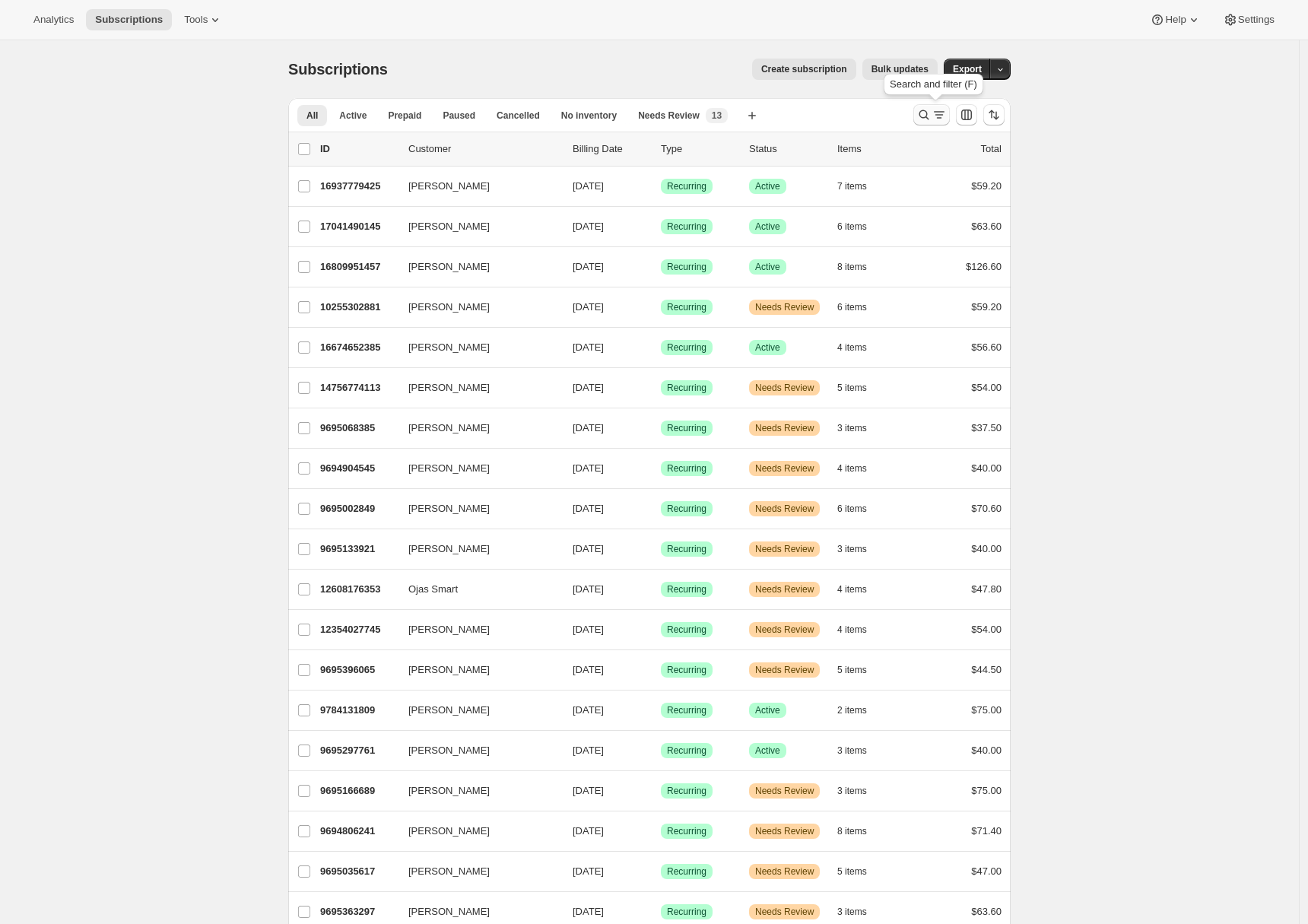
click at [937, 117] on icon "Search and filter results" at bounding box center [939, 115] width 15 height 15
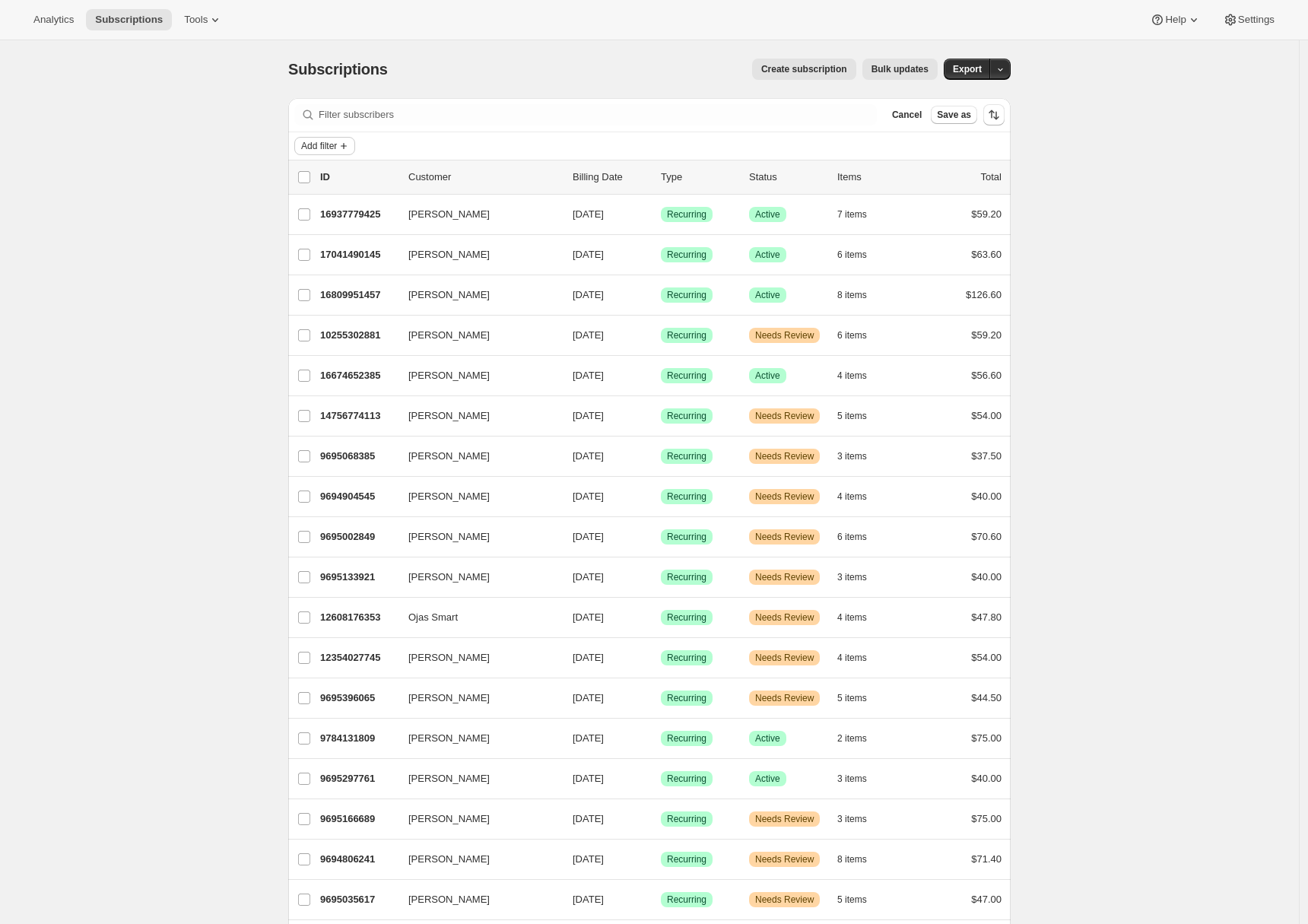
click at [349, 147] on icon "Add filter" at bounding box center [344, 146] width 12 height 12
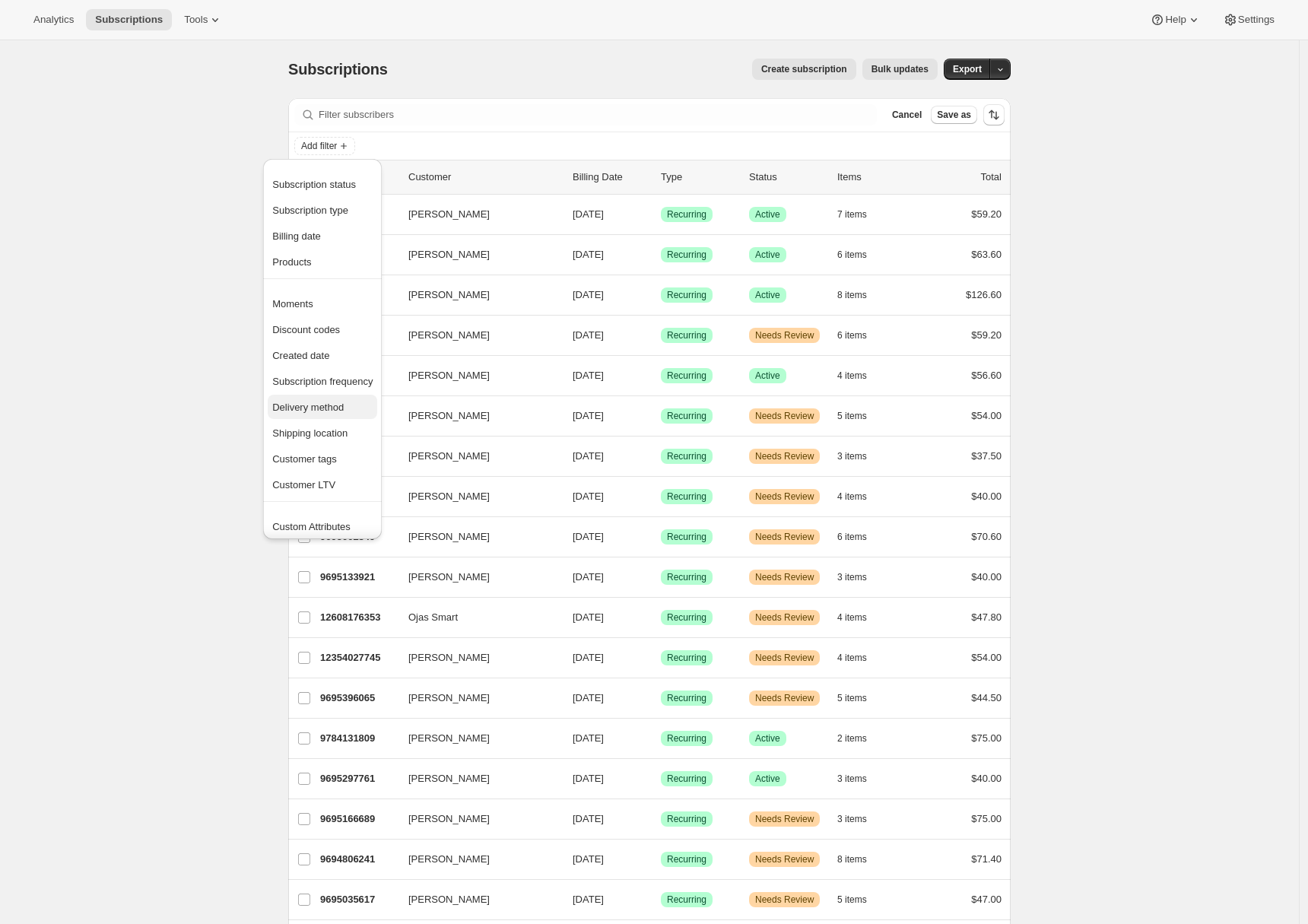
click at [321, 406] on span "Delivery method" at bounding box center [308, 406] width 72 height 11
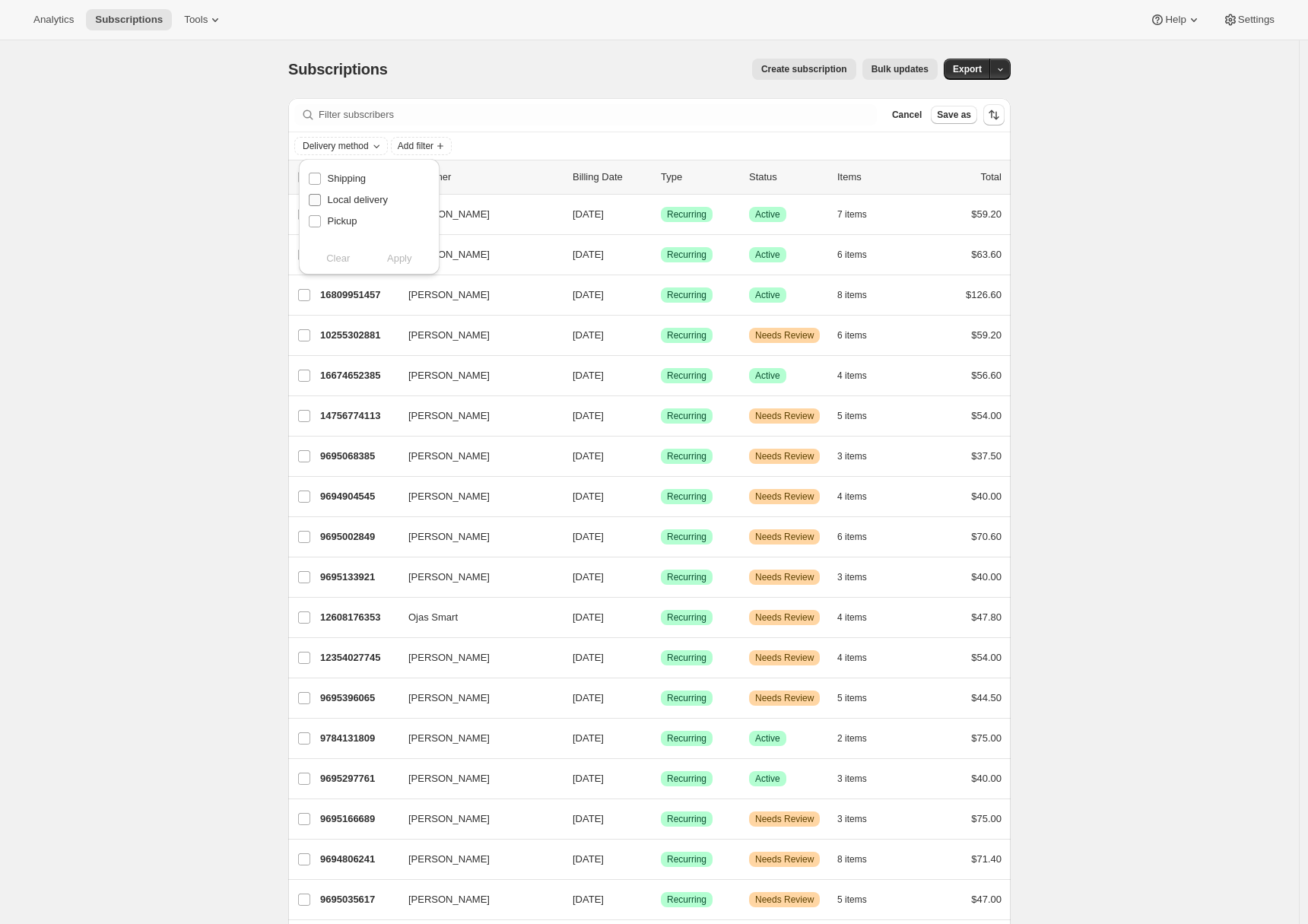
click at [346, 181] on span "Shipping" at bounding box center [346, 178] width 38 height 11
click at [321, 181] on input "Shipping" at bounding box center [315, 179] width 12 height 12
checkbox input "true"
click at [401, 258] on span "Apply" at bounding box center [400, 258] width 25 height 15
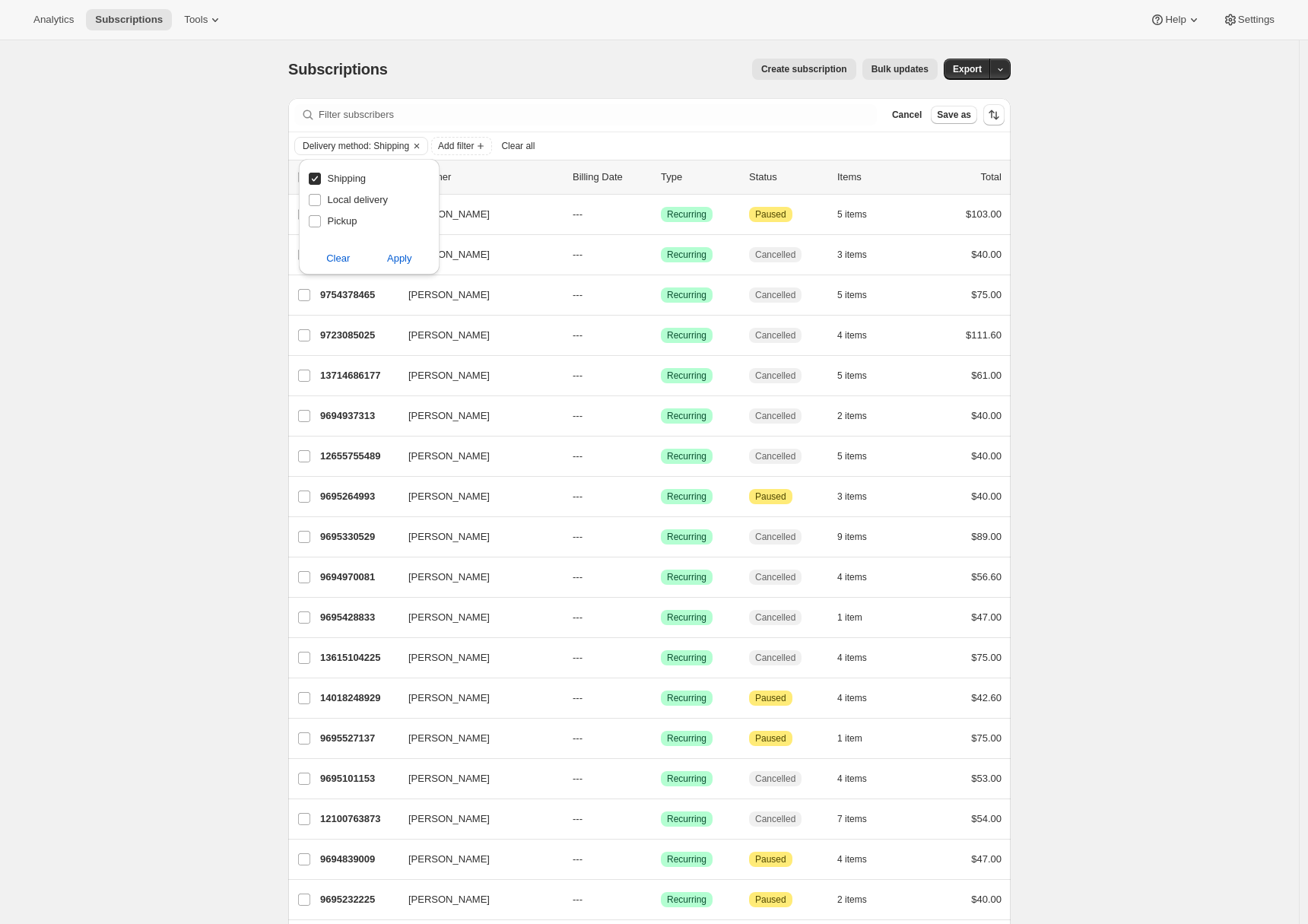
click at [145, 269] on div "Subscriptions. This page is ready Subscriptions Create subscription Bulk update…" at bounding box center [649, 724] width 1299 height 1368
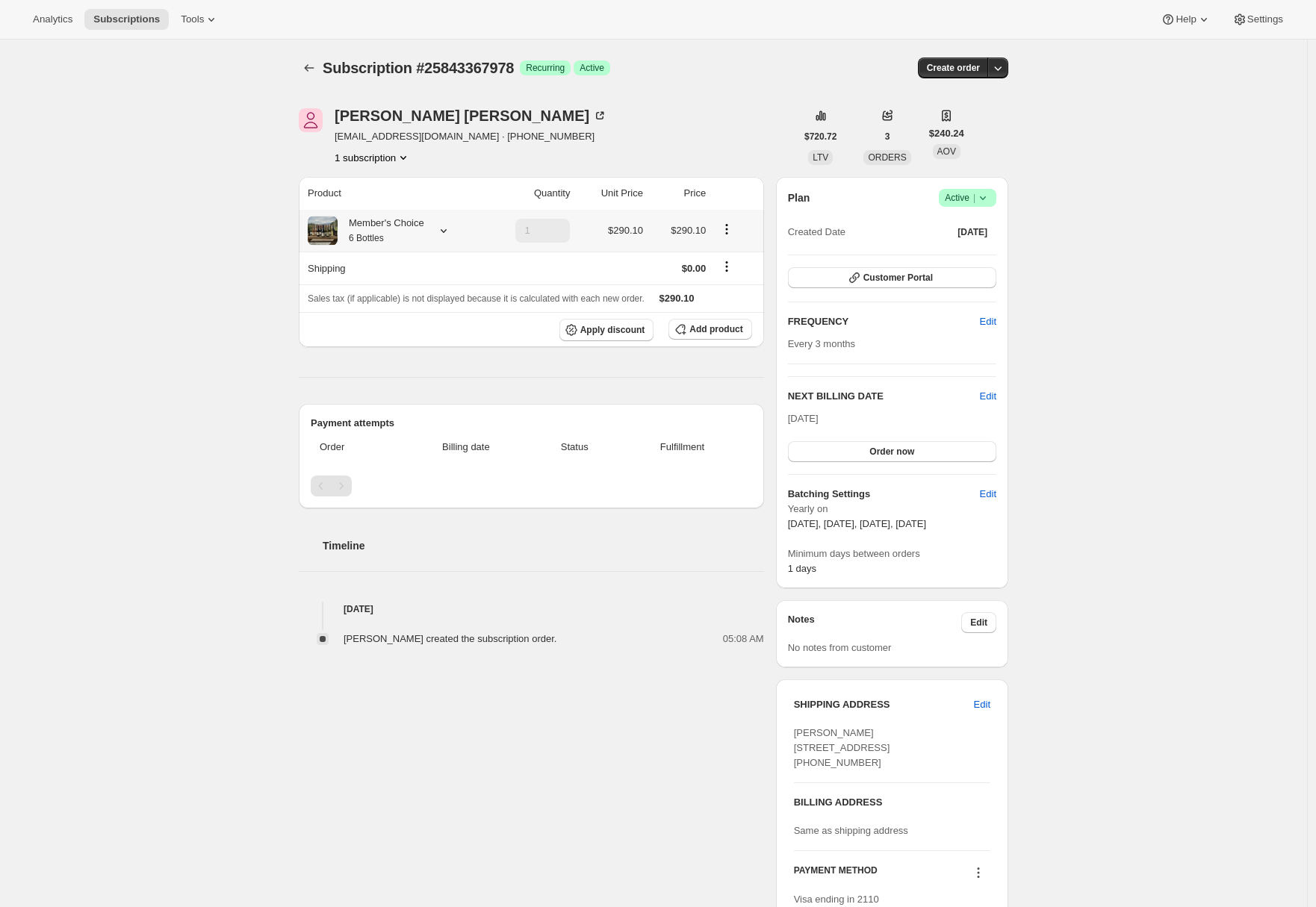
click at [442, 232] on div at bounding box center [440, 231] width 21 height 15
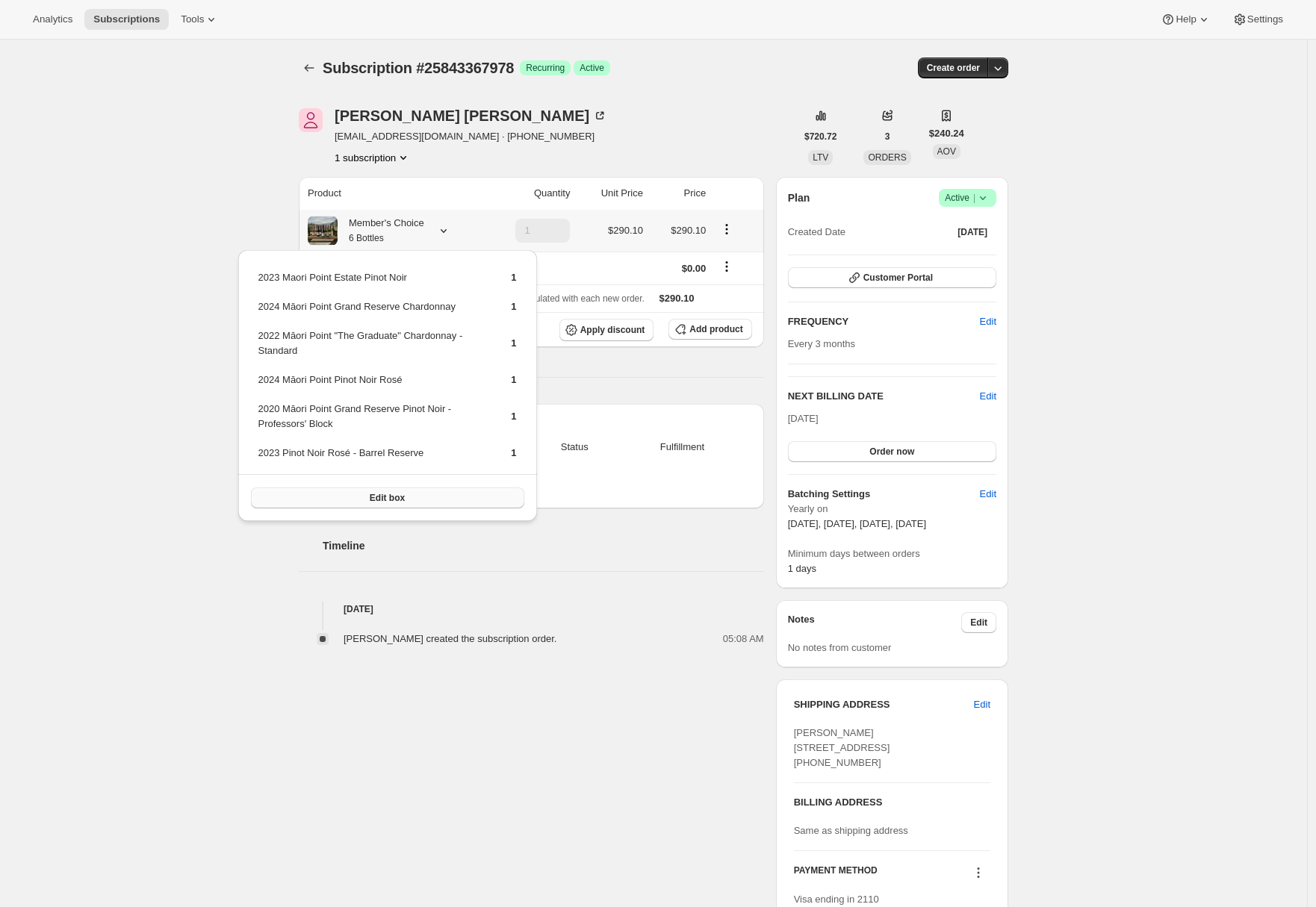
click at [426, 497] on button "Edit box" at bounding box center [387, 498] width 273 height 21
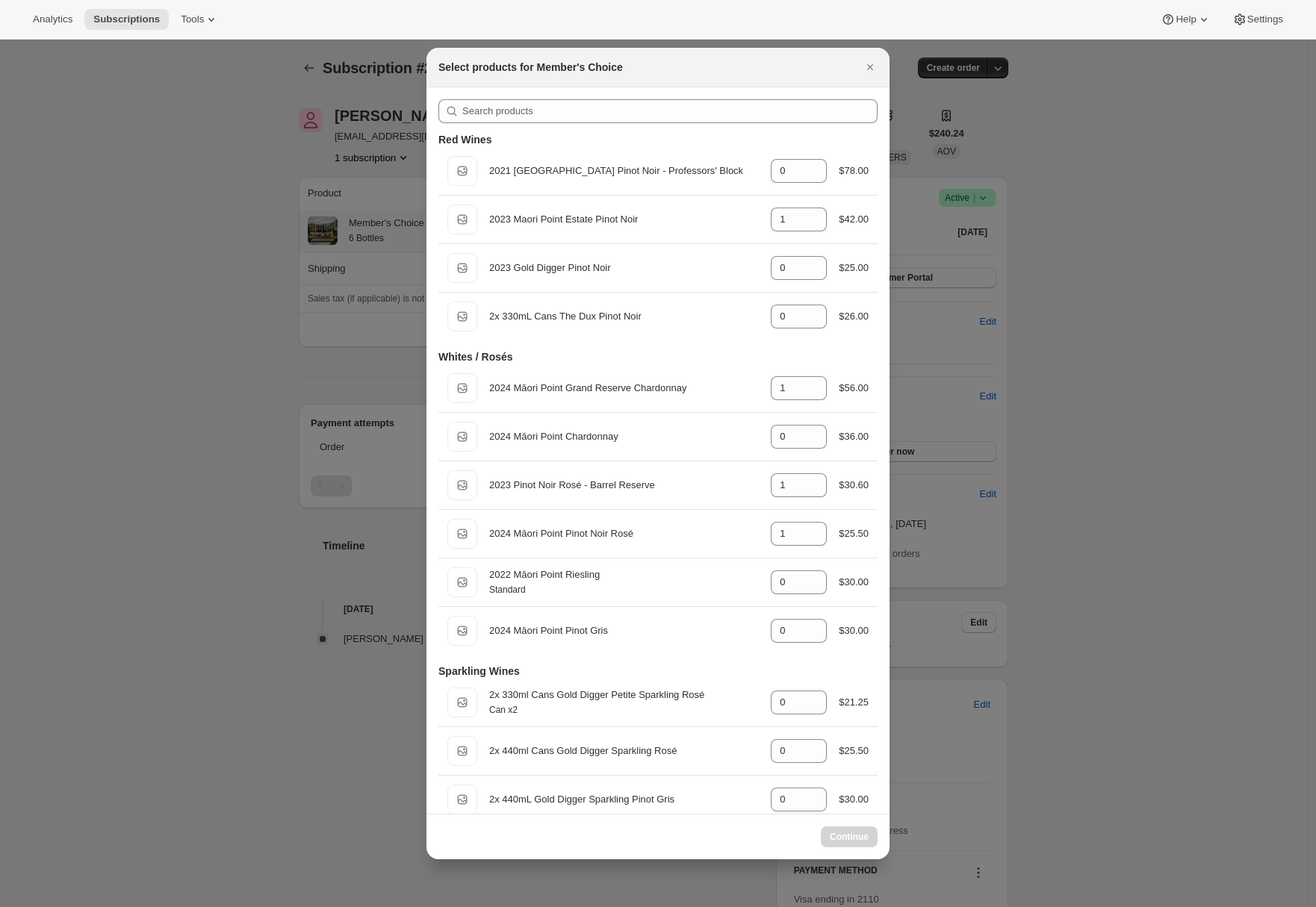
select select "gid://shopify/ProductVariant/43530086416426"
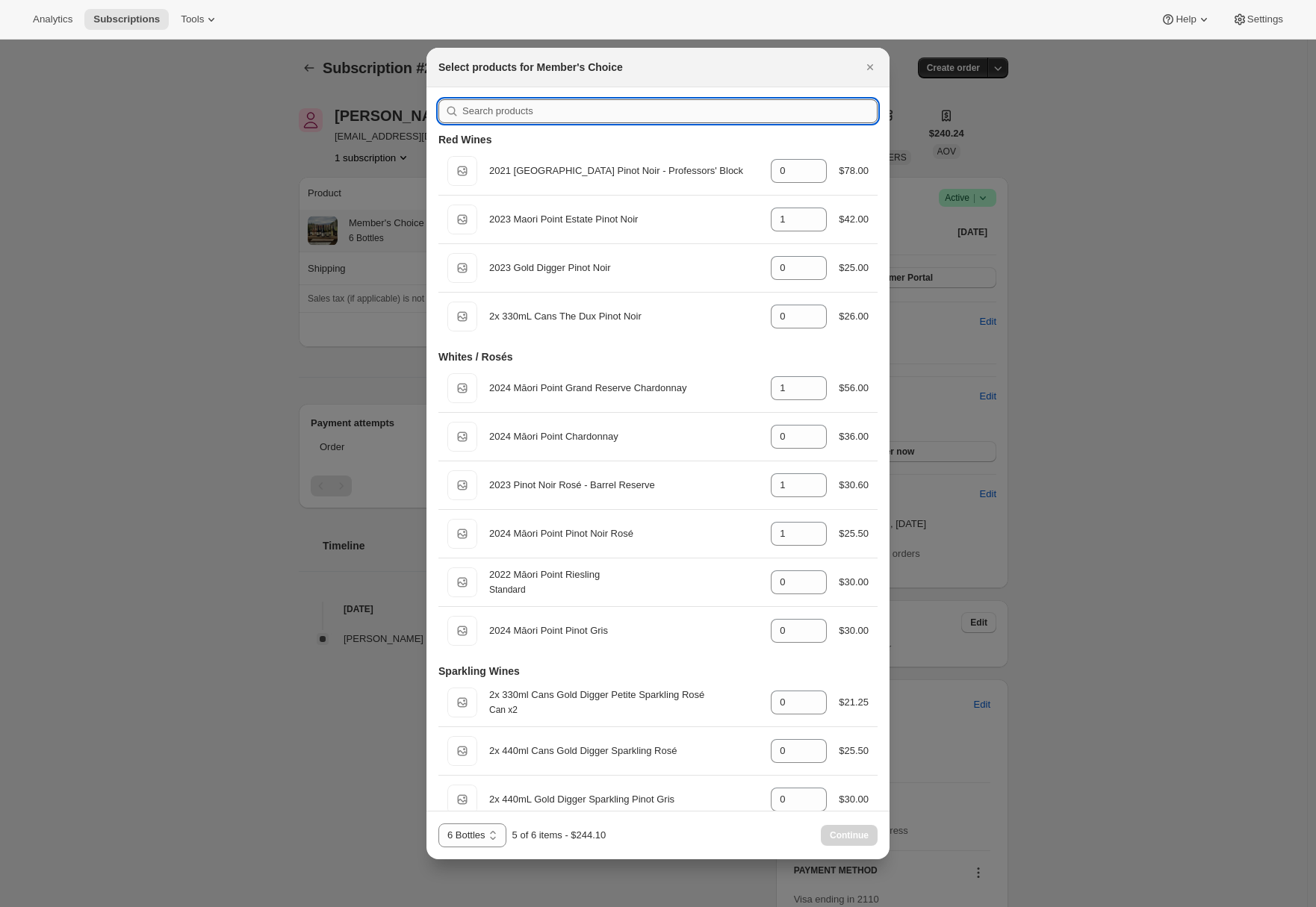
click at [624, 105] on input ":r3d:" at bounding box center [669, 111] width 415 height 24
type input "202"
type input "1"
type input "0"
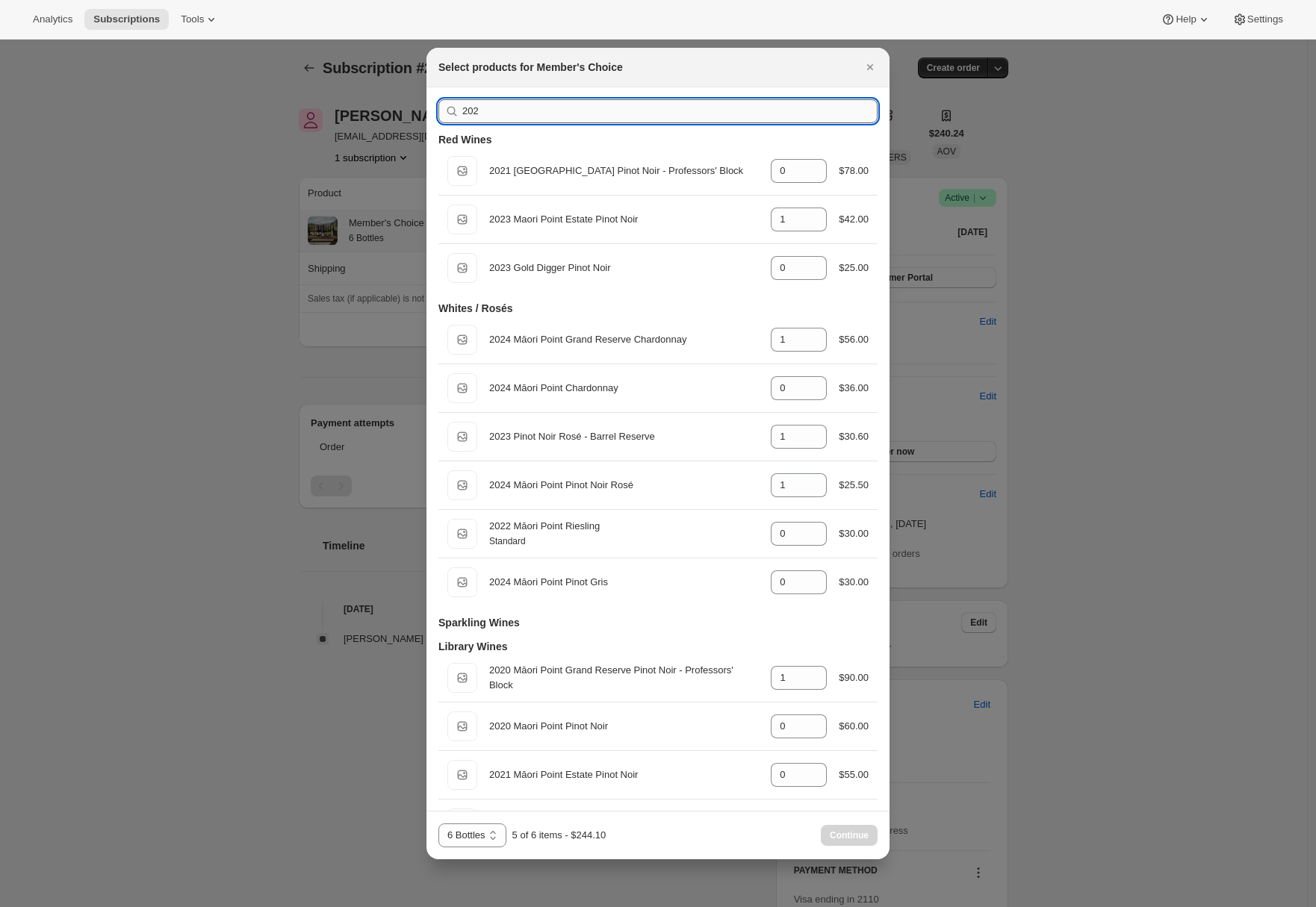
type input "2024"
type input "0"
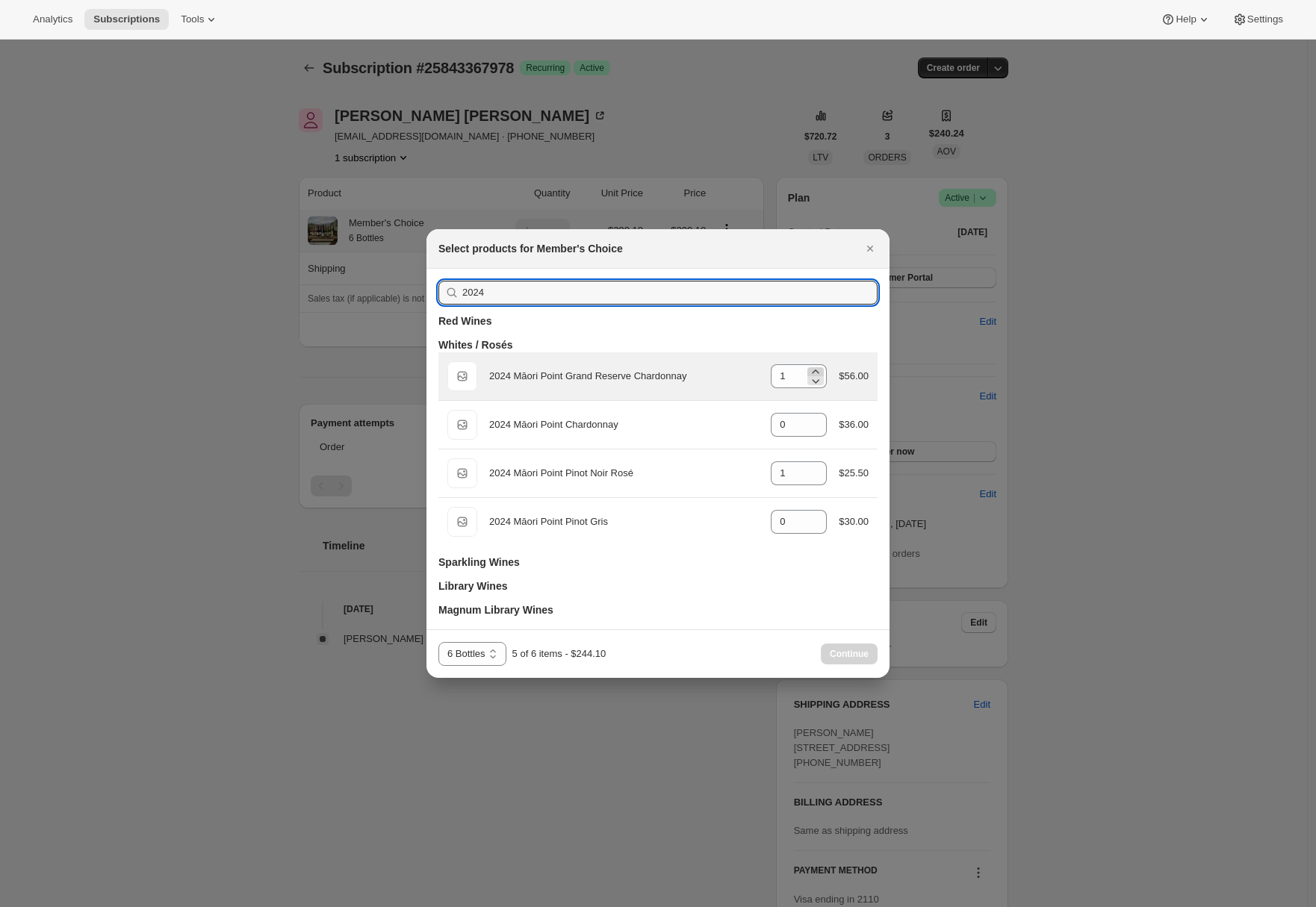
type input "2024"
click at [812, 369] on icon ":r3d:" at bounding box center [815, 372] width 15 height 15
type input "2"
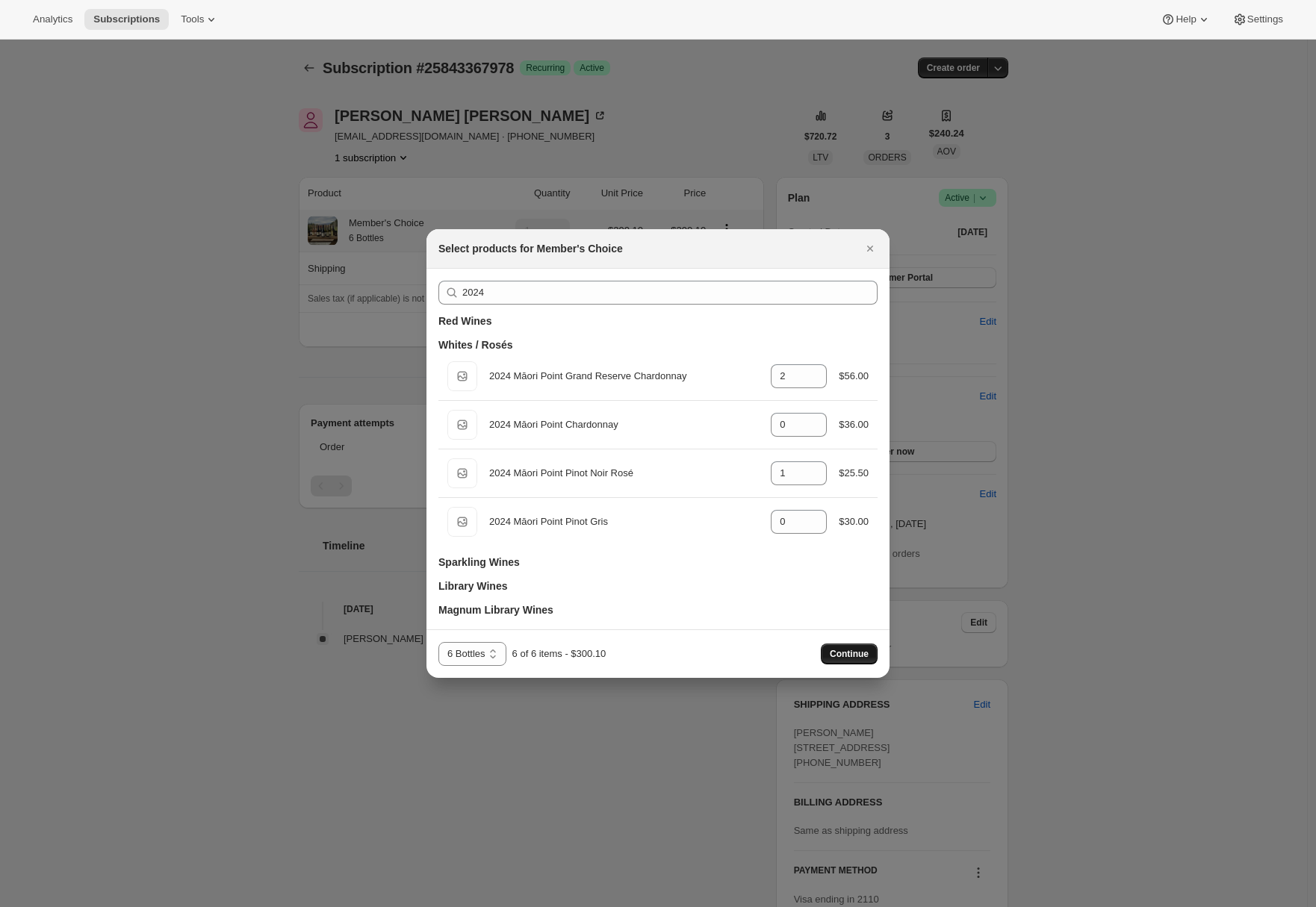
click at [852, 654] on span "Continue" at bounding box center [849, 654] width 39 height 12
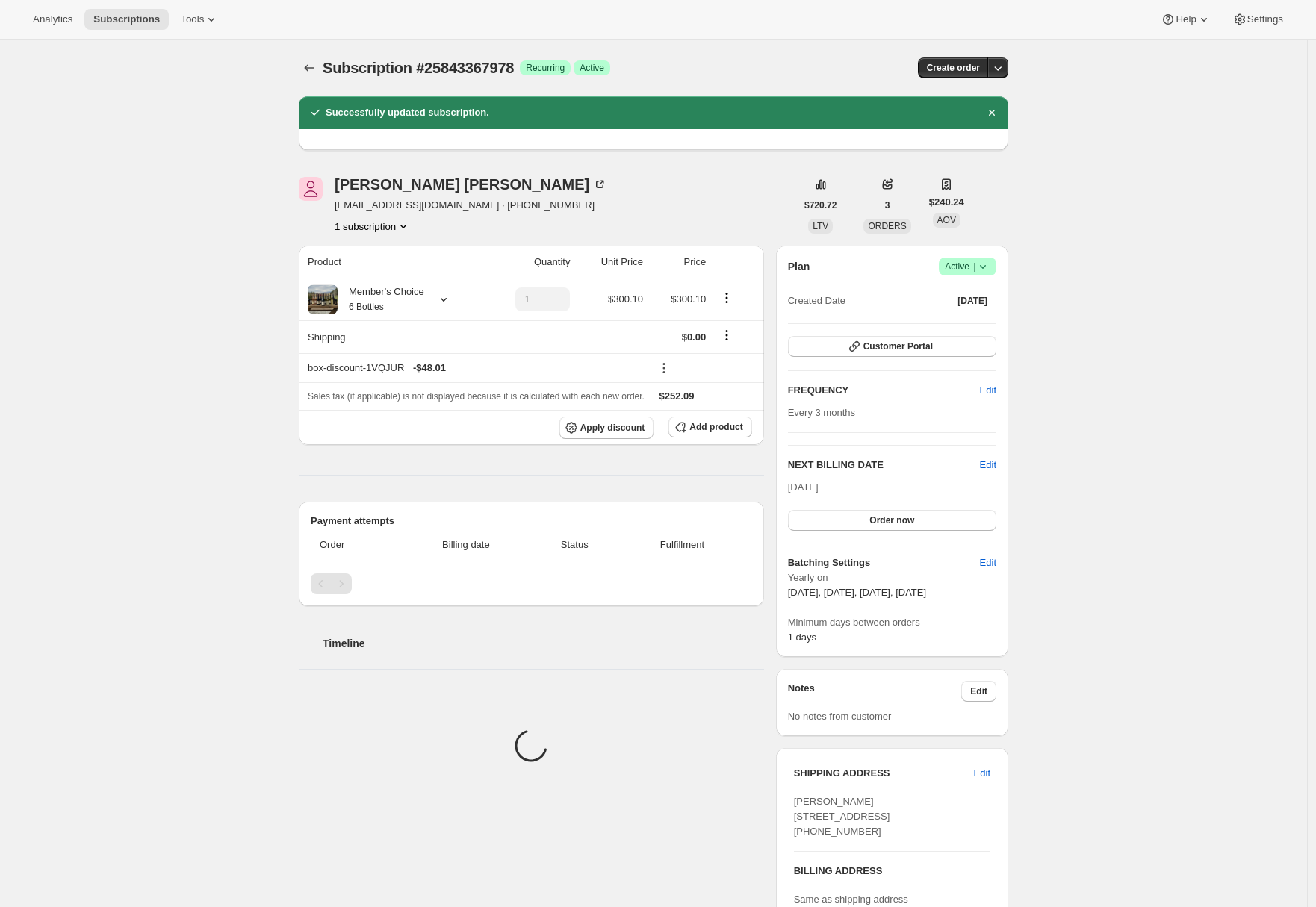
click at [253, 543] on div "Subscription #25843367978. This page is ready Subscription #25843367978 Success…" at bounding box center [653, 677] width 1307 height 1276
click at [582, 736] on icon at bounding box center [585, 737] width 15 height 15
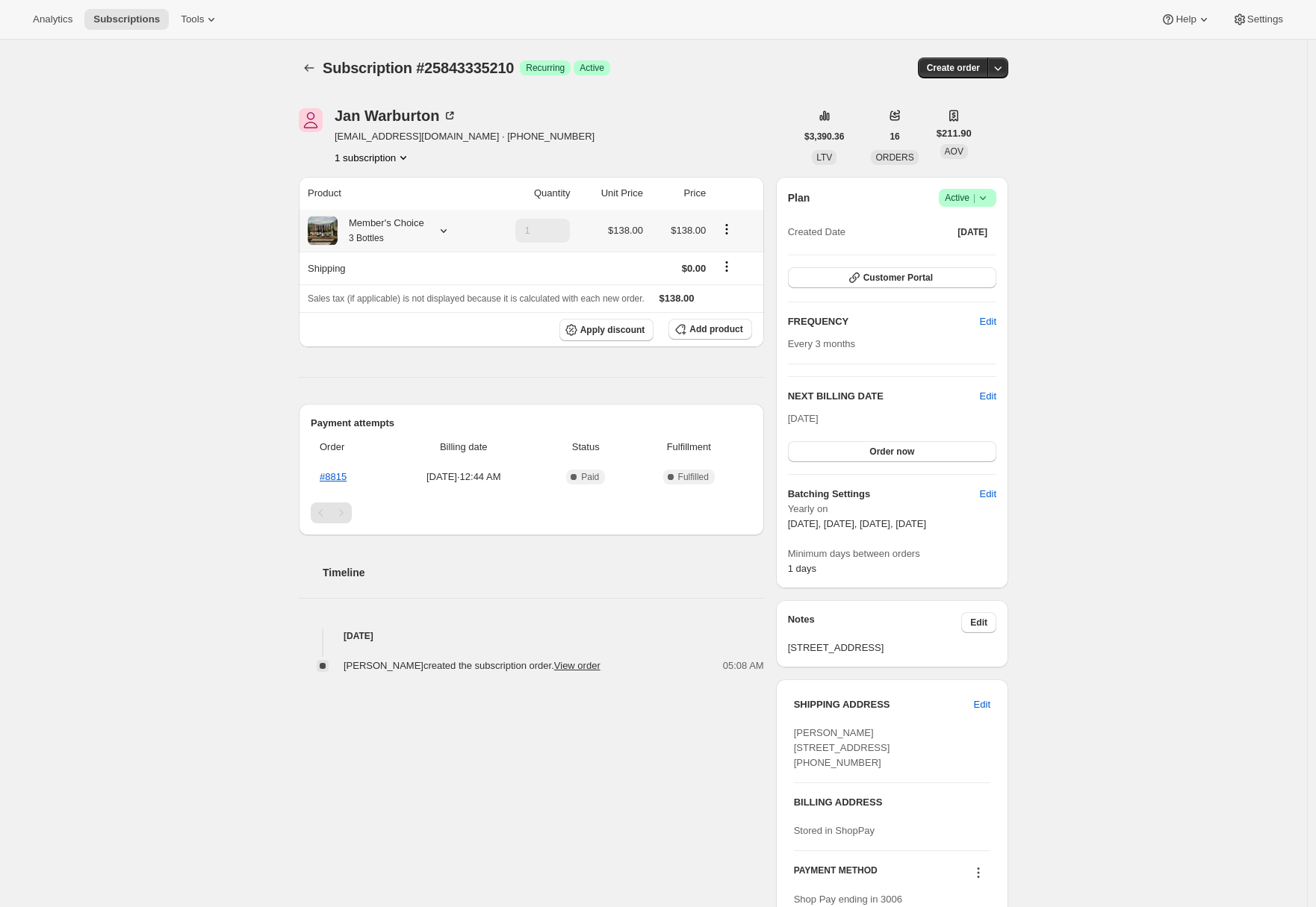
click at [448, 233] on icon at bounding box center [443, 231] width 15 height 15
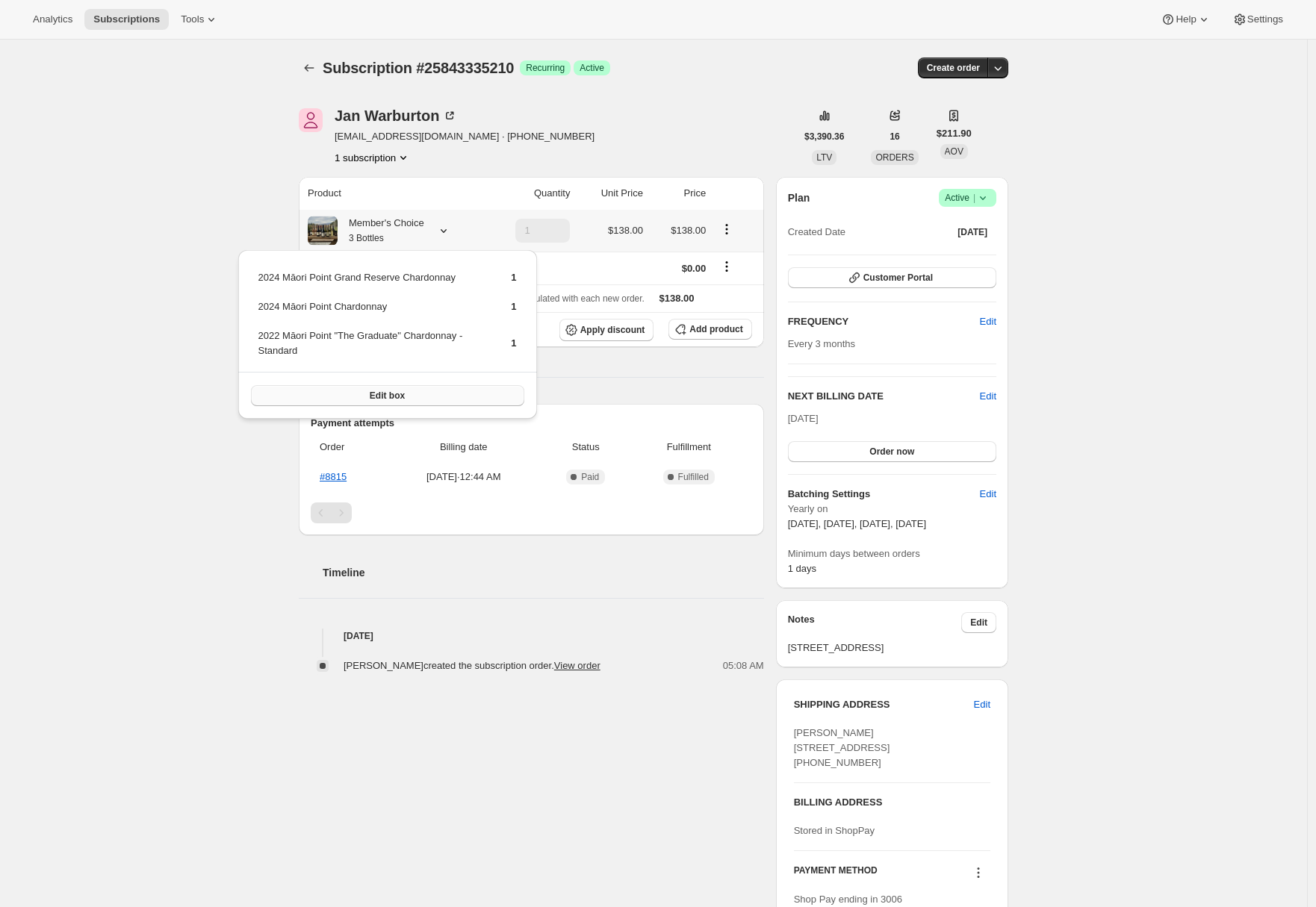
click at [427, 396] on button "Edit box" at bounding box center [387, 396] width 273 height 21
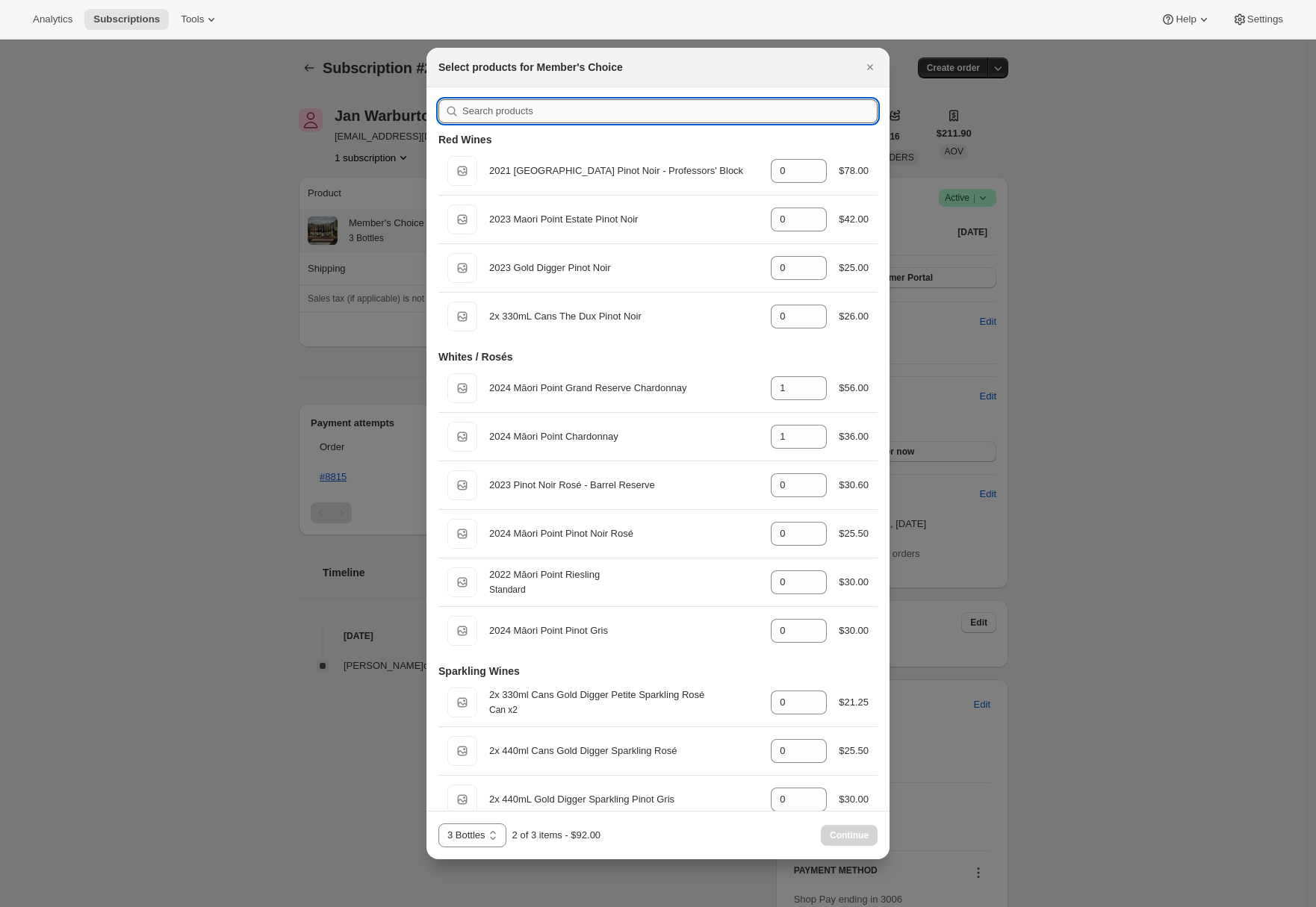
click at [550, 111] on input ":r3a:" at bounding box center [669, 111] width 415 height 24
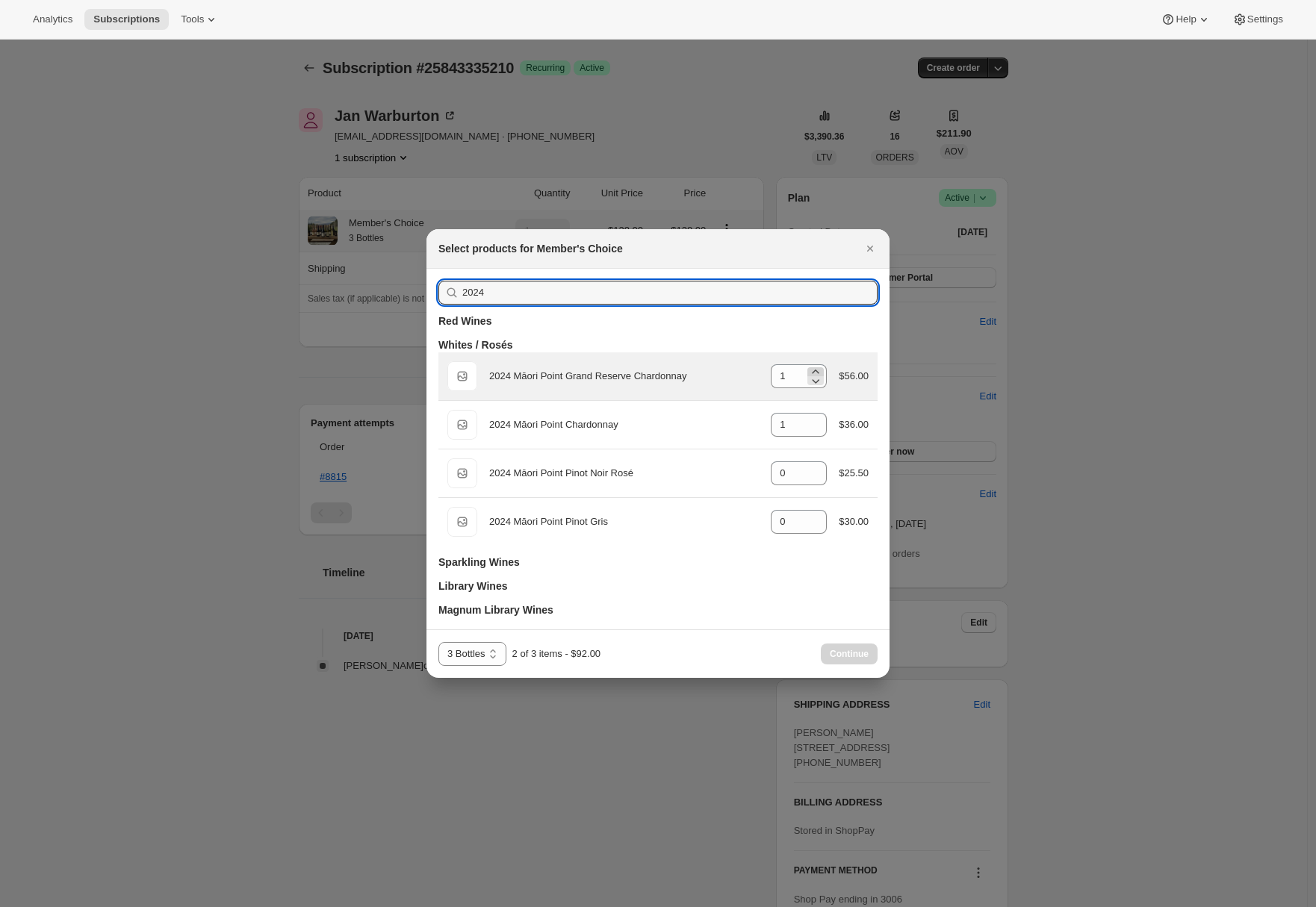
type input "2024"
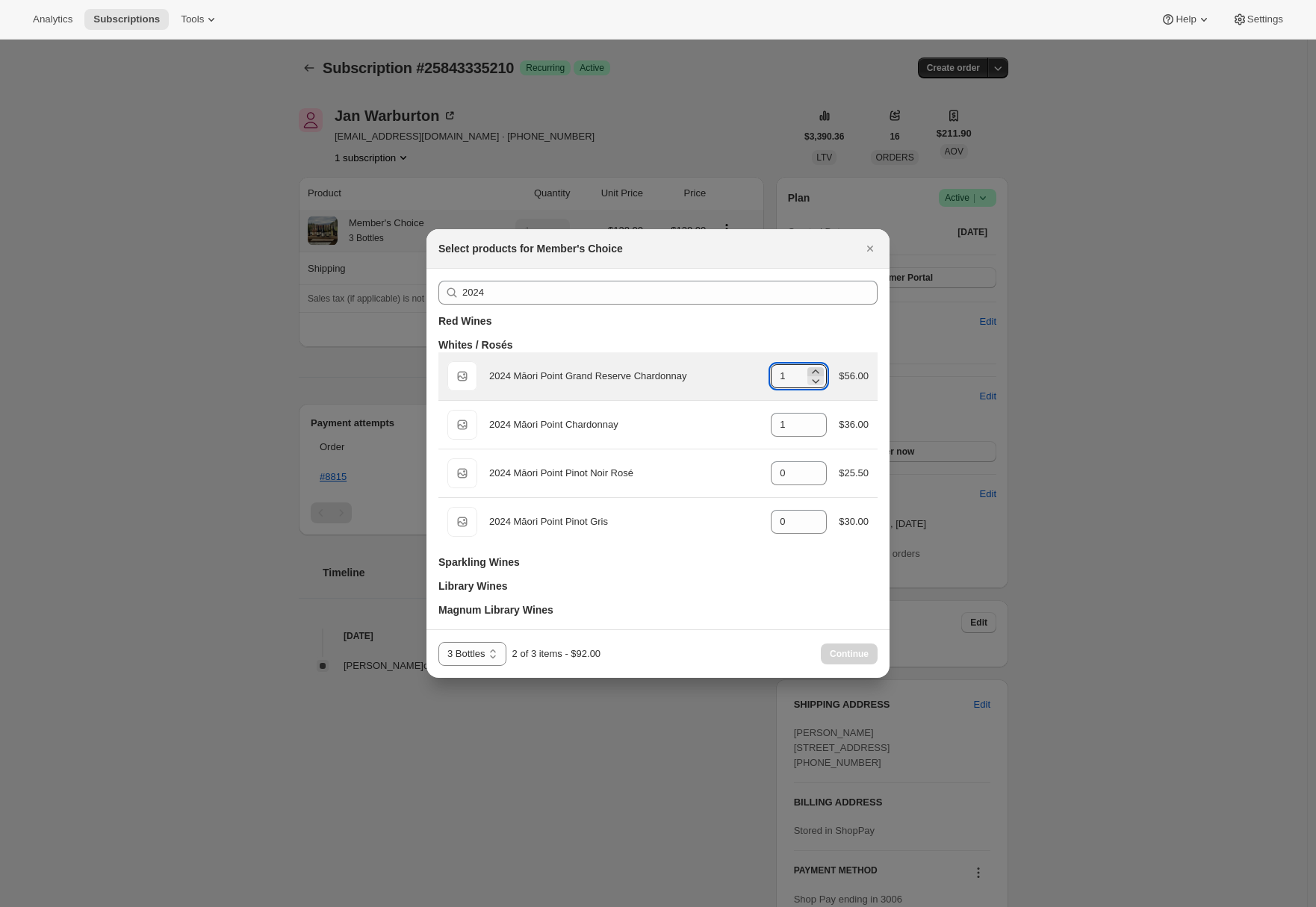
click at [818, 372] on icon ":r3a:" at bounding box center [815, 372] width 15 height 15
type input "2"
click at [841, 650] on span "Continue" at bounding box center [849, 654] width 39 height 12
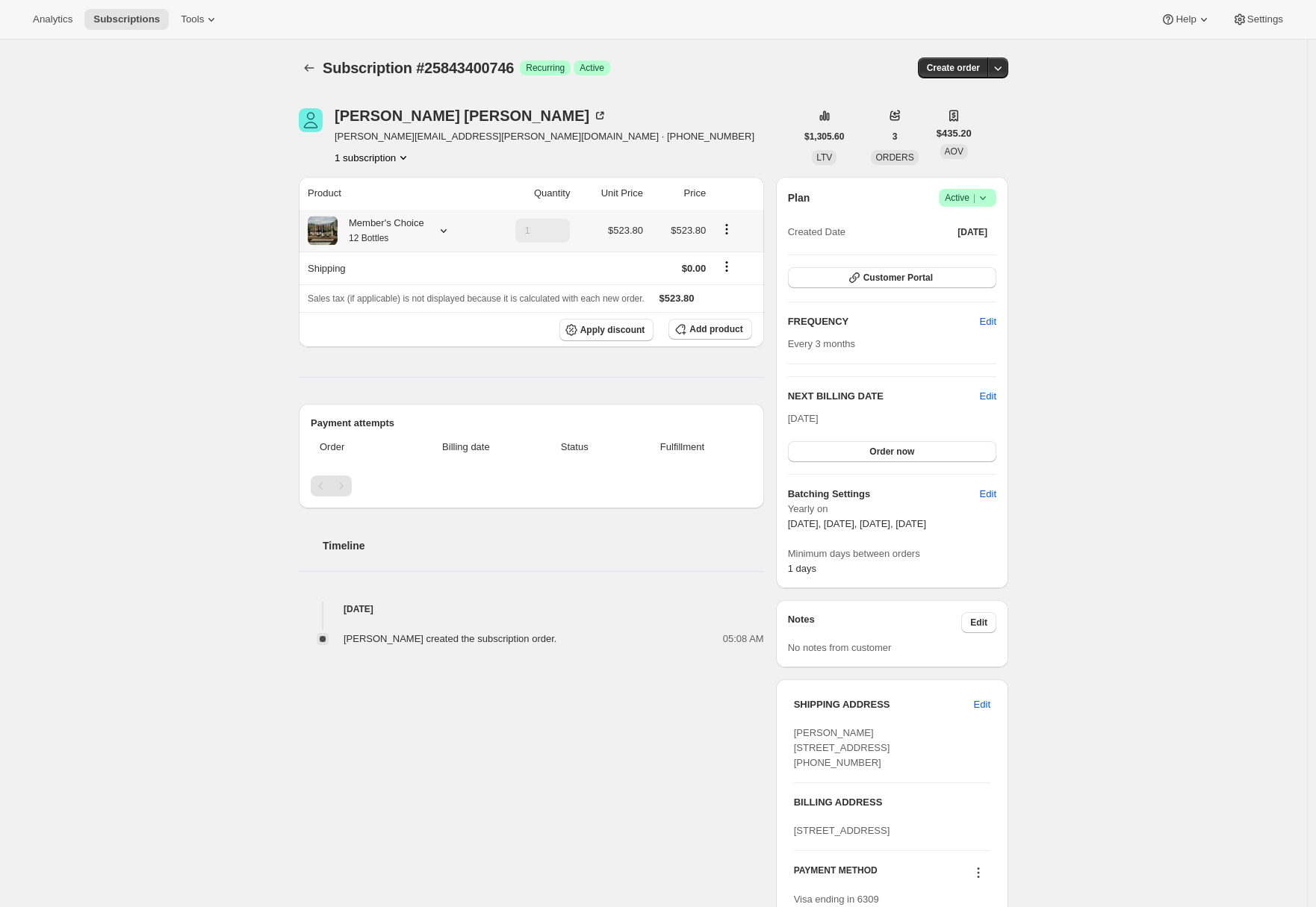
click at [436, 224] on div "Member's Choice 12 Bottles" at bounding box center [393, 231] width 172 height 30
click at [437, 228] on div "Member's Choice 12 Bottles" at bounding box center [393, 231] width 172 height 30
click at [451, 230] on icon at bounding box center [443, 231] width 15 height 15
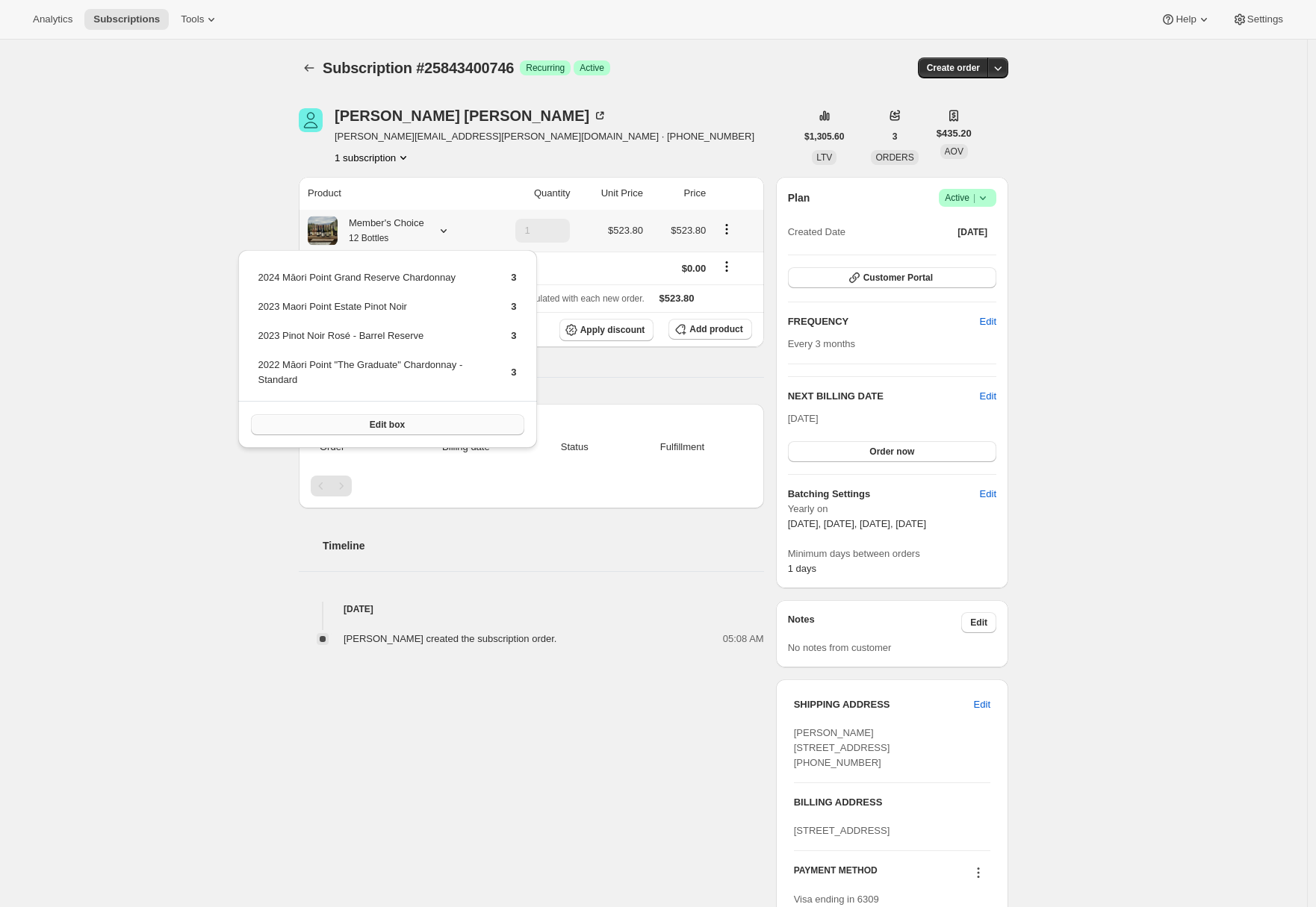
click at [469, 426] on button "Edit box" at bounding box center [387, 424] width 273 height 21
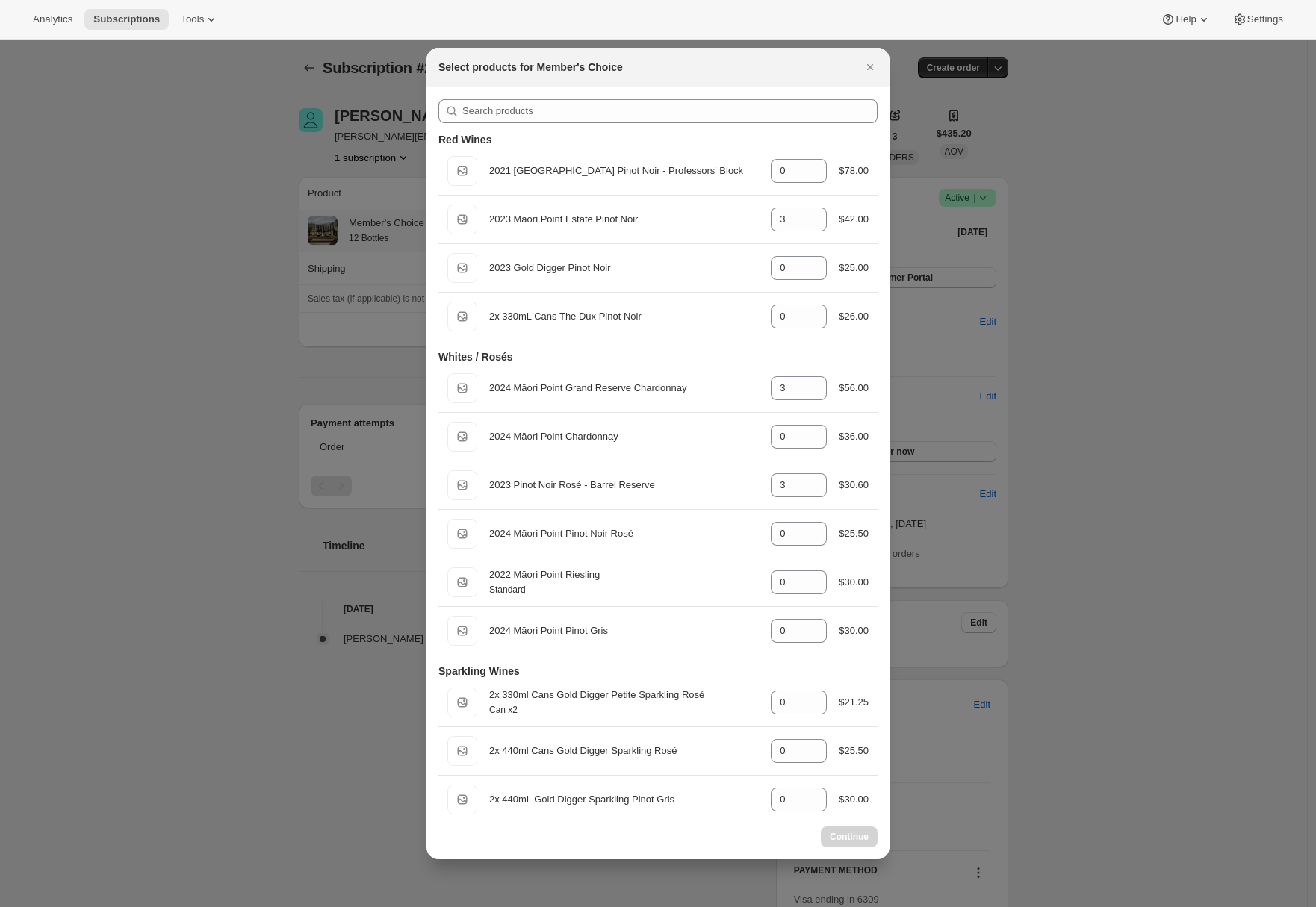
select select "gid://shopify/ProductVariant/43530086449194"
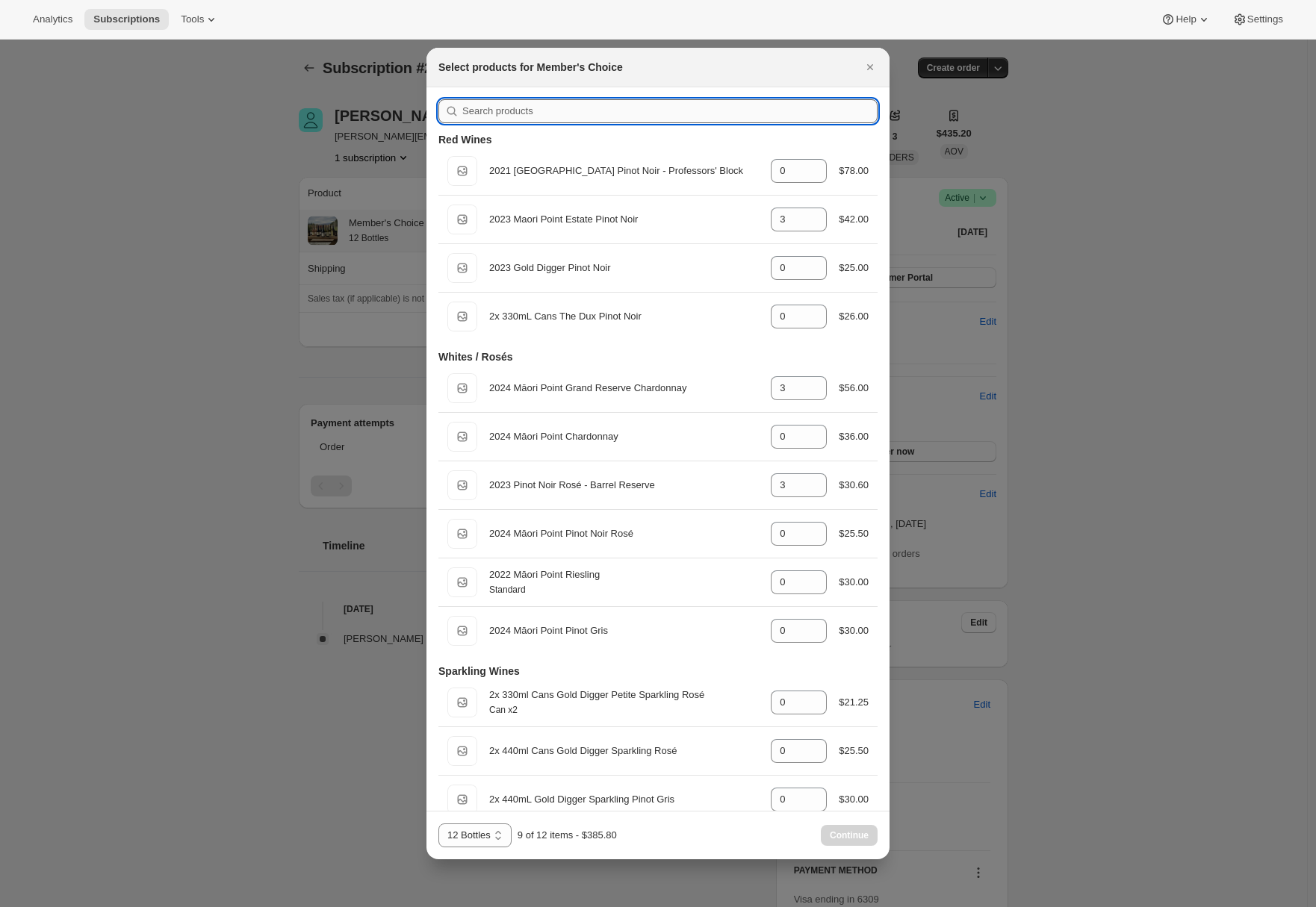
click at [576, 114] on input ":r38:" at bounding box center [669, 111] width 415 height 24
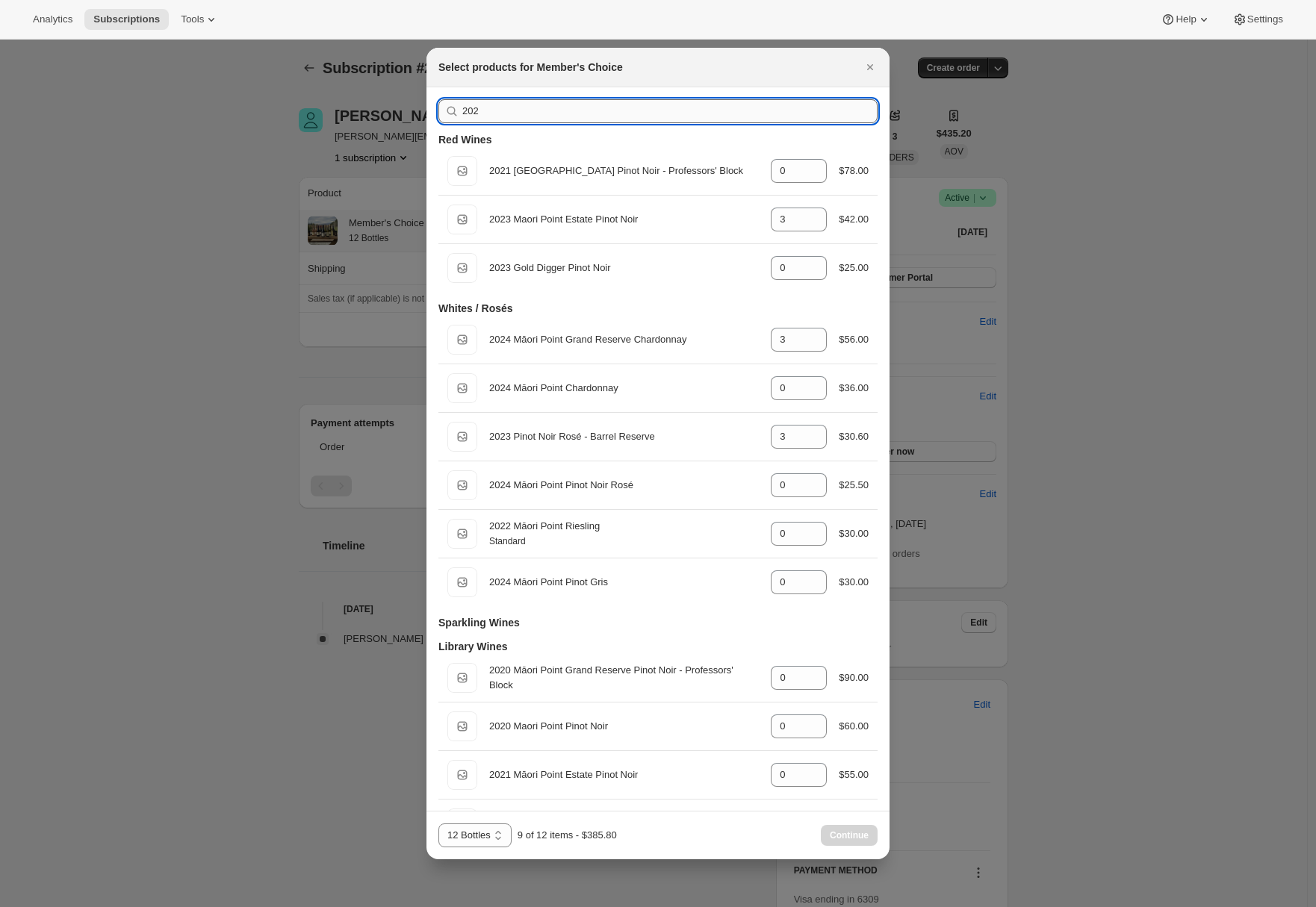
type input "2024"
type input "0"
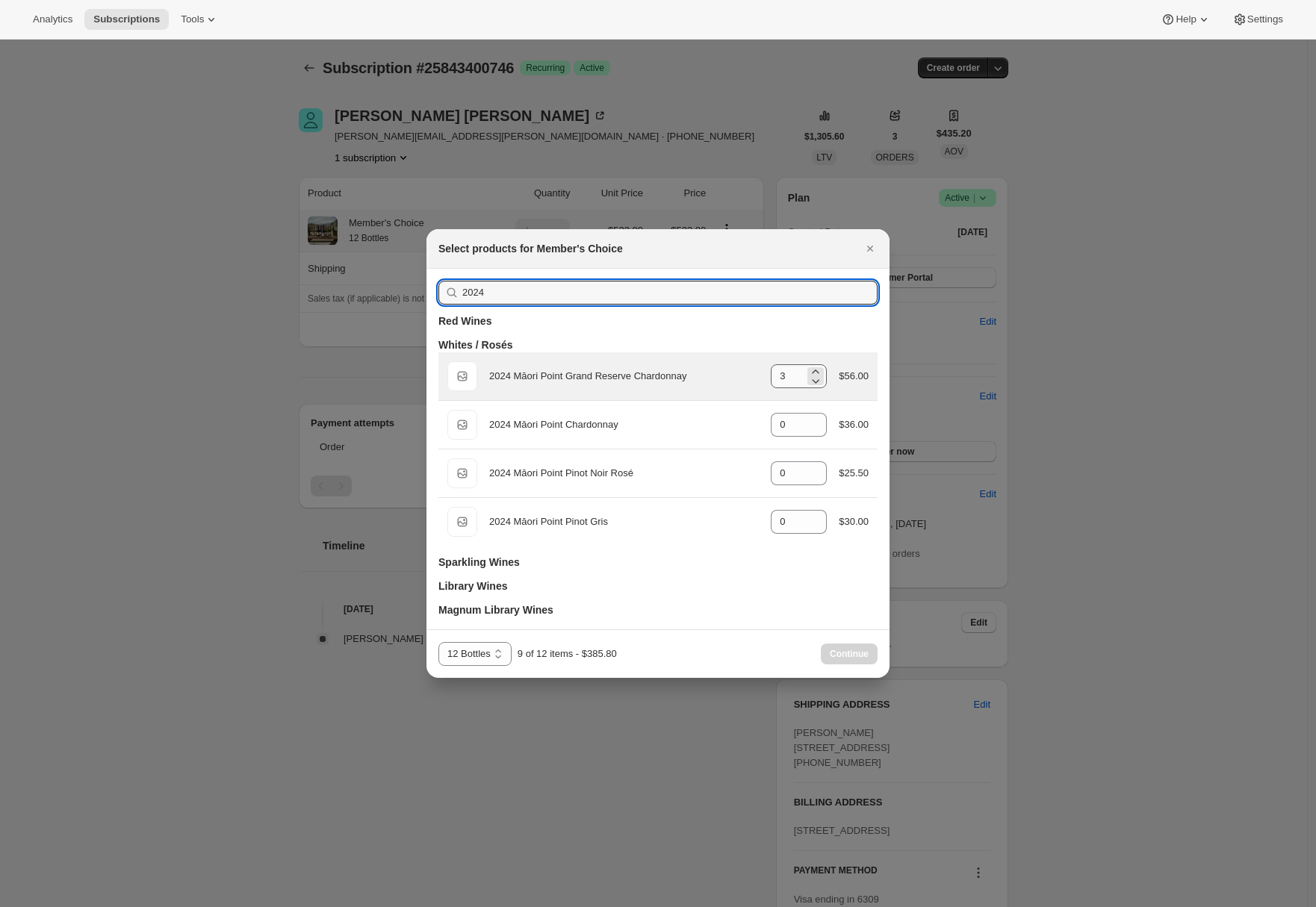
type input "2024"
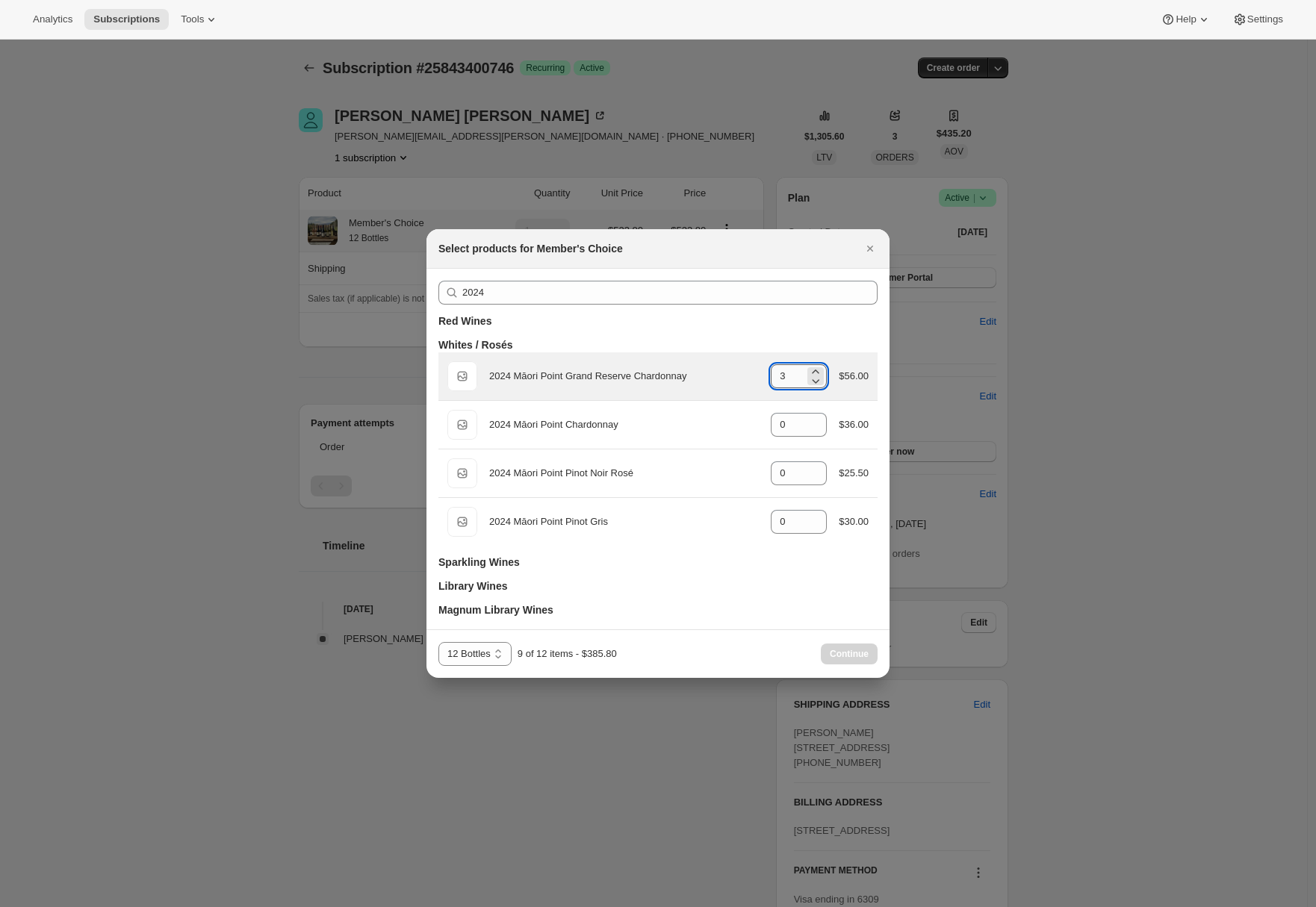
drag, startPoint x: 787, startPoint y: 380, endPoint x: 768, endPoint y: 380, distance: 19.0
click at [771, 380] on input "3" at bounding box center [788, 376] width 34 height 24
type input "6"
click at [852, 651] on span "Continue" at bounding box center [849, 654] width 39 height 12
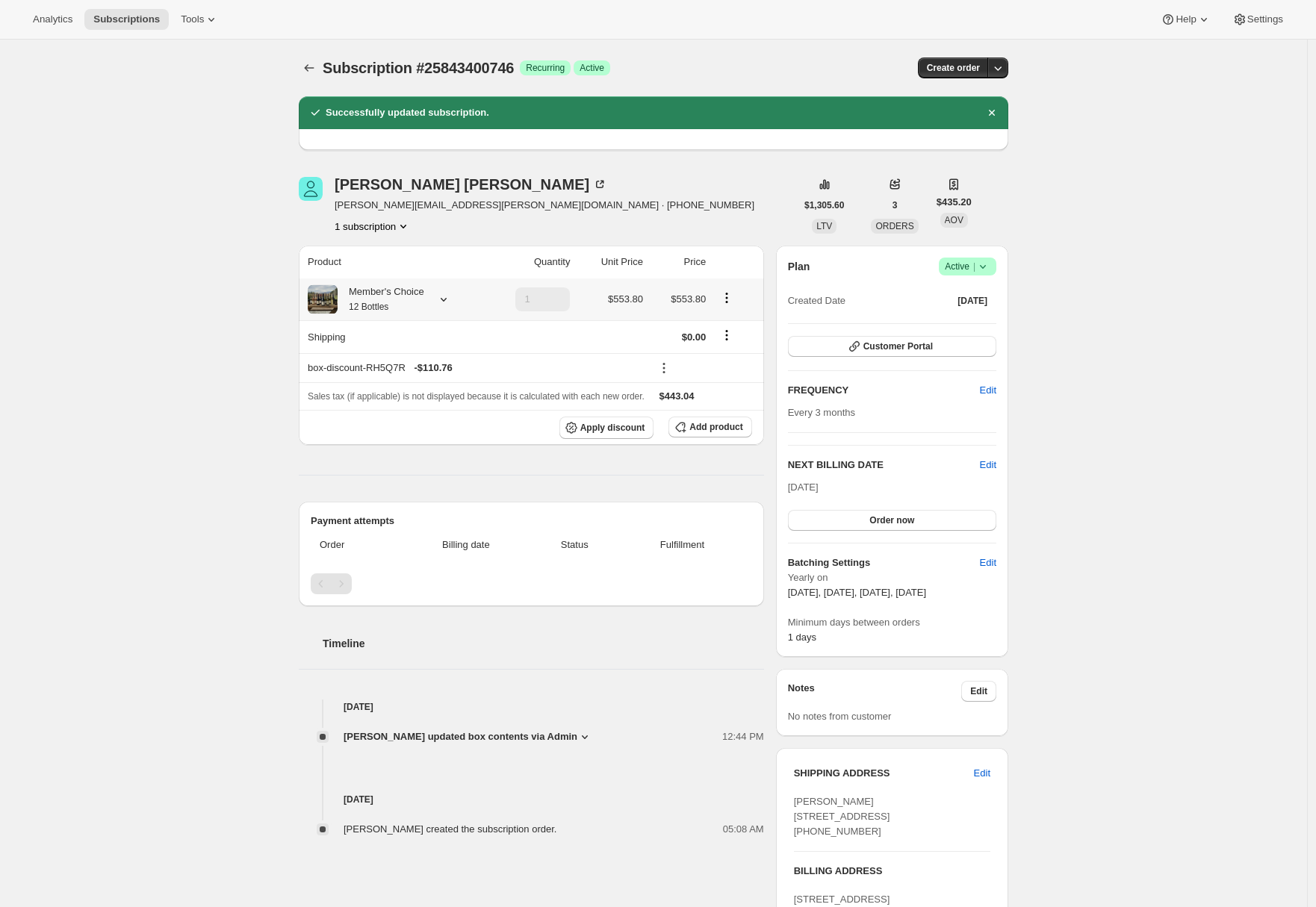
click at [451, 297] on icon at bounding box center [443, 300] width 15 height 15
